Goal: Information Seeking & Learning: Learn about a topic

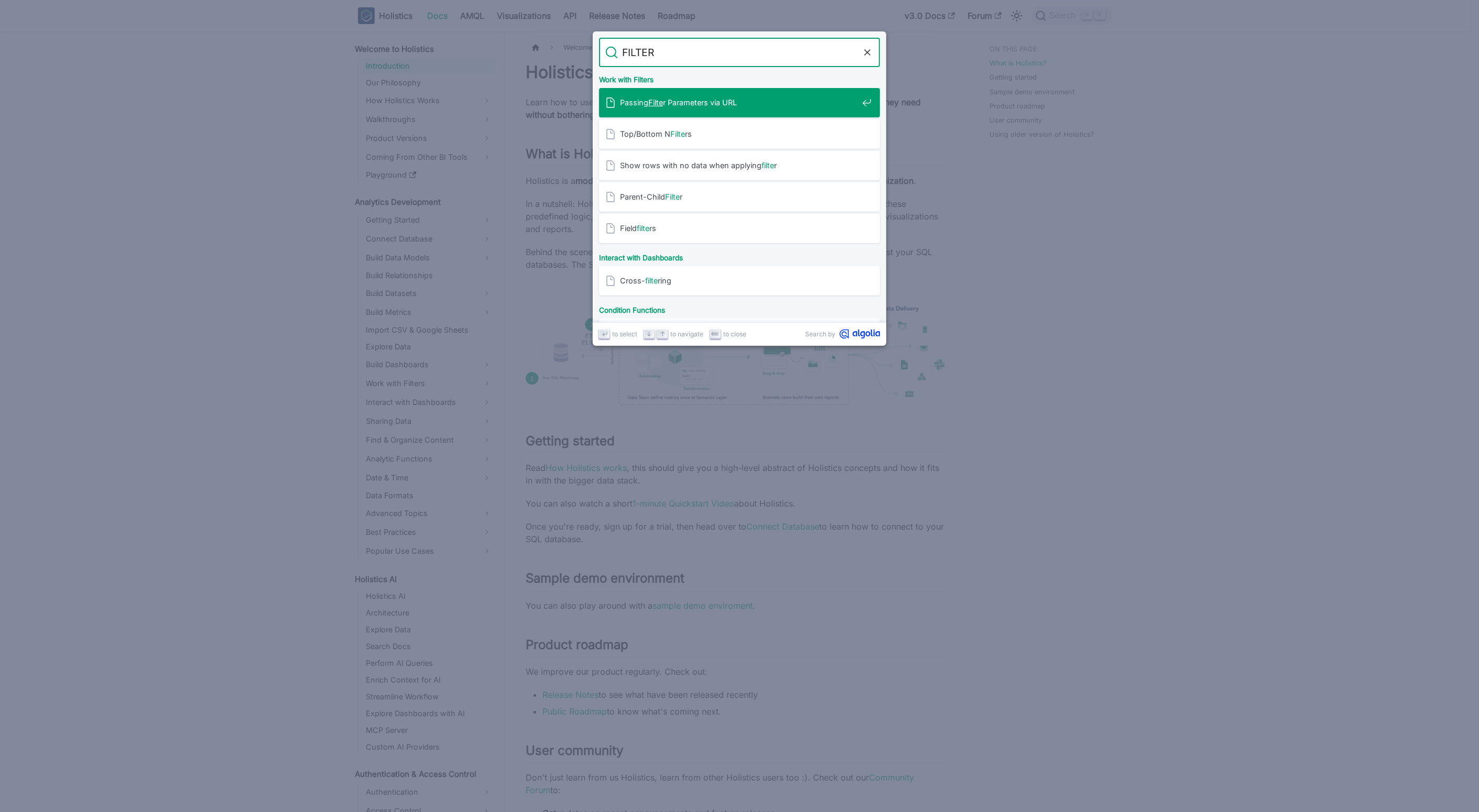
type input "FILTERS"
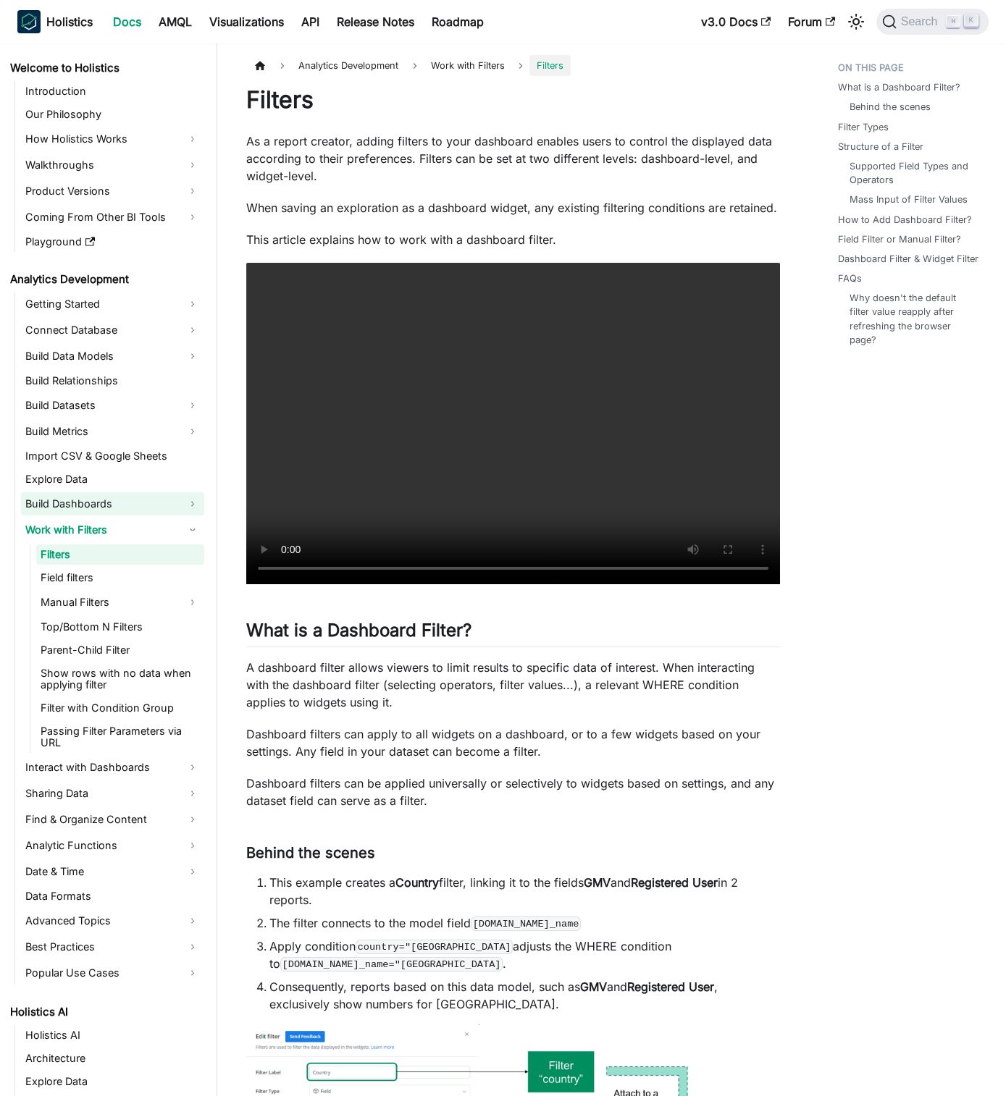
click at [183, 495] on link "Build Dashboards" at bounding box center [112, 503] width 183 height 23
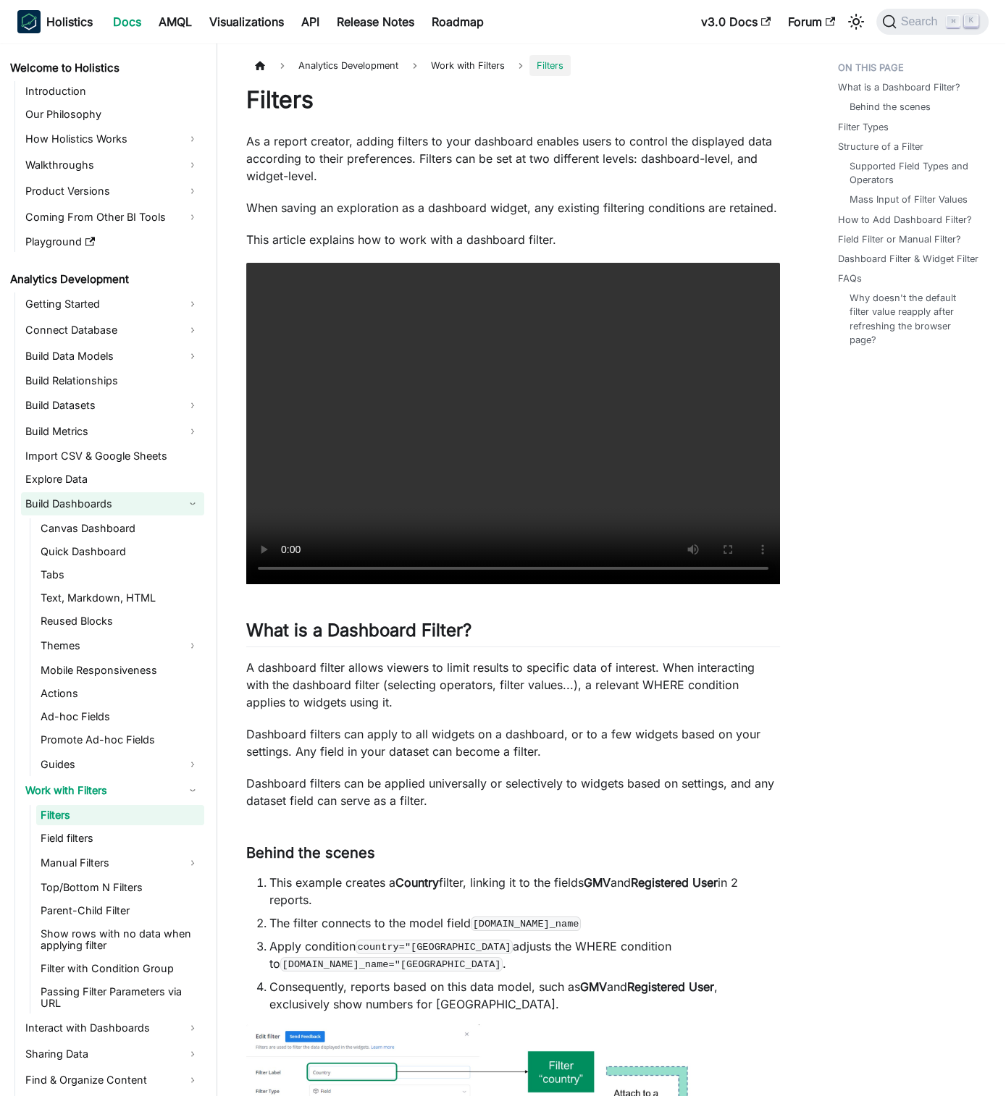
click at [193, 503] on link "Build Dashboards" at bounding box center [112, 503] width 183 height 23
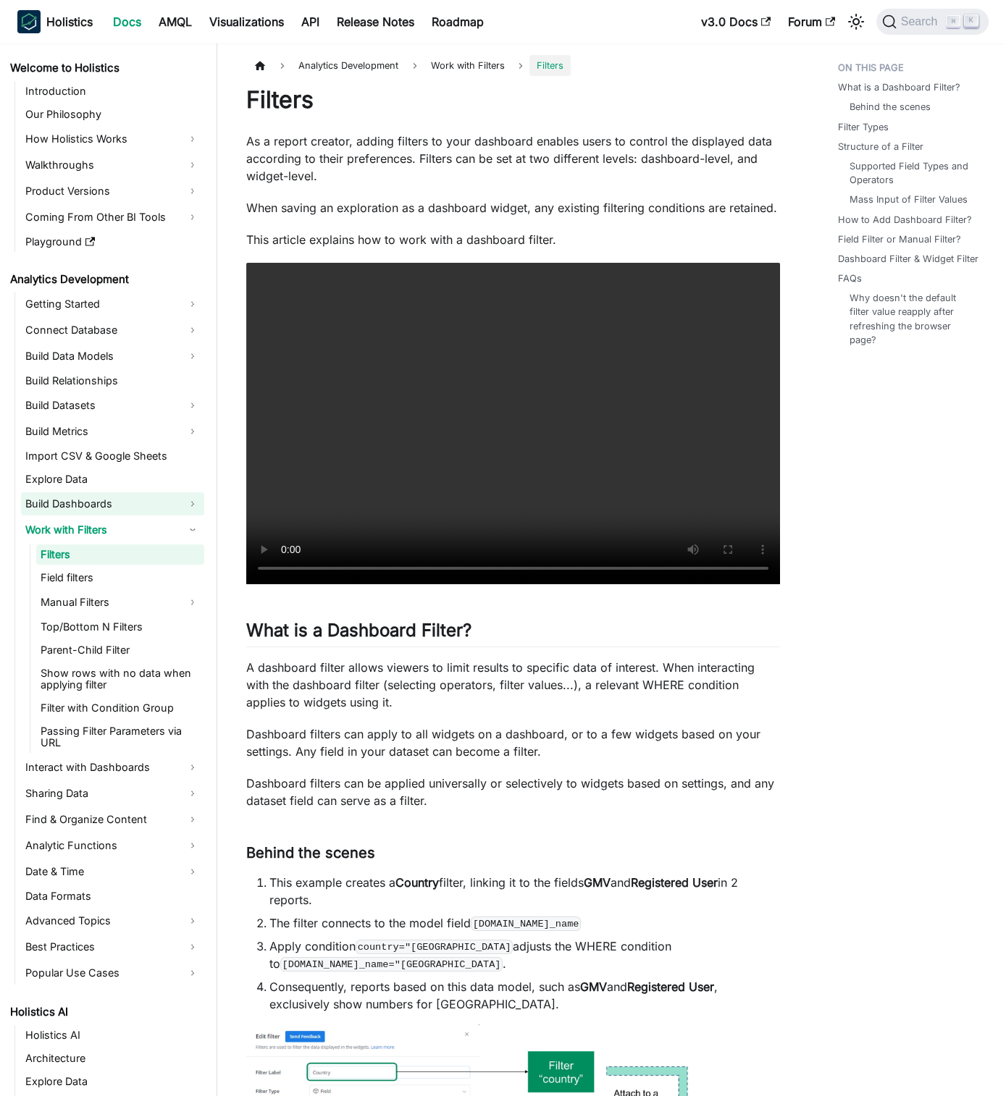
click at [191, 510] on link "Build Dashboards" at bounding box center [112, 503] width 183 height 23
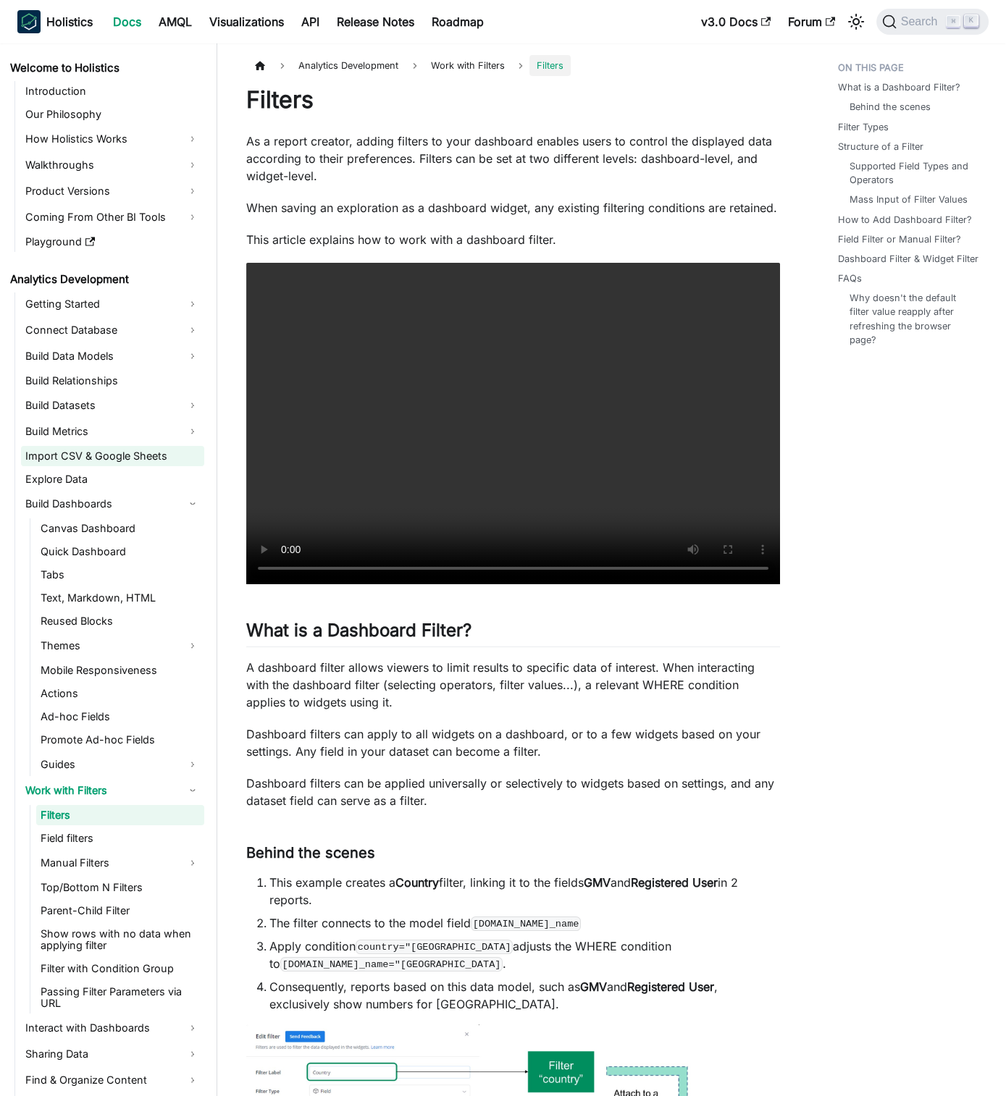
click at [190, 455] on link "Import CSV & Google Sheets" at bounding box center [112, 456] width 183 height 20
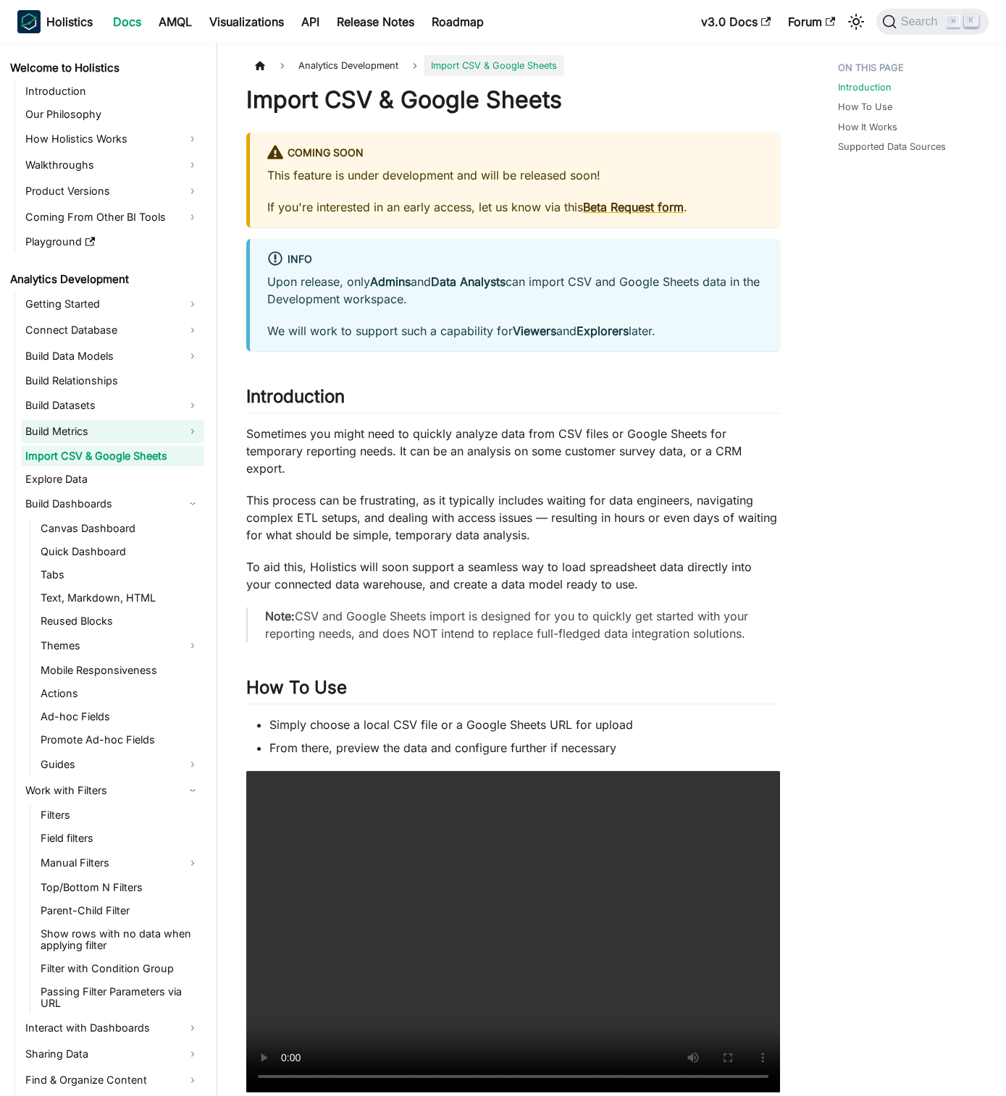
click at [159, 423] on link "Build Metrics" at bounding box center [112, 431] width 183 height 23
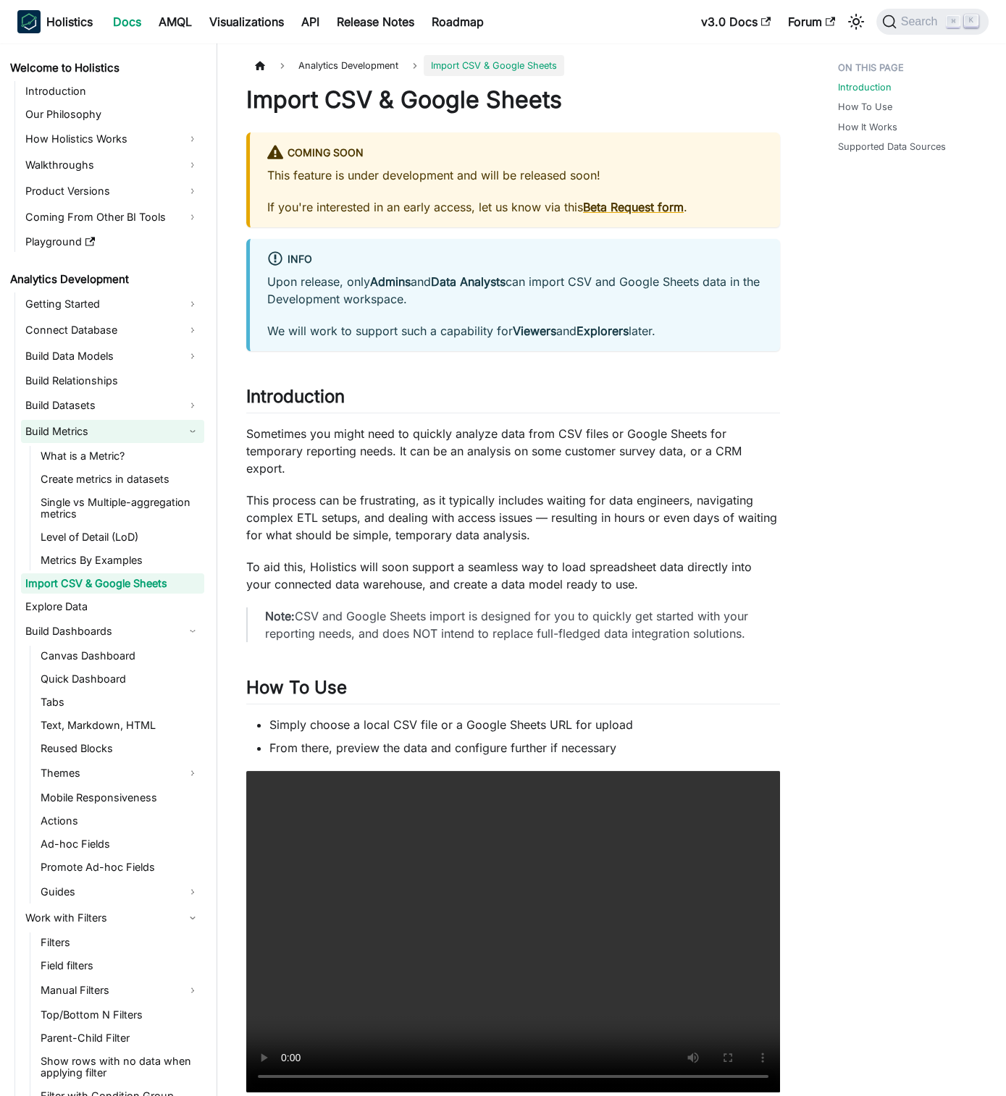
click at [183, 435] on link "Build Metrics" at bounding box center [112, 431] width 183 height 23
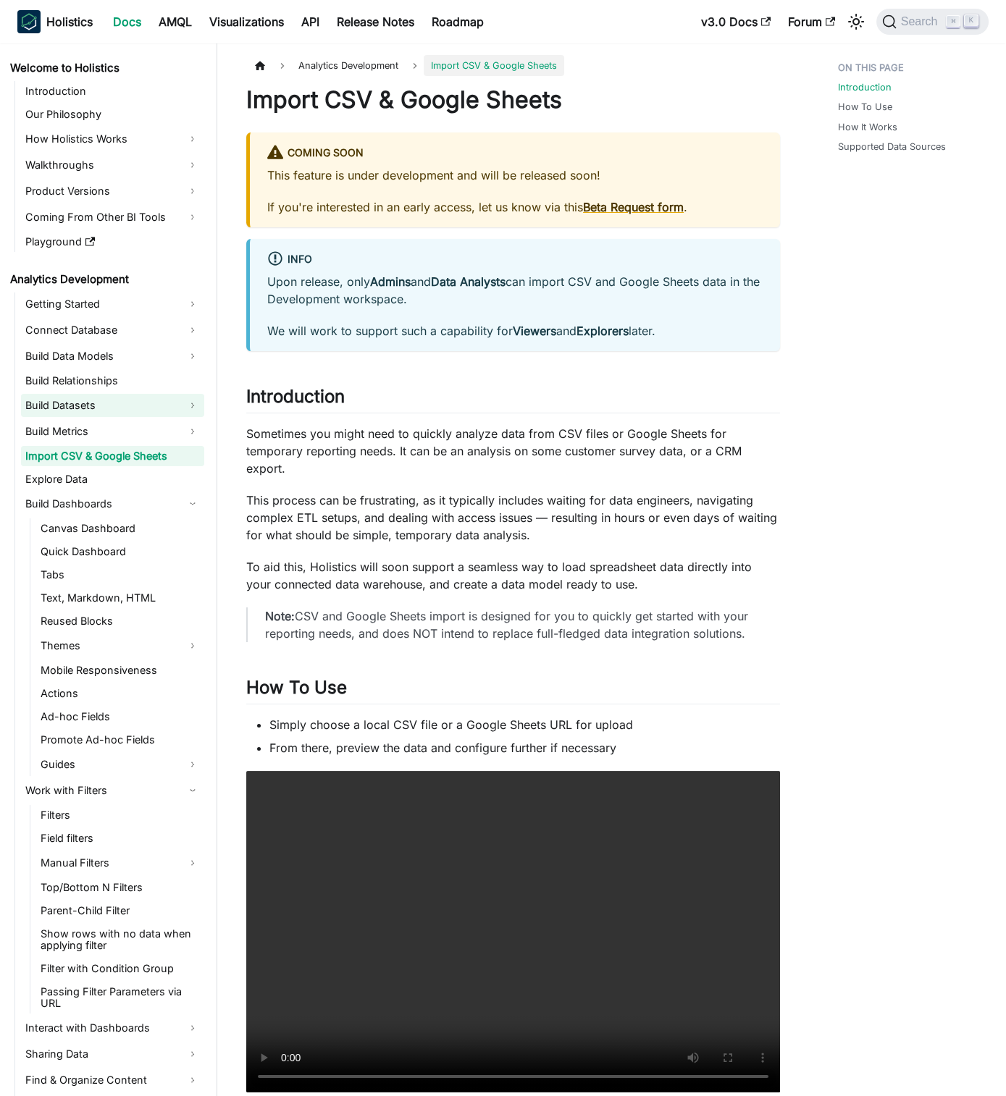
click at [177, 409] on link "Build Datasets" at bounding box center [112, 405] width 183 height 23
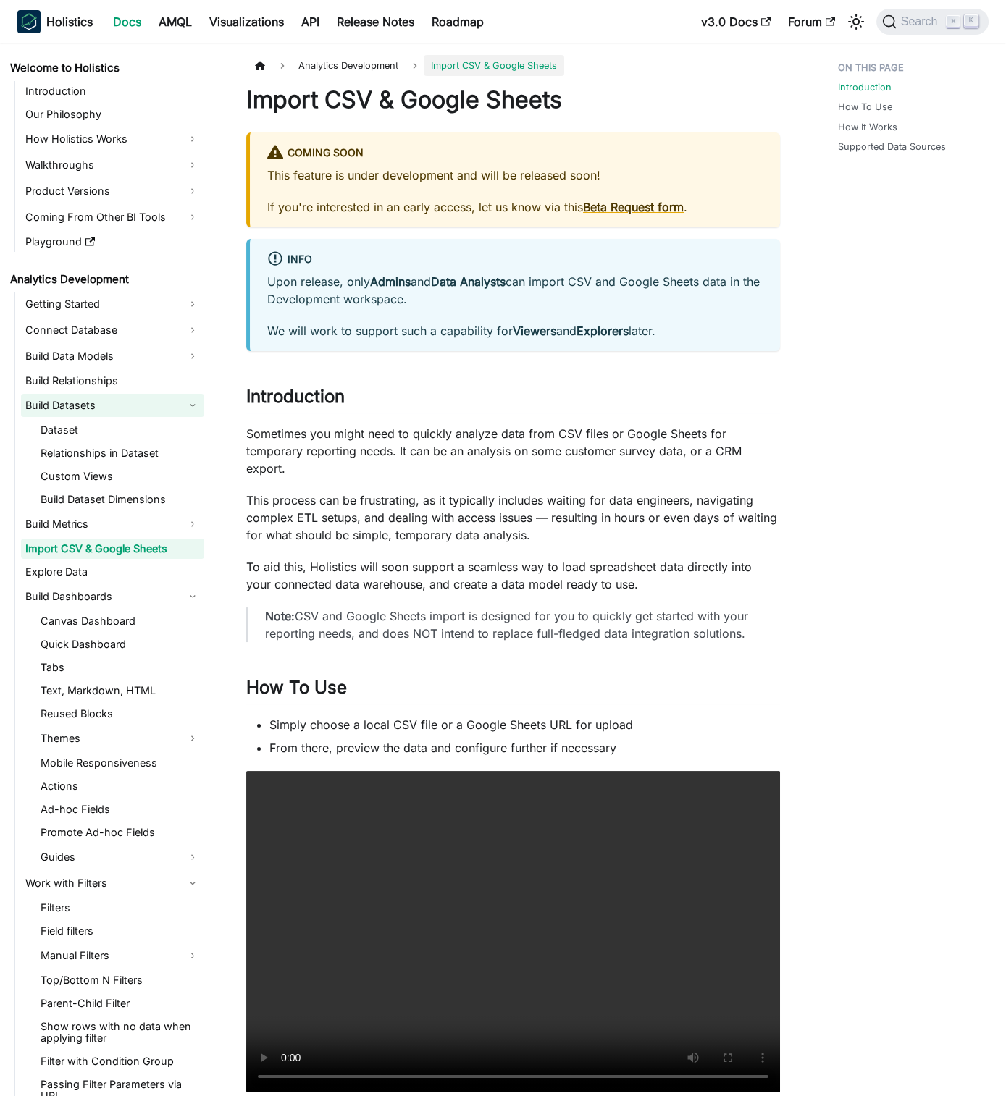
click at [177, 409] on link "Build Datasets" at bounding box center [112, 405] width 183 height 23
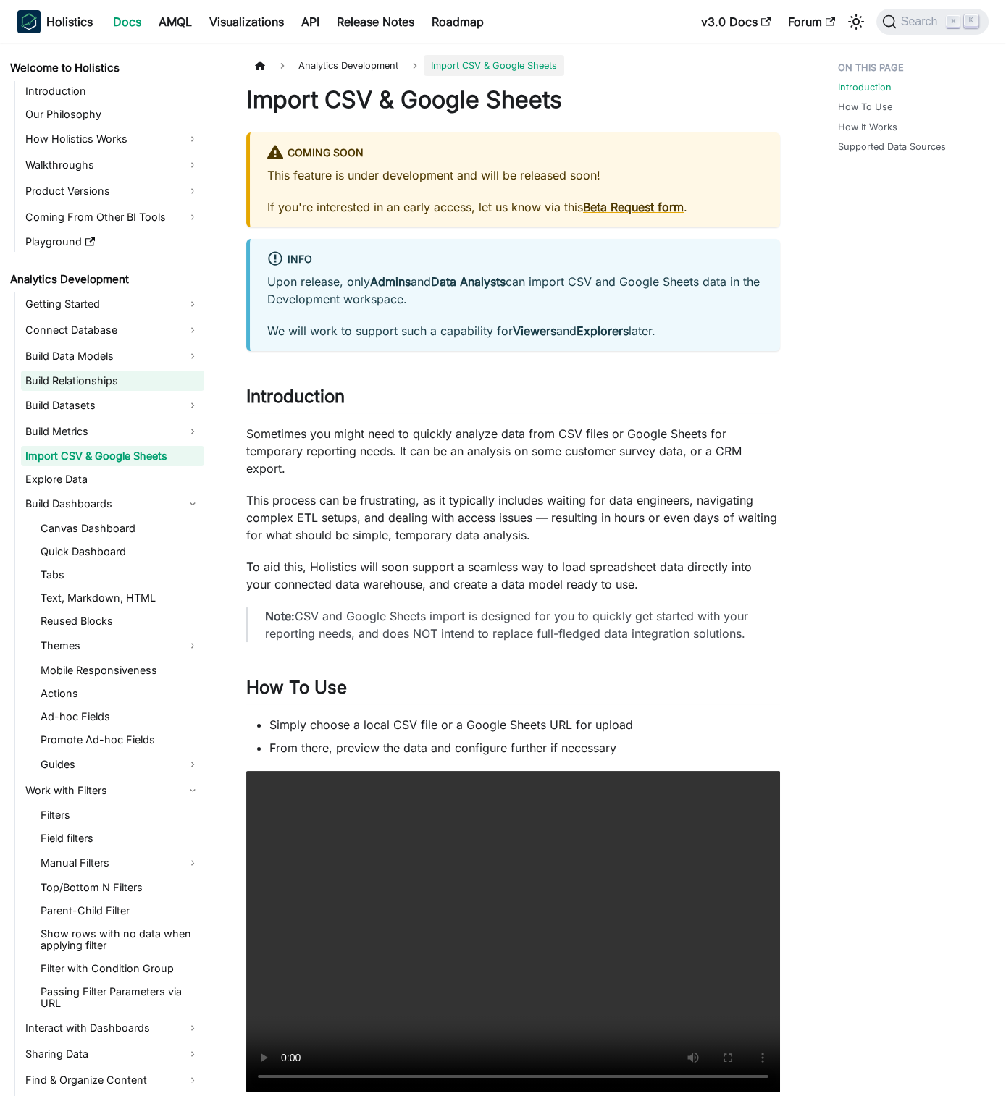
click at [133, 386] on link "Build Relationships" at bounding box center [112, 381] width 183 height 20
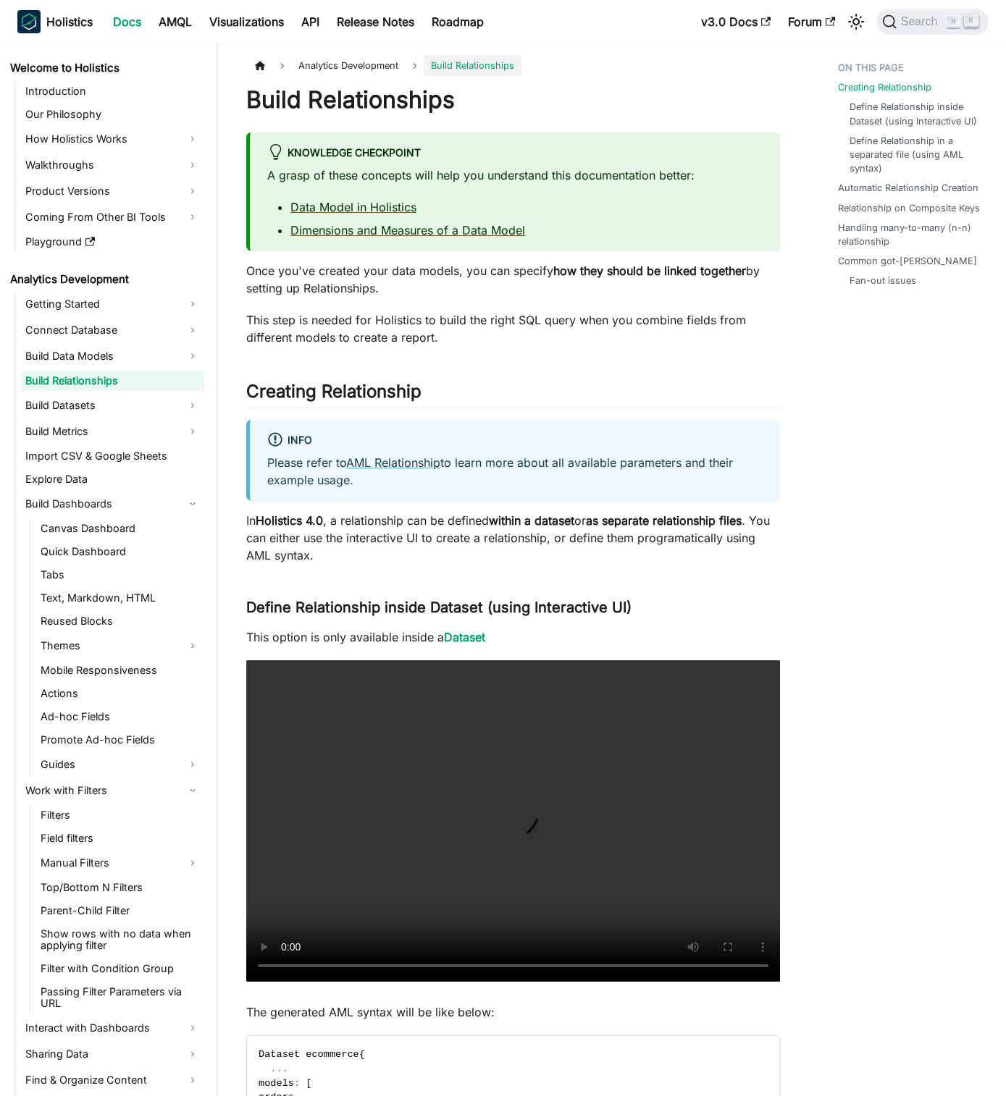
click at [133, 386] on link "Build Relationships" at bounding box center [112, 381] width 183 height 20
click at [183, 413] on link "Build Datasets" at bounding box center [112, 405] width 183 height 23
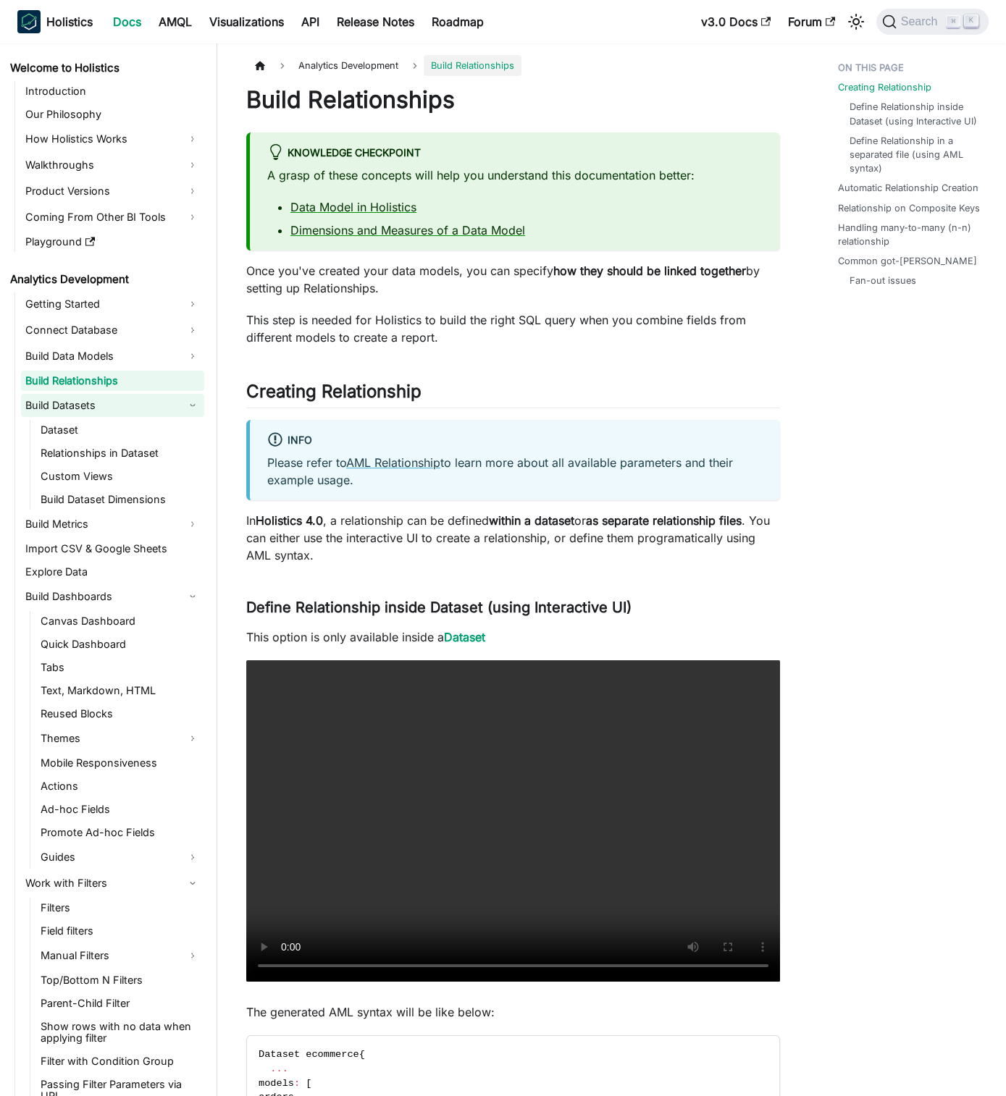
click at [156, 407] on link "Build Datasets" at bounding box center [112, 405] width 183 height 23
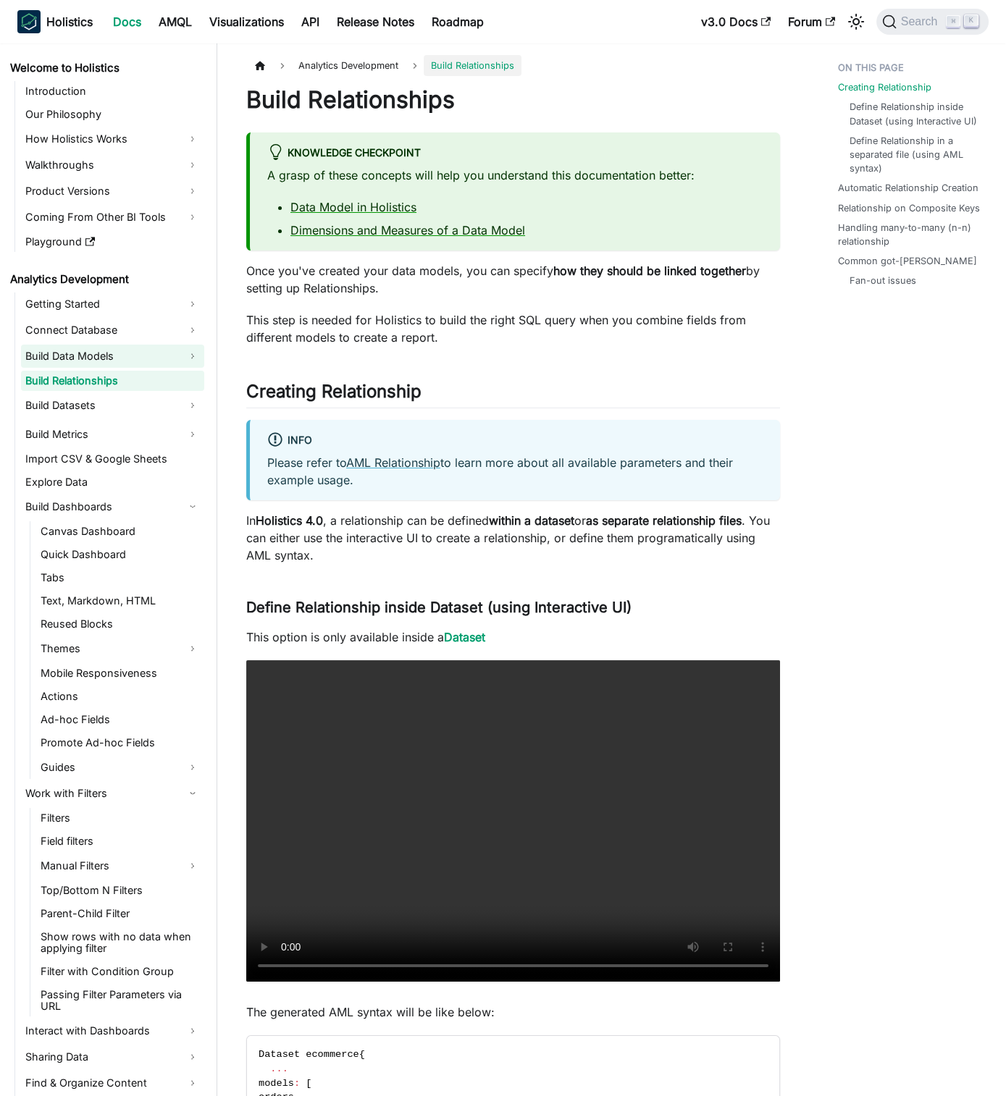
click at [202, 348] on link "Build Data Models" at bounding box center [112, 356] width 183 height 23
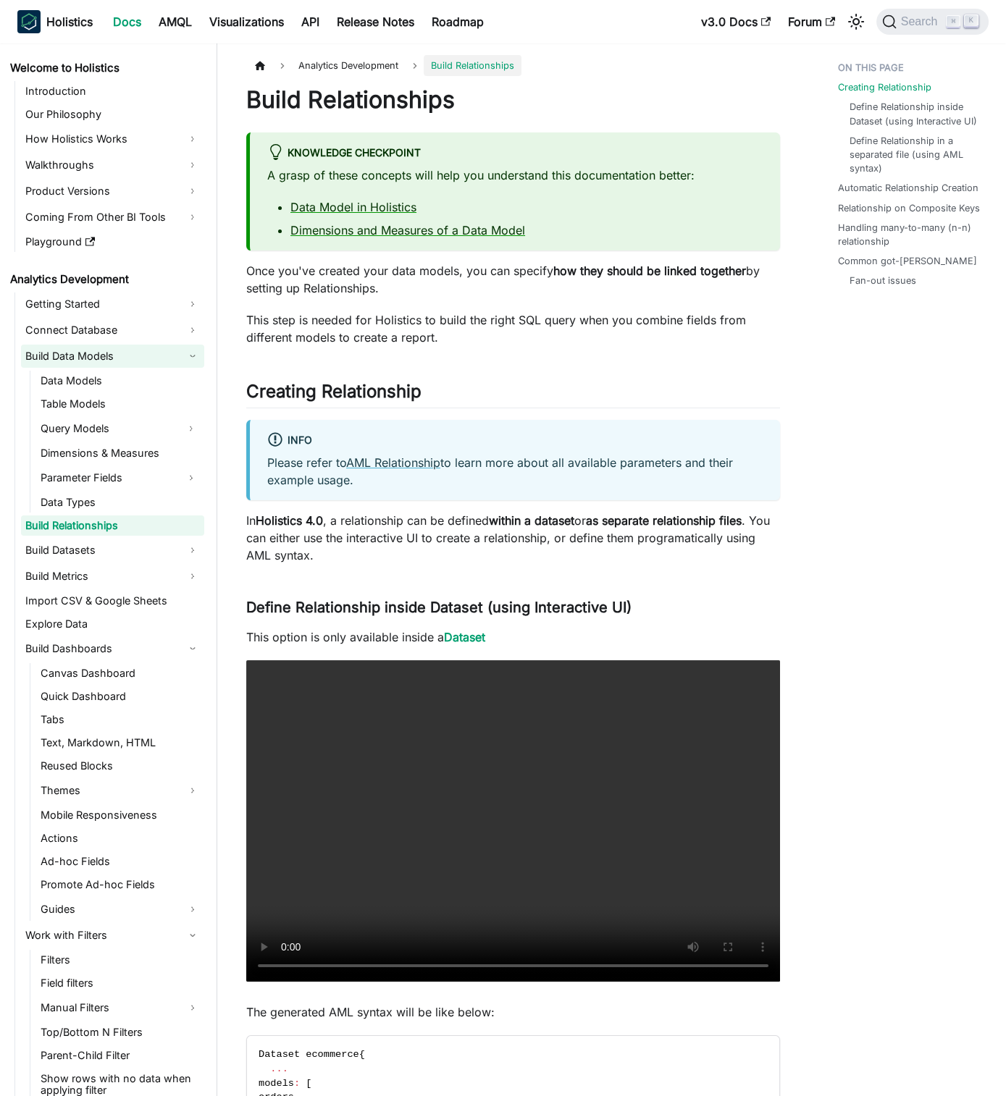
click at [193, 349] on link "Build Data Models" at bounding box center [112, 356] width 183 height 23
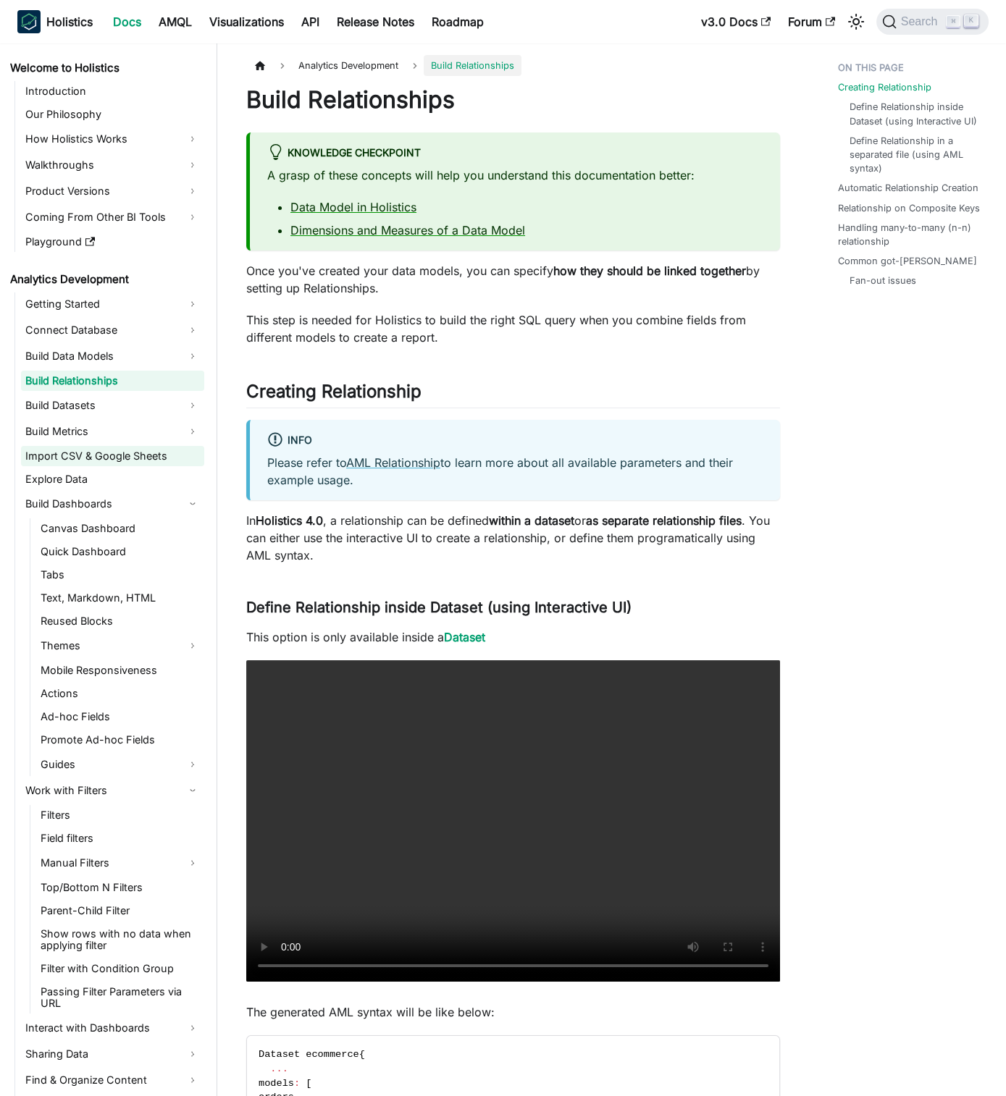
click at [175, 455] on link "Import CSV & Google Sheets" at bounding box center [112, 456] width 183 height 20
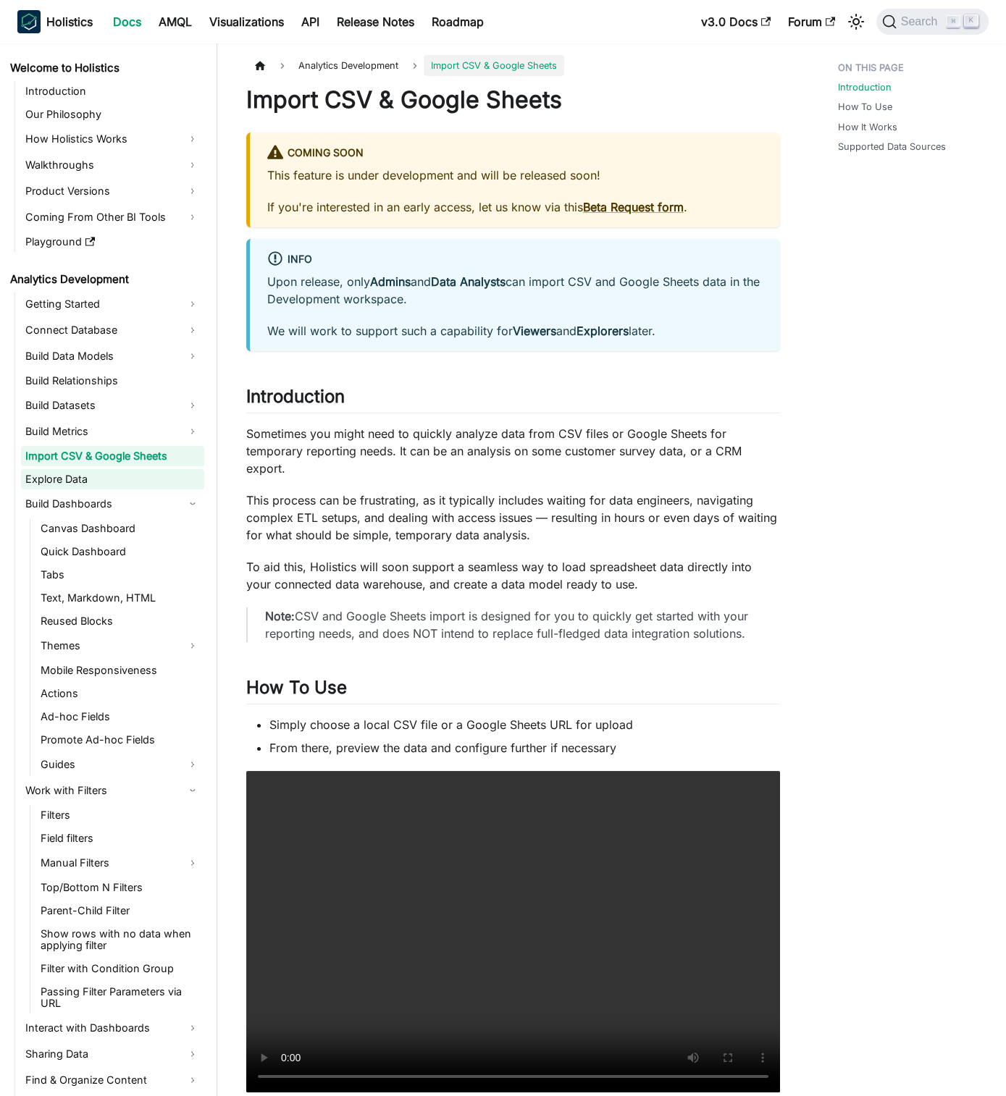
click at [165, 480] on link "Explore Data" at bounding box center [112, 479] width 183 height 20
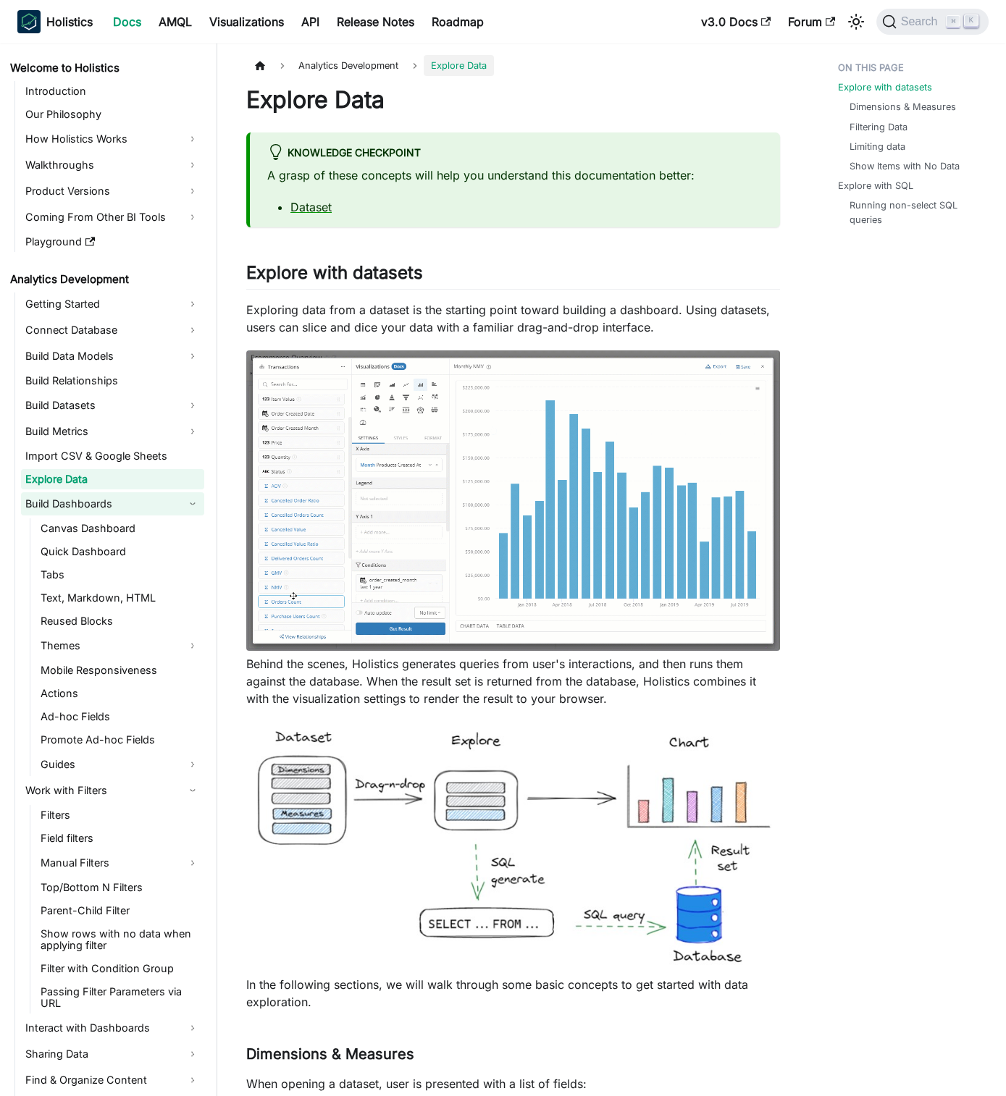
click at [117, 500] on link "Build Dashboards" at bounding box center [112, 503] width 183 height 23
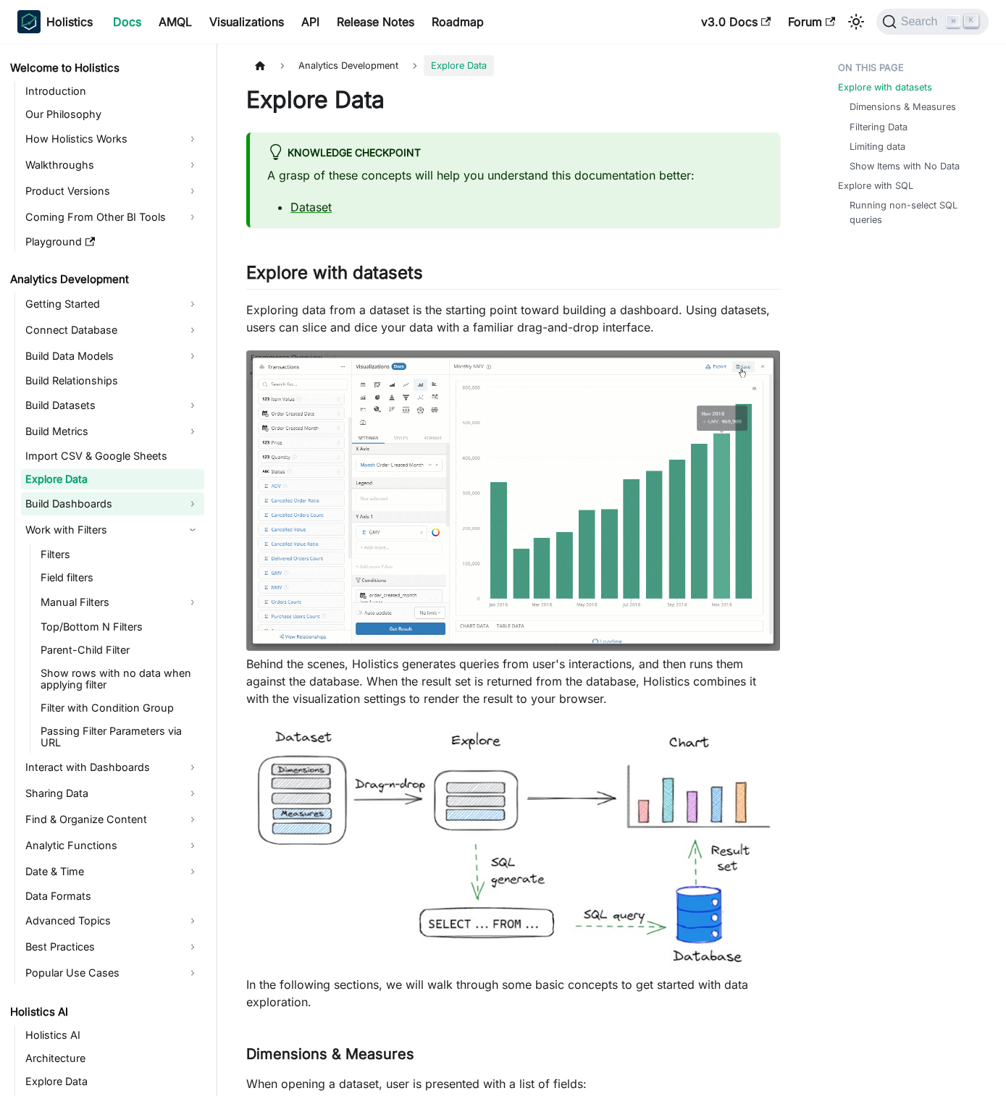
click at [156, 505] on link "Build Dashboards" at bounding box center [112, 503] width 183 height 23
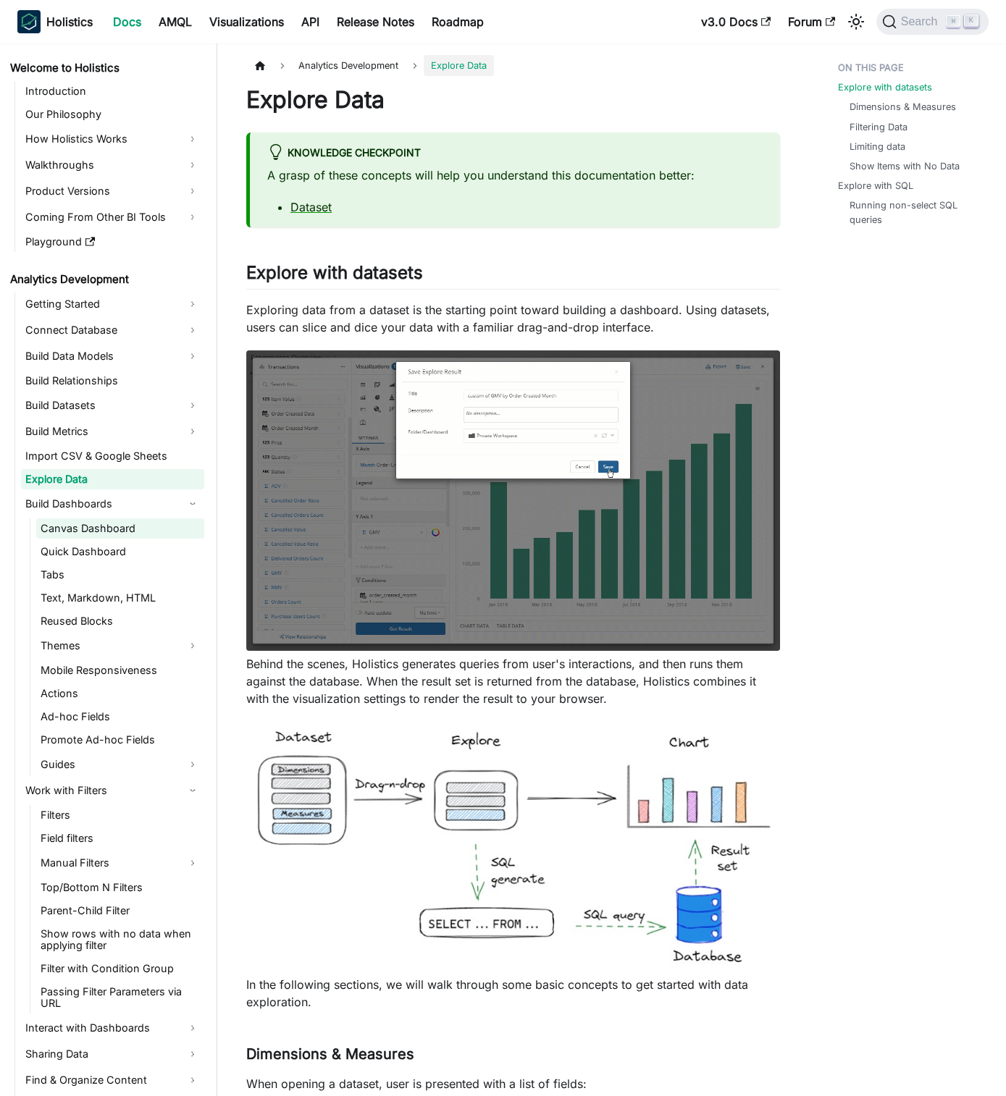
click at [182, 533] on link "Canvas Dashboard" at bounding box center [120, 528] width 168 height 20
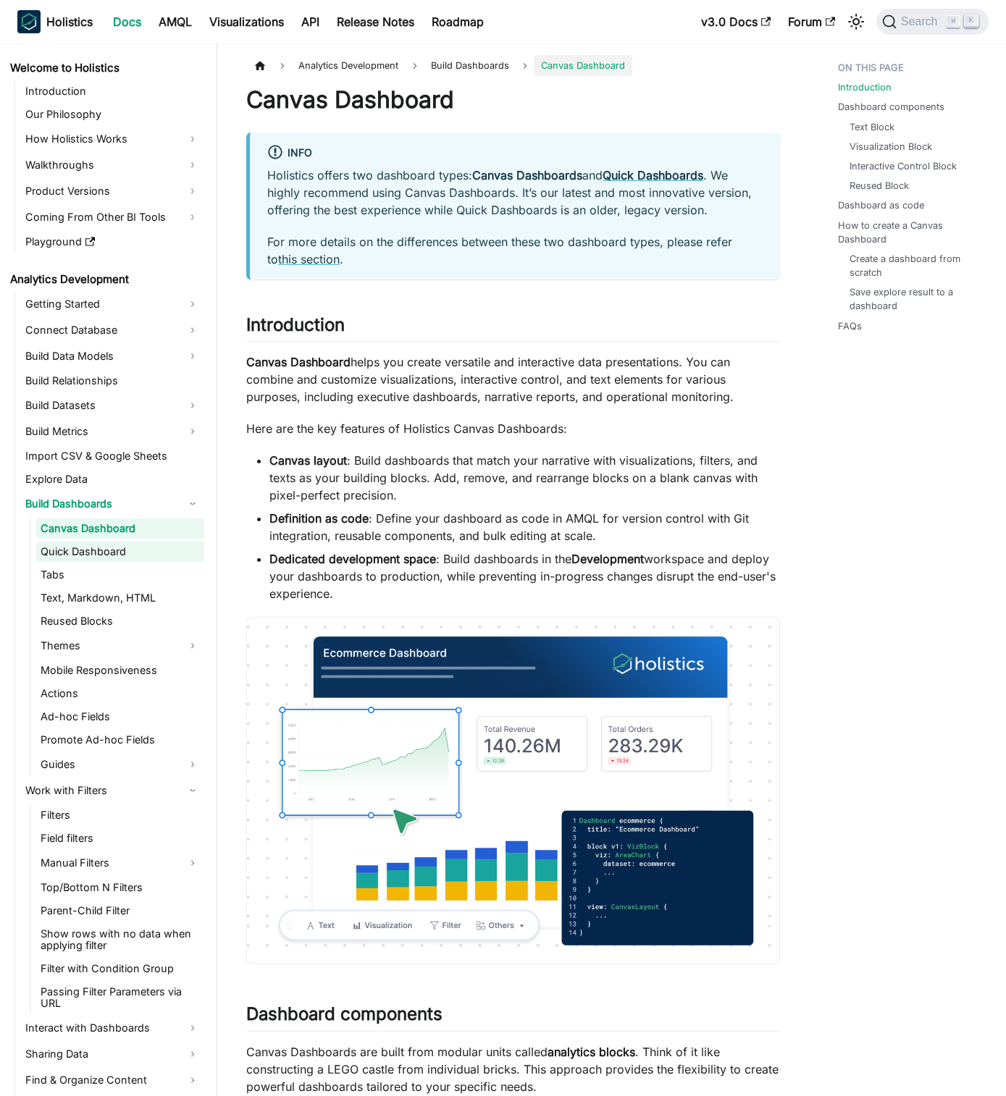
click at [155, 545] on link "Quick Dashboard" at bounding box center [120, 552] width 168 height 20
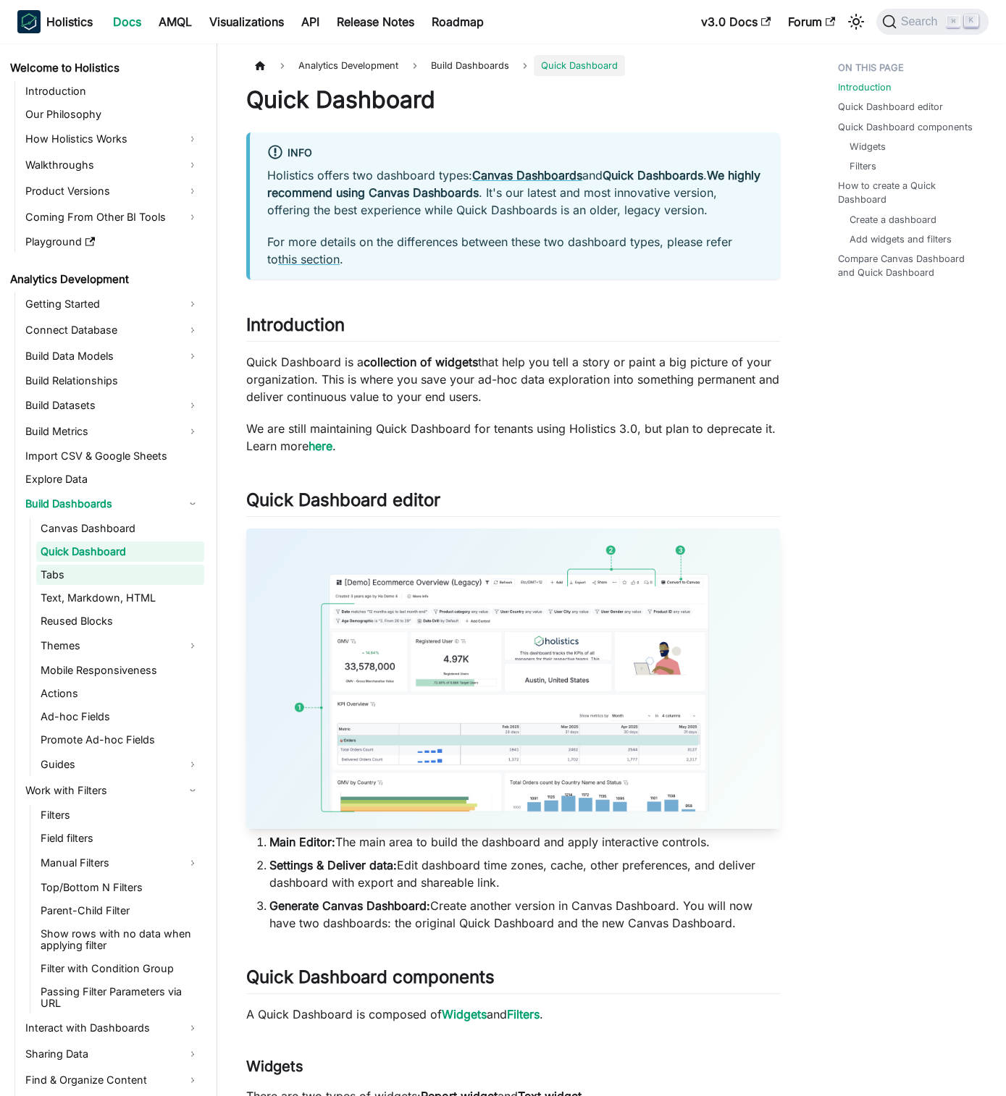
click at [166, 571] on link "Tabs" at bounding box center [120, 575] width 168 height 20
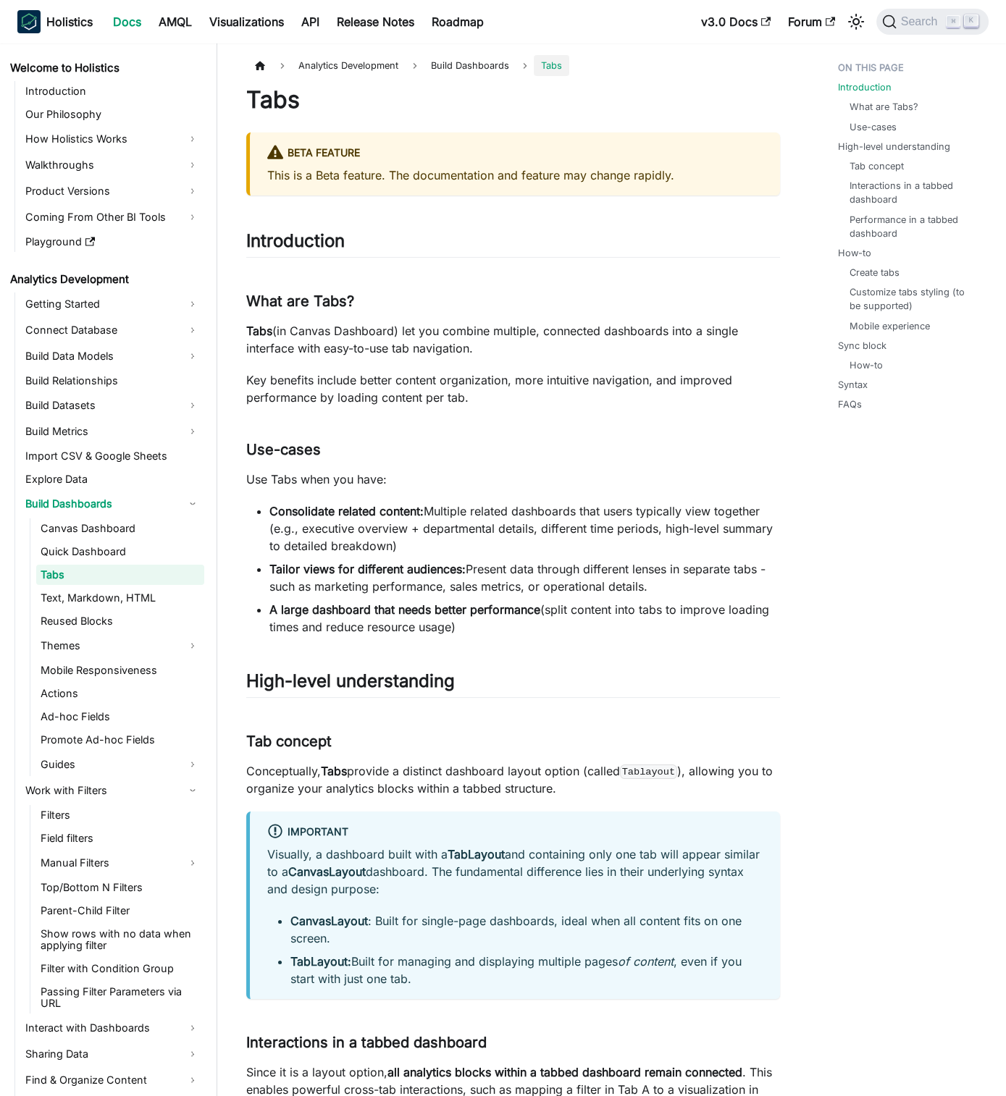
click at [156, 516] on li "Build Dashboards Canvas Dashboard Quick Dashboard Tabs Text, Markdown, HTML Reu…" at bounding box center [112, 634] width 183 height 284
click at [157, 537] on link "Canvas Dashboard" at bounding box center [120, 528] width 168 height 20
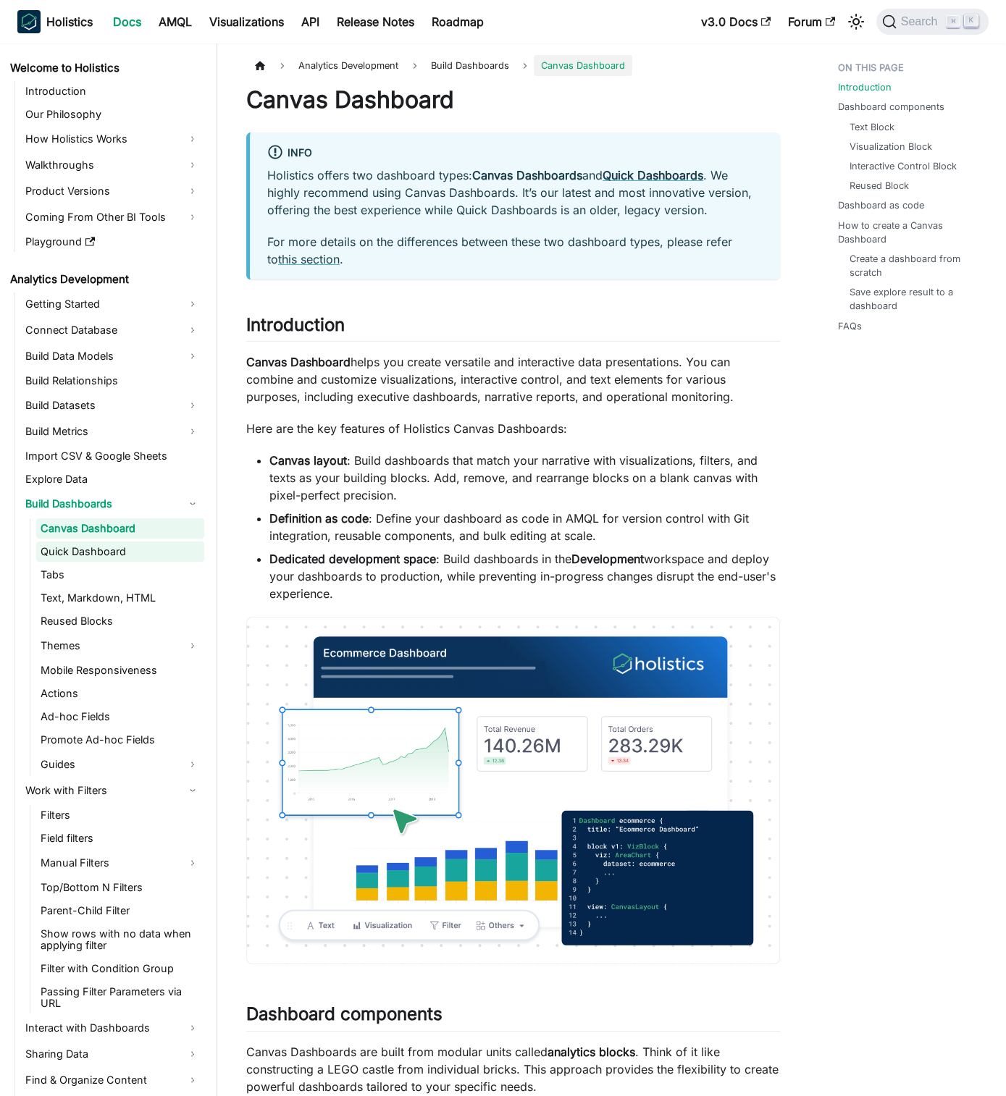
click at [164, 560] on link "Quick Dashboard" at bounding box center [120, 552] width 168 height 20
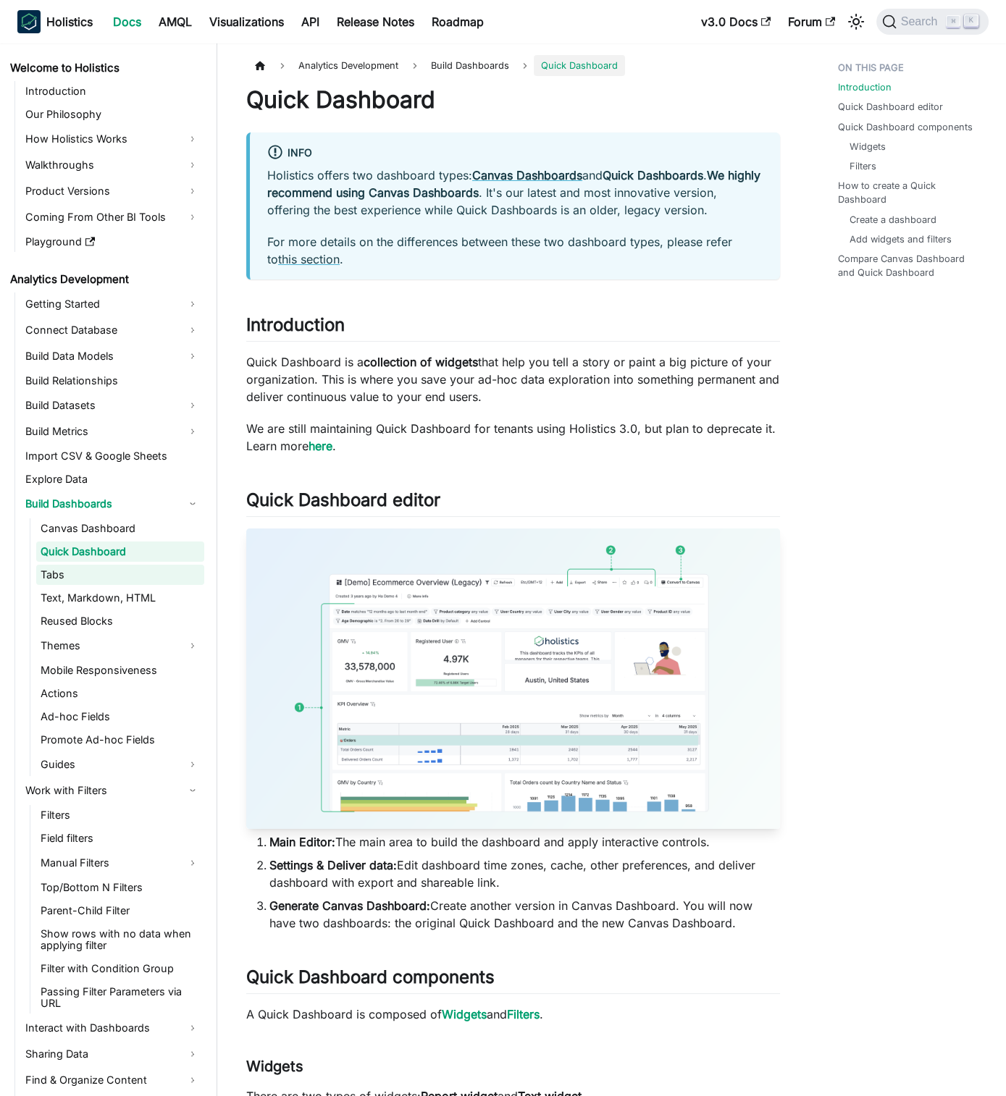
click at [175, 582] on link "Tabs" at bounding box center [120, 575] width 168 height 20
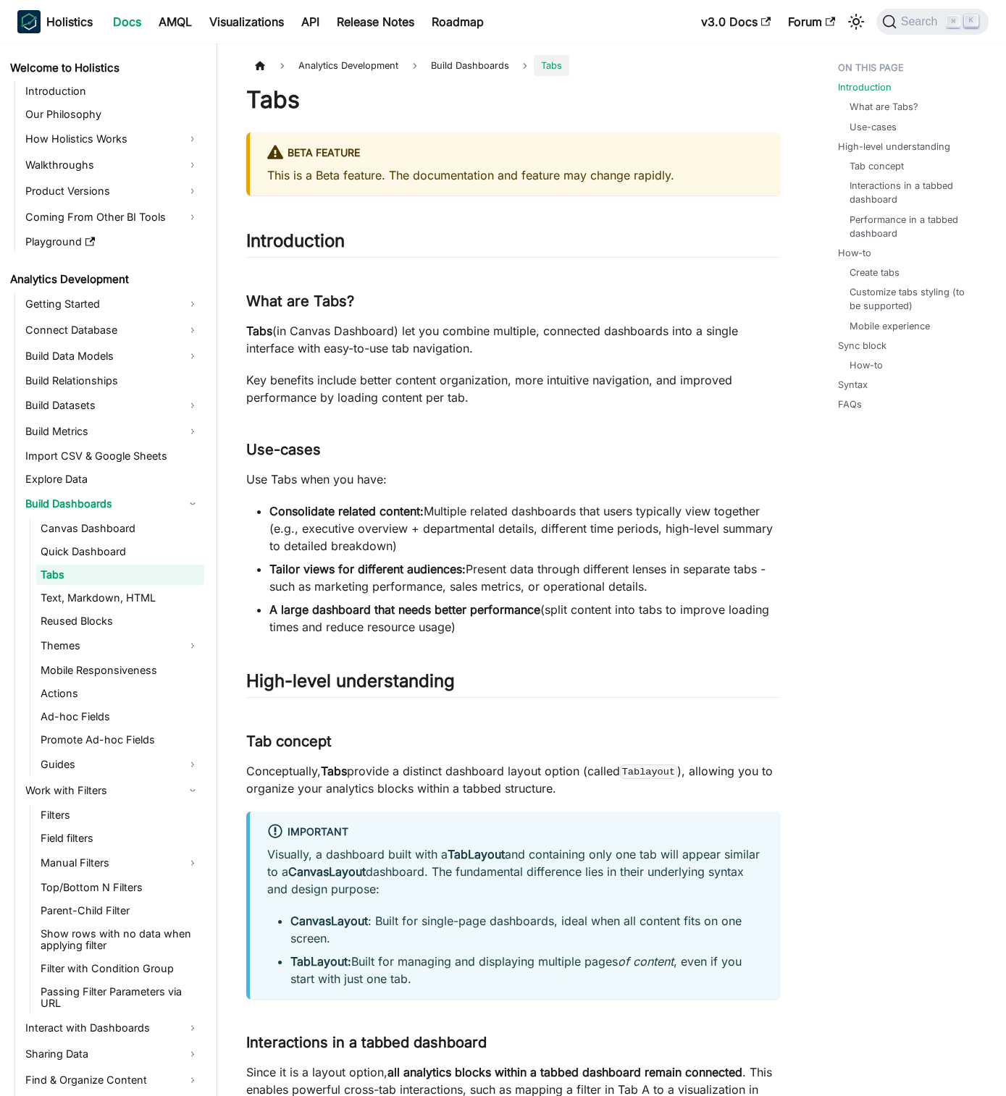
click at [180, 608] on ul "Canvas Dashboard Quick Dashboard Tabs Text, Markdown, HTML Reused Blocks Themes…" at bounding box center [117, 647] width 175 height 258
click at [150, 607] on link "Text, Markdown, HTML" at bounding box center [120, 598] width 168 height 20
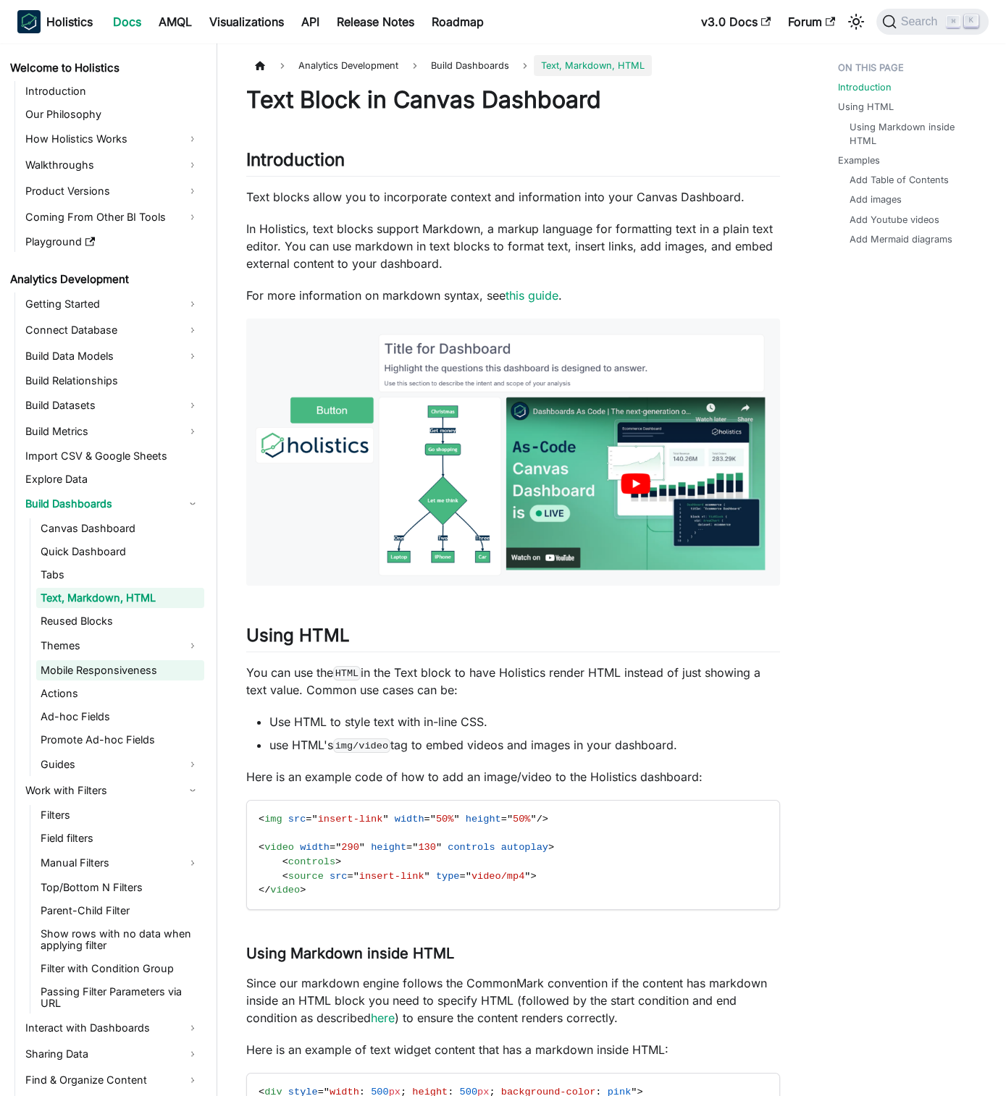
click at [153, 664] on link "Mobile Responsiveness" at bounding box center [120, 670] width 168 height 20
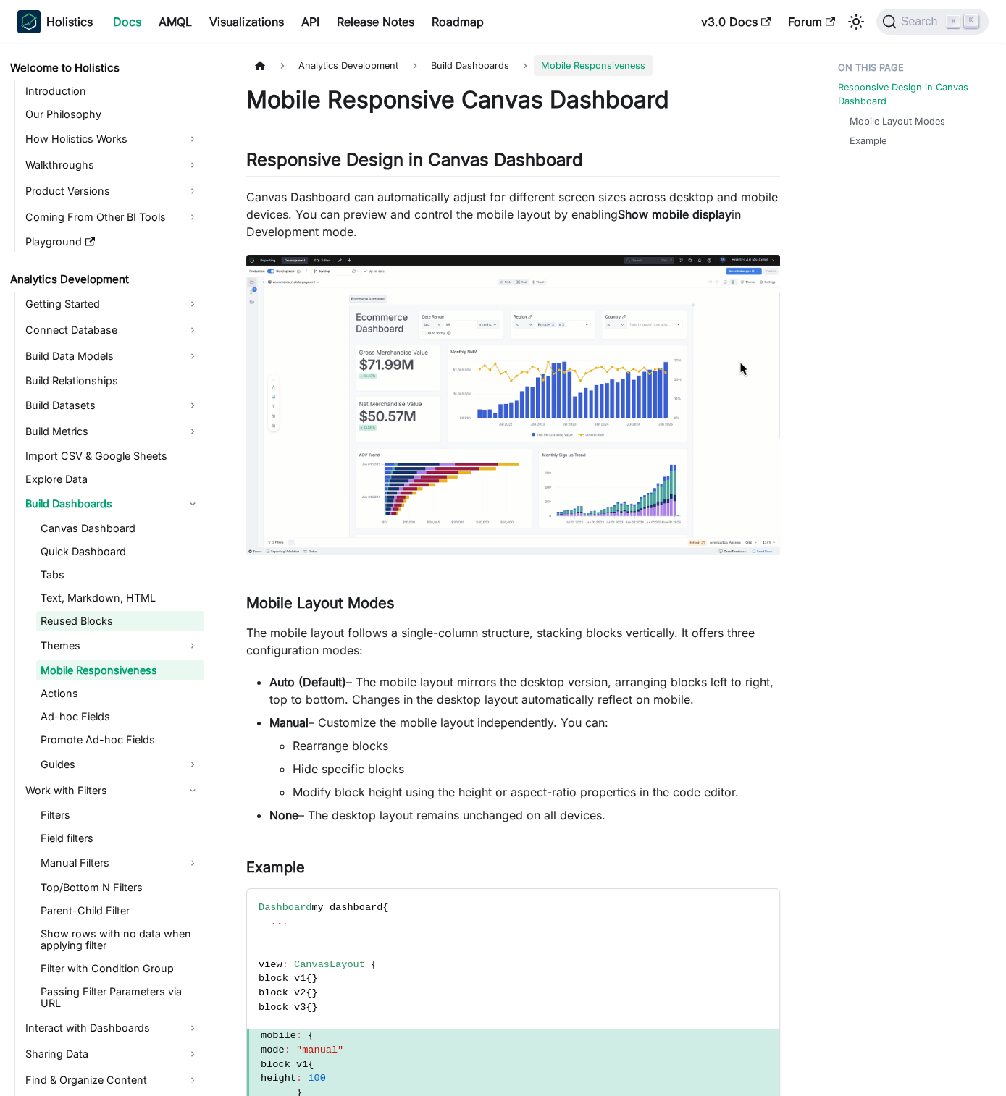
click at [135, 621] on link "Reused Blocks" at bounding box center [120, 621] width 168 height 20
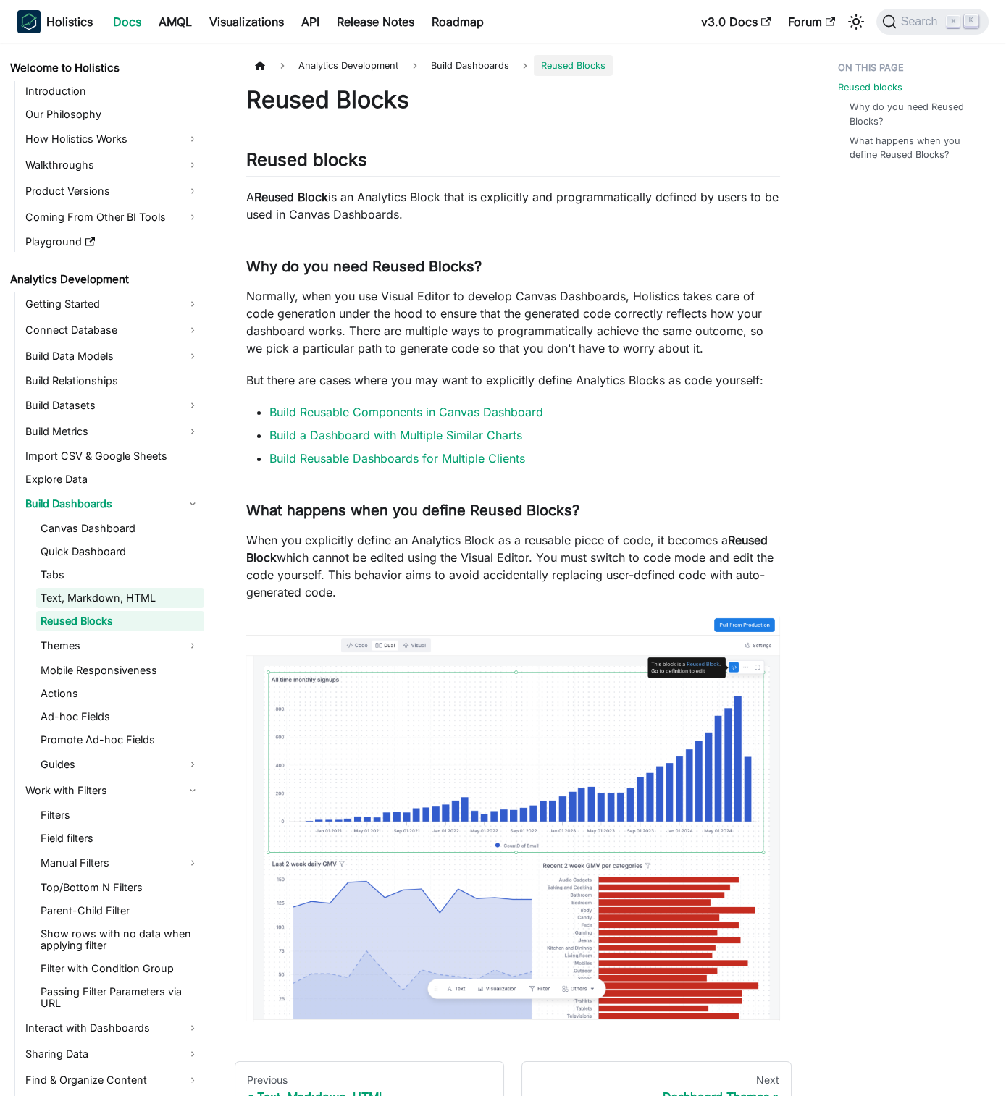
click at [132, 606] on link "Text, Markdown, HTML" at bounding box center [120, 598] width 168 height 20
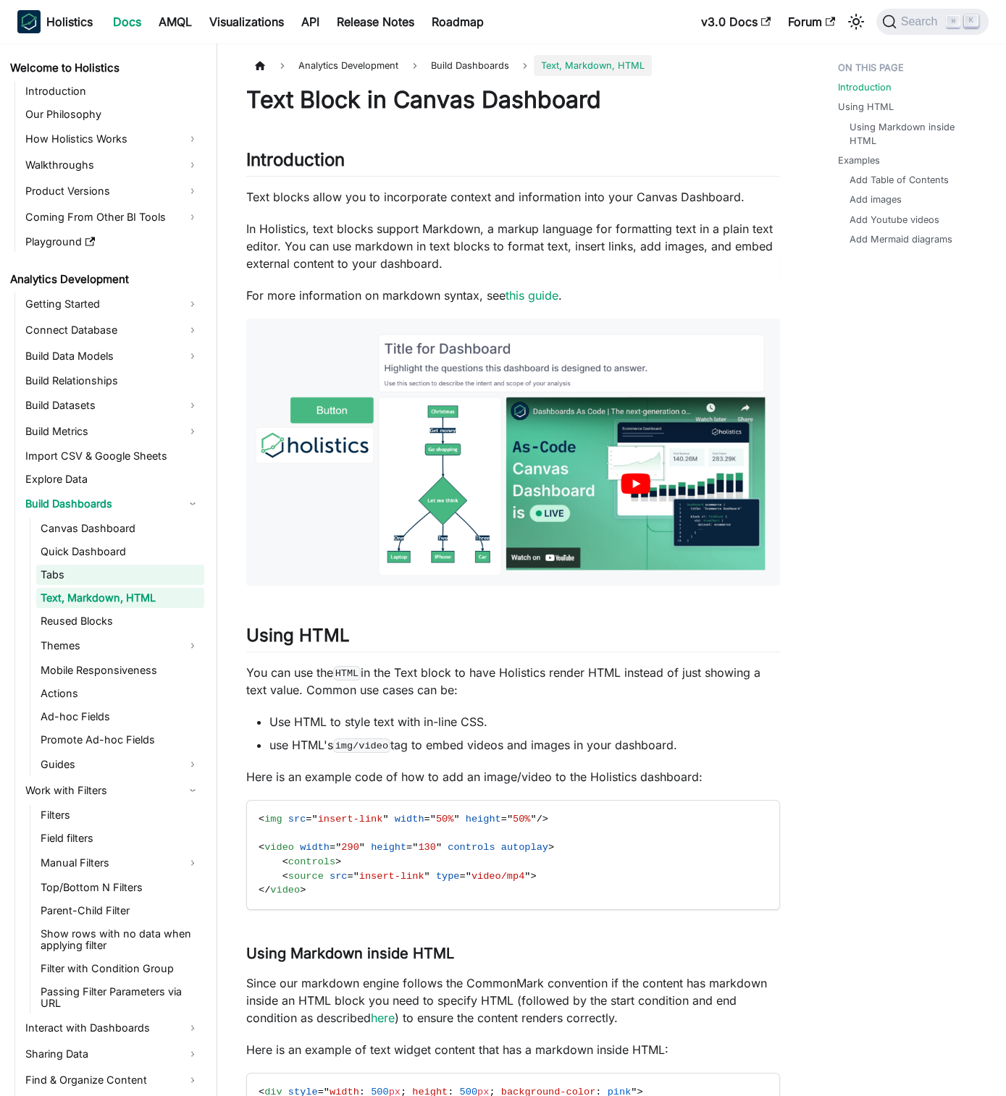
click at [125, 574] on link "Tabs" at bounding box center [120, 575] width 168 height 20
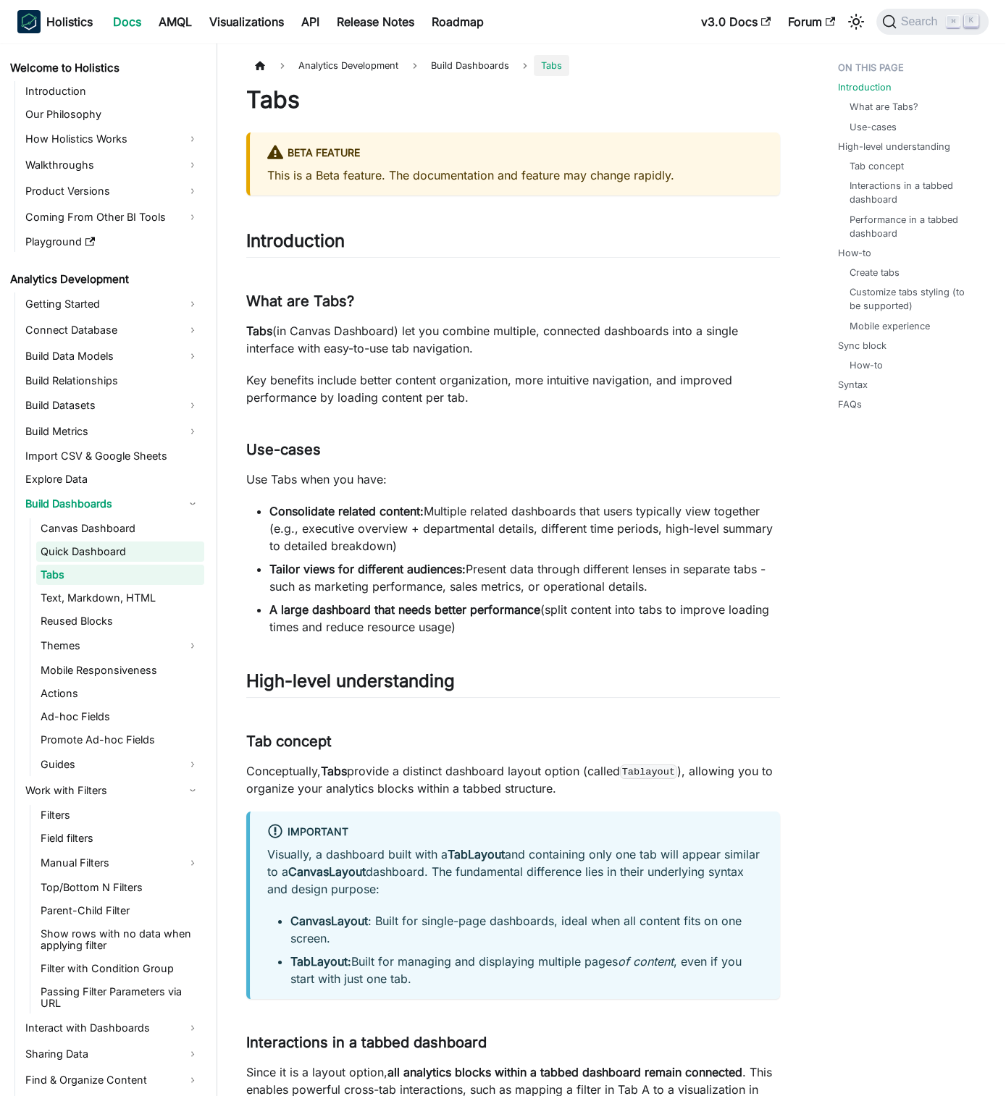
click at [136, 546] on link "Quick Dashboard" at bounding box center [120, 552] width 168 height 20
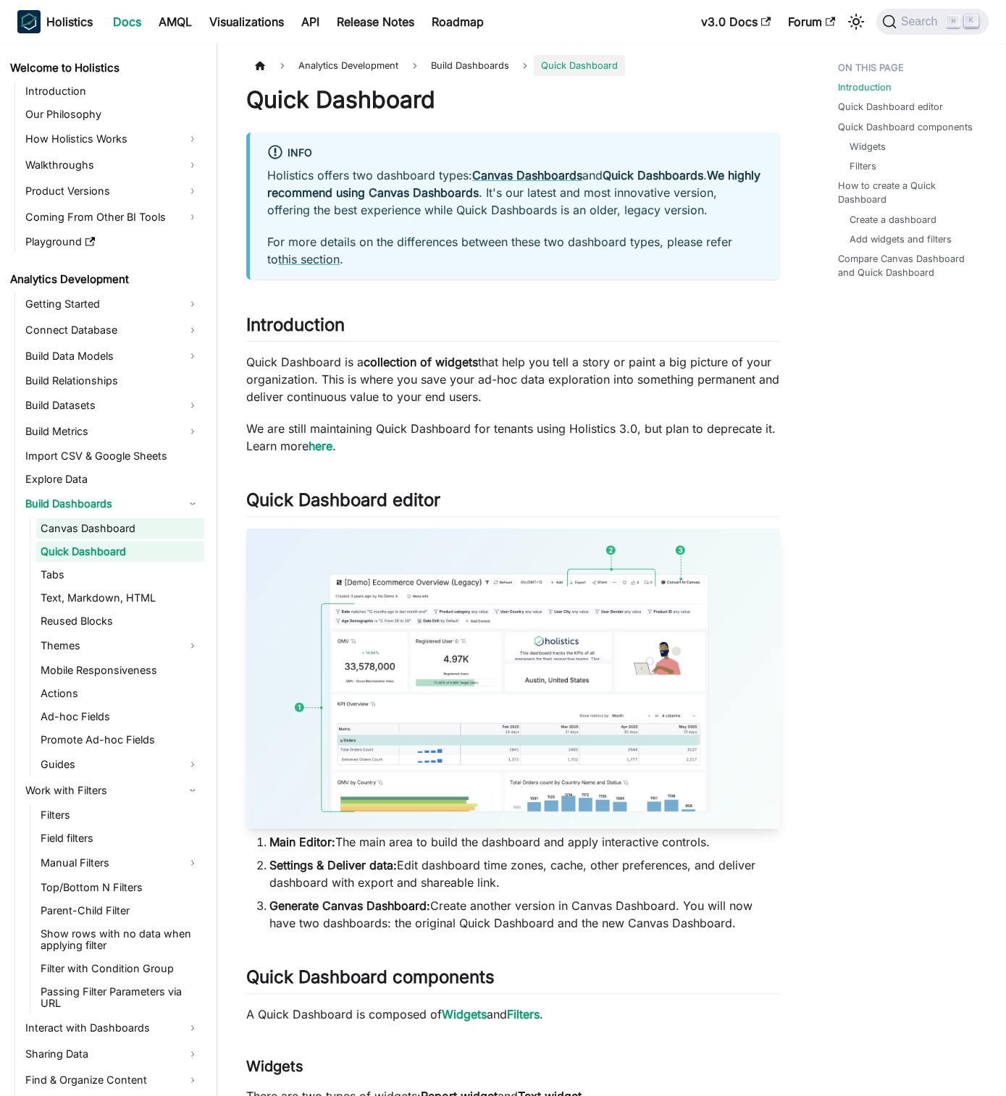
click at [132, 536] on link "Canvas Dashboard" at bounding box center [120, 528] width 168 height 20
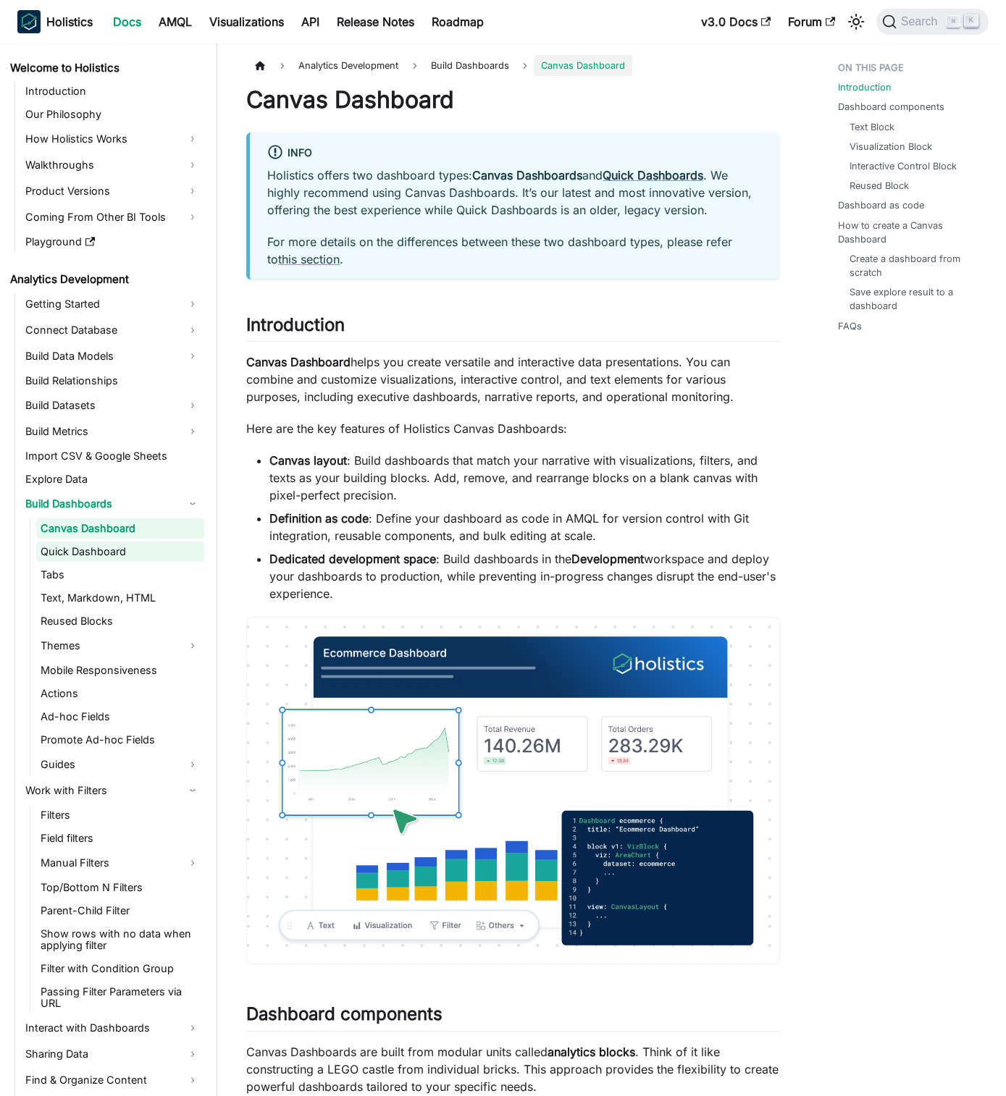
click at [127, 558] on link "Quick Dashboard" at bounding box center [120, 552] width 168 height 20
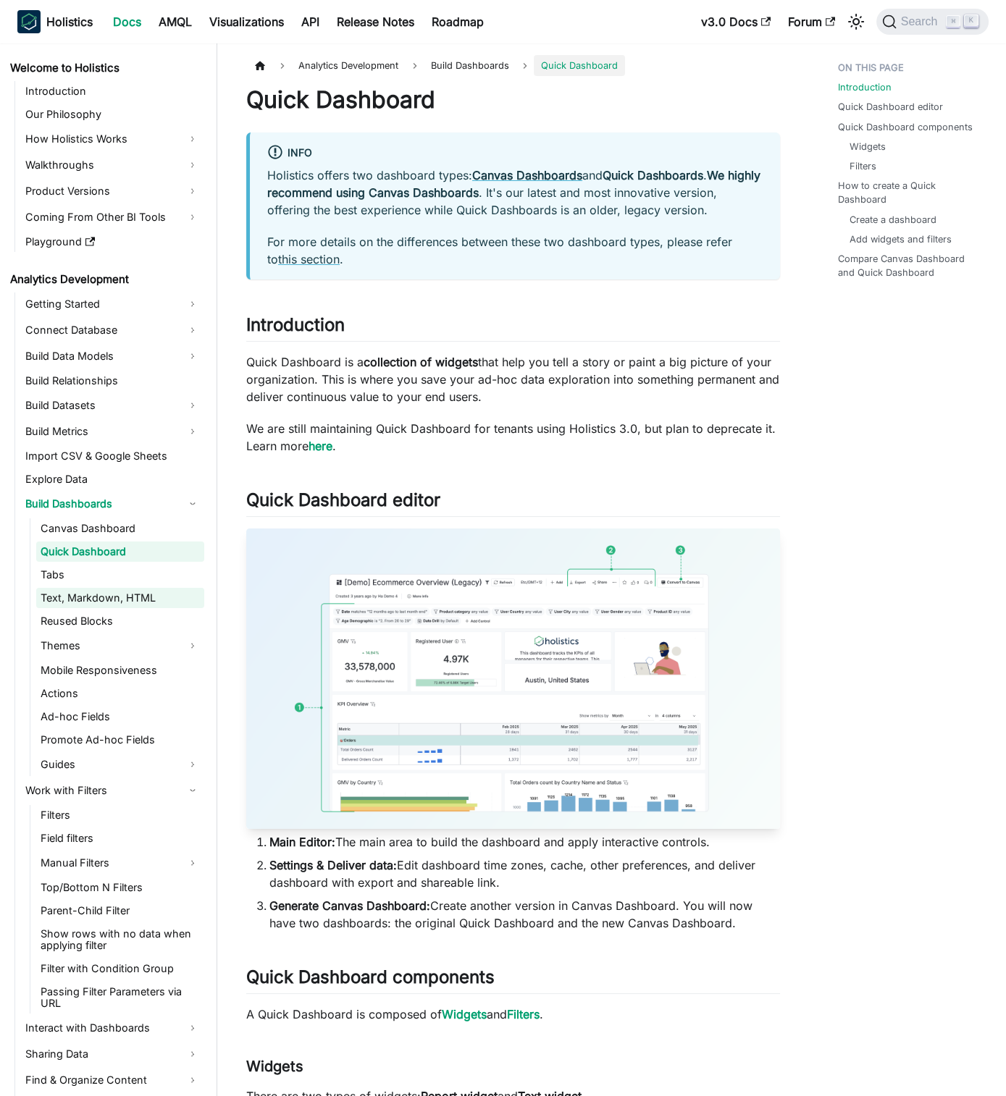
click at [130, 605] on link "Text, Markdown, HTML" at bounding box center [120, 598] width 168 height 20
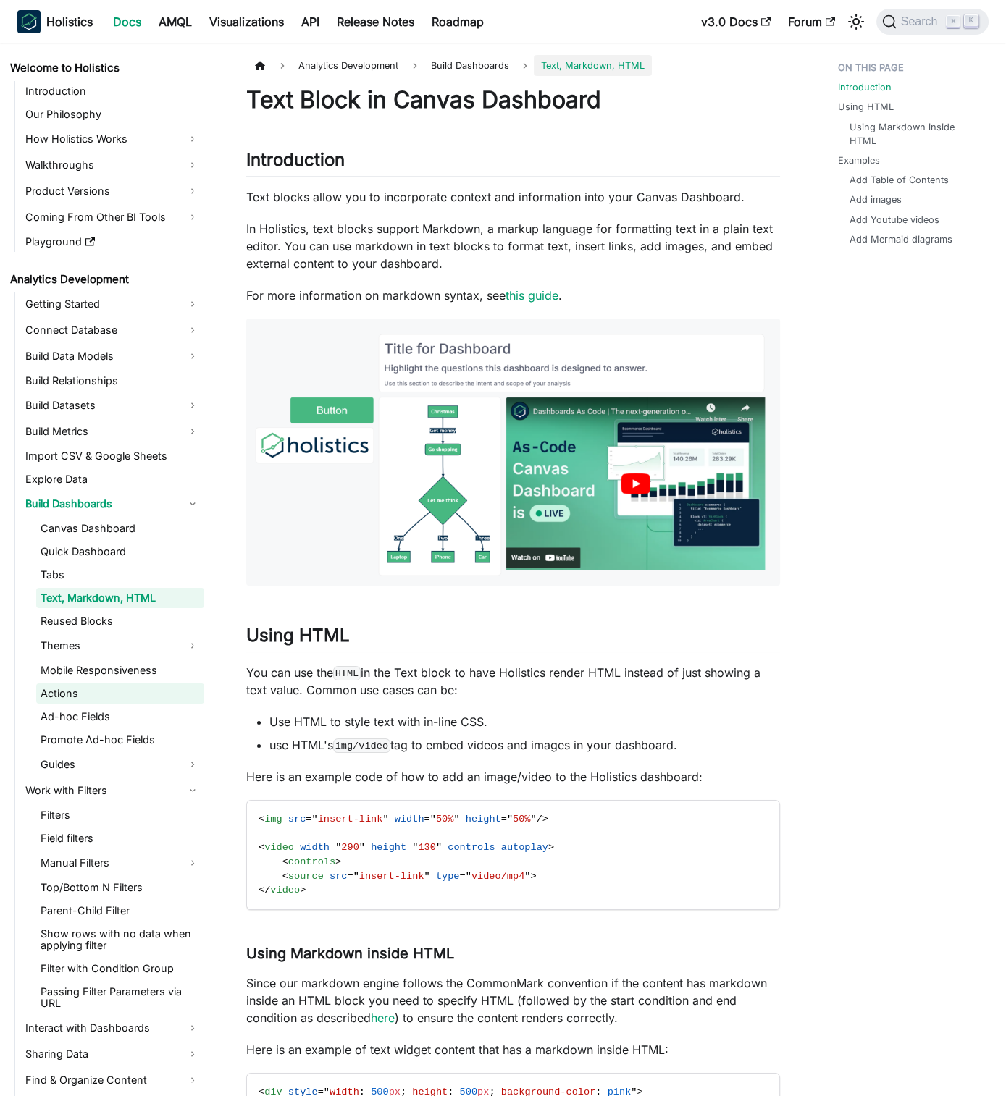
click at [127, 700] on link "Actions" at bounding box center [120, 694] width 168 height 20
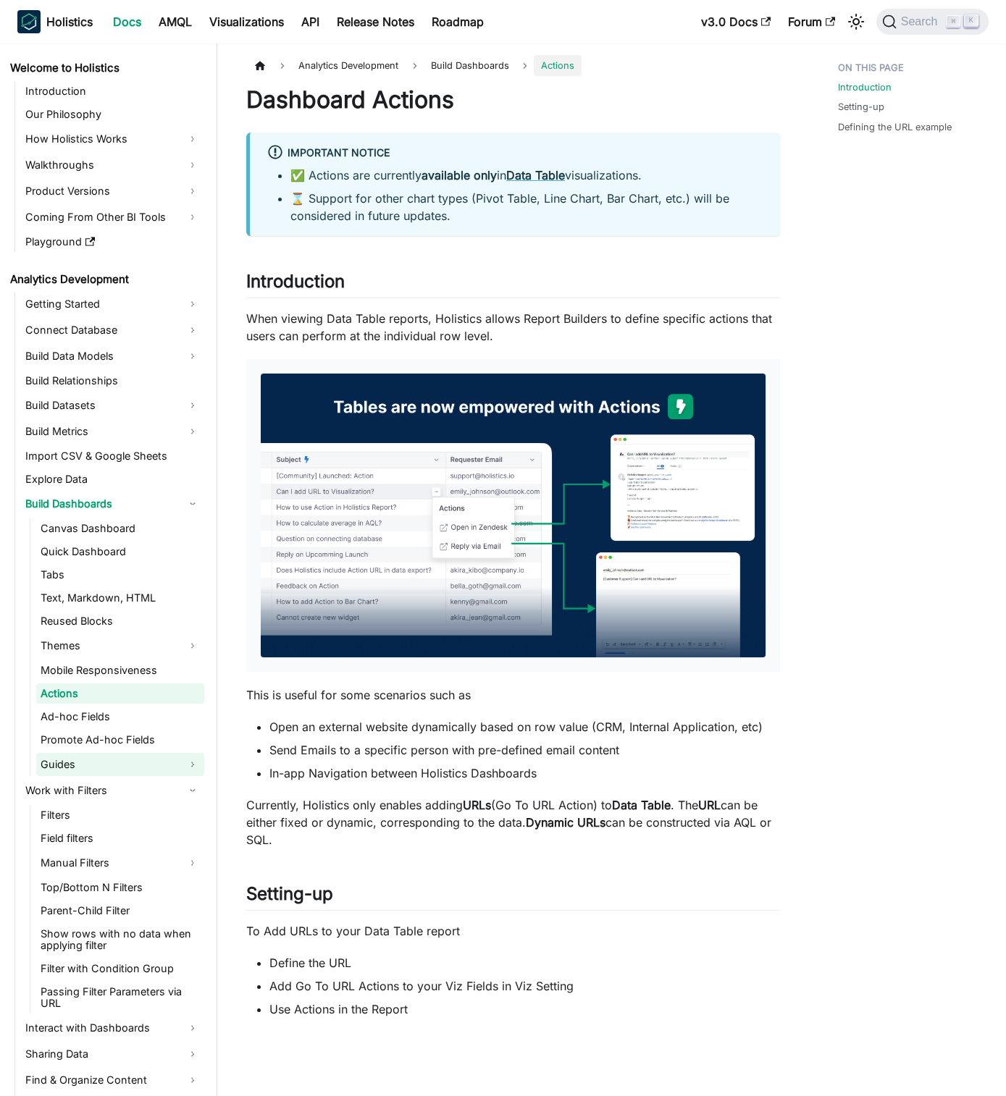
click at [115, 770] on link "Guides" at bounding box center [120, 764] width 168 height 23
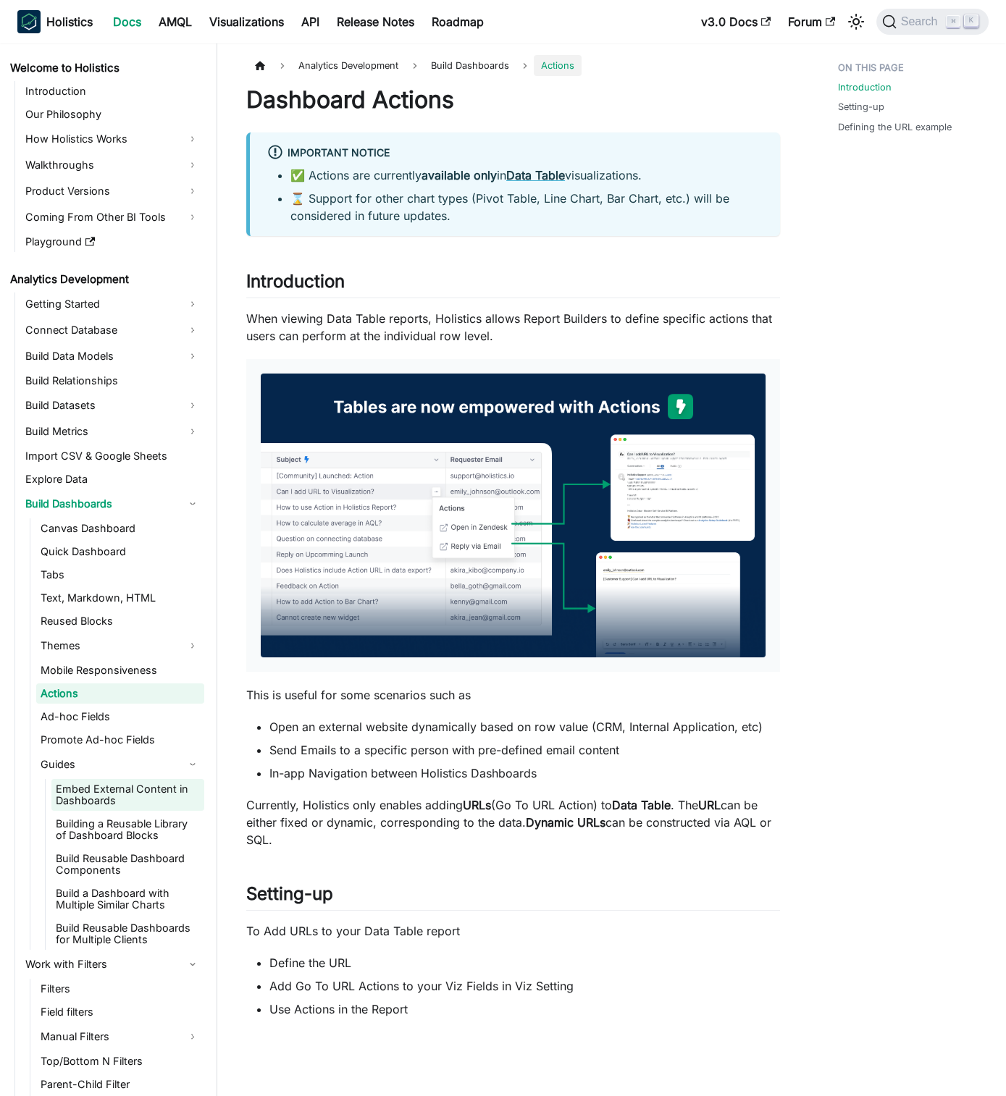
click at [148, 808] on link "Embed External Content in Dashboards" at bounding box center [127, 795] width 153 height 32
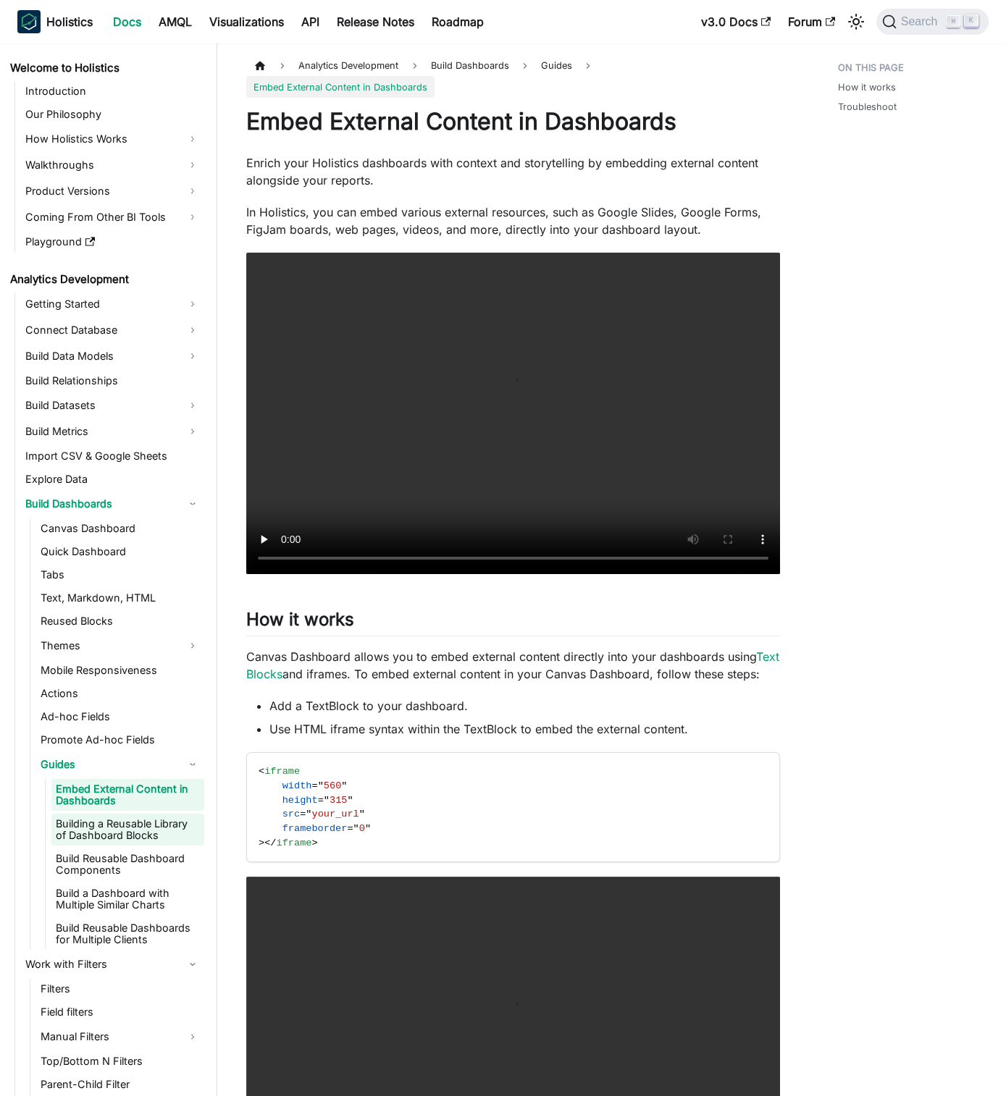
click at [159, 844] on link "Building a Reusable Library of Dashboard Blocks" at bounding box center [127, 830] width 153 height 32
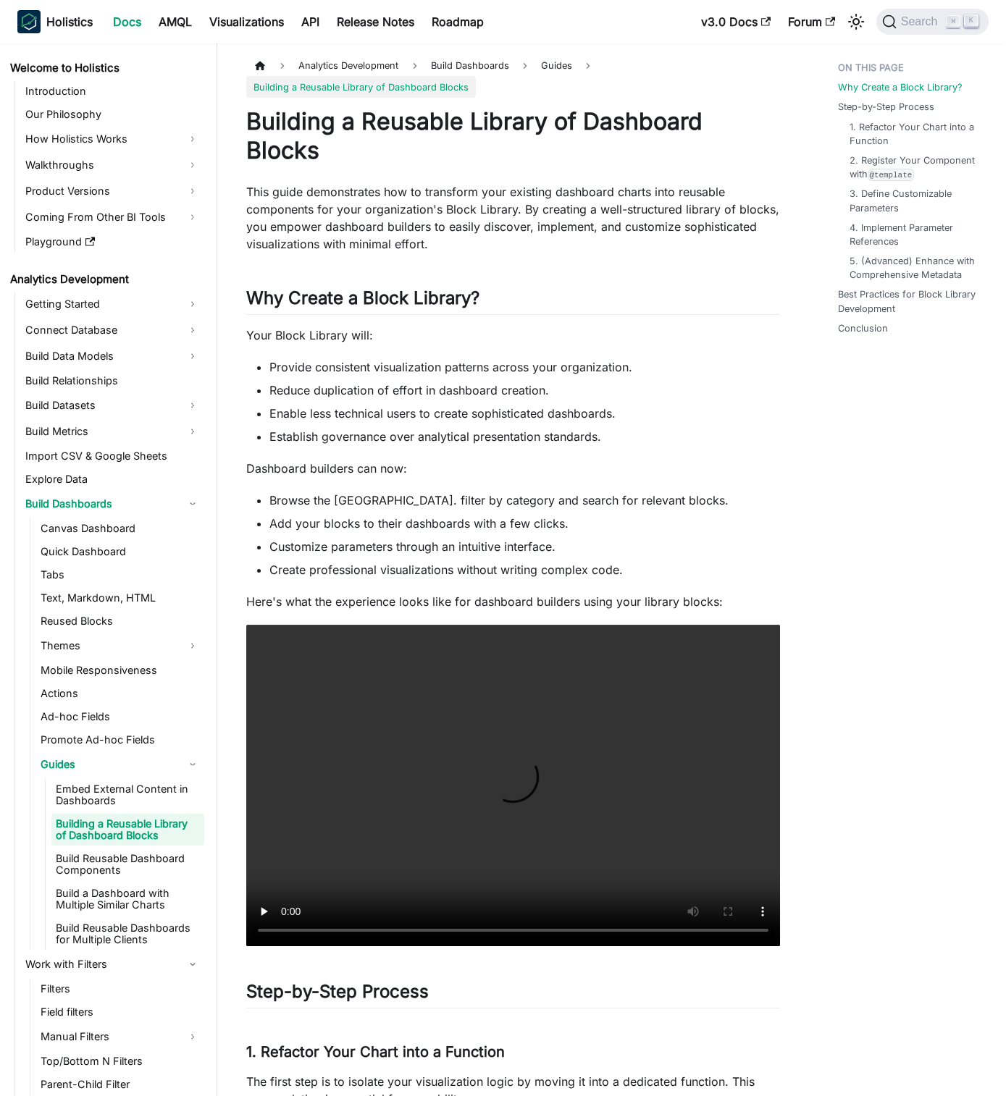
click at [135, 812] on ul "Embed External Content in Dashboards Building a Reusable Library of Dashboard B…" at bounding box center [124, 864] width 159 height 171
click at [130, 772] on link "Guides" at bounding box center [120, 764] width 168 height 23
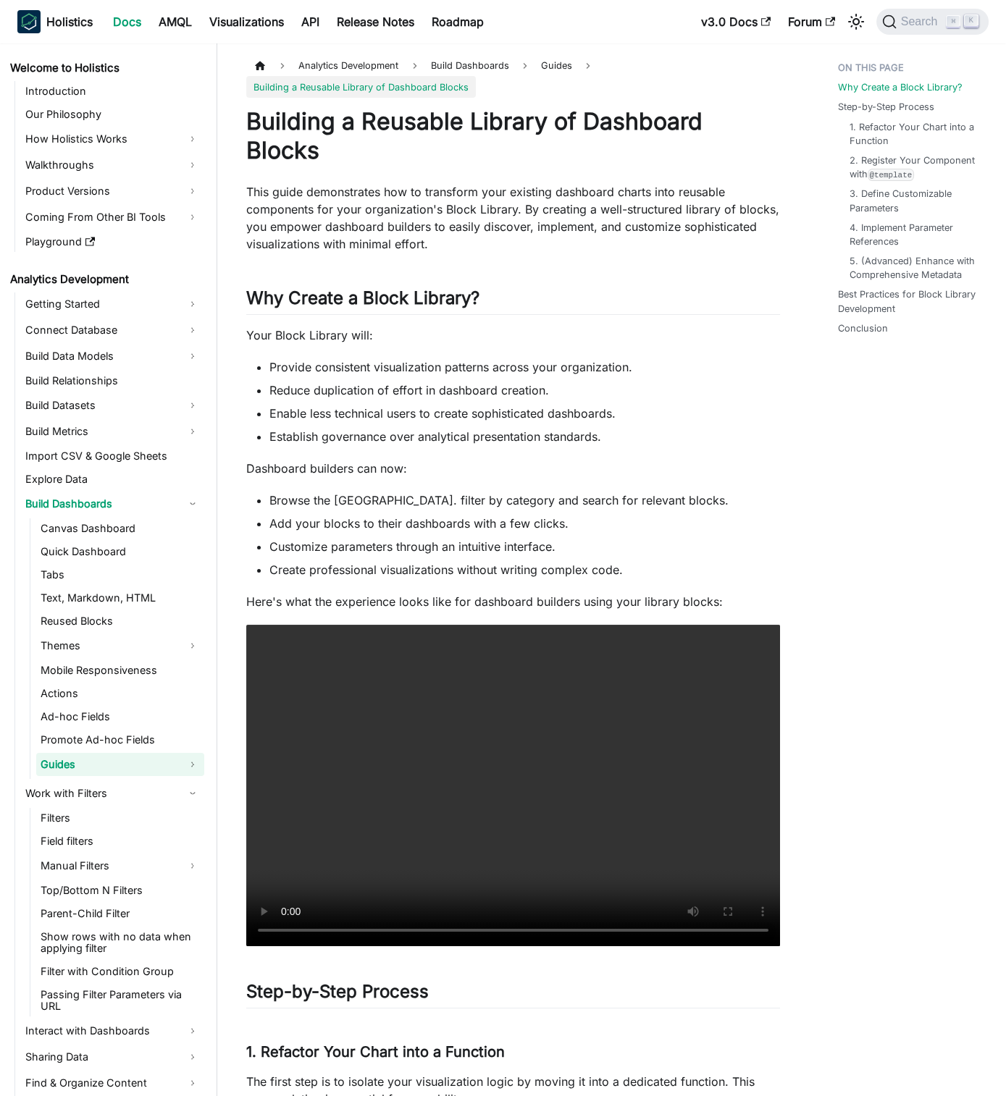
click at [125, 762] on link "Guides" at bounding box center [120, 764] width 168 height 23
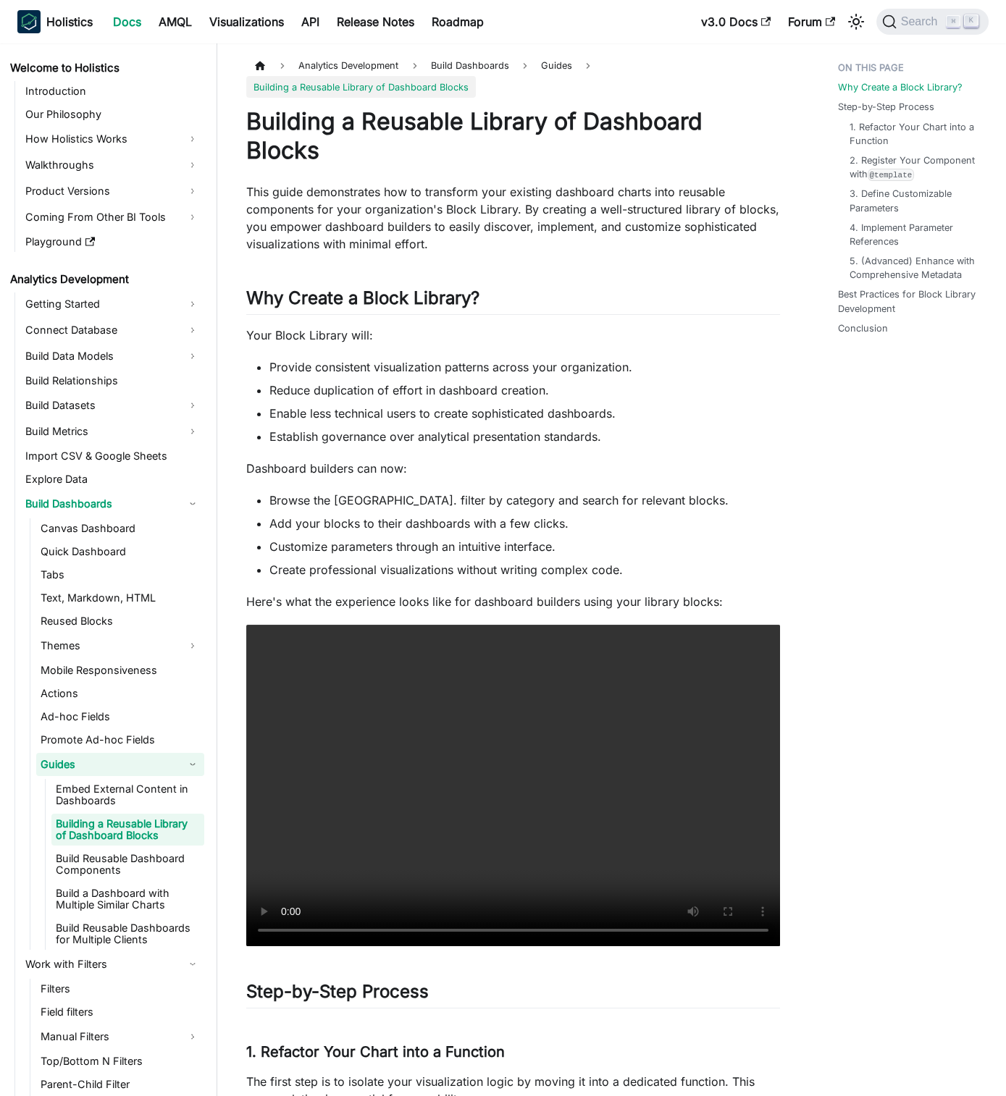
click at [125, 762] on link "Guides" at bounding box center [120, 764] width 168 height 23
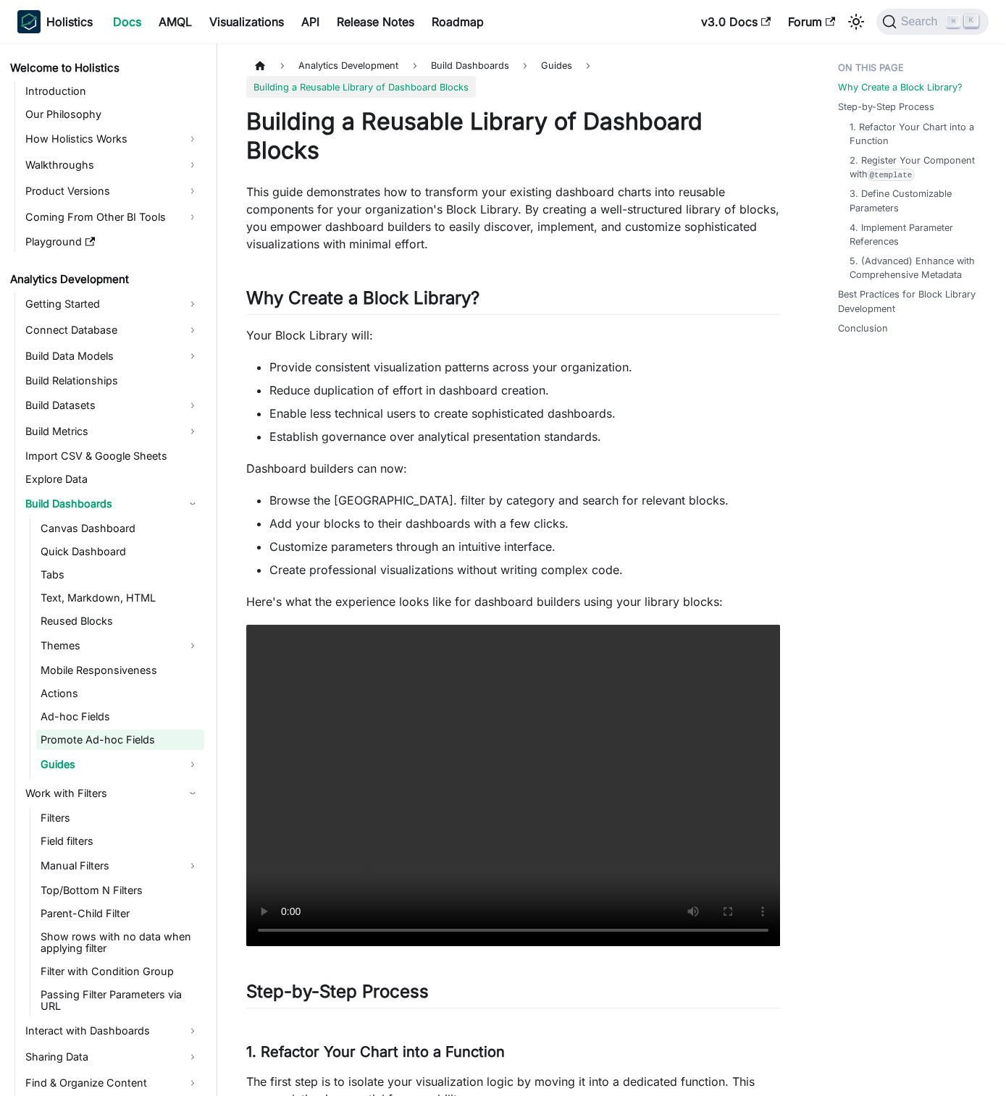
click at [127, 731] on link "Promote Ad-hoc Fields" at bounding box center [120, 740] width 168 height 20
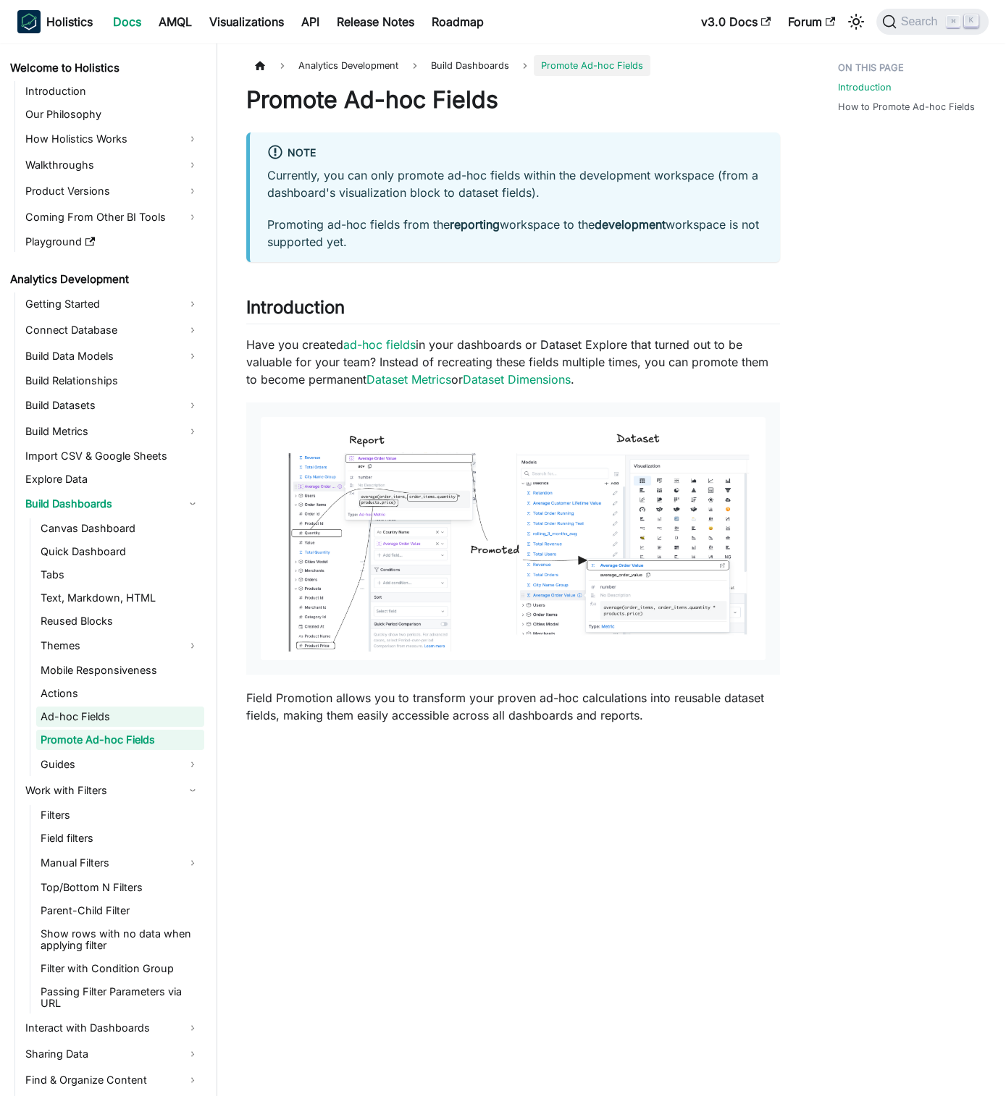
click at [125, 720] on link "Ad-hoc Fields" at bounding box center [120, 717] width 168 height 20
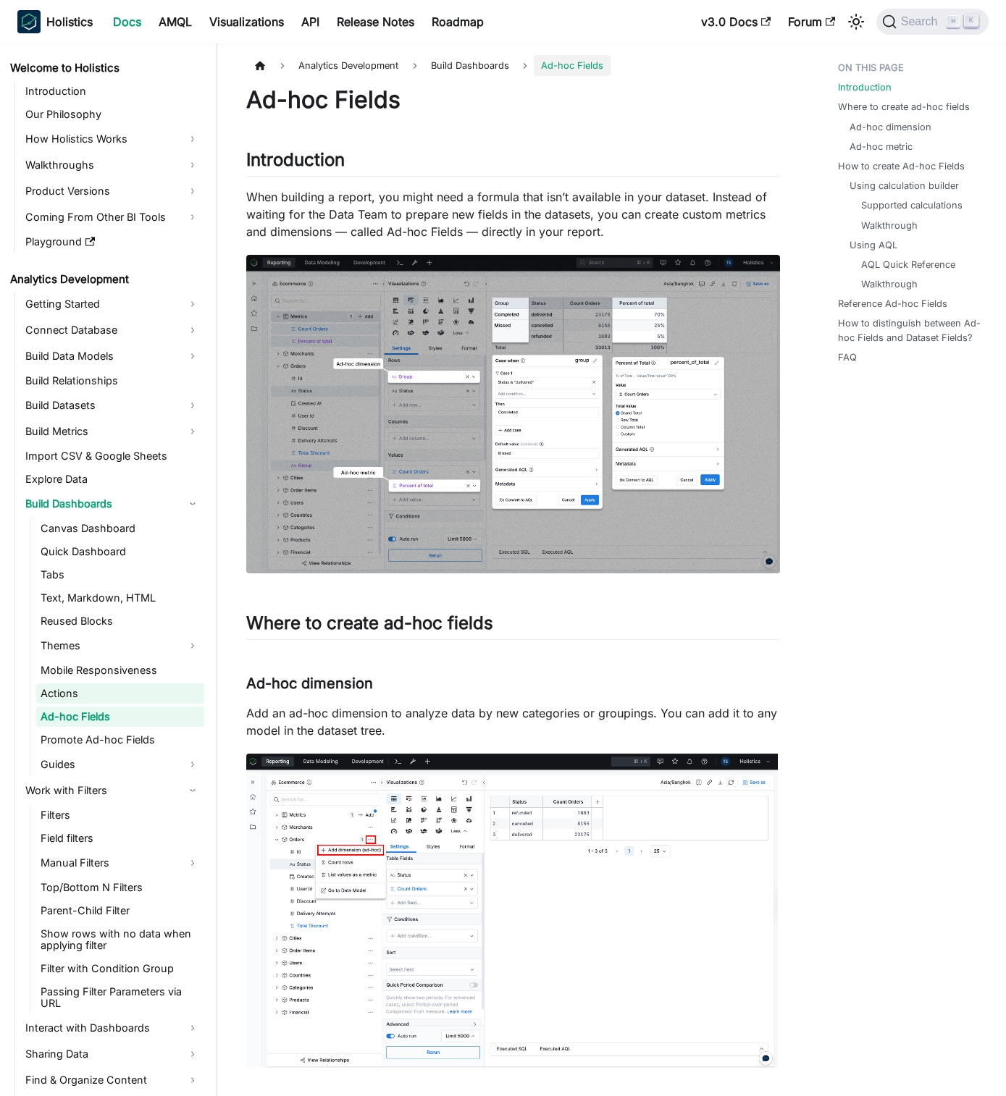
click at [126, 694] on link "Actions" at bounding box center [120, 694] width 168 height 20
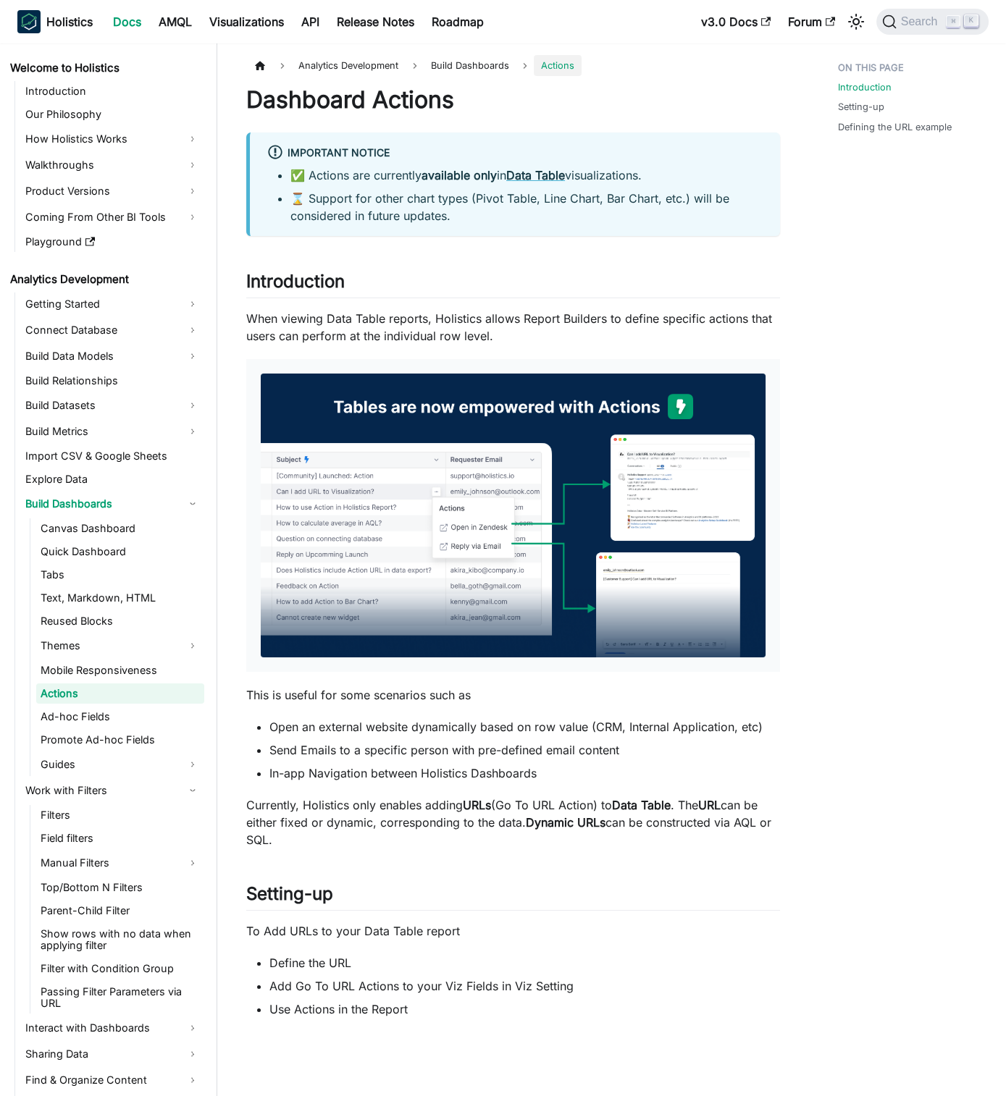
click at [127, 681] on ul "Canvas Dashboard Quick Dashboard Tabs Text, Markdown, HTML Reused Blocks Themes…" at bounding box center [117, 647] width 175 height 258
click at [117, 573] on link "Tabs" at bounding box center [120, 575] width 168 height 20
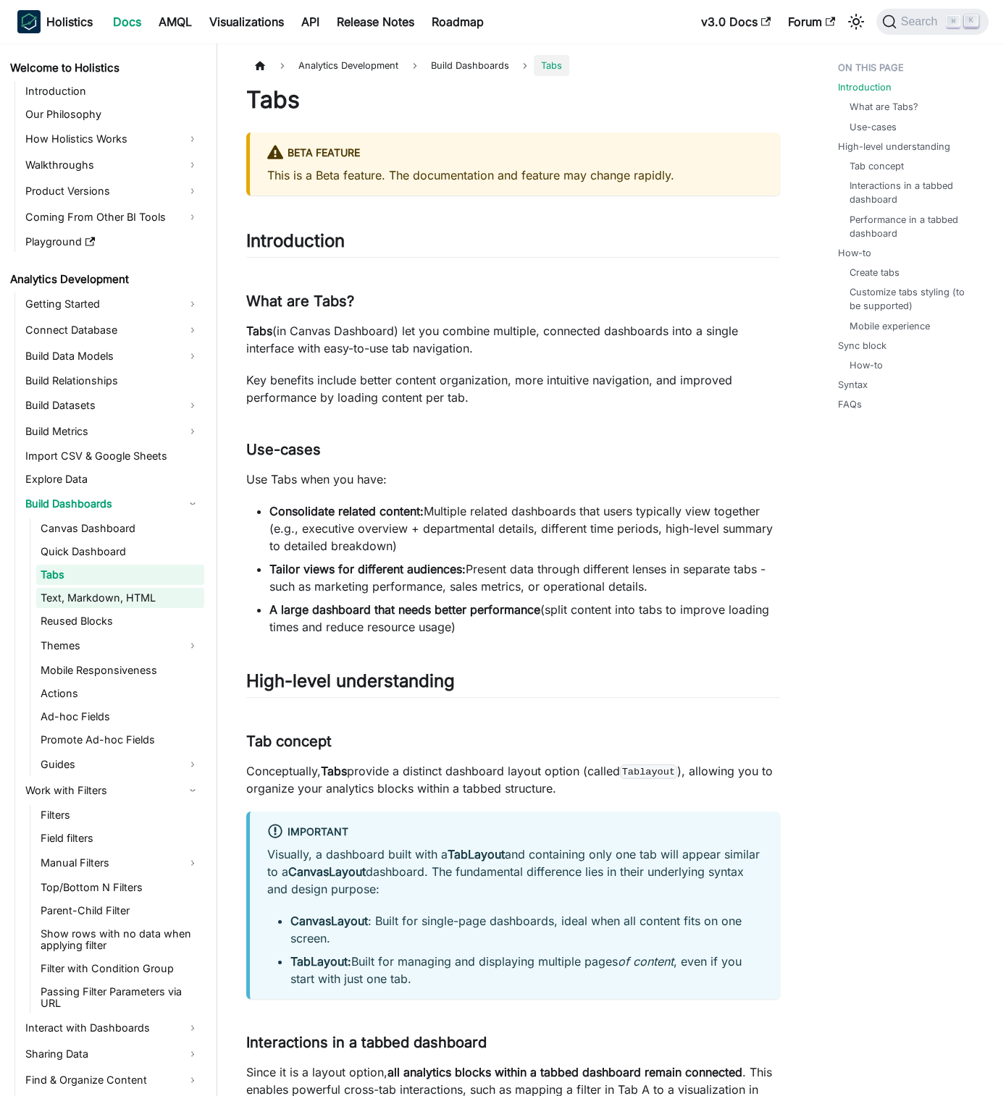
click at [151, 596] on link "Text, Markdown, HTML" at bounding box center [120, 598] width 168 height 20
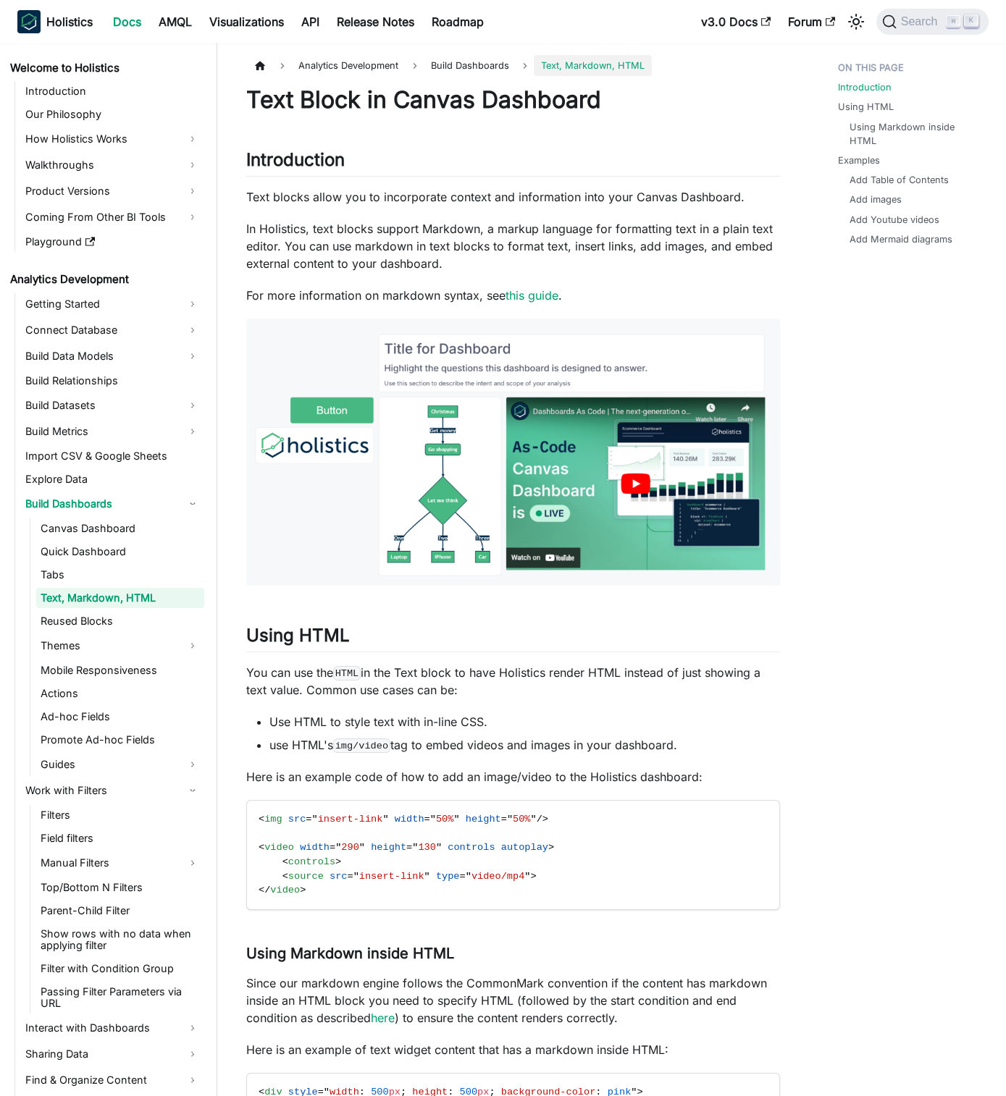
drag, startPoint x: 177, startPoint y: 616, endPoint x: 156, endPoint y: 589, distance: 33.6
click at [177, 616] on link "Reused Blocks" at bounding box center [120, 621] width 168 height 20
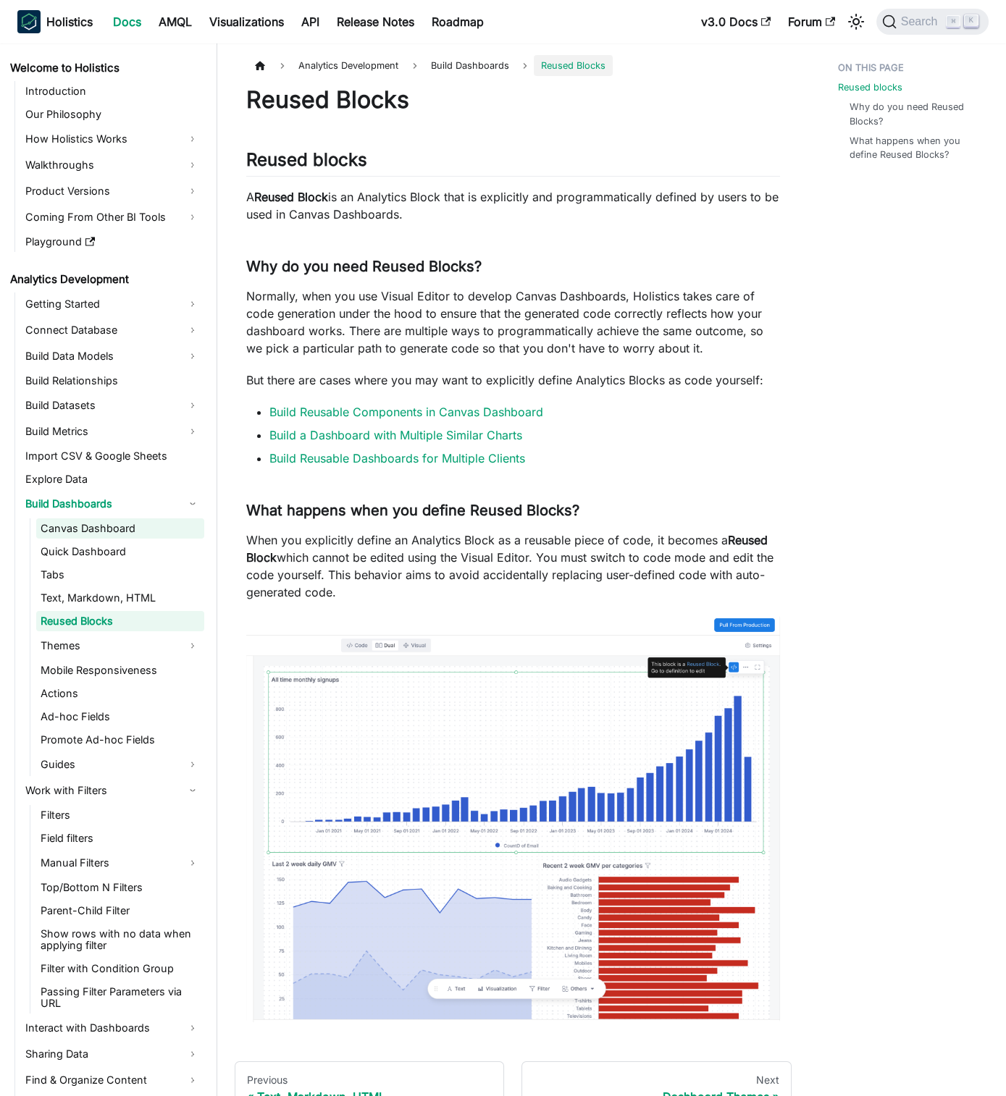
click at [135, 532] on link "Canvas Dashboard" at bounding box center [120, 528] width 168 height 20
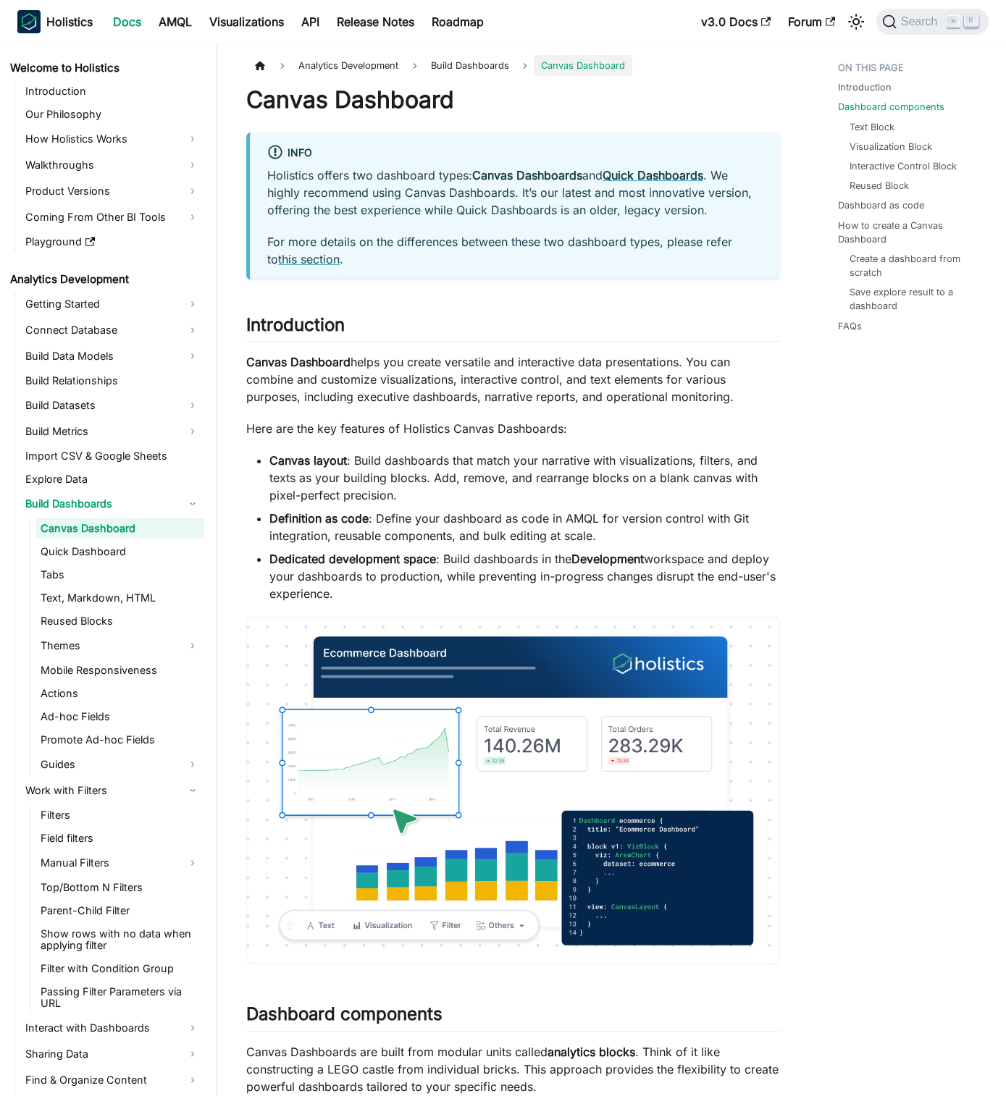
scroll to position [570, 0]
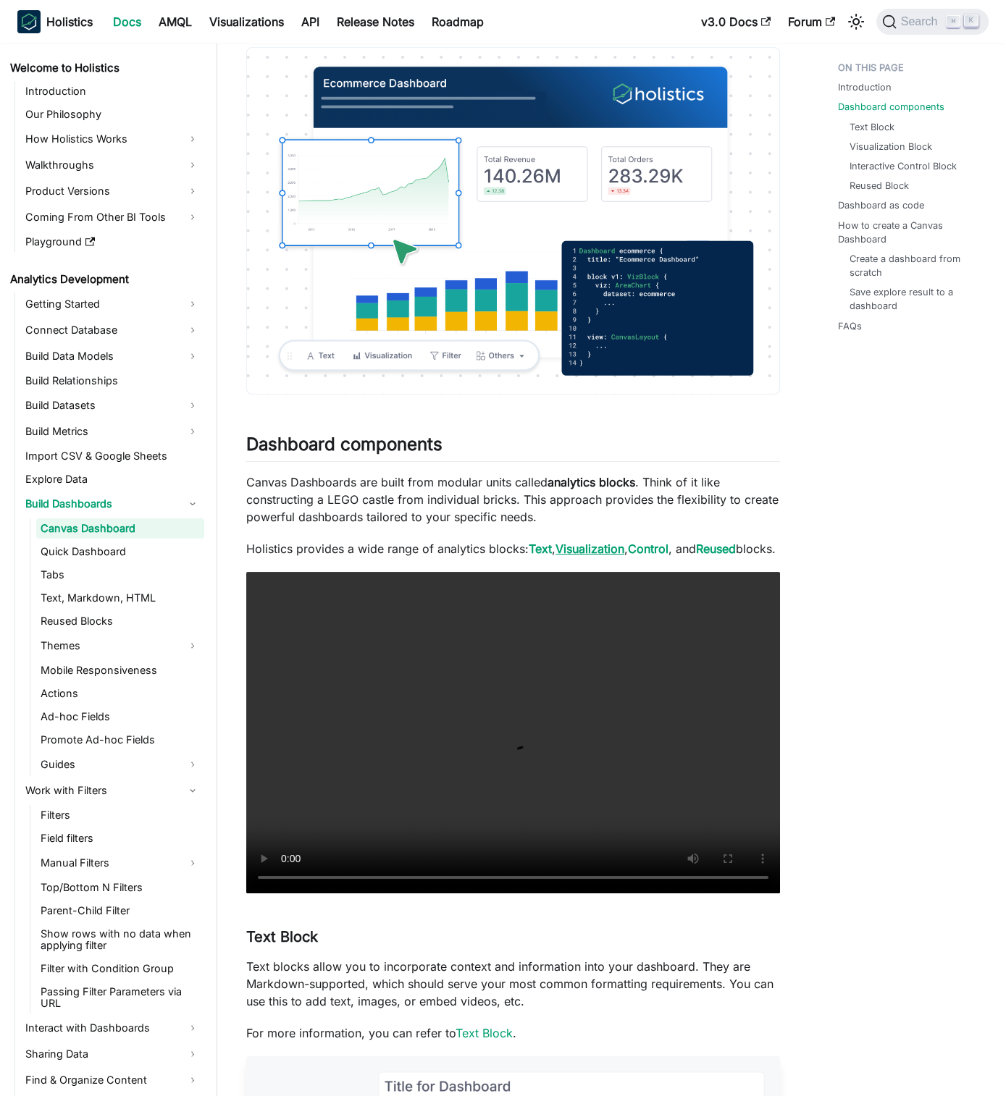
click at [589, 550] on strong "Visualization" at bounding box center [589, 549] width 69 height 14
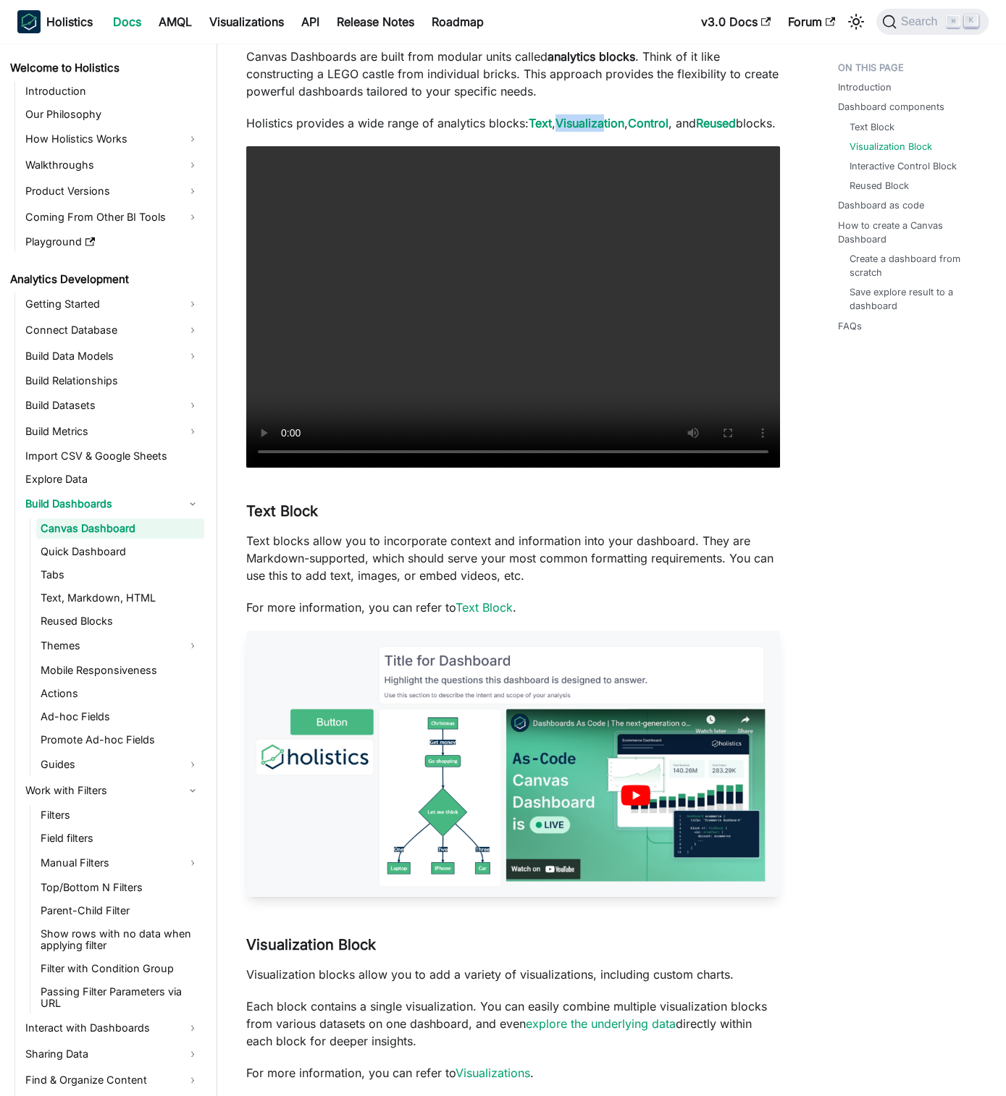
scroll to position [1830, 0]
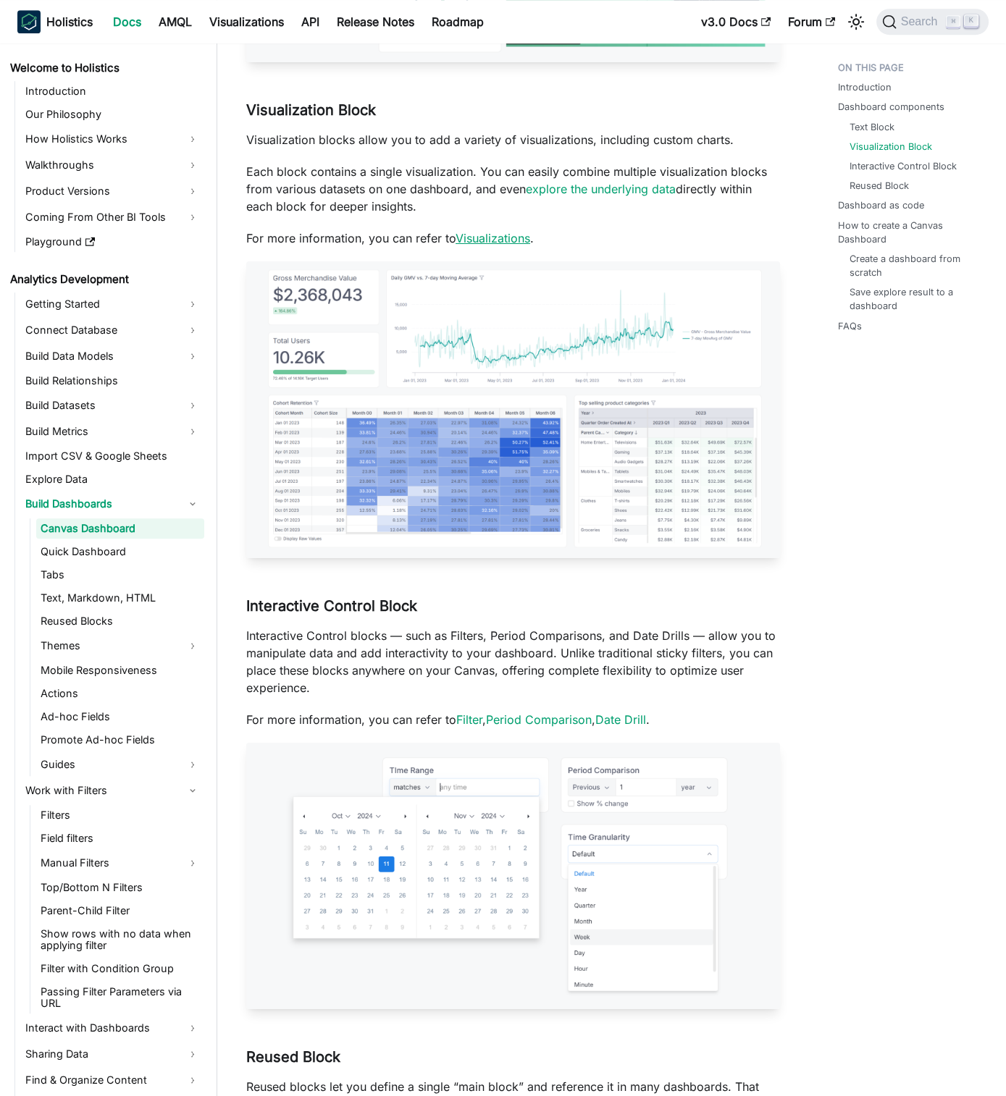
click at [514, 245] on link "Visualizations" at bounding box center [492, 238] width 75 height 14
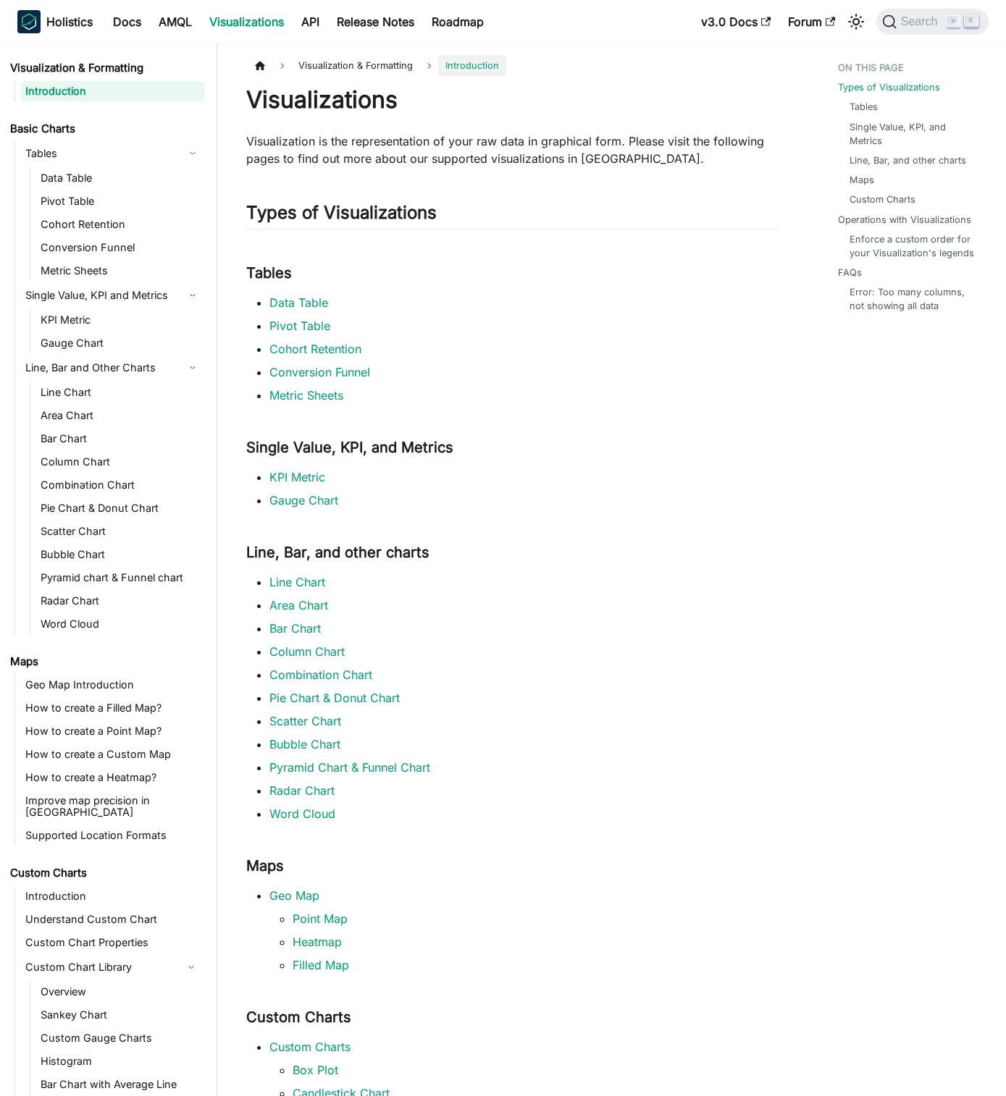
click at [25, 180] on li "Tables Data Table Pivot Table Cohort Retention Conversion Funnel Metric Sheets" at bounding box center [112, 211] width 183 height 139
click at [83, 185] on link "Data Table" at bounding box center [120, 178] width 168 height 20
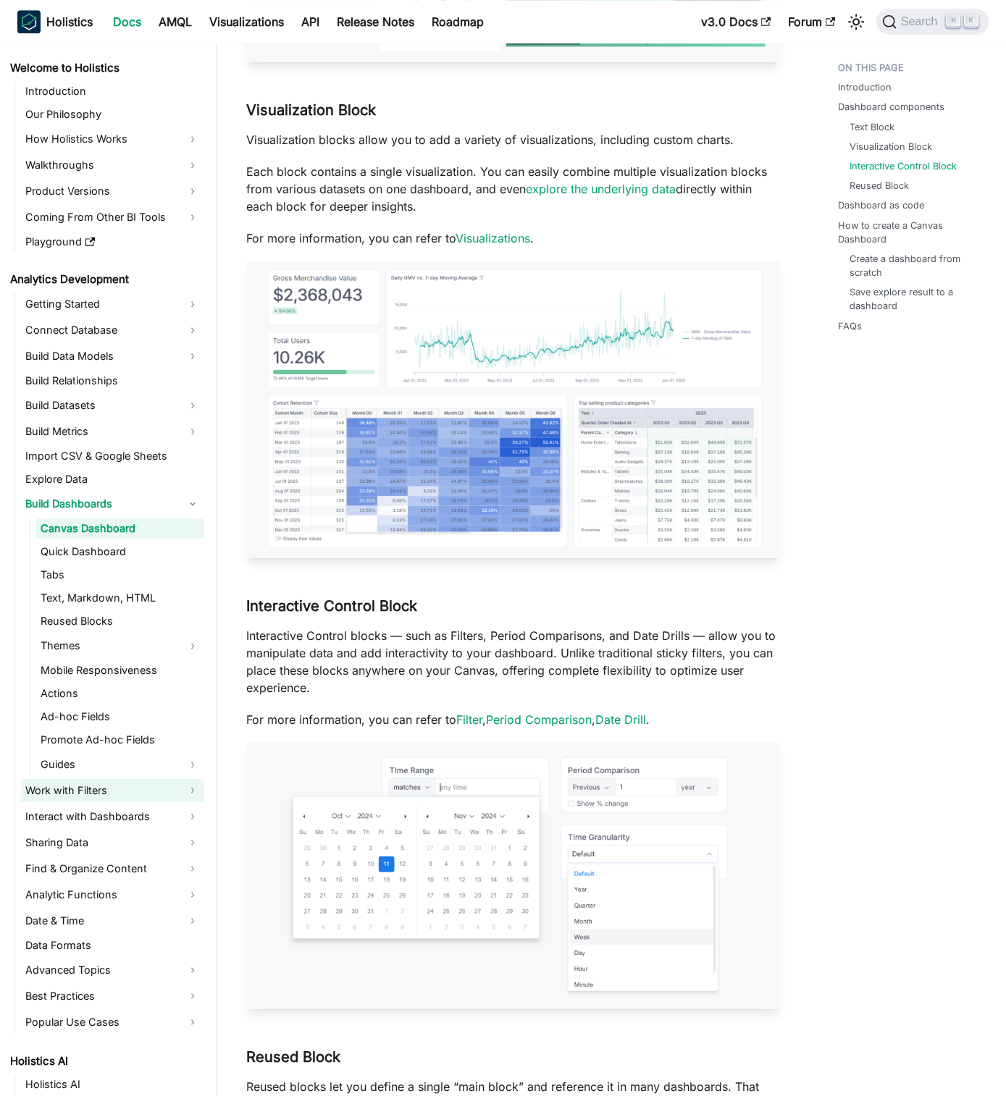
click at [93, 791] on link "Work with Filters" at bounding box center [112, 790] width 183 height 23
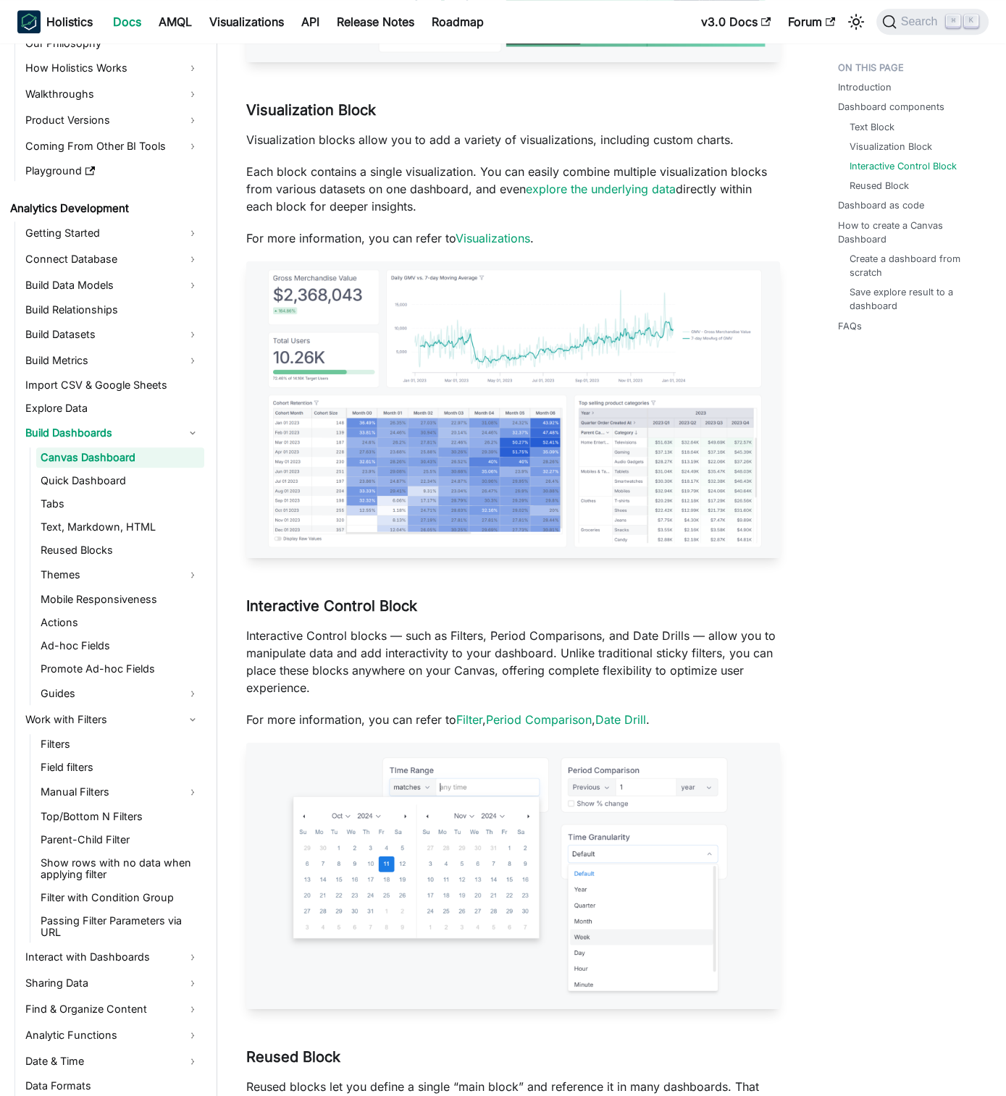
scroll to position [96, 0]
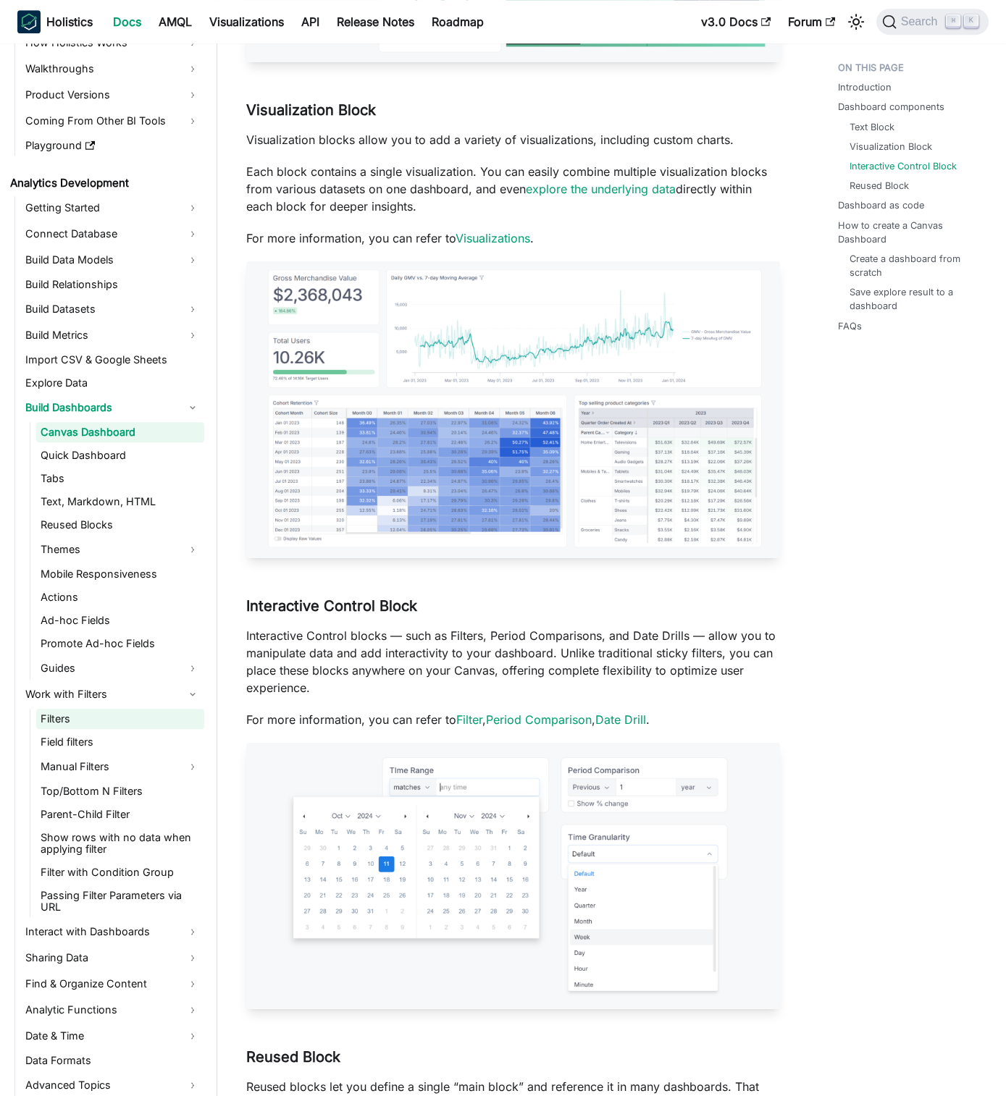
click at [151, 726] on link "Filters" at bounding box center [120, 719] width 168 height 20
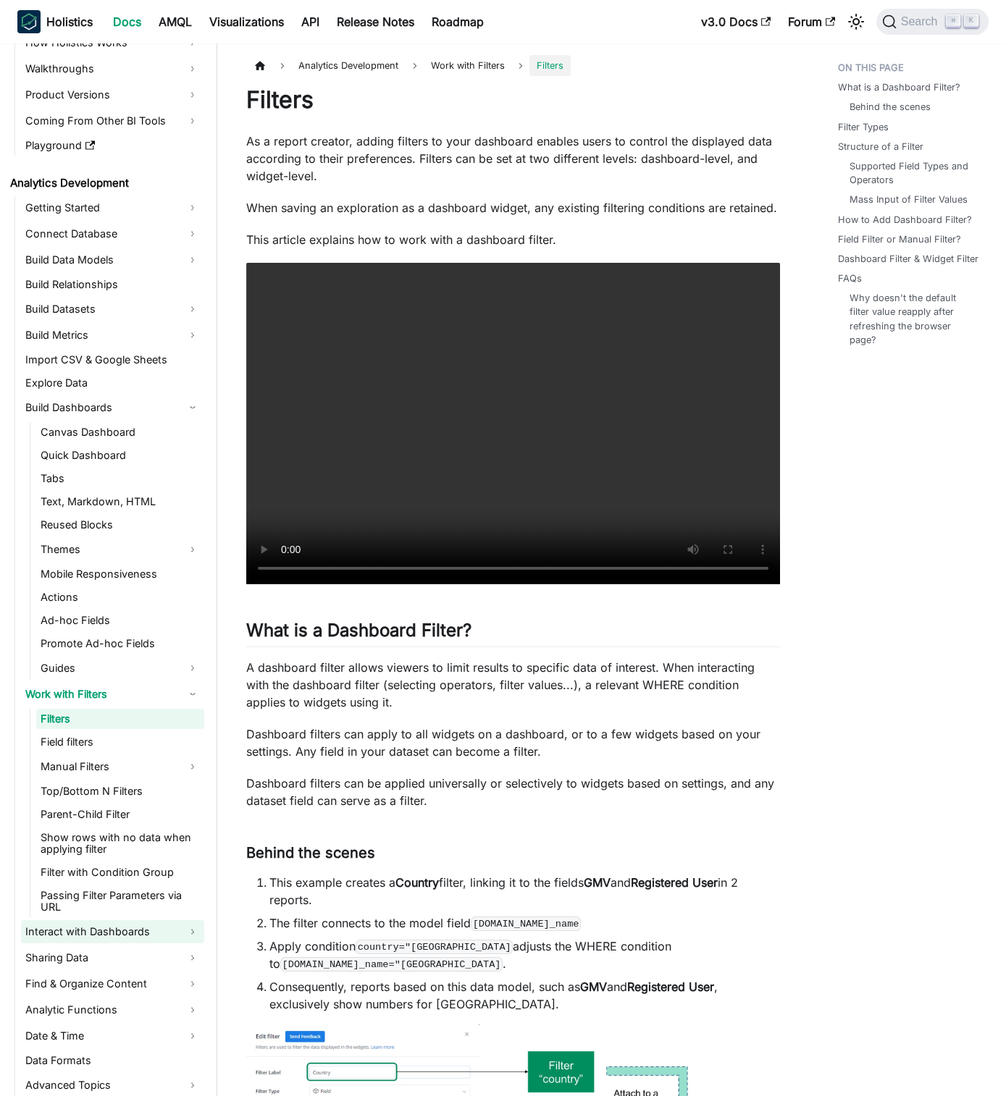
click at [146, 923] on link "Interact with Dashboards" at bounding box center [112, 931] width 183 height 23
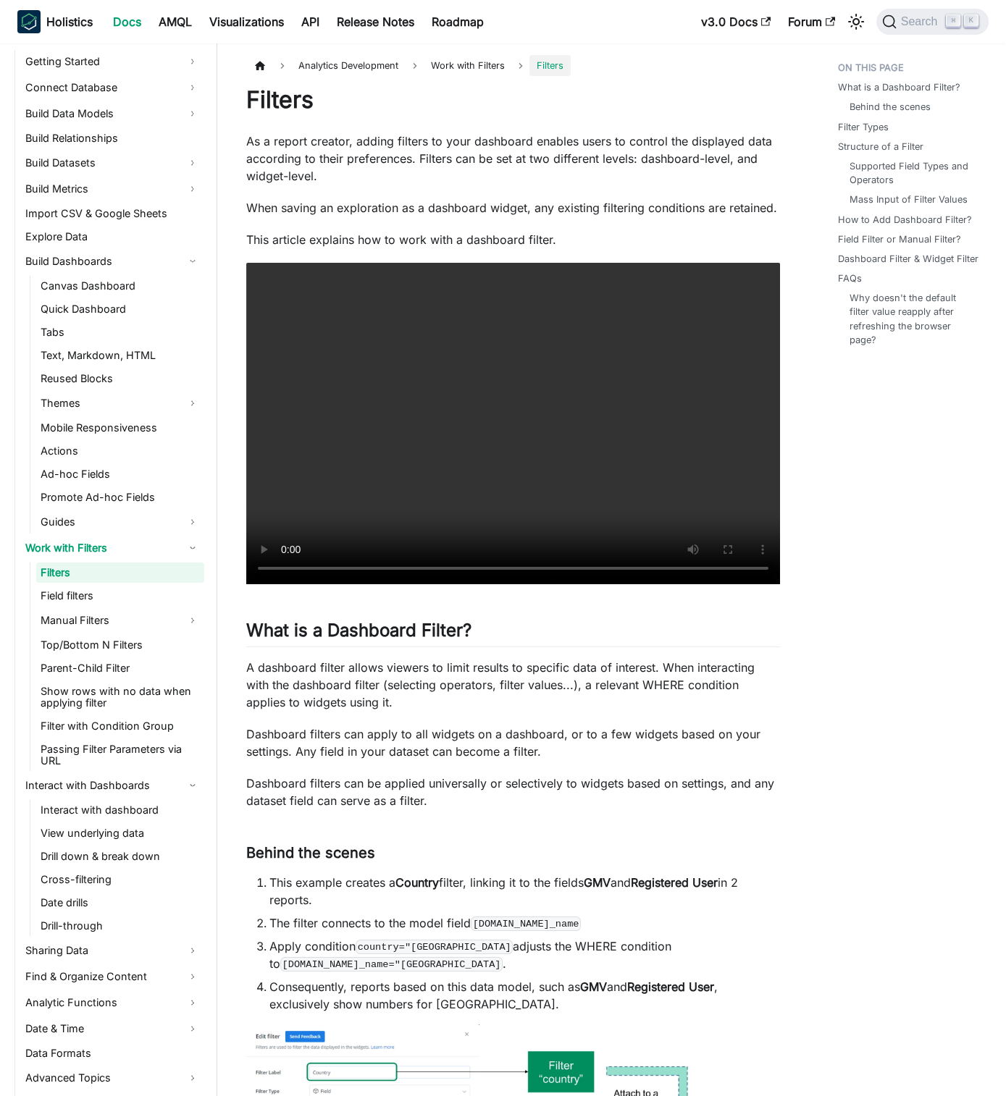
scroll to position [290, 0]
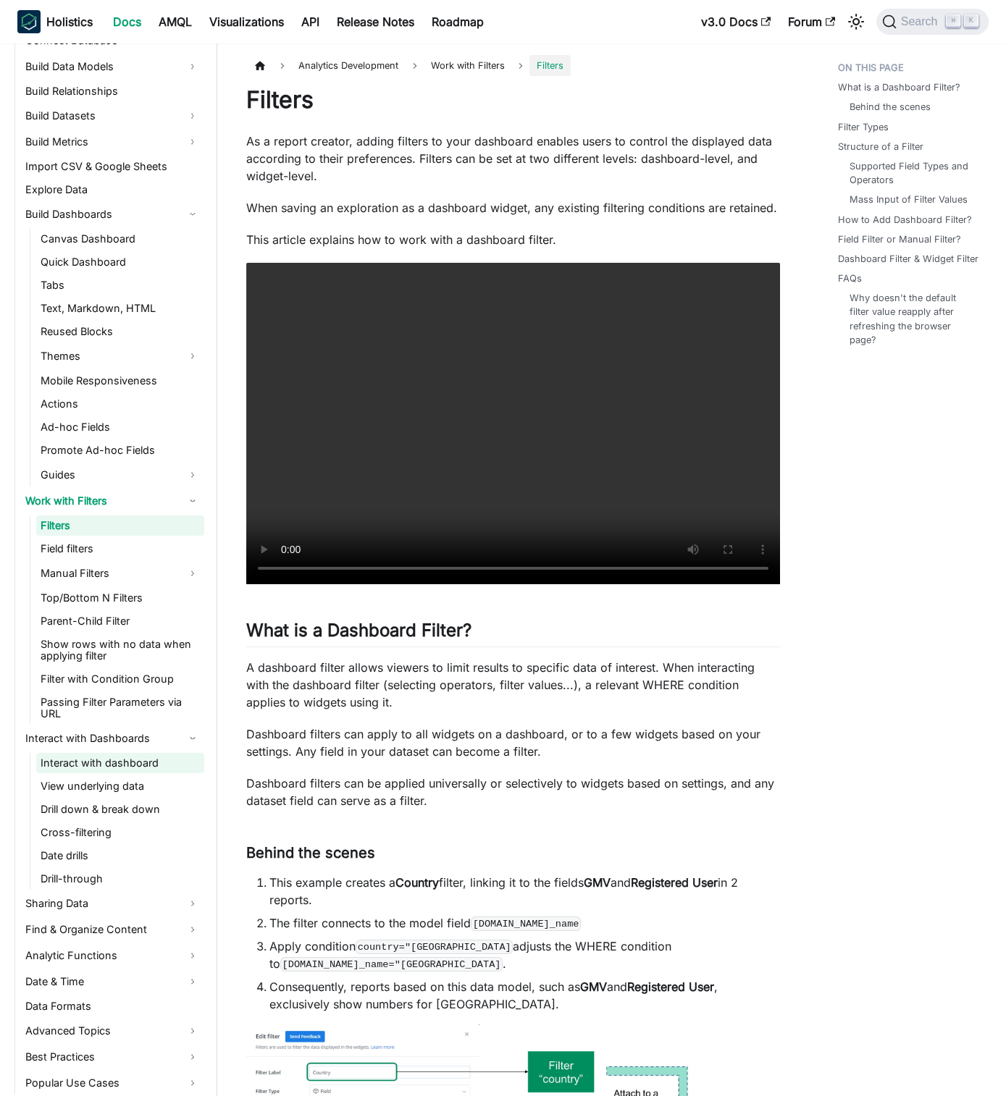
click at [154, 763] on link "Interact with dashboard" at bounding box center [120, 763] width 168 height 20
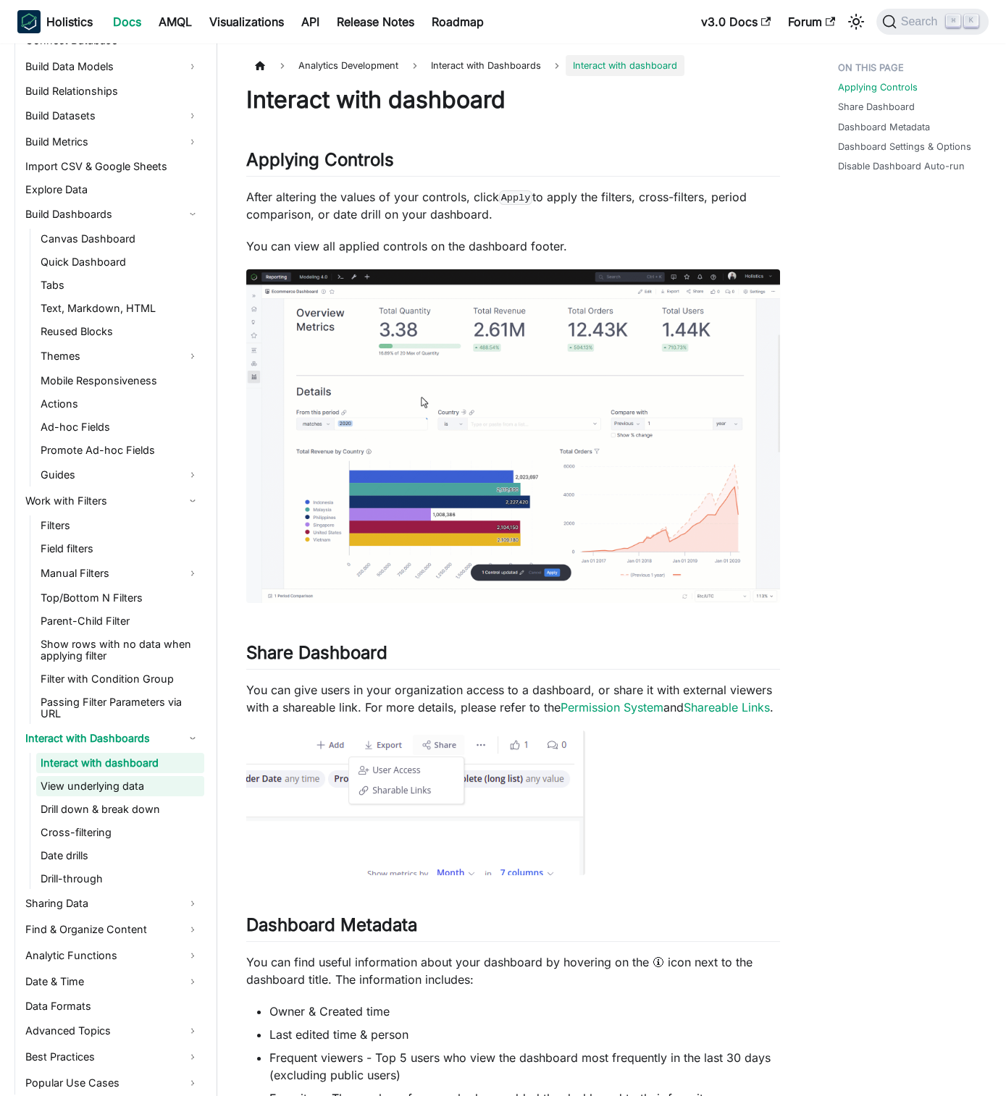
click at [155, 791] on link "View underlying data" at bounding box center [120, 786] width 168 height 20
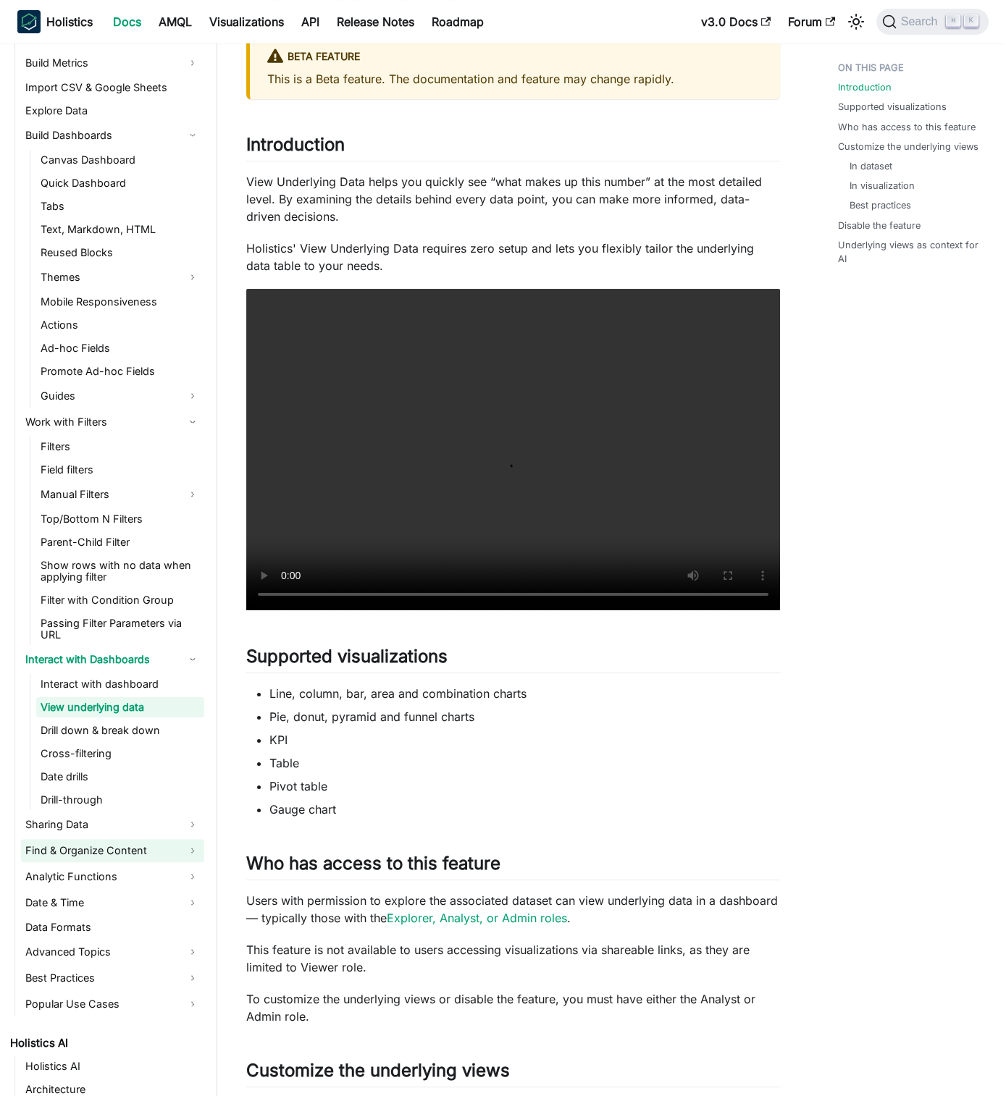
scroll to position [386, 0]
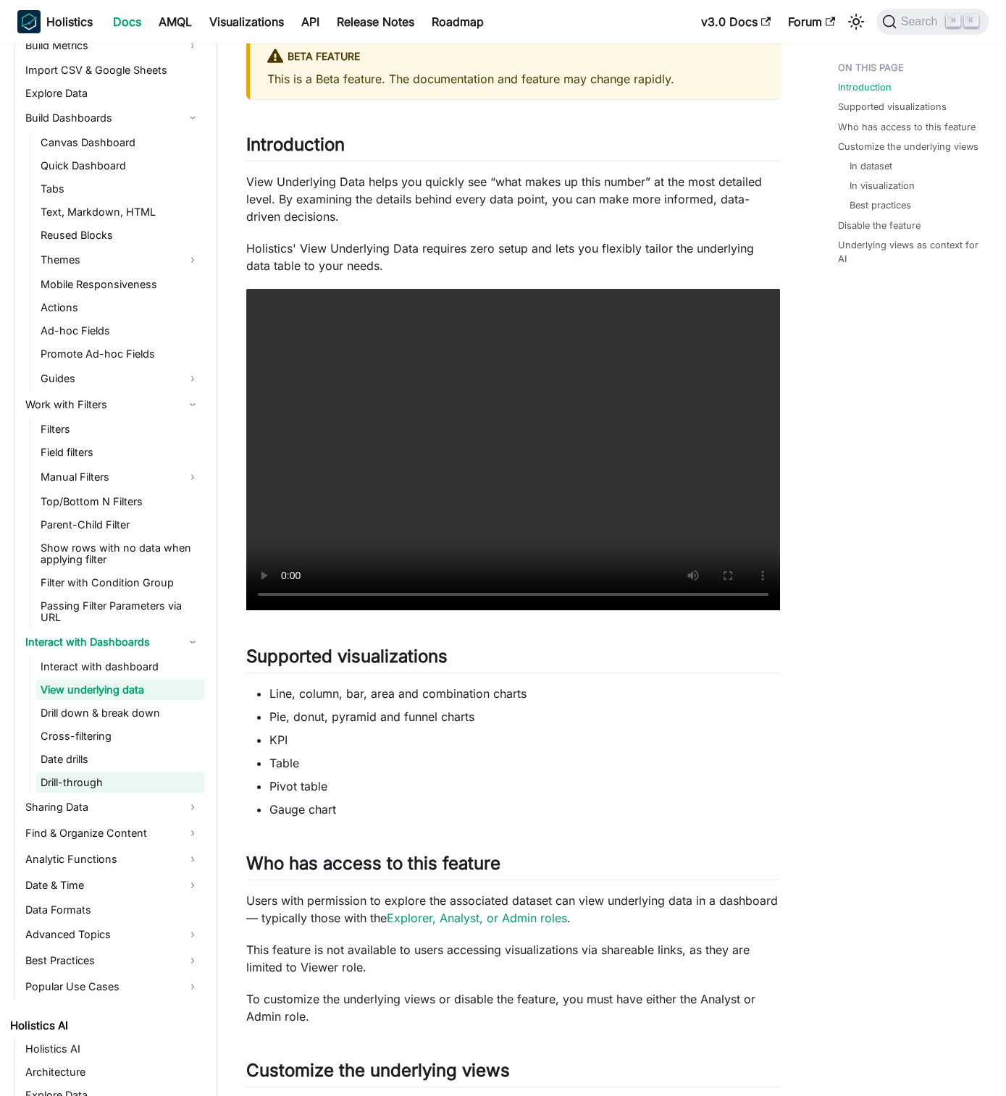
click at [140, 783] on link "Drill-through" at bounding box center [120, 783] width 168 height 20
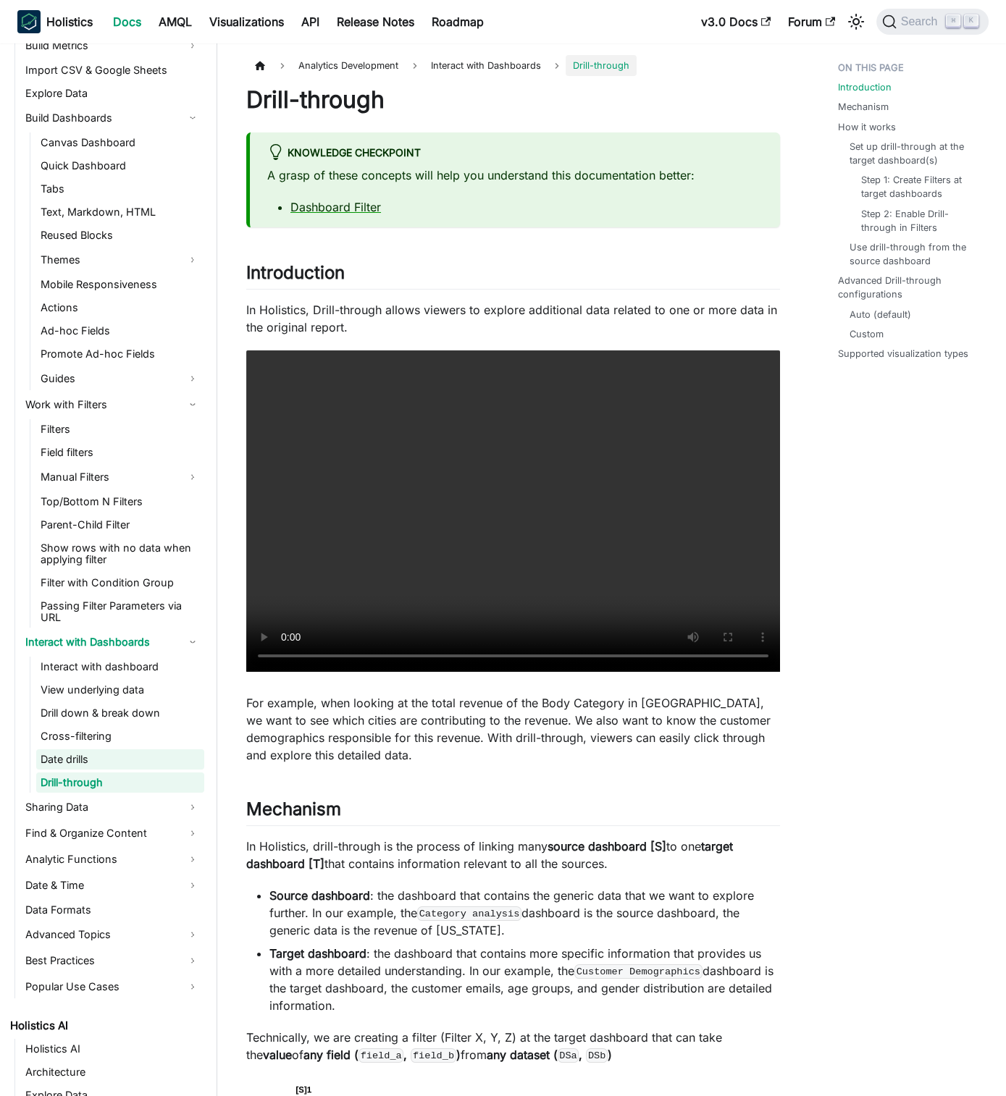
click at [143, 752] on link "Date drills" at bounding box center [120, 759] width 168 height 20
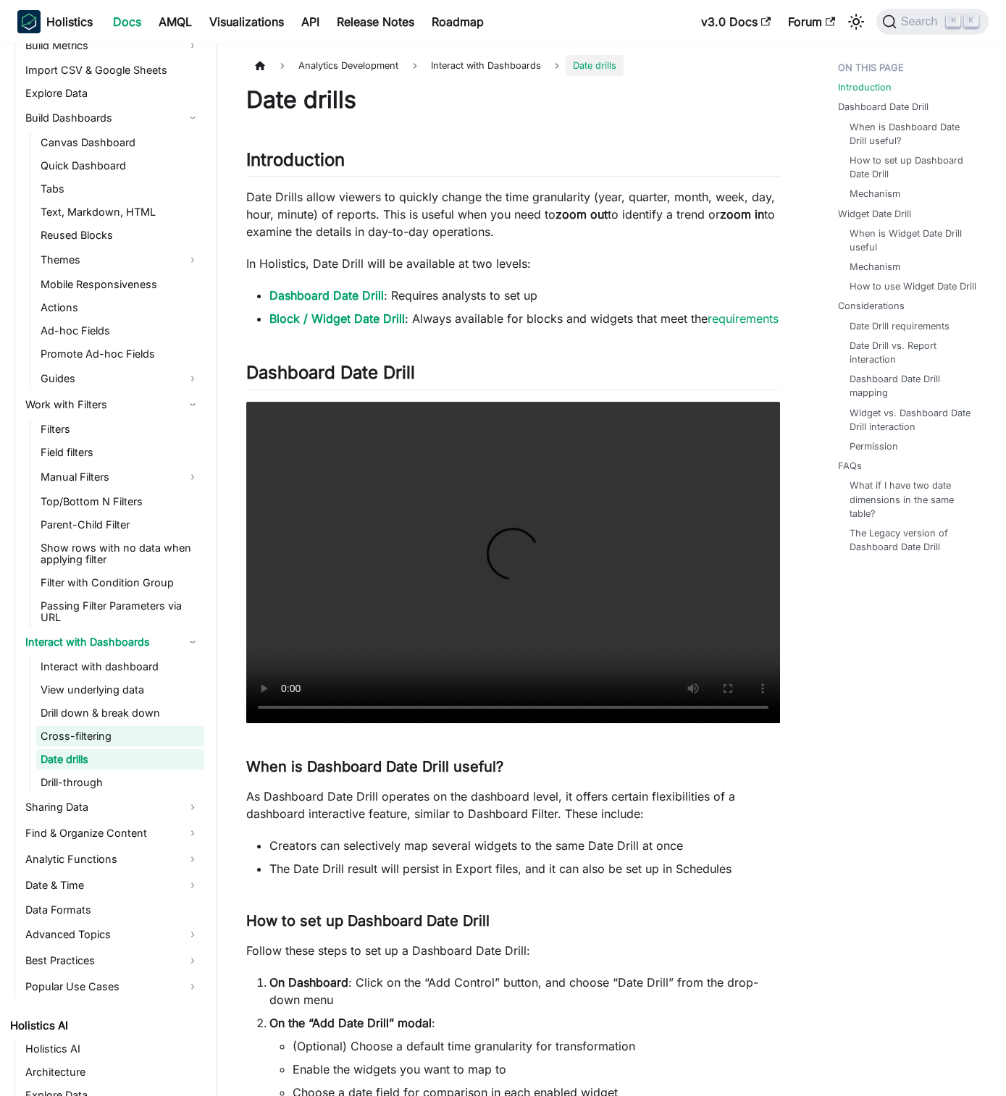
click at [138, 739] on link "Cross-filtering" at bounding box center [120, 736] width 168 height 20
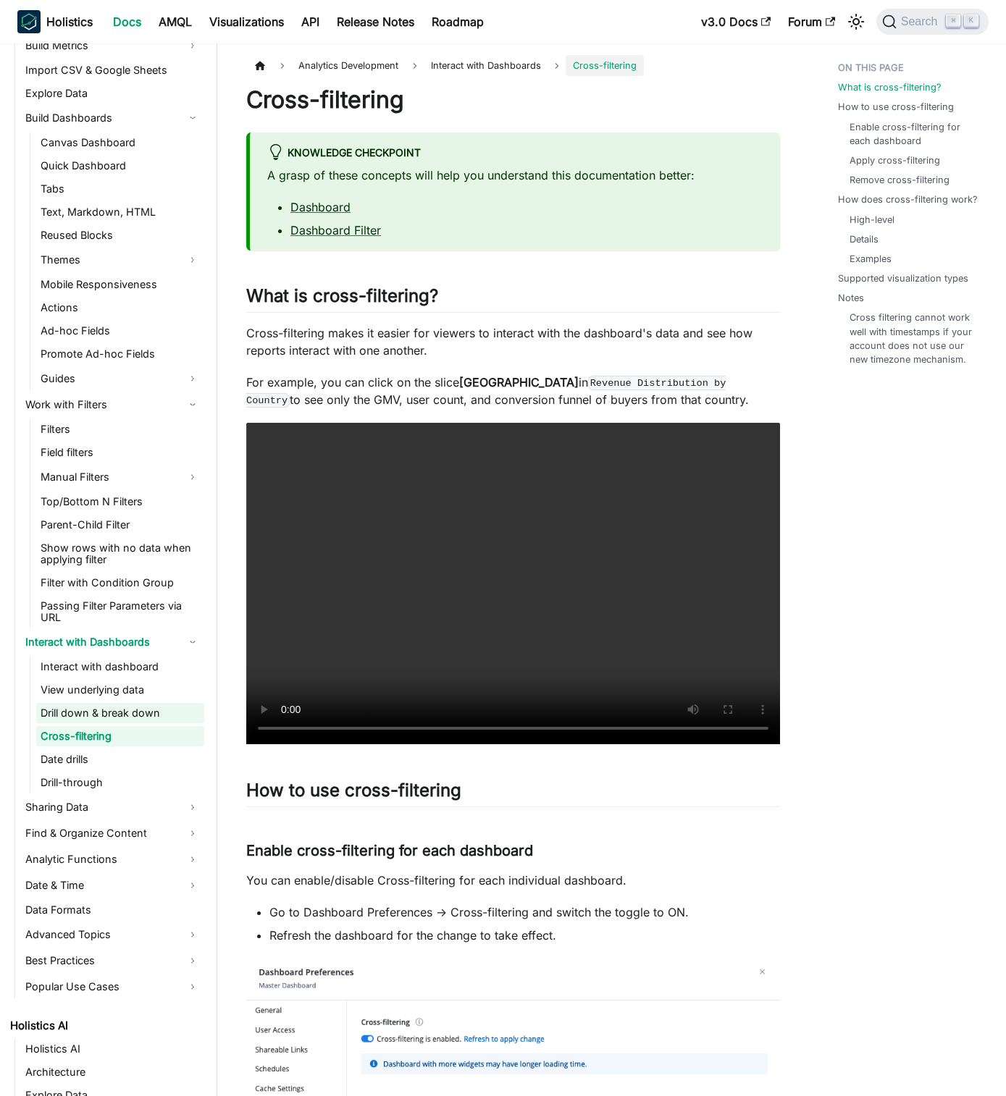
click at [137, 710] on link "Drill down & break down" at bounding box center [120, 713] width 168 height 20
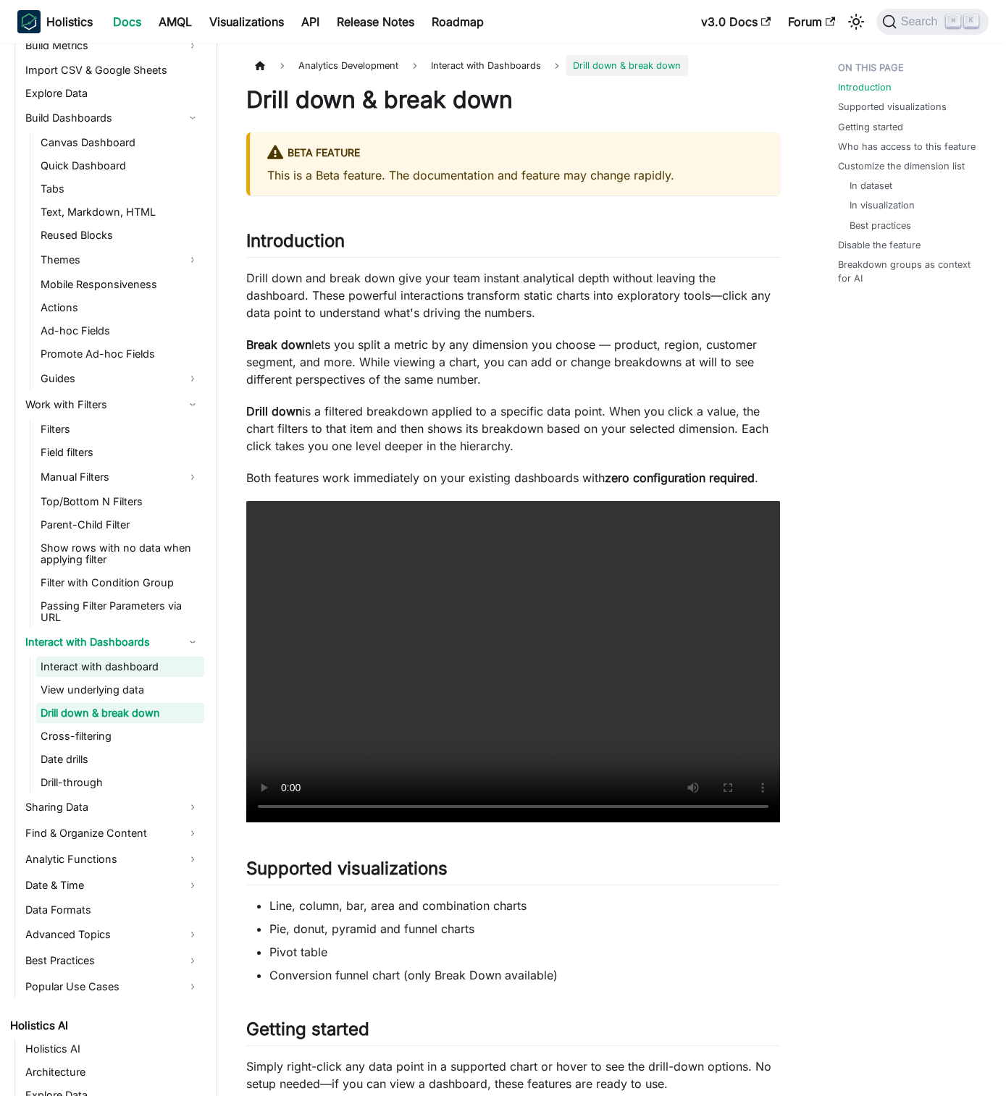
click at [156, 660] on link "Interact with dashboard" at bounding box center [120, 667] width 168 height 20
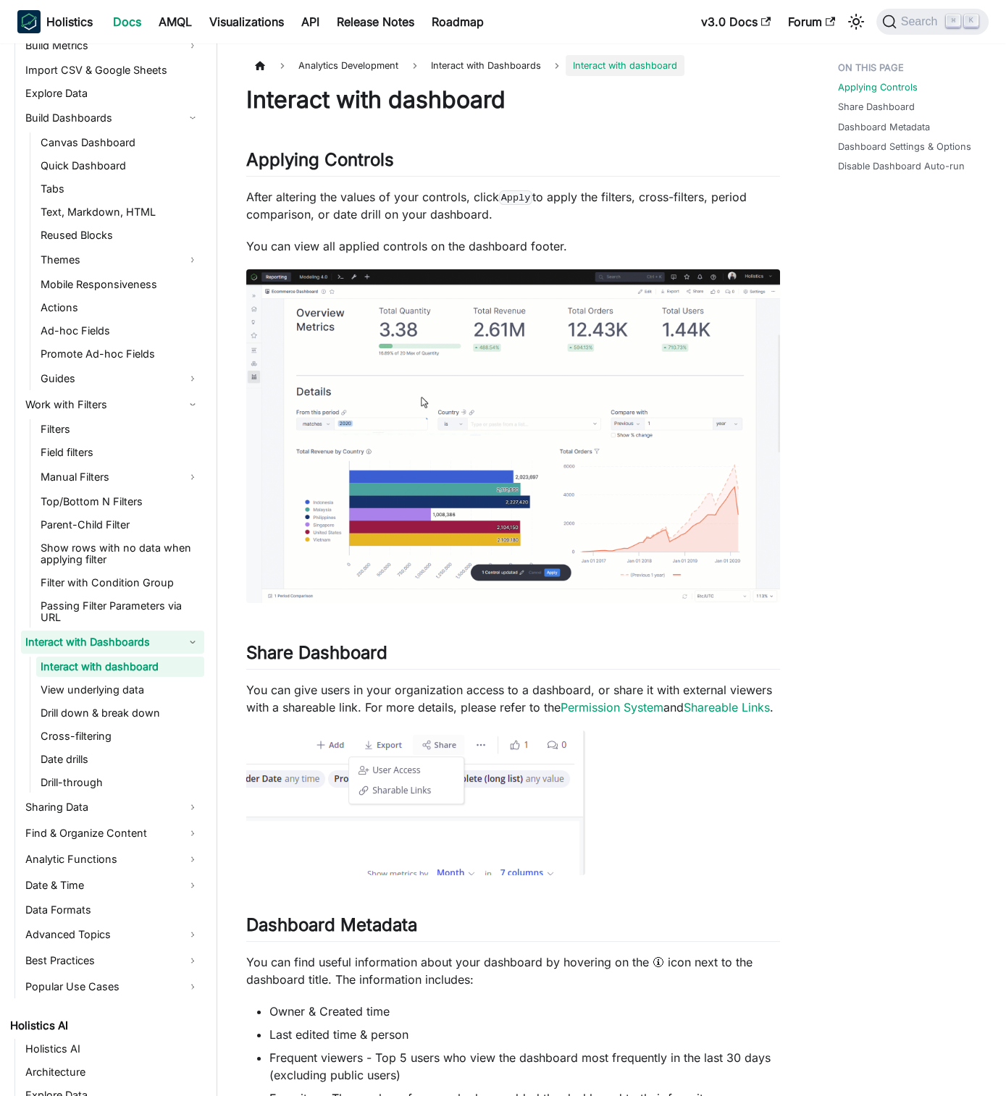
click at [158, 649] on link "Interact with Dashboards" at bounding box center [112, 642] width 183 height 23
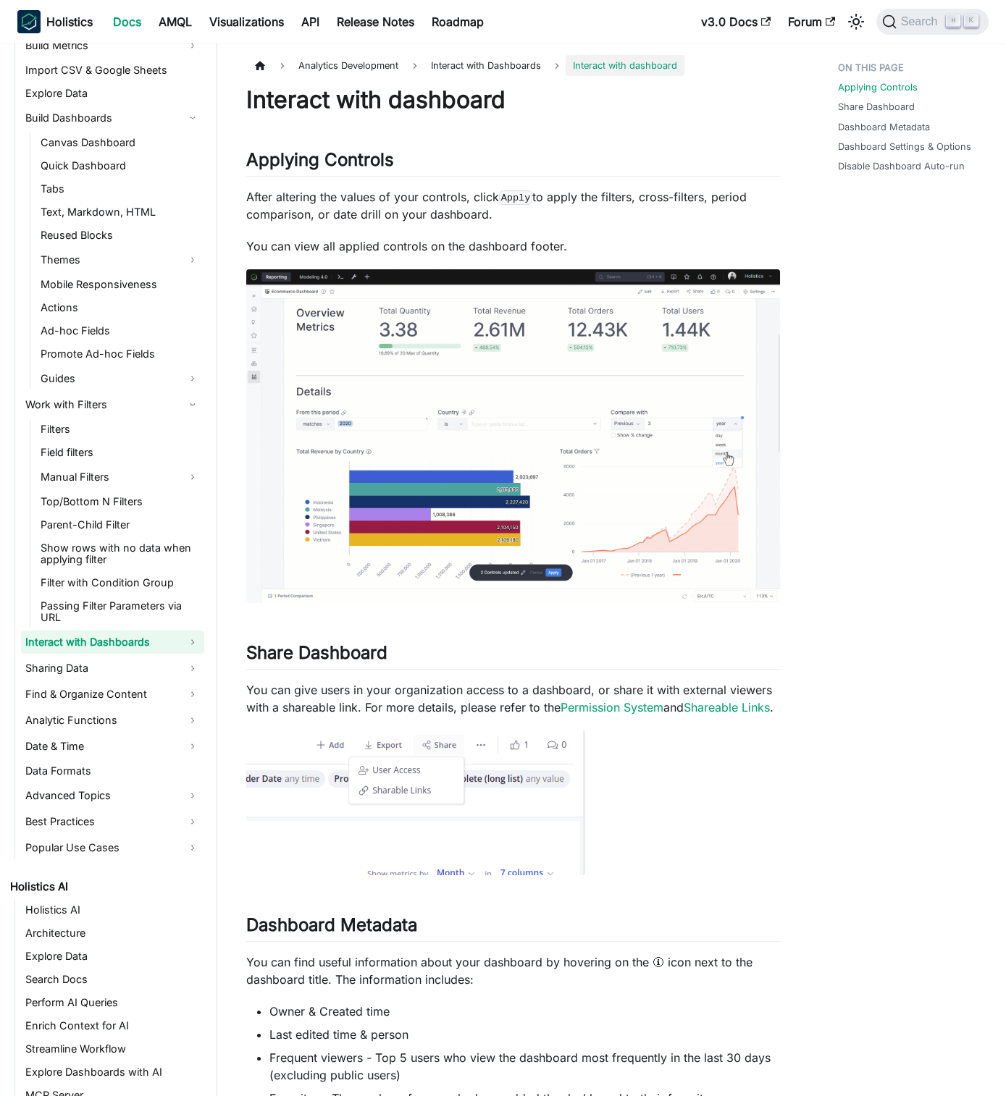
click at [148, 651] on link "Interact with Dashboards" at bounding box center [112, 642] width 183 height 23
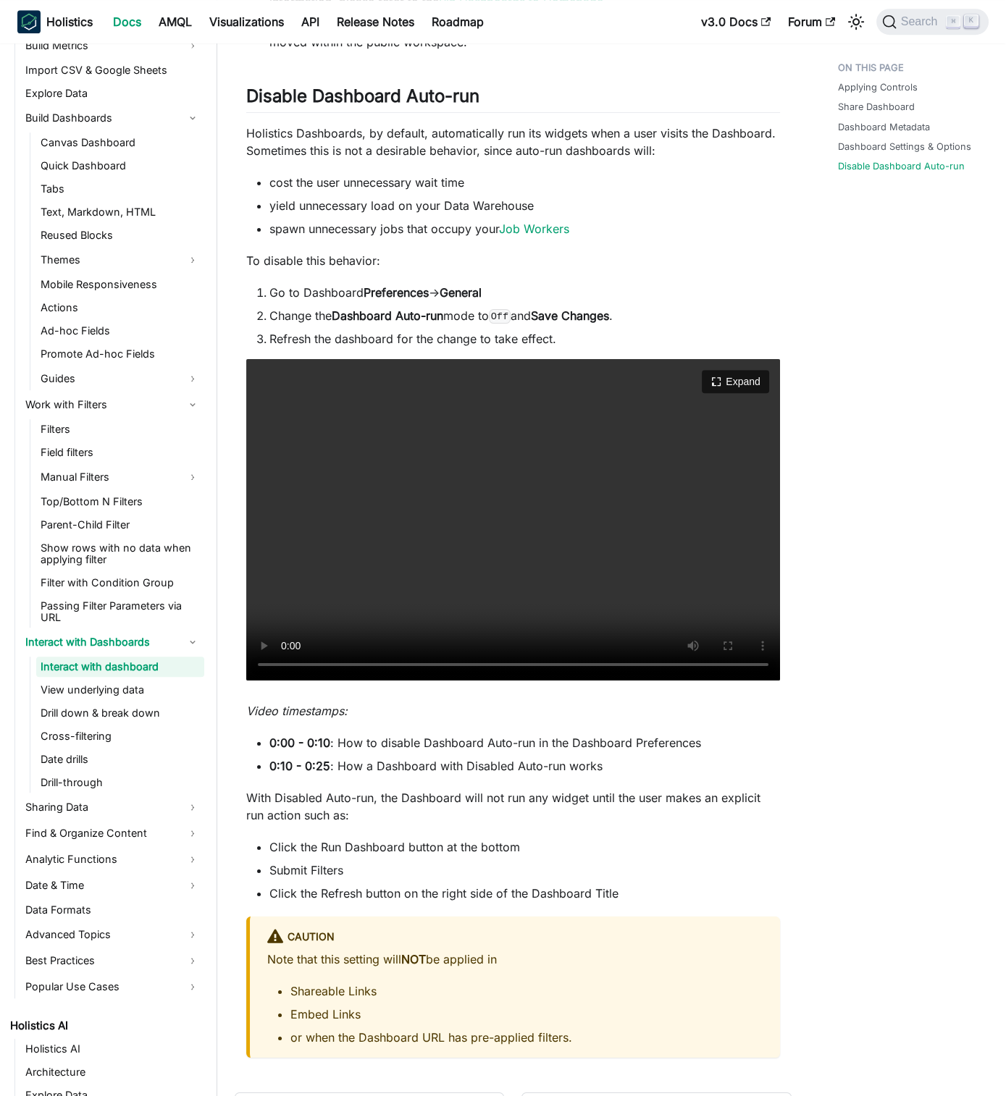
scroll to position [1977, 0]
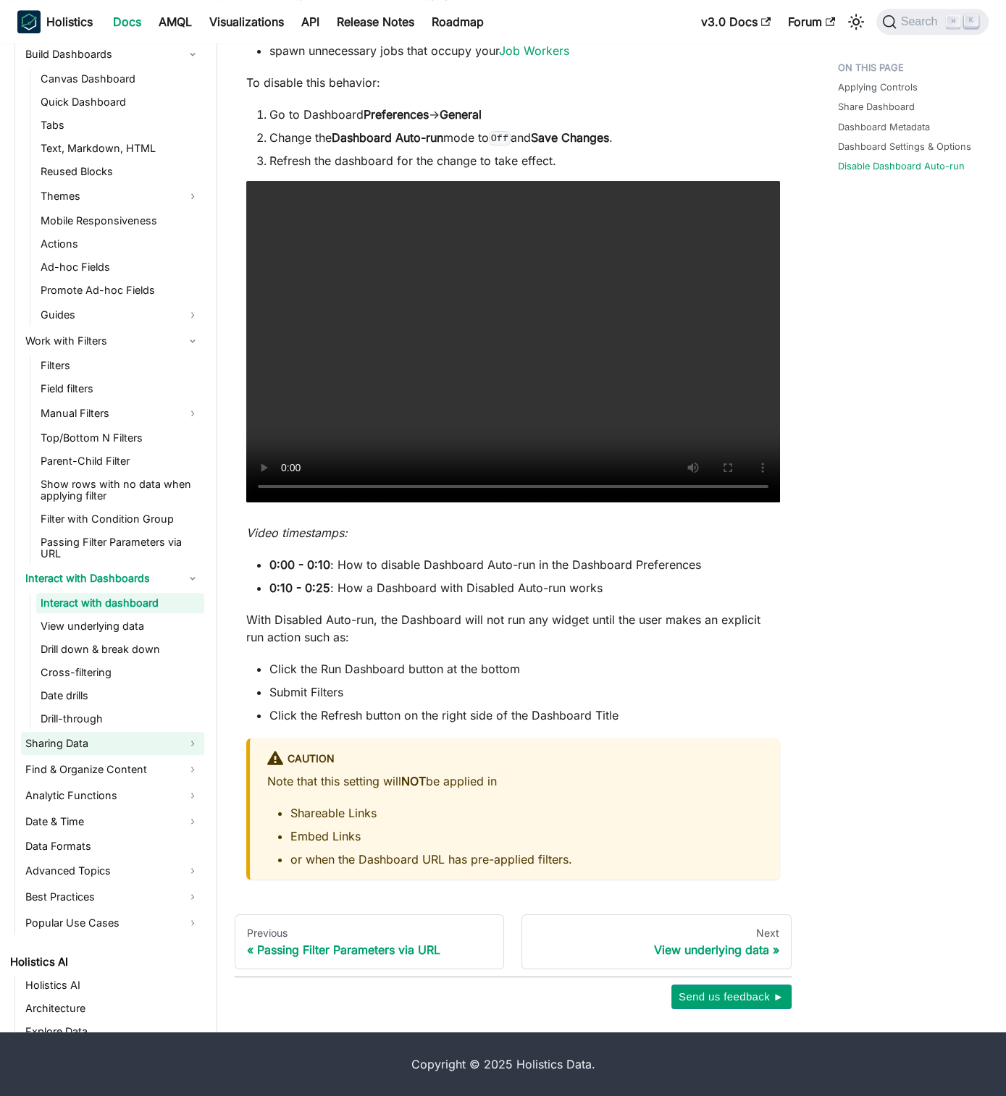
click at [151, 744] on link "Sharing Data" at bounding box center [112, 743] width 183 height 23
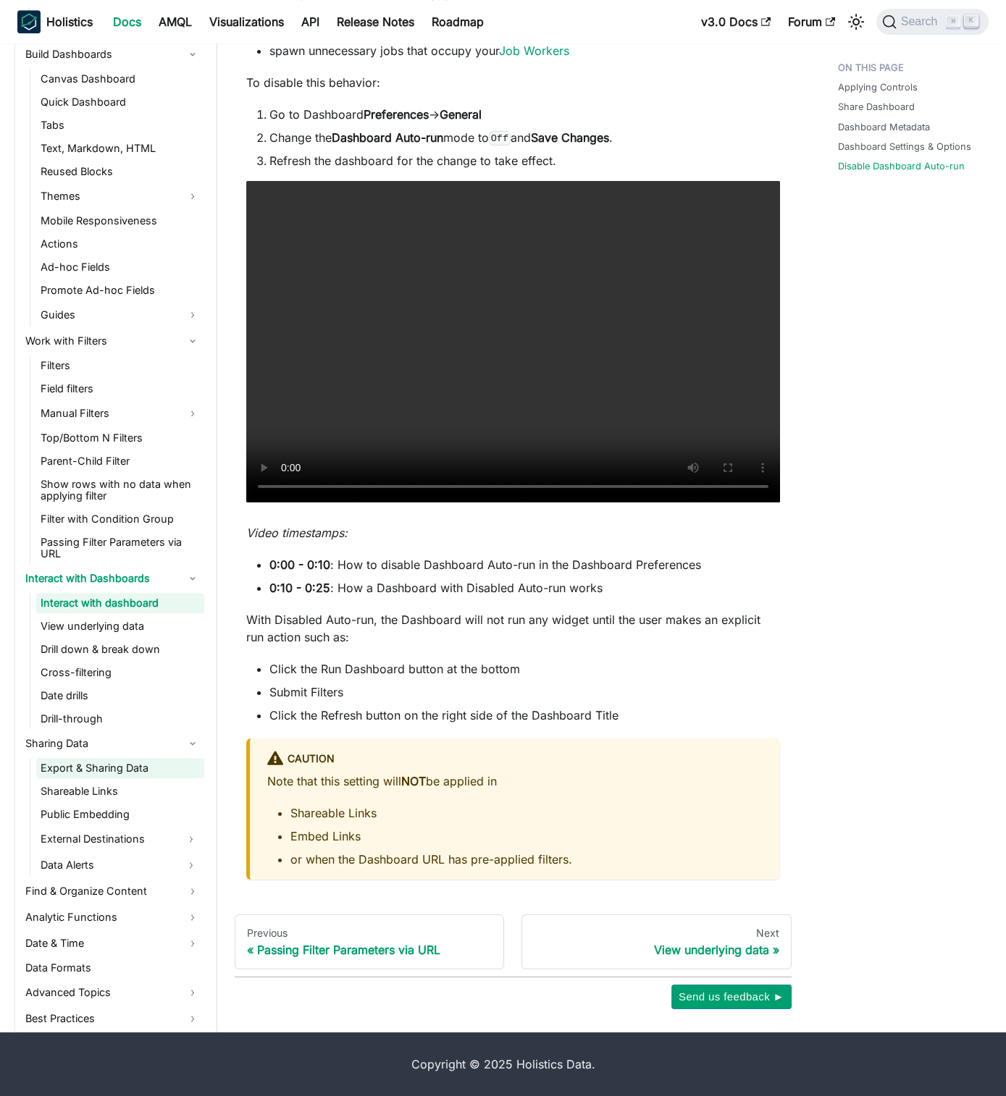
click at [172, 760] on link "Export & Sharing Data" at bounding box center [120, 768] width 168 height 20
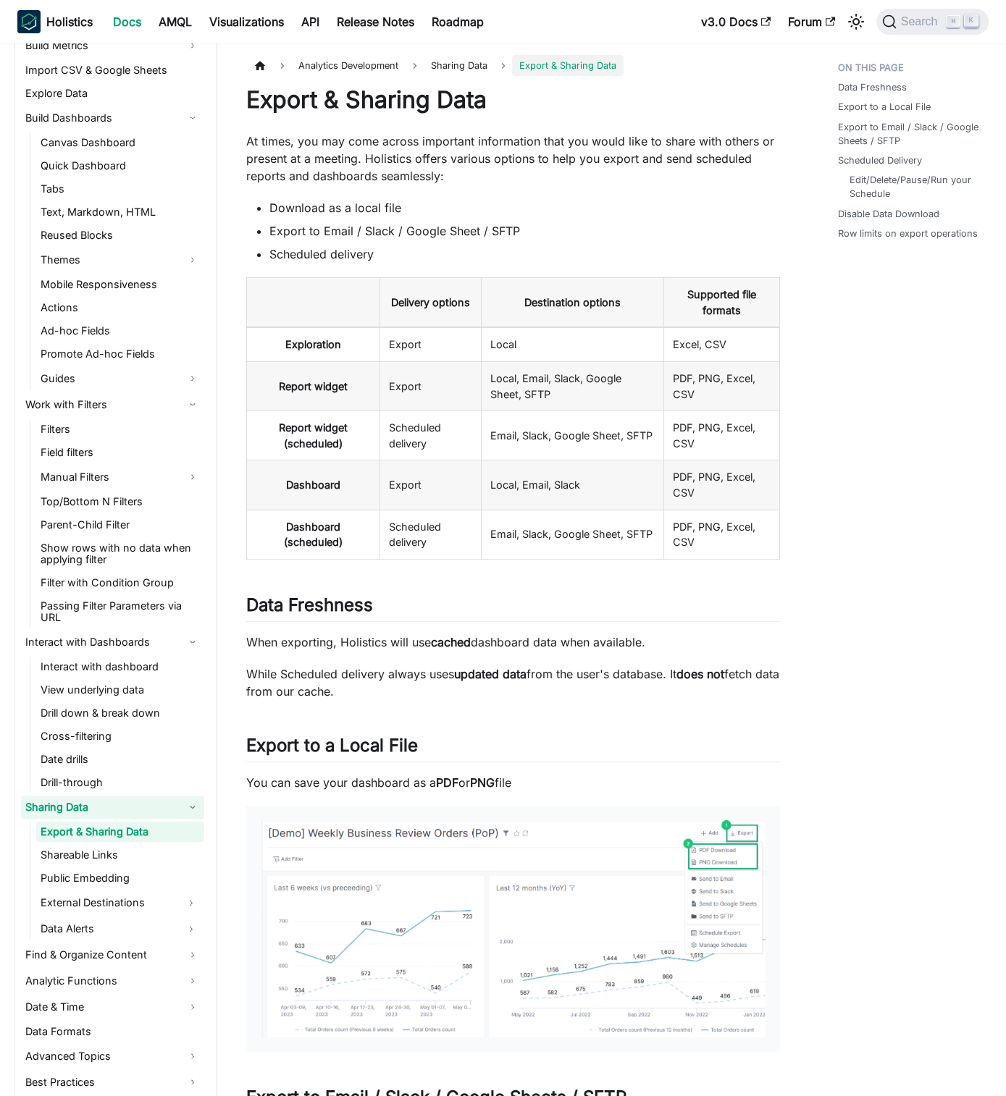
click at [177, 802] on link "Sharing Data" at bounding box center [112, 807] width 183 height 23
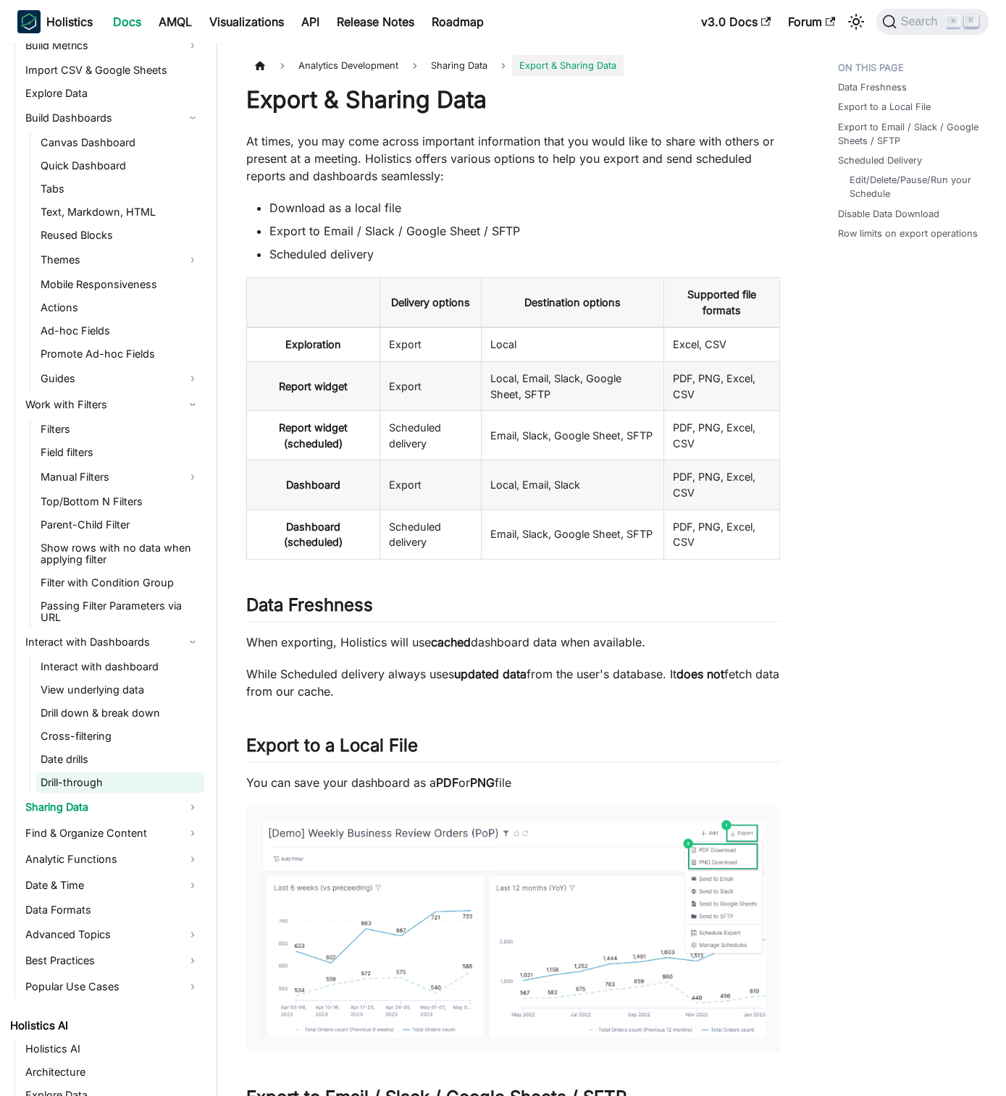
click at [182, 779] on link "Drill-through" at bounding box center [120, 783] width 168 height 20
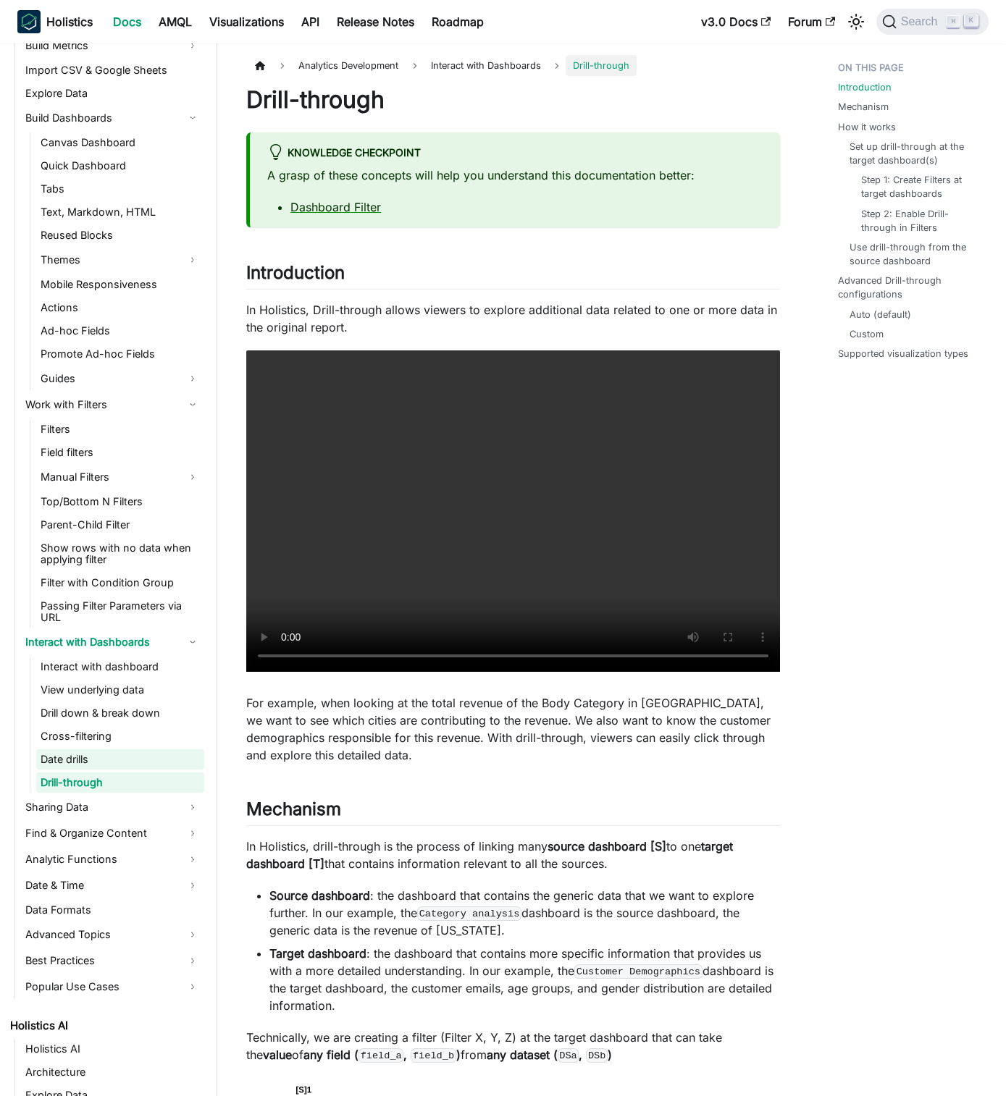
click at [167, 764] on link "Date drills" at bounding box center [120, 759] width 168 height 20
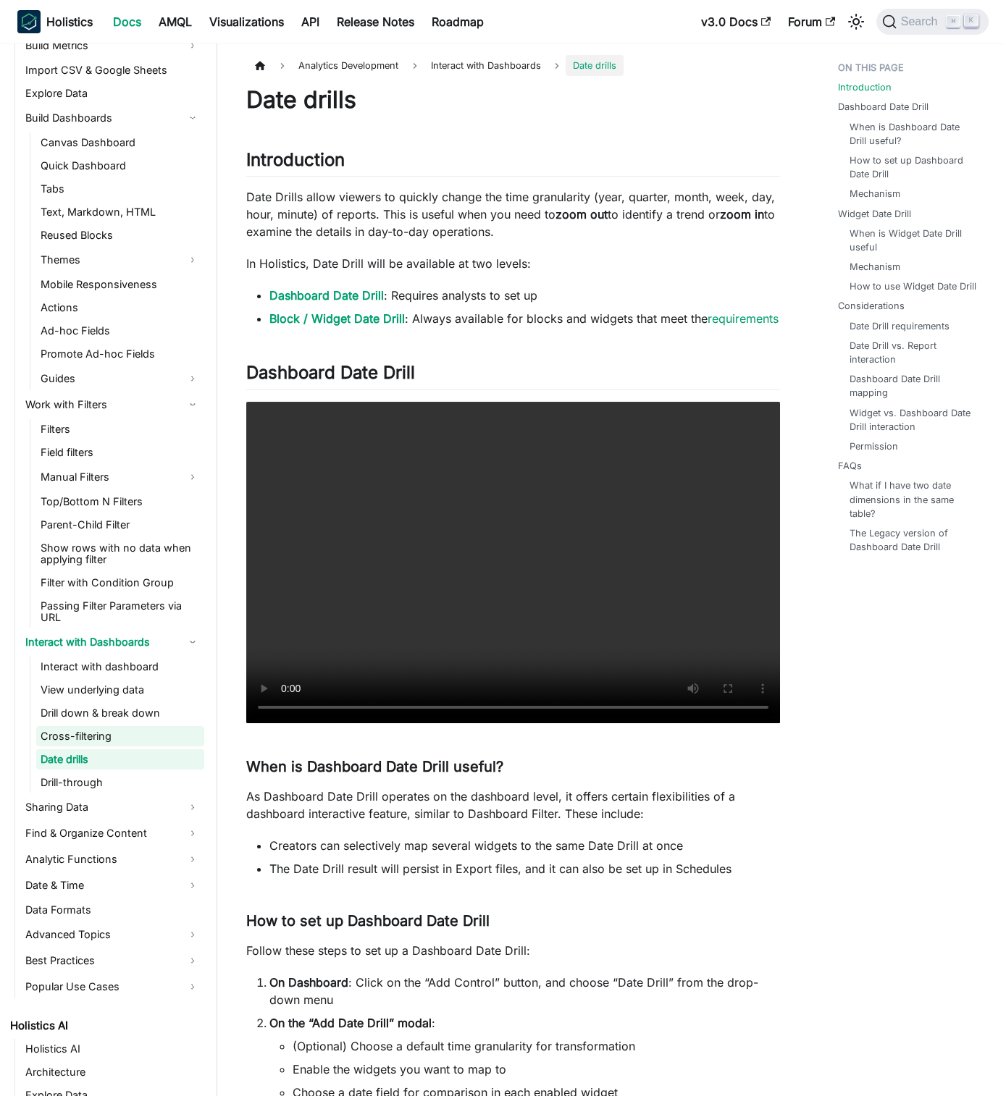
click at [174, 739] on link "Cross-filtering" at bounding box center [120, 736] width 168 height 20
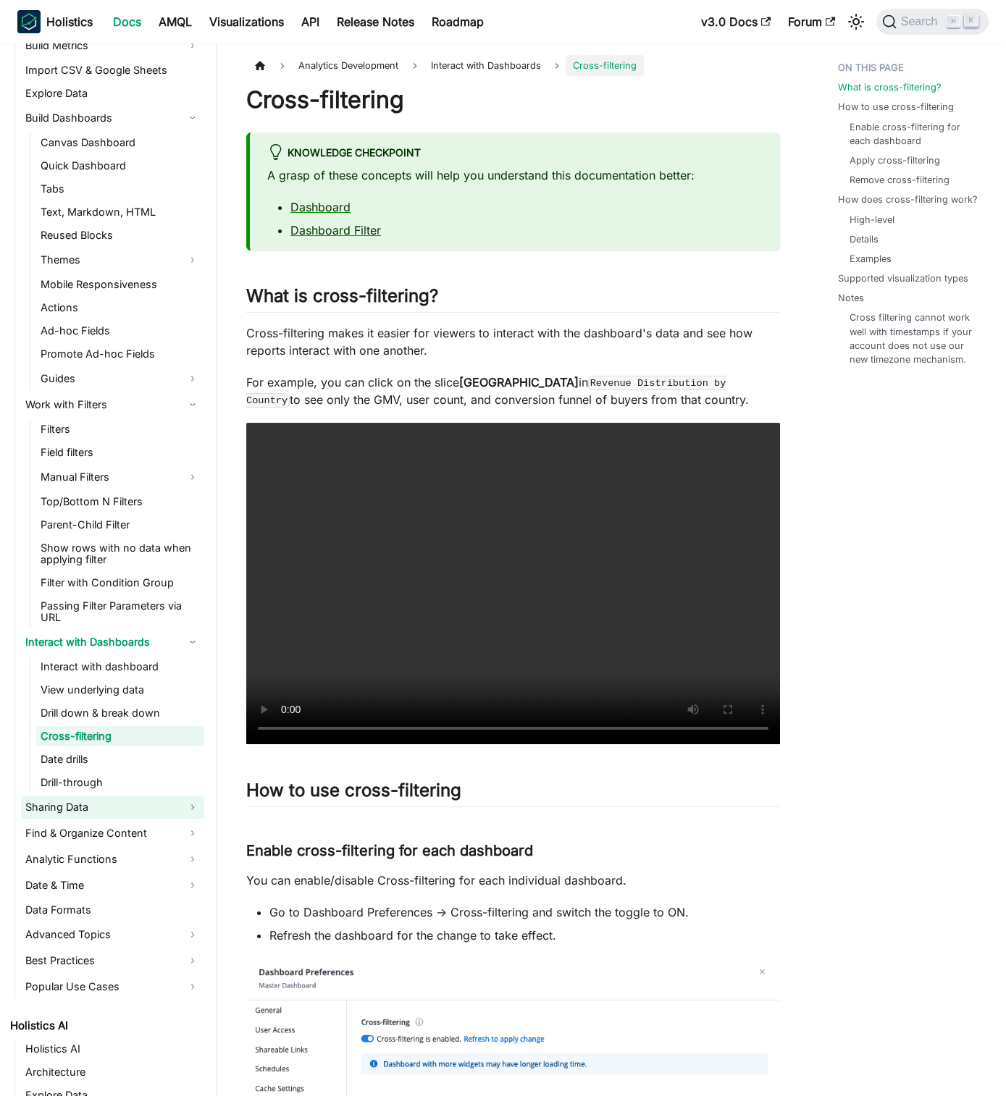
click at [169, 799] on link "Sharing Data" at bounding box center [112, 807] width 183 height 23
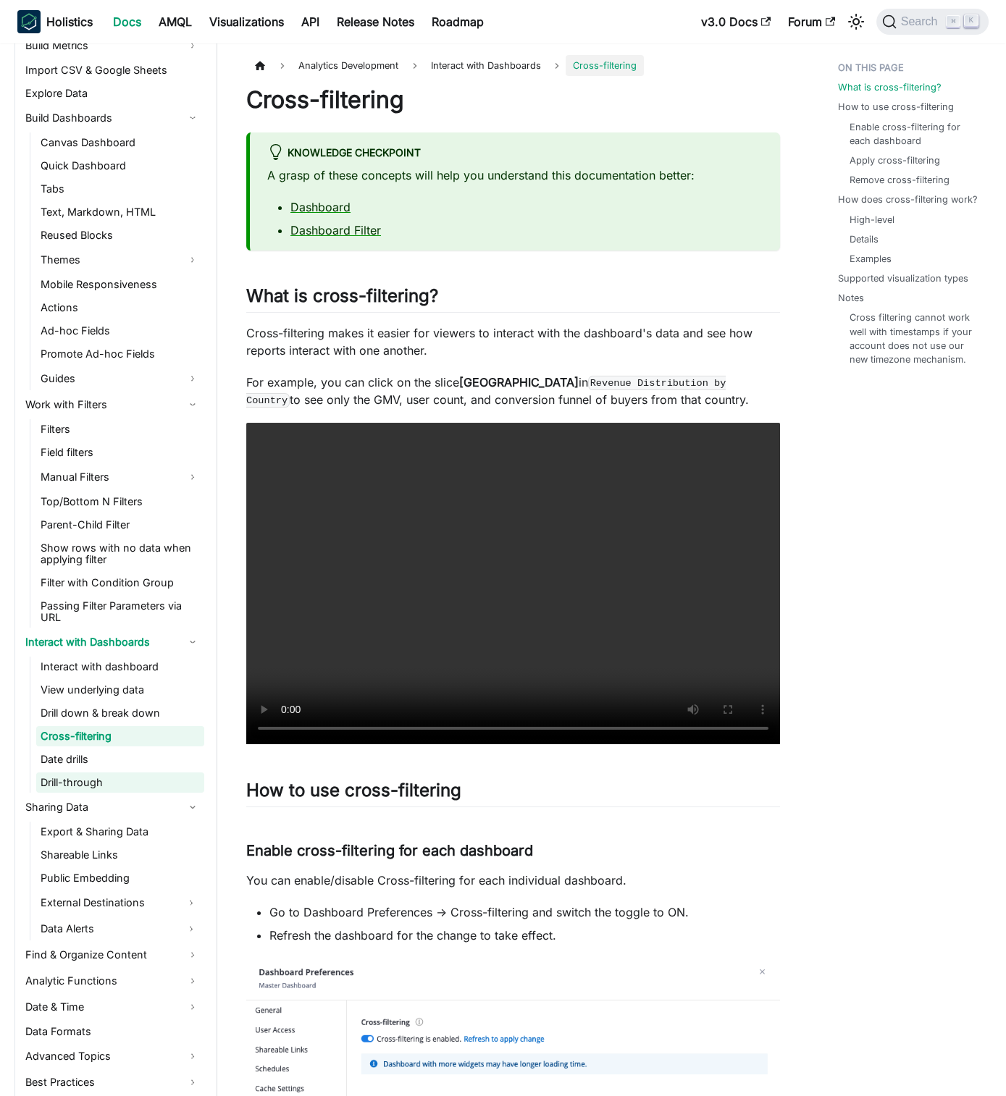
click at [159, 783] on link "Drill-through" at bounding box center [120, 783] width 168 height 20
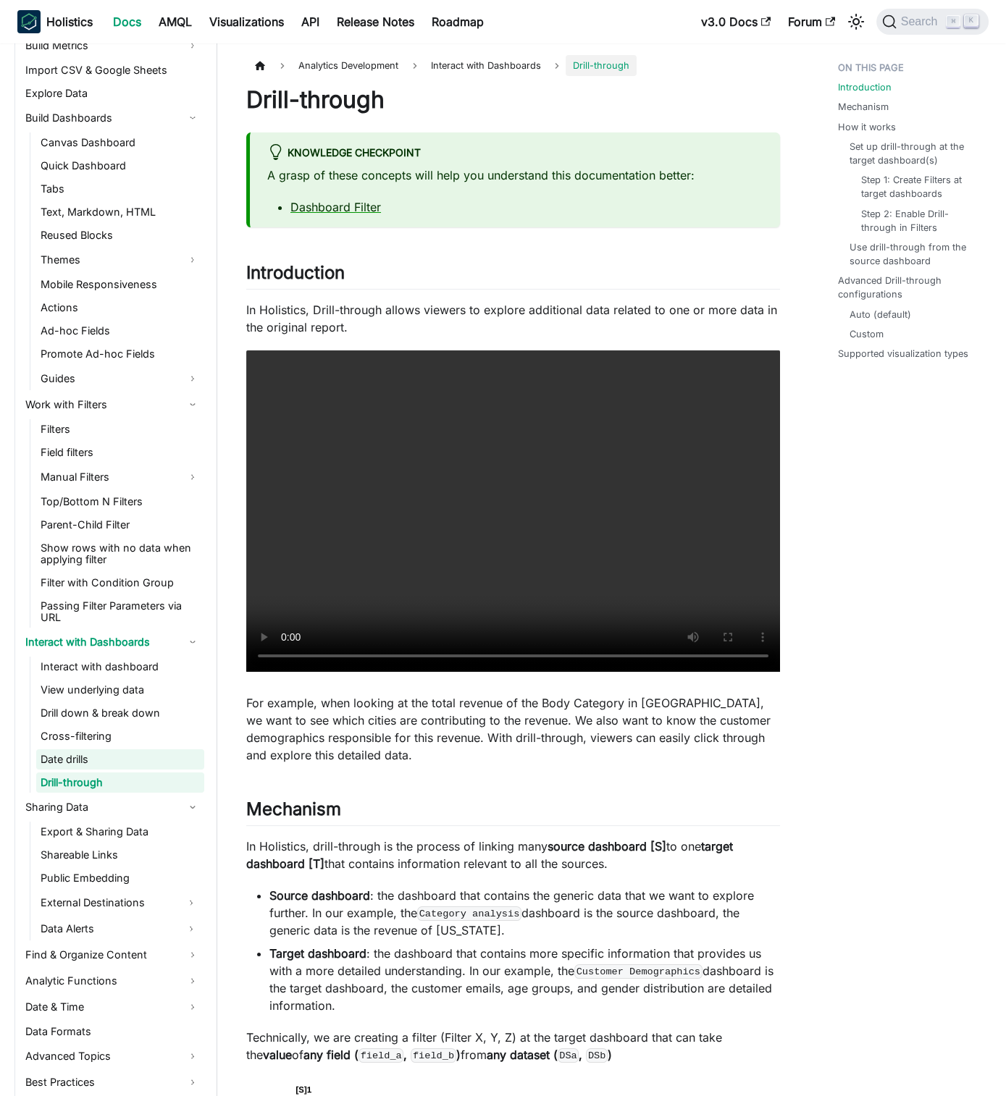
click at [156, 755] on link "Date drills" at bounding box center [120, 759] width 168 height 20
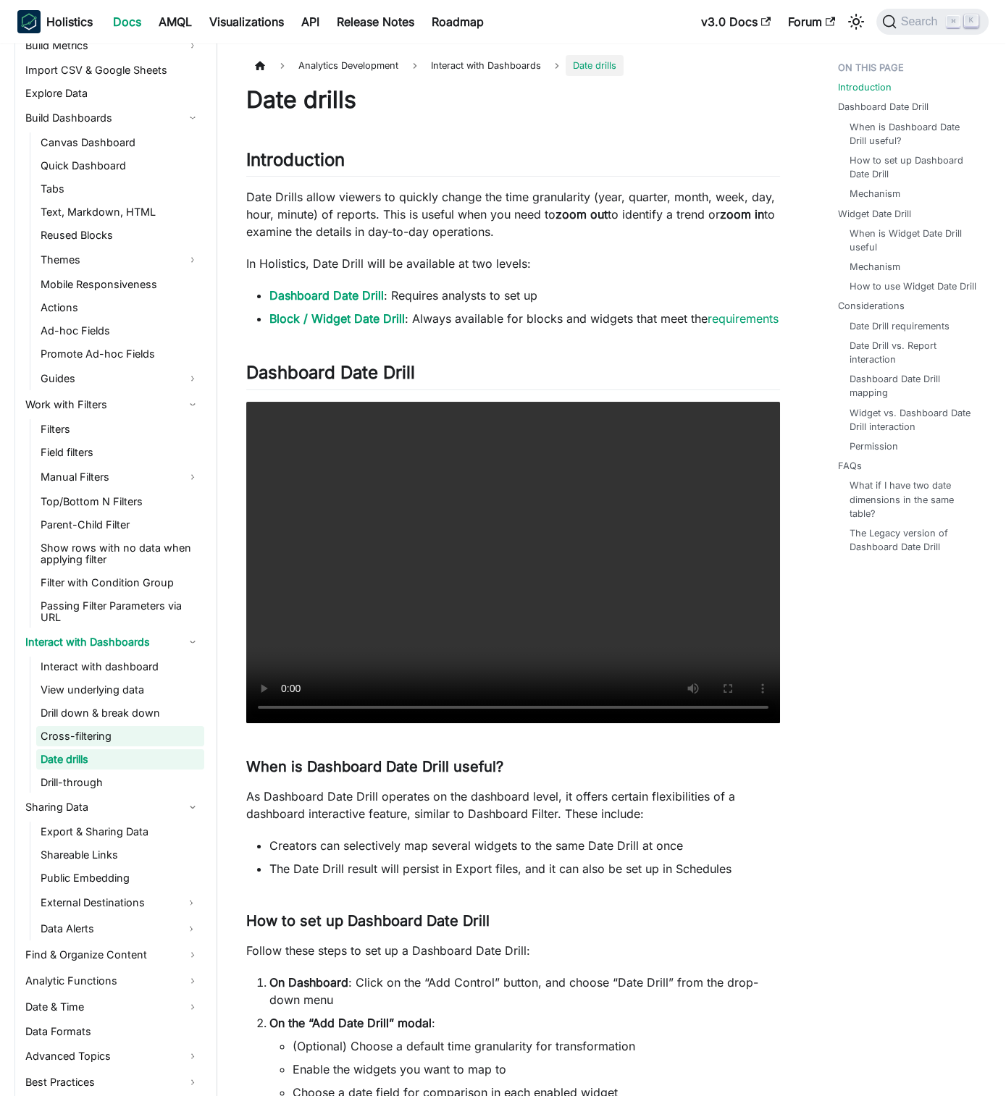
click at [161, 731] on link "Cross-filtering" at bounding box center [120, 736] width 168 height 20
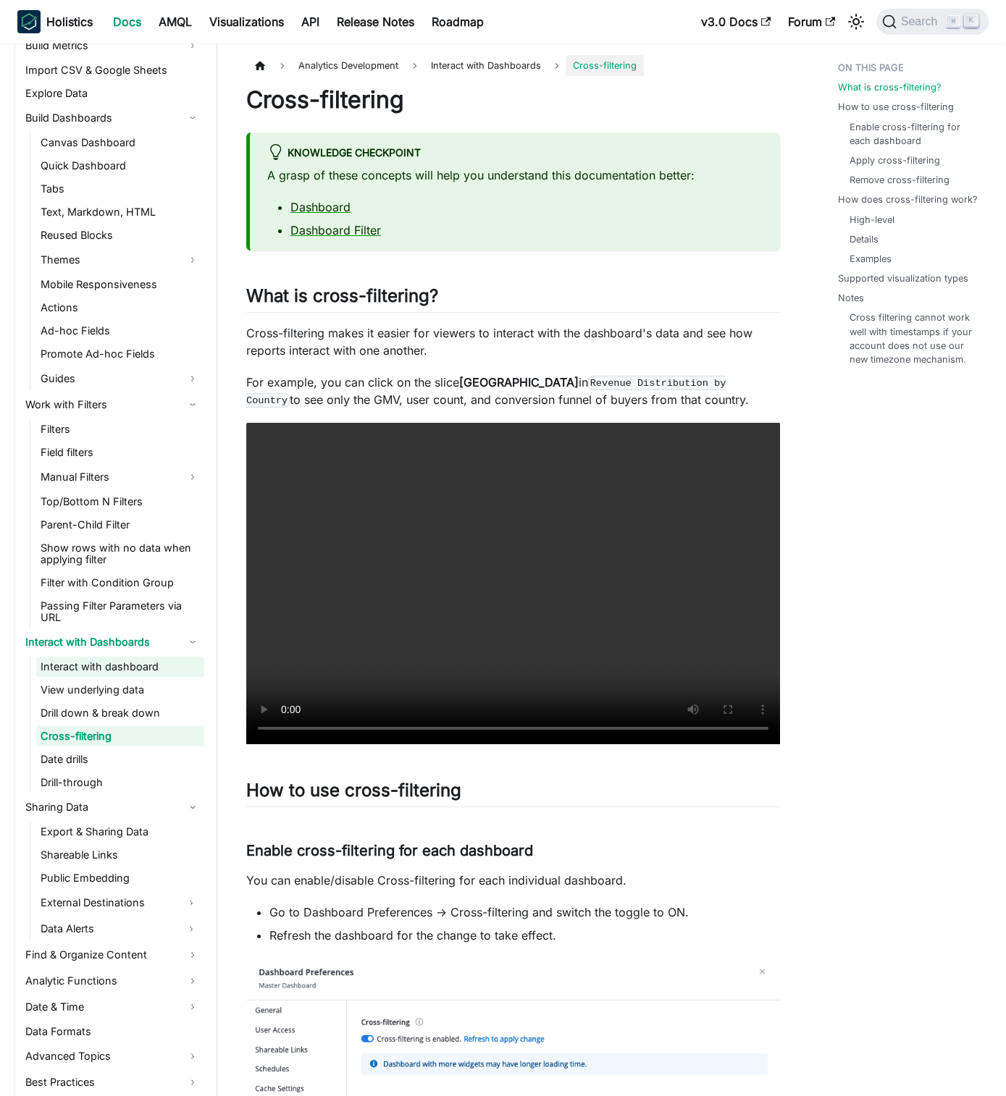
click at [109, 665] on link "Interact with dashboard" at bounding box center [120, 667] width 168 height 20
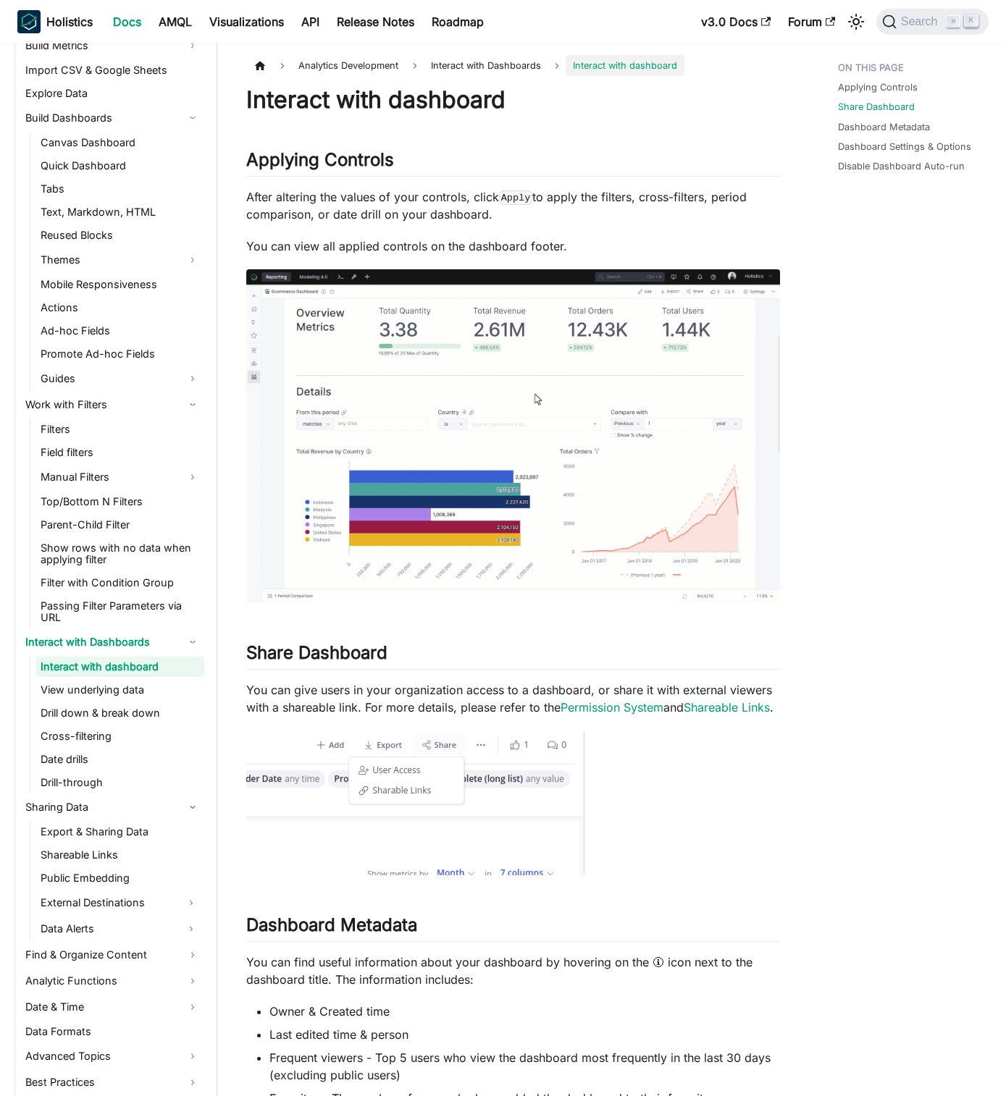
scroll to position [1977, 0]
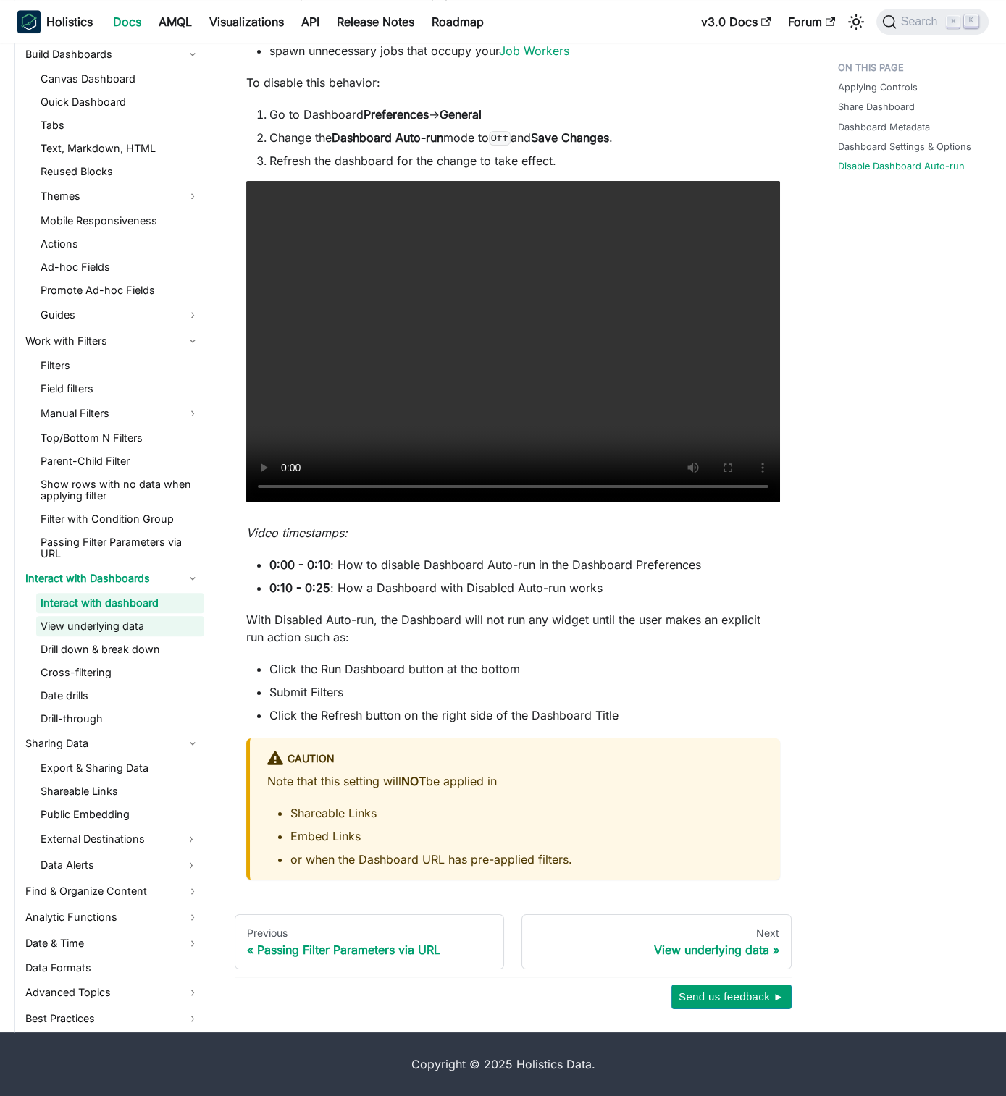
click at [126, 620] on link "View underlying data" at bounding box center [120, 626] width 168 height 20
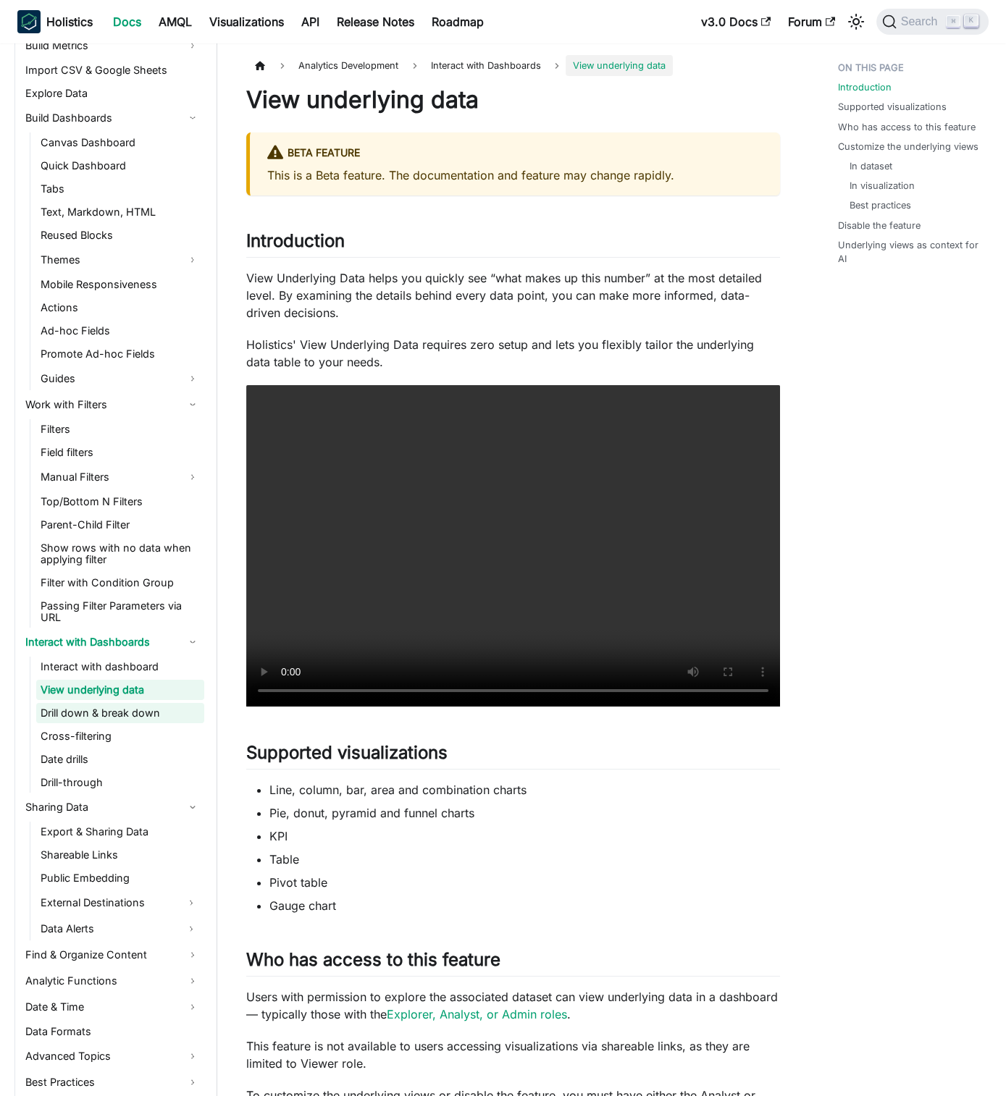
click at [146, 716] on link "Drill down & break down" at bounding box center [120, 713] width 168 height 20
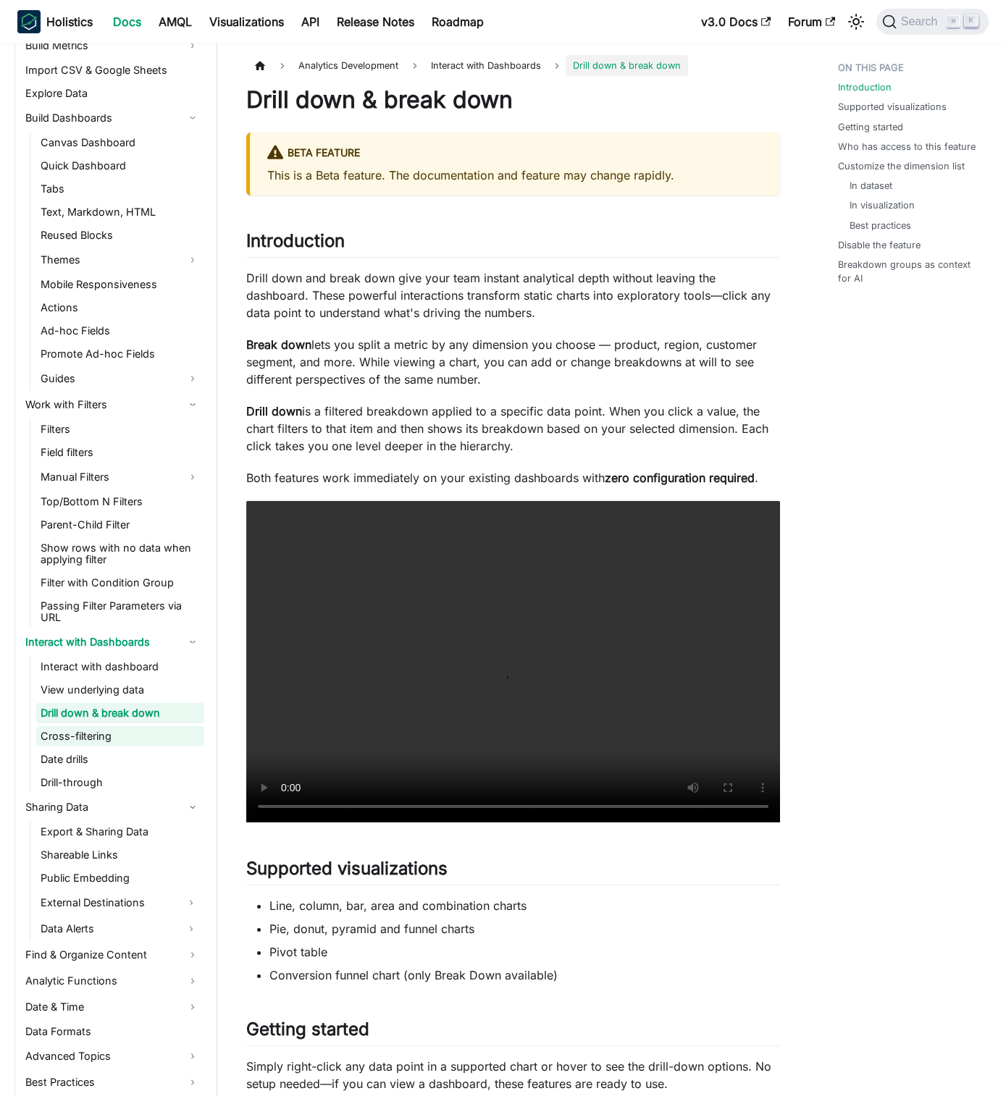
click at [160, 737] on link "Cross-filtering" at bounding box center [120, 736] width 168 height 20
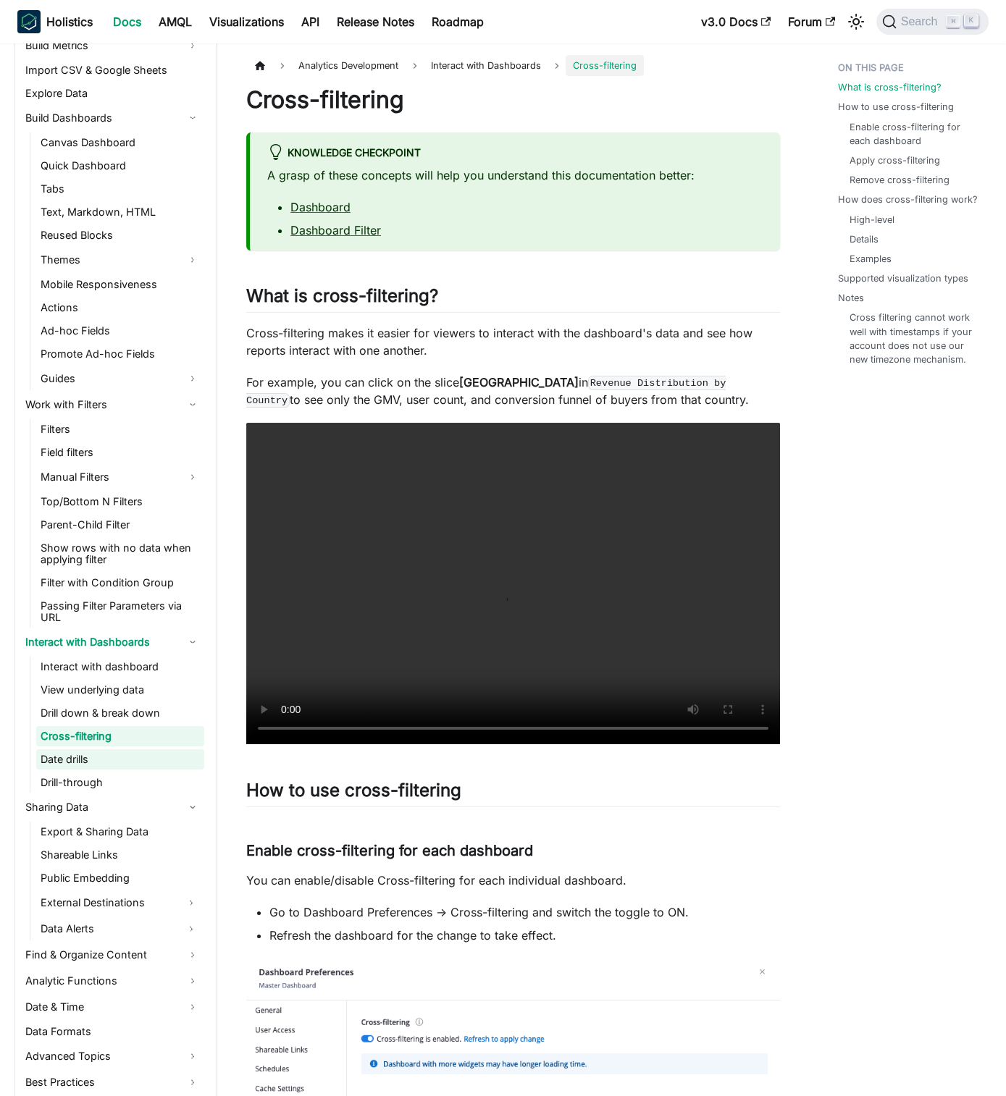
click at [180, 754] on link "Date drills" at bounding box center [120, 759] width 168 height 20
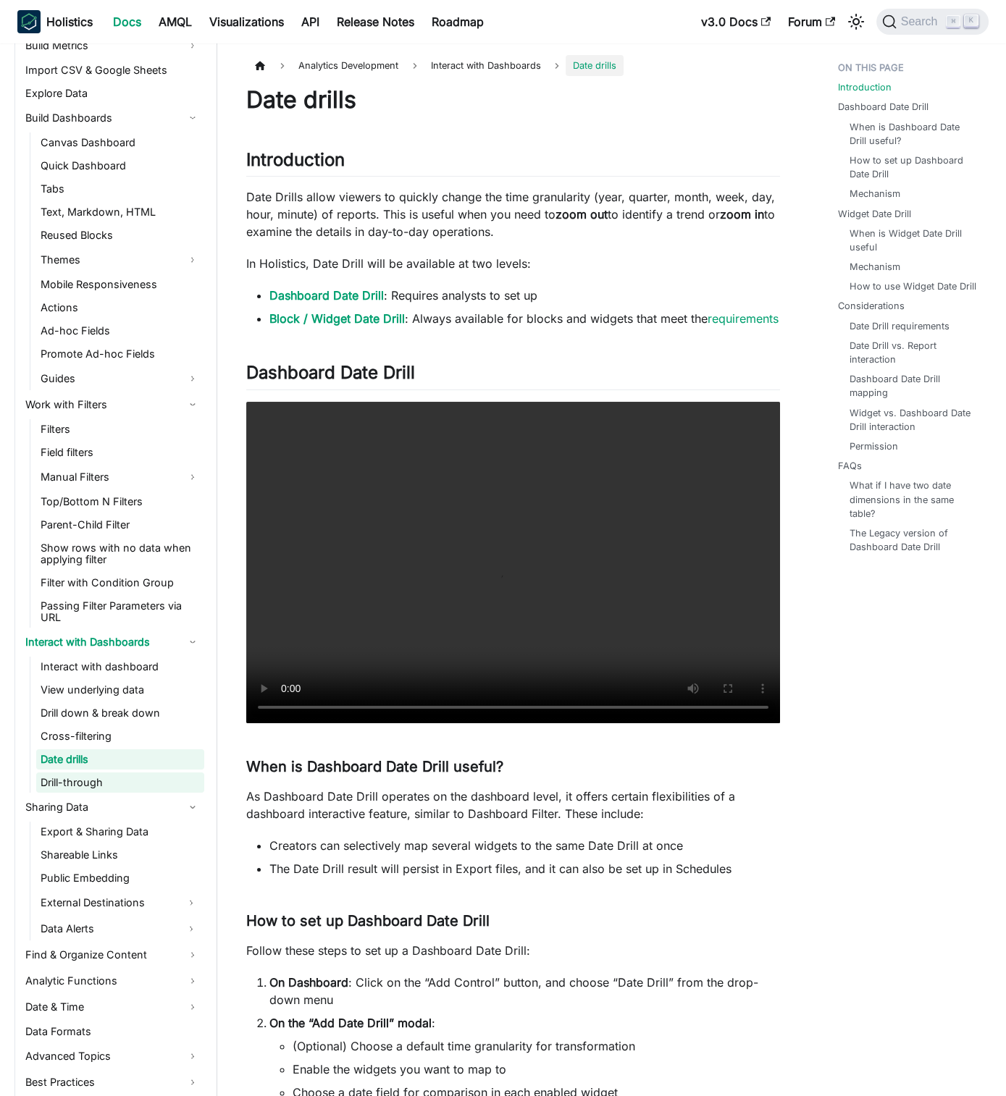
click at [116, 778] on link "Drill-through" at bounding box center [120, 783] width 168 height 20
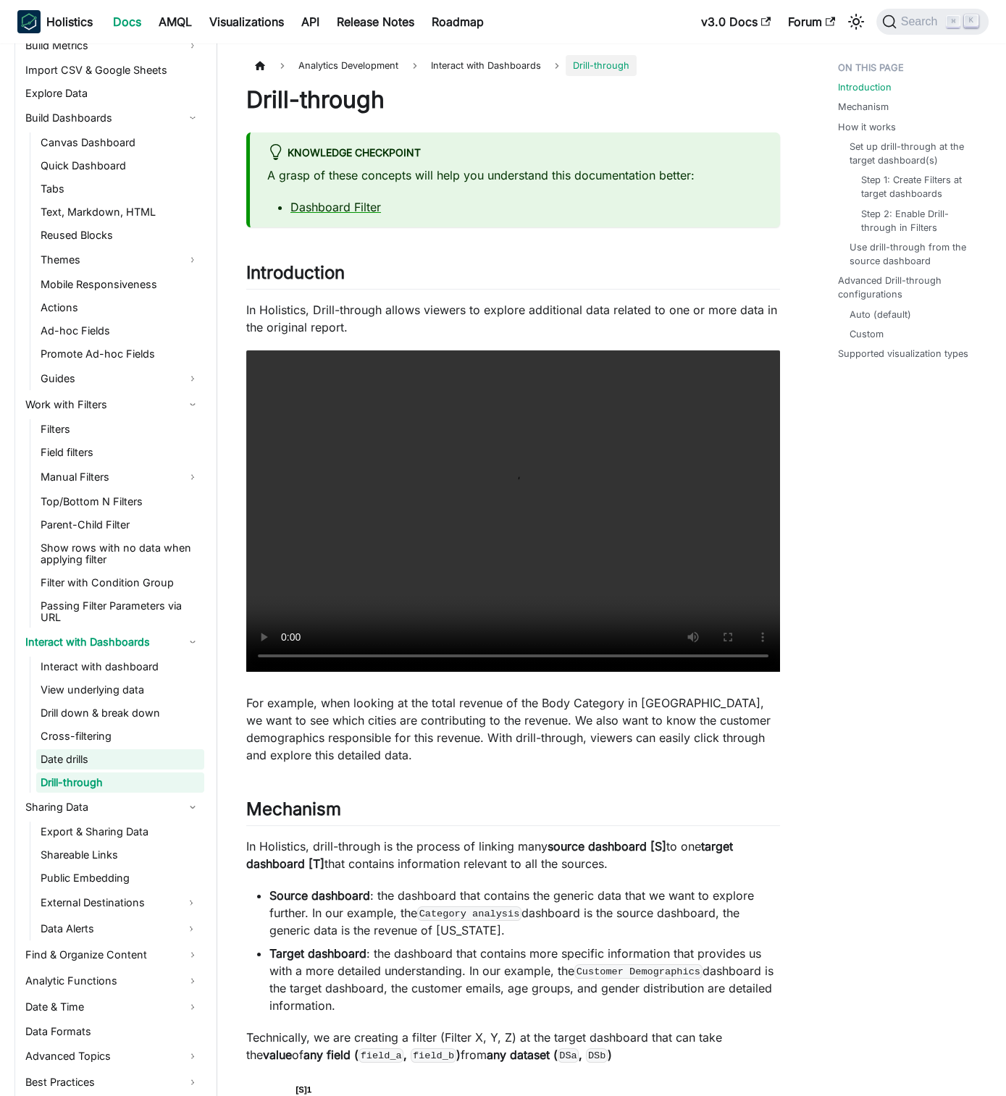
click at [167, 756] on link "Date drills" at bounding box center [120, 759] width 168 height 20
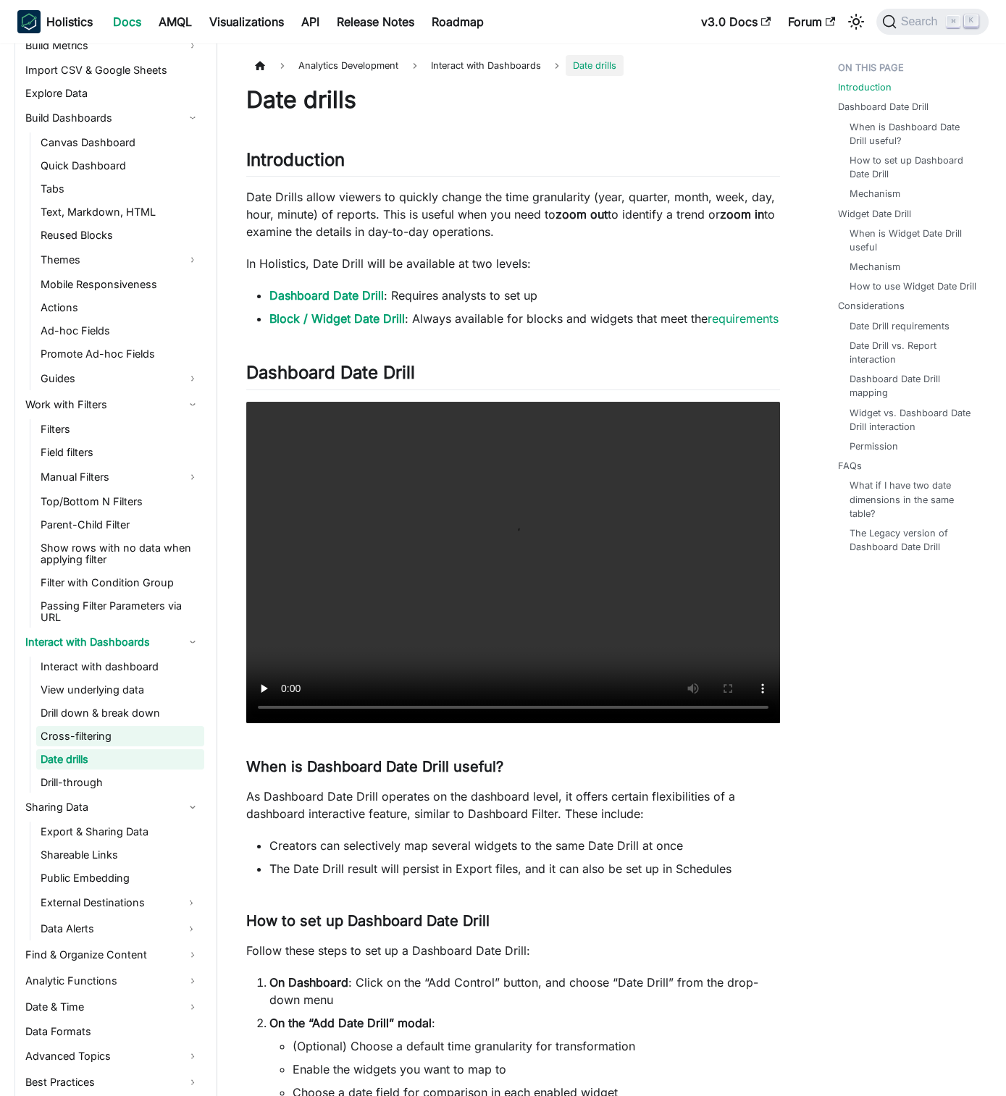
click at [182, 733] on link "Cross-filtering" at bounding box center [120, 736] width 168 height 20
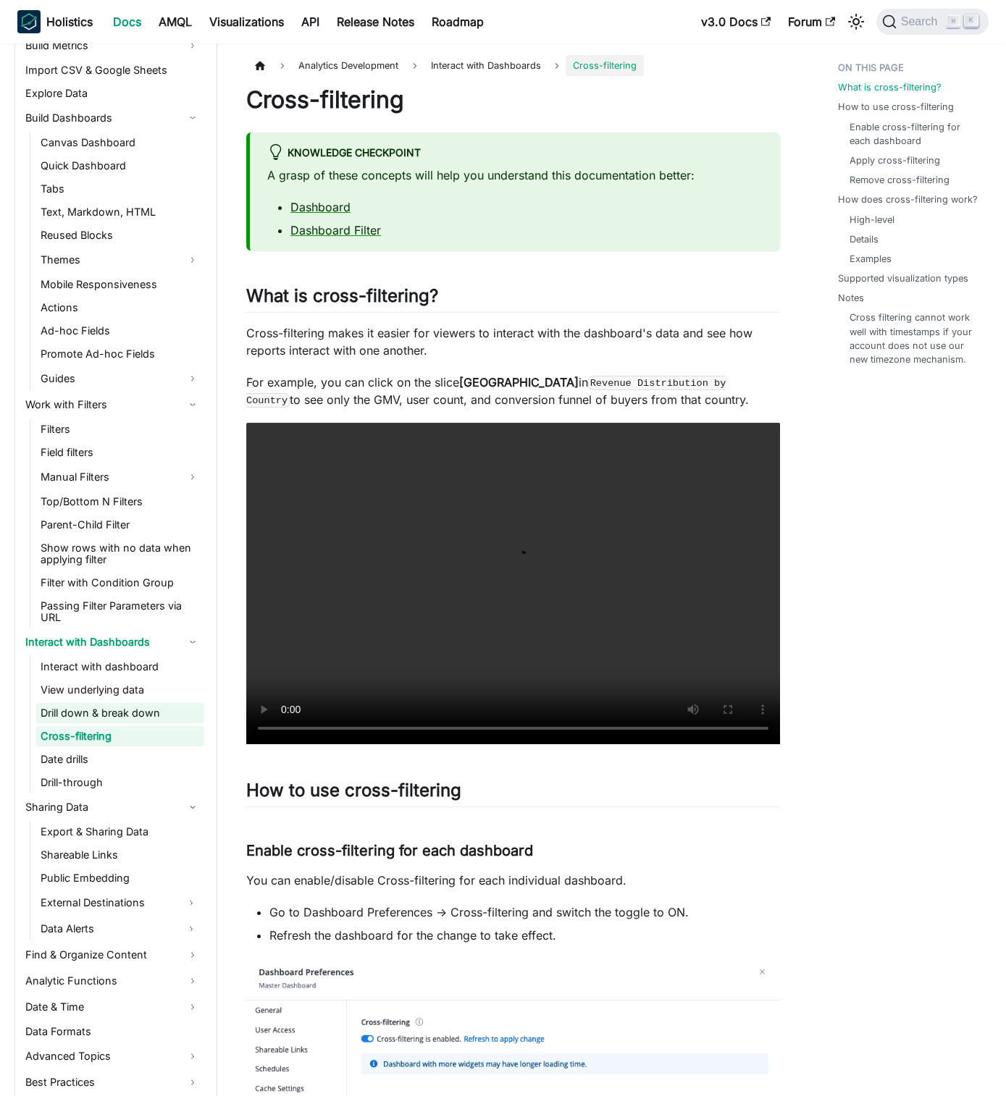
click at [173, 710] on link "Drill down & break down" at bounding box center [120, 713] width 168 height 20
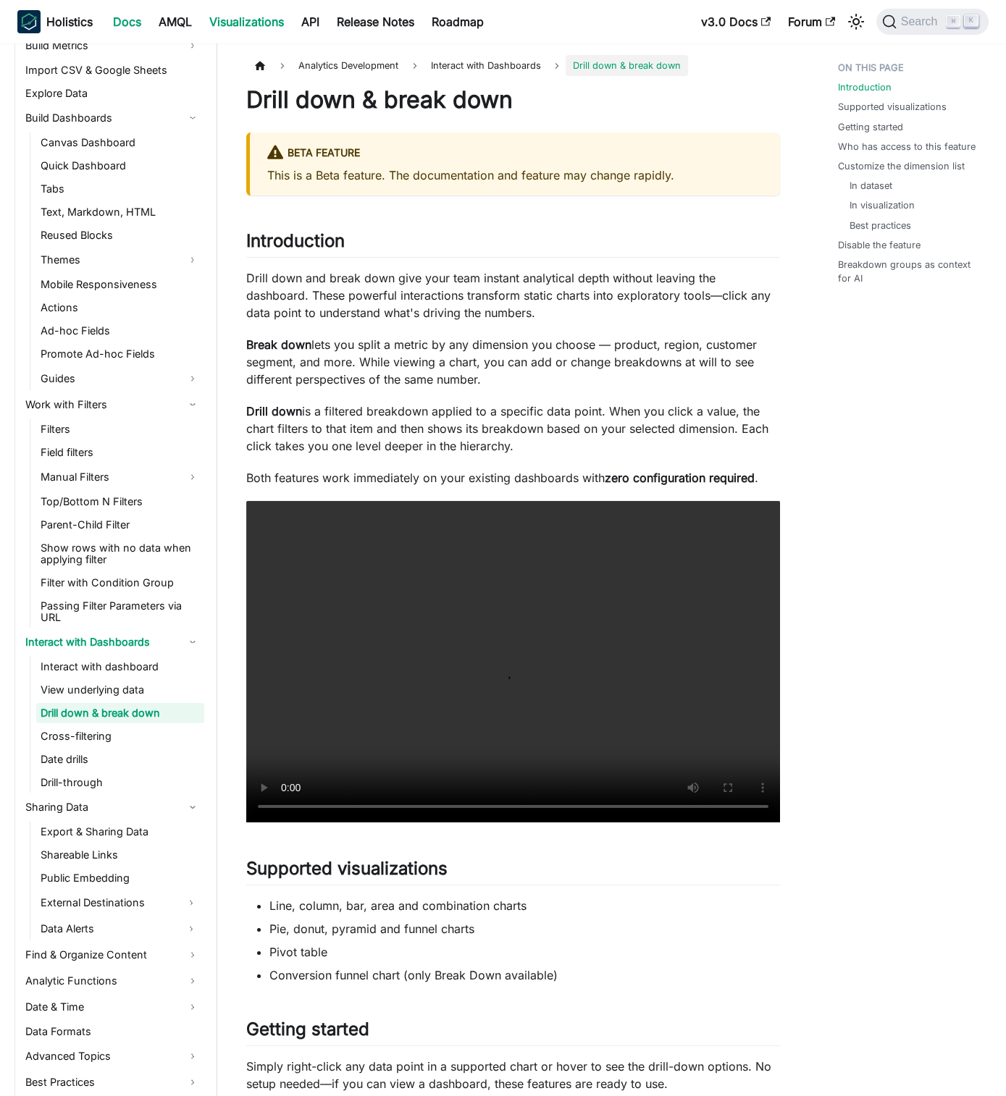
drag, startPoint x: 274, startPoint y: 34, endPoint x: 253, endPoint y: 32, distance: 21.8
click at [274, 34] on div "Holistics Docs AMQL Visualizations API Release Notes Roadmap" at bounding box center [354, 22] width 675 height 32
click at [248, 30] on link "Visualizations" at bounding box center [247, 21] width 92 height 23
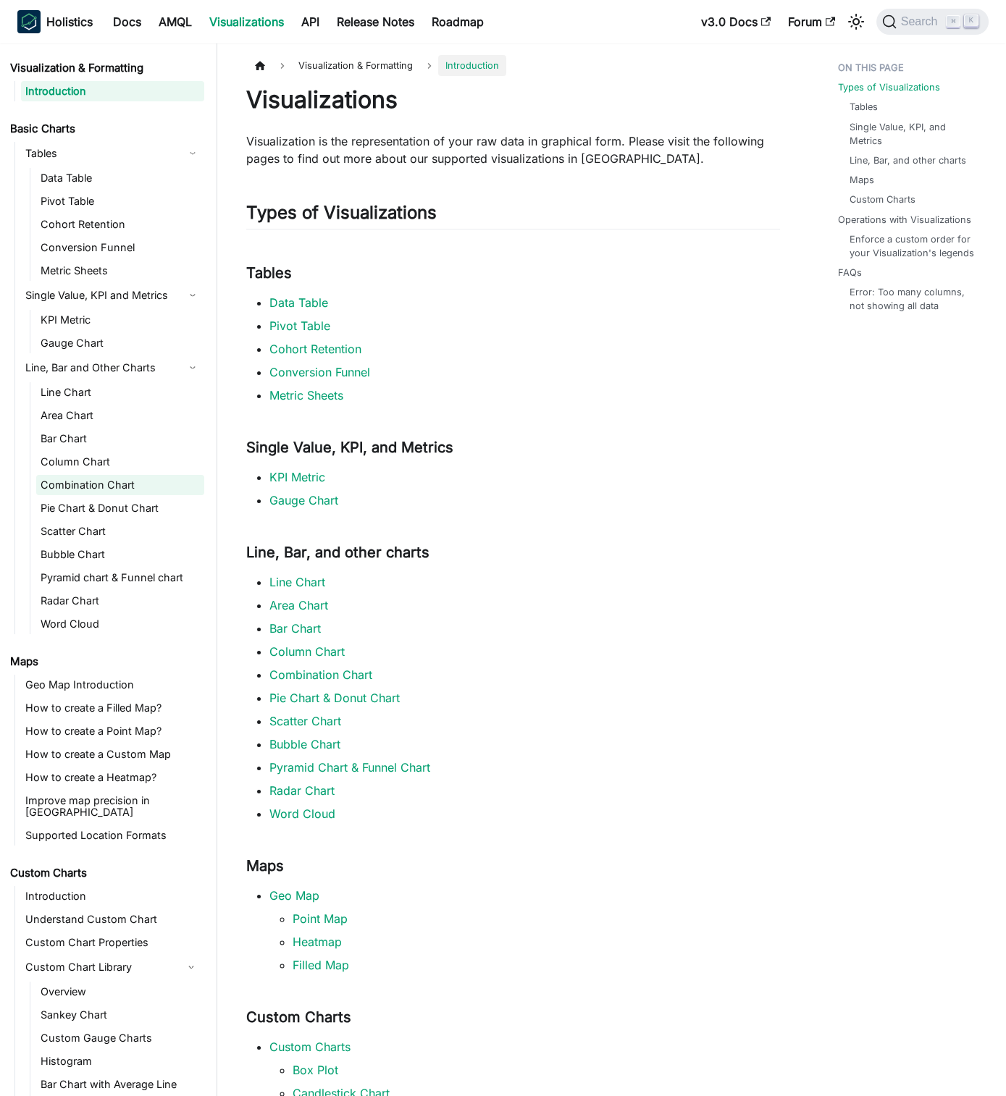
click at [112, 478] on link "Combination Chart" at bounding box center [120, 485] width 168 height 20
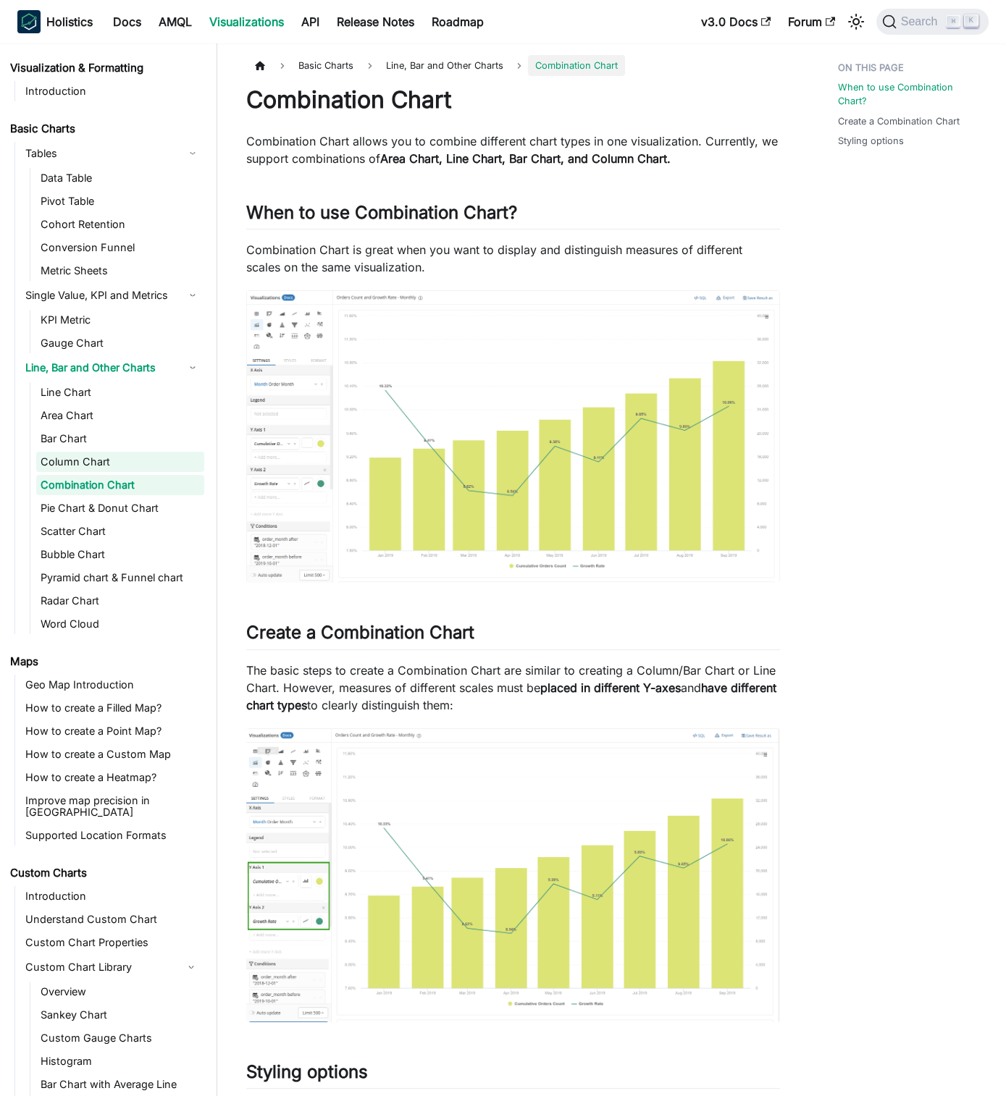
click at [117, 464] on link "Column Chart" at bounding box center [120, 462] width 168 height 20
click at [541, 254] on p "Combination Chart is great when you want to display and distinguish measures of…" at bounding box center [513, 258] width 534 height 35
click at [125, 17] on link "Docs" at bounding box center [127, 21] width 46 height 23
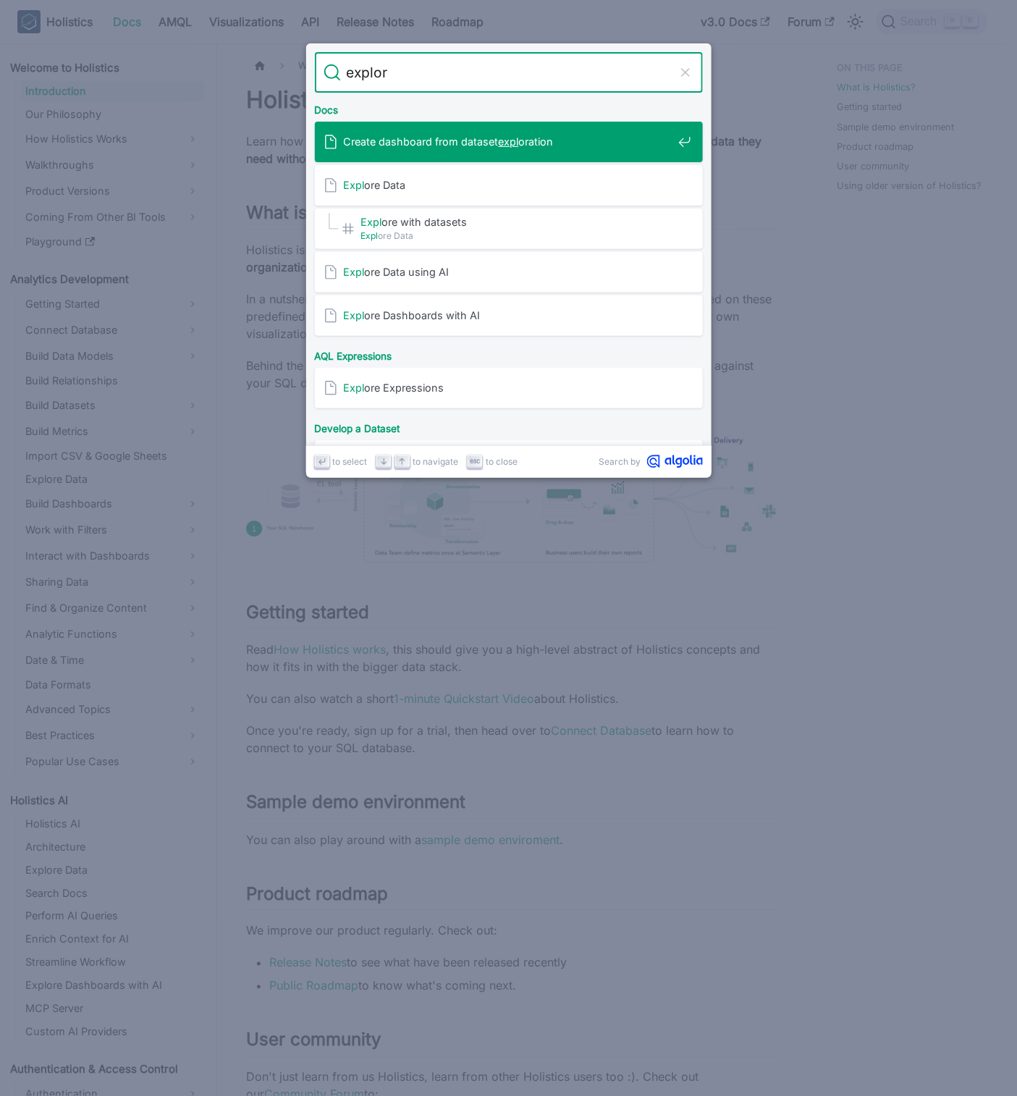
type input "explore"
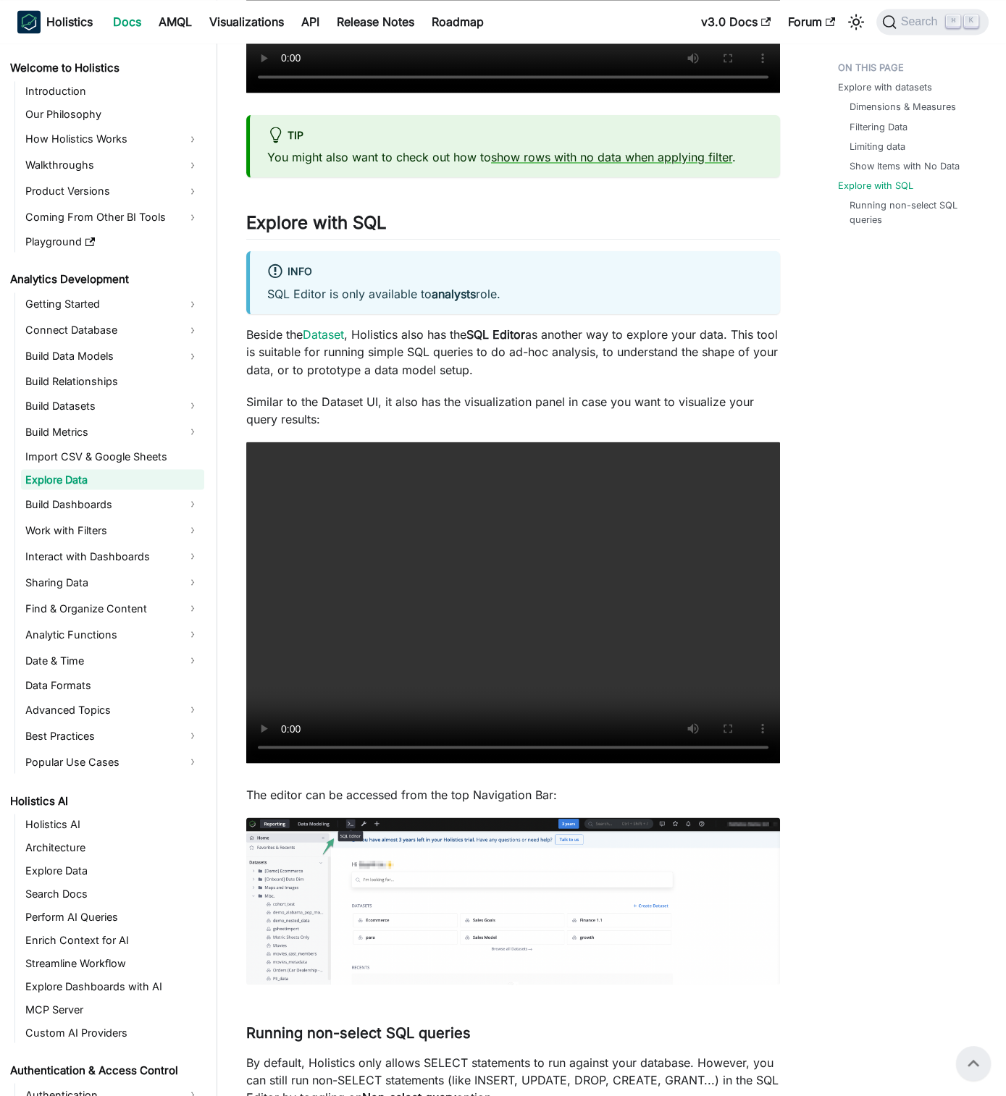
scroll to position [4131, 0]
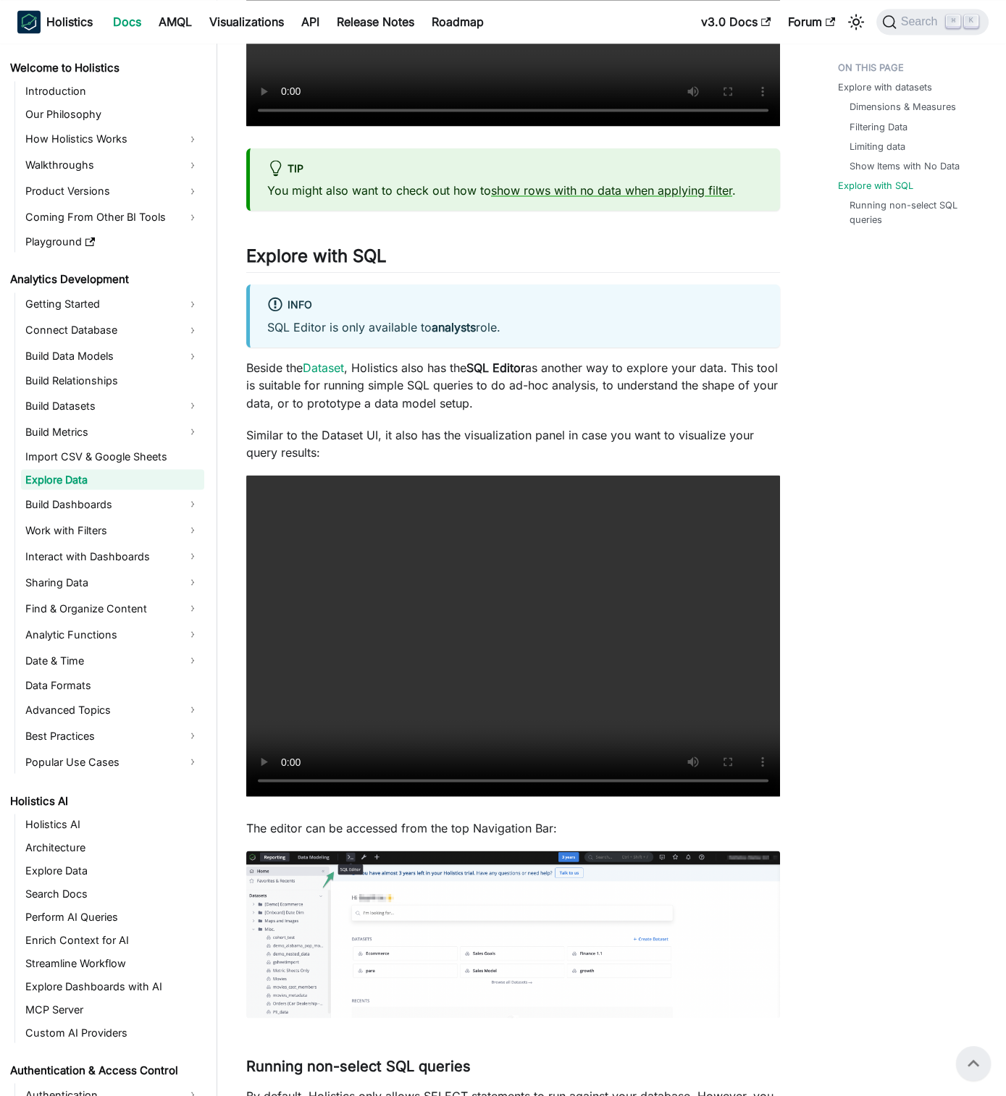
click at [608, 374] on div at bounding box center [608, 374] width 0 height 0
click at [623, 361] on p "Beside the Dataset , Holistics also has the SQL Editor as another way to explor…" at bounding box center [513, 385] width 534 height 52
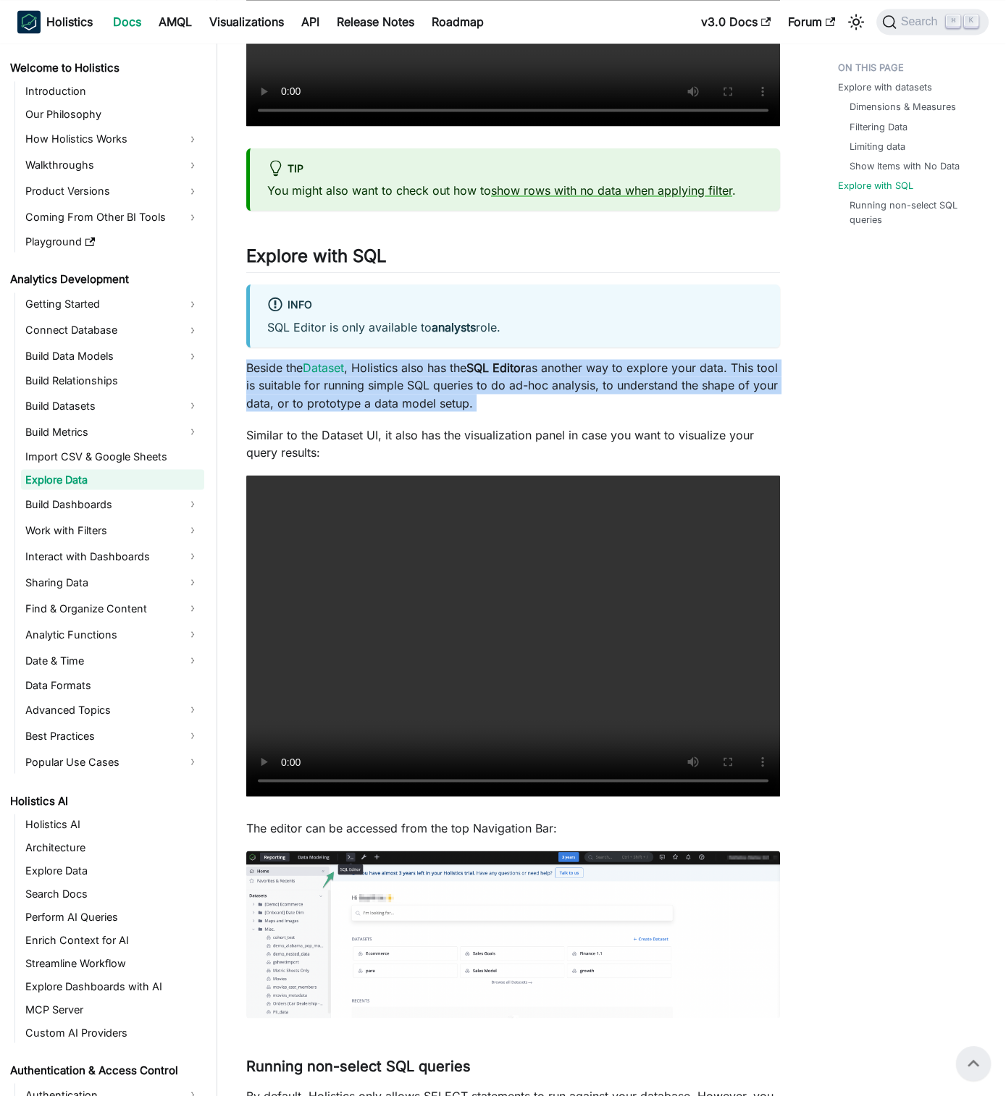
click at [623, 361] on p "Beside the Dataset , Holistics also has the SQL Editor as another way to explor…" at bounding box center [513, 385] width 534 height 52
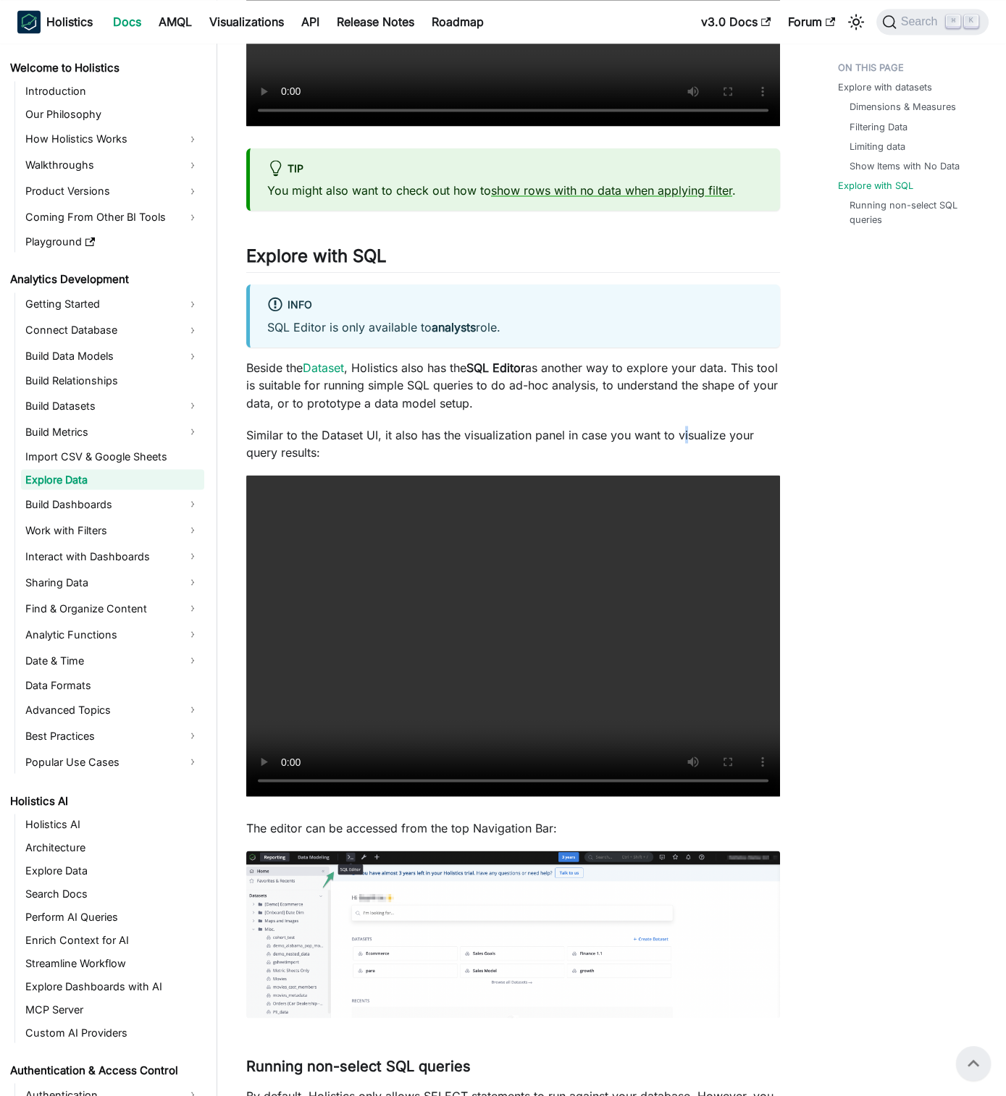
click at [686, 426] on p "Similar to the Dataset UI, it also has the visualization panel in case you want…" at bounding box center [513, 443] width 534 height 35
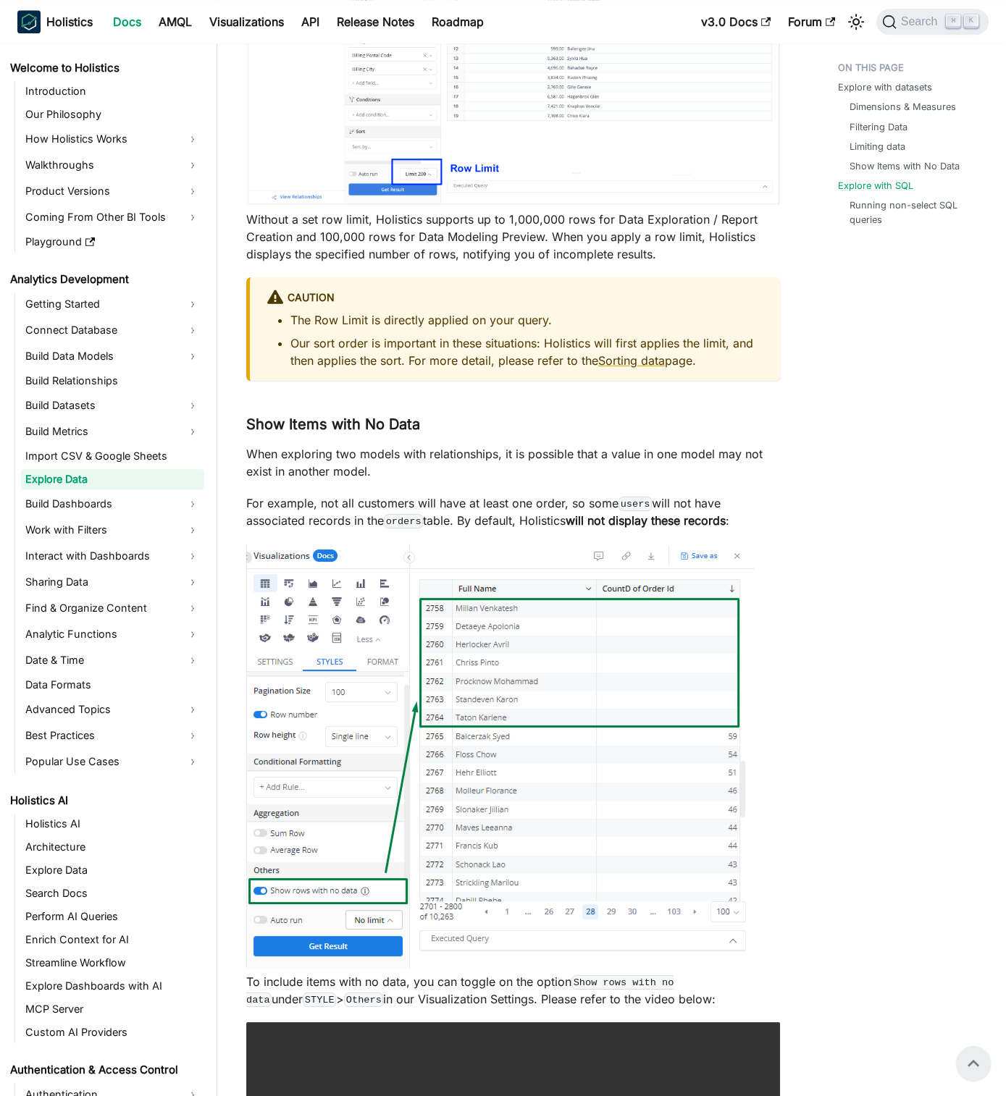
scroll to position [0, 0]
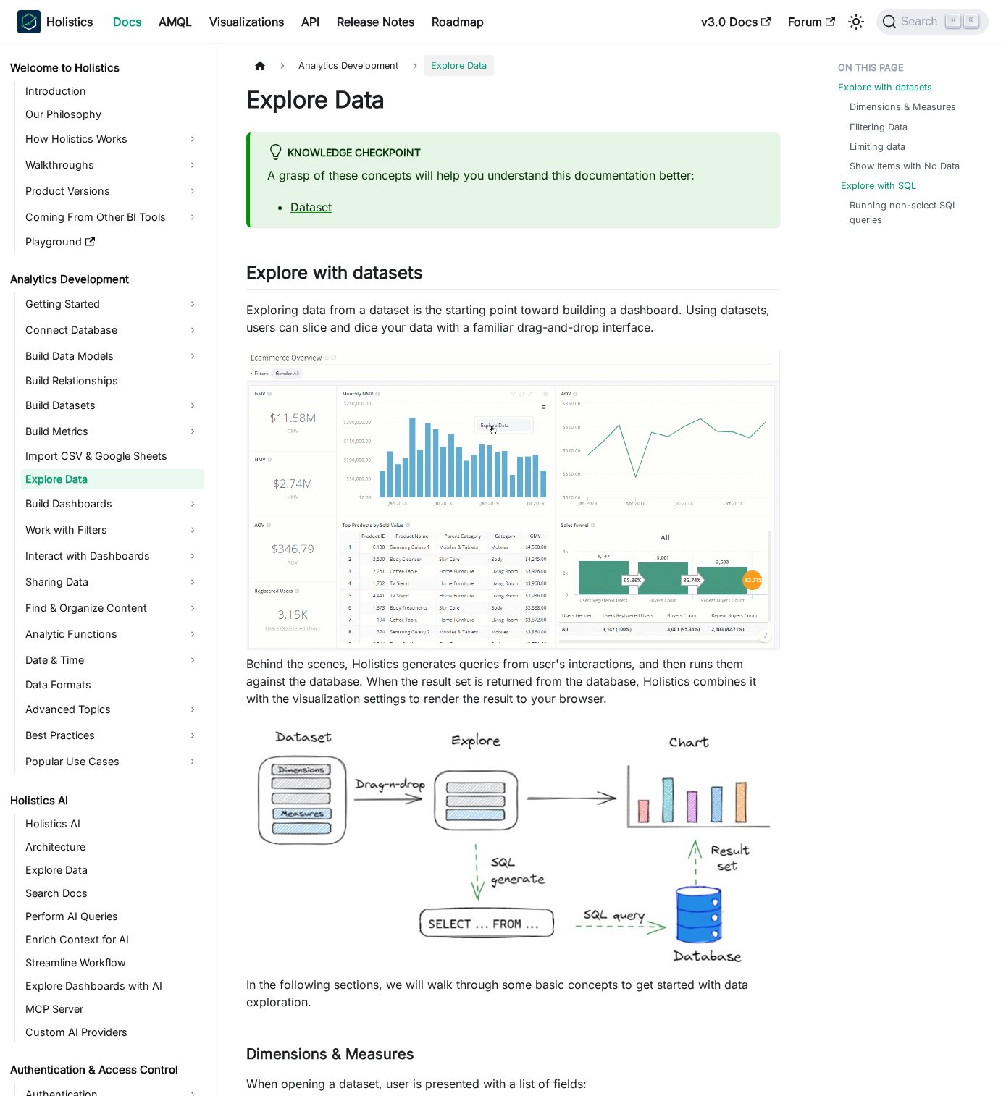
click at [895, 190] on link "Explore with SQL" at bounding box center [878, 186] width 75 height 14
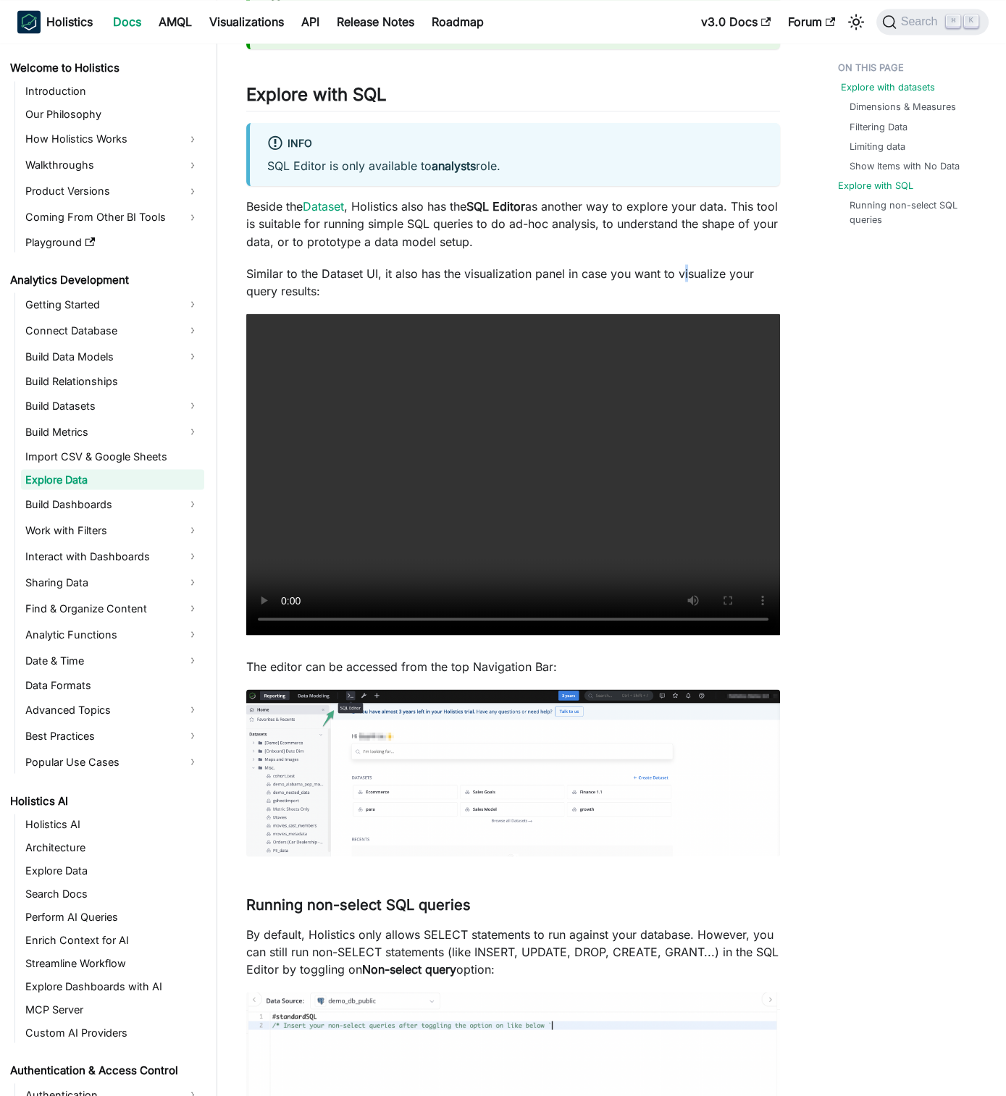
click at [894, 88] on link "Explore with datasets" at bounding box center [888, 87] width 94 height 14
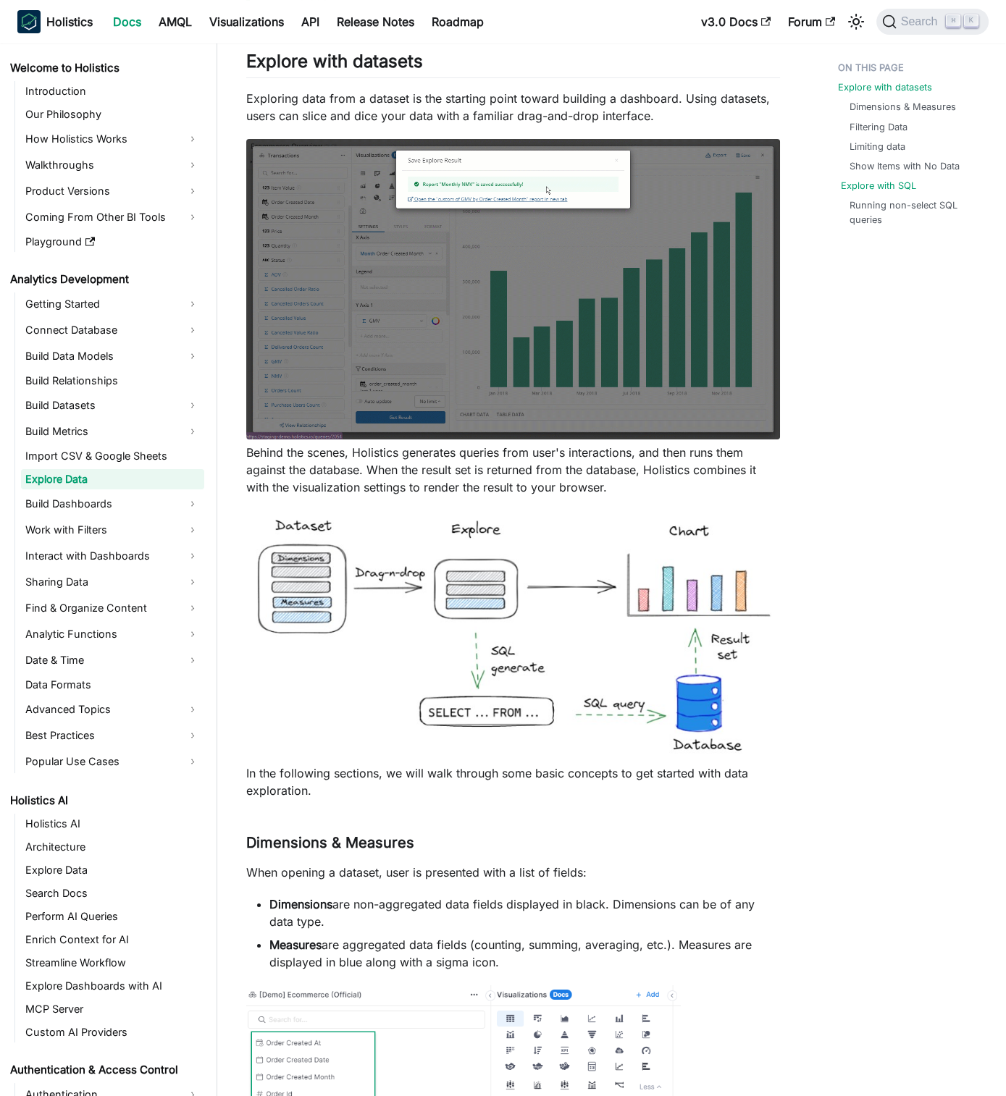
click at [889, 185] on link "Explore with SQL" at bounding box center [878, 186] width 75 height 14
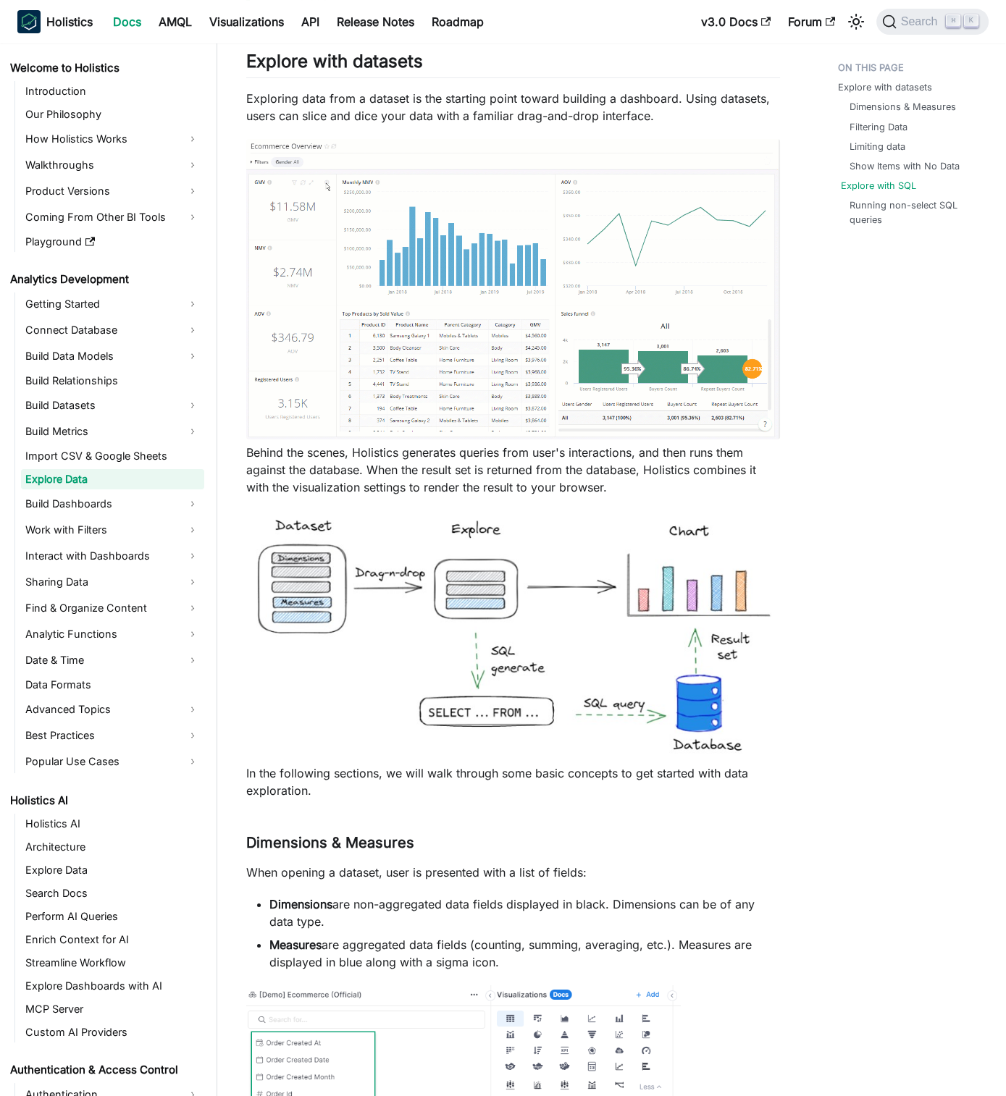
scroll to position [4292, 0]
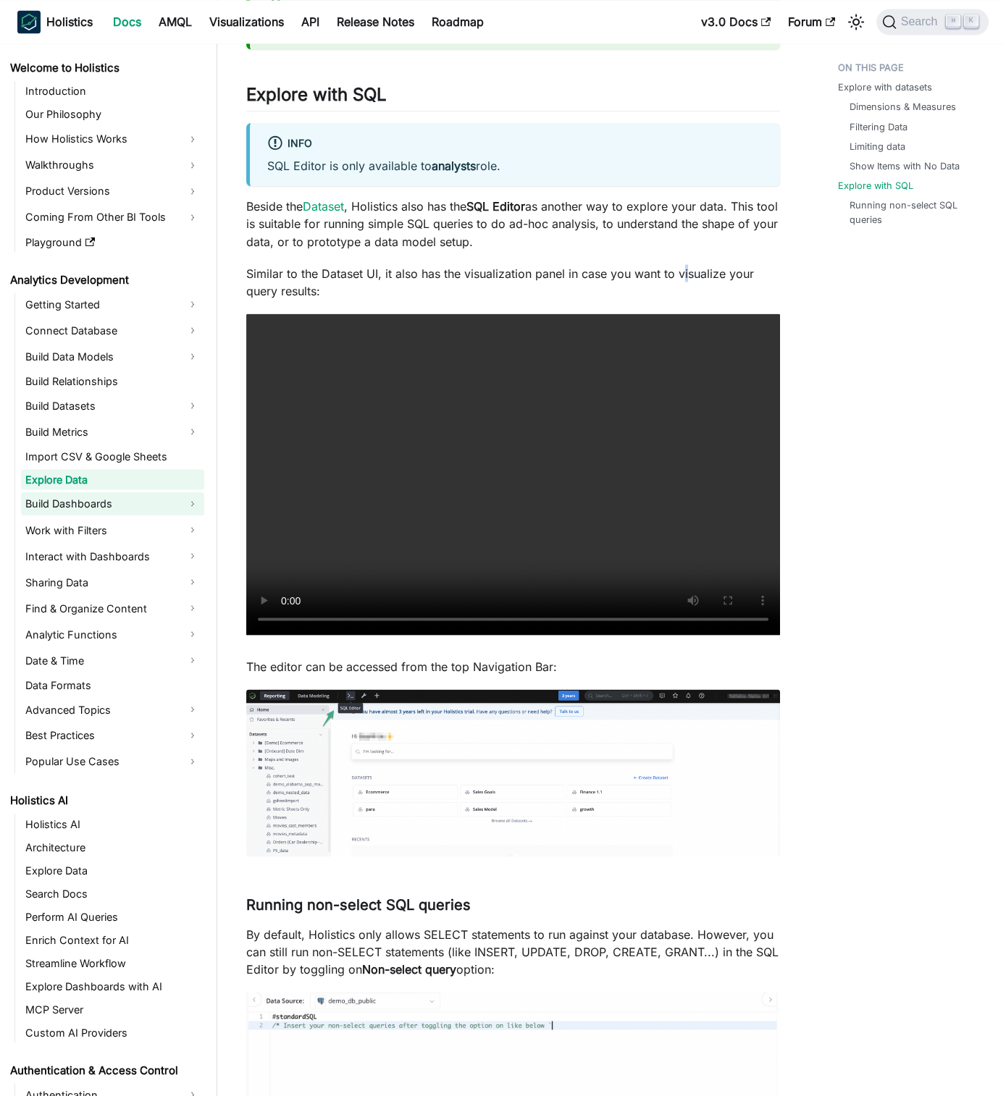
click at [130, 498] on link "Build Dashboards" at bounding box center [112, 503] width 183 height 23
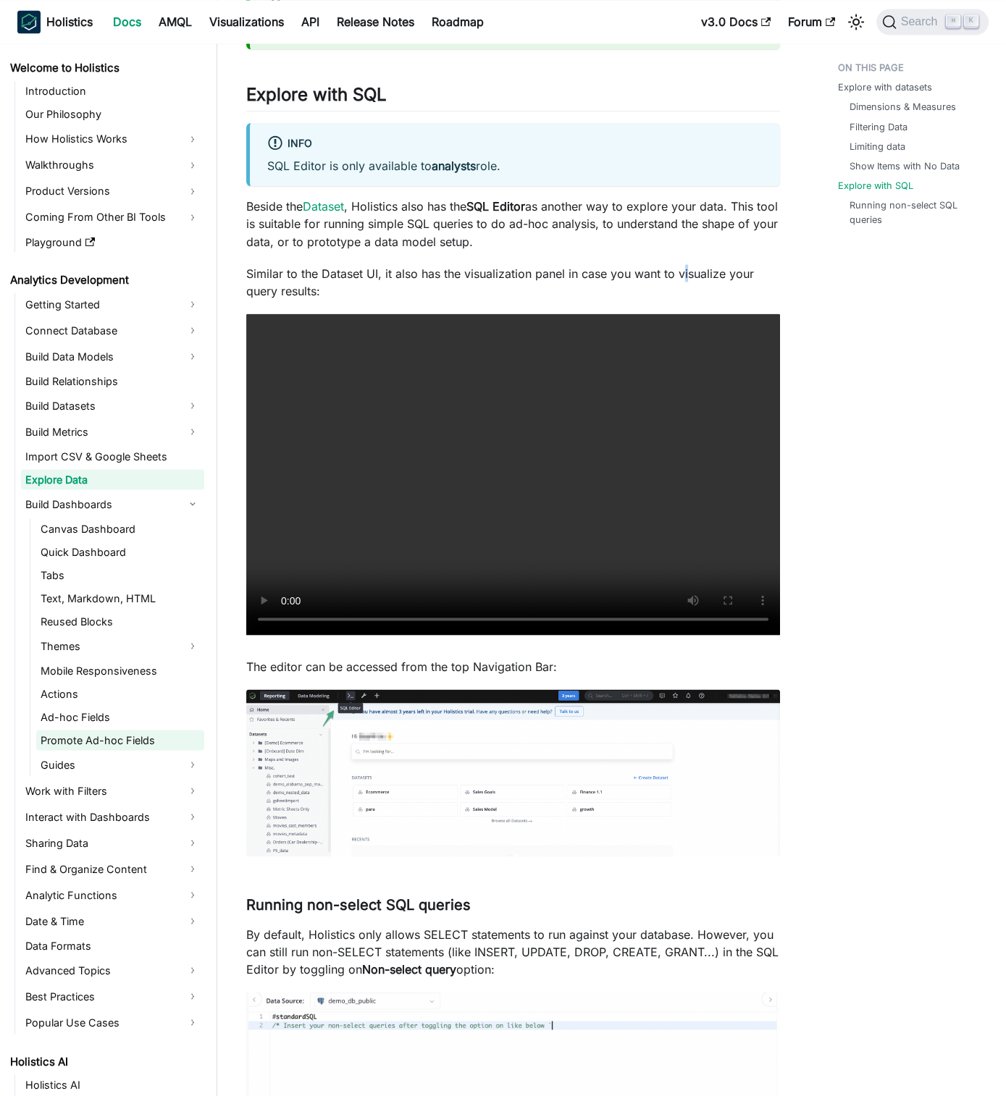
click at [158, 740] on link "Promote Ad-hoc Fields" at bounding box center [120, 740] width 168 height 20
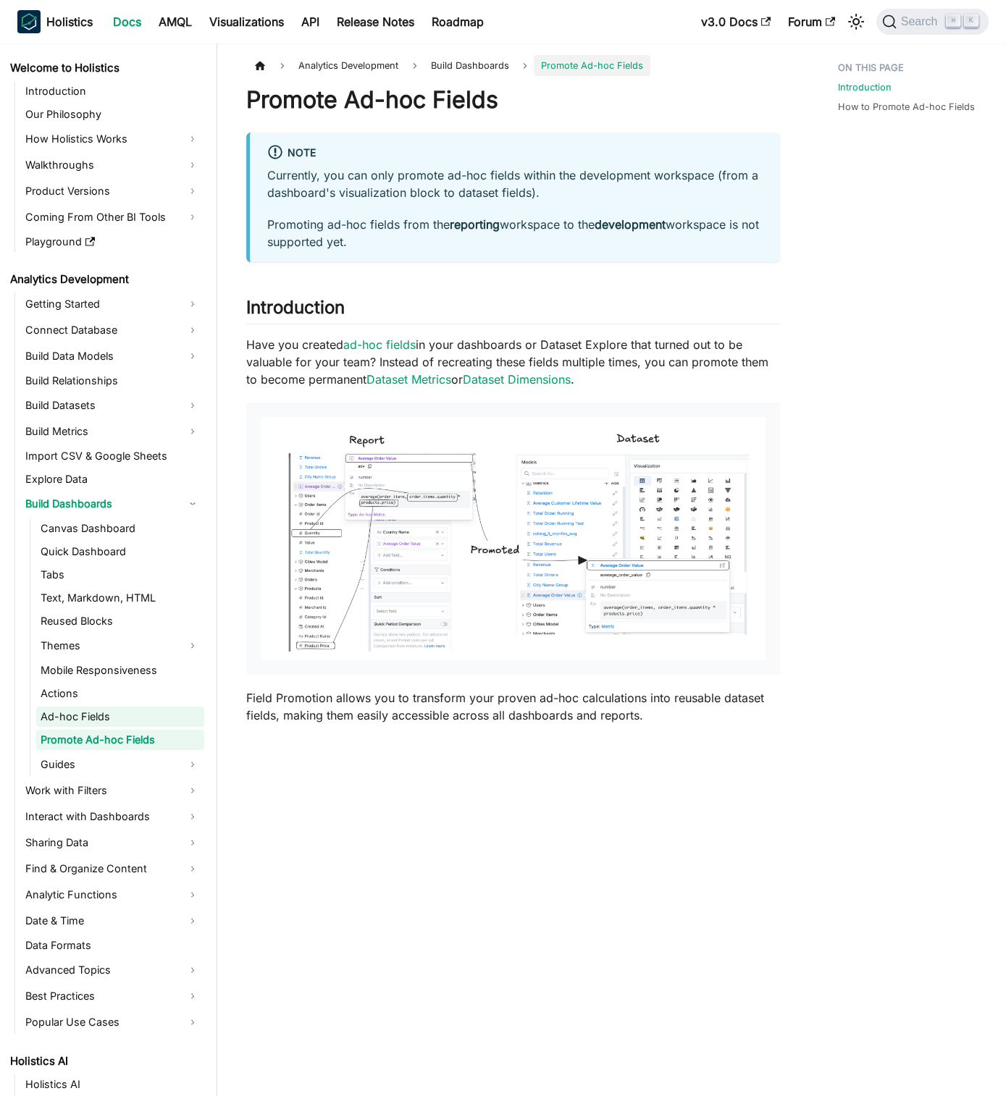
click at [110, 720] on link "Ad-hoc Fields" at bounding box center [120, 717] width 168 height 20
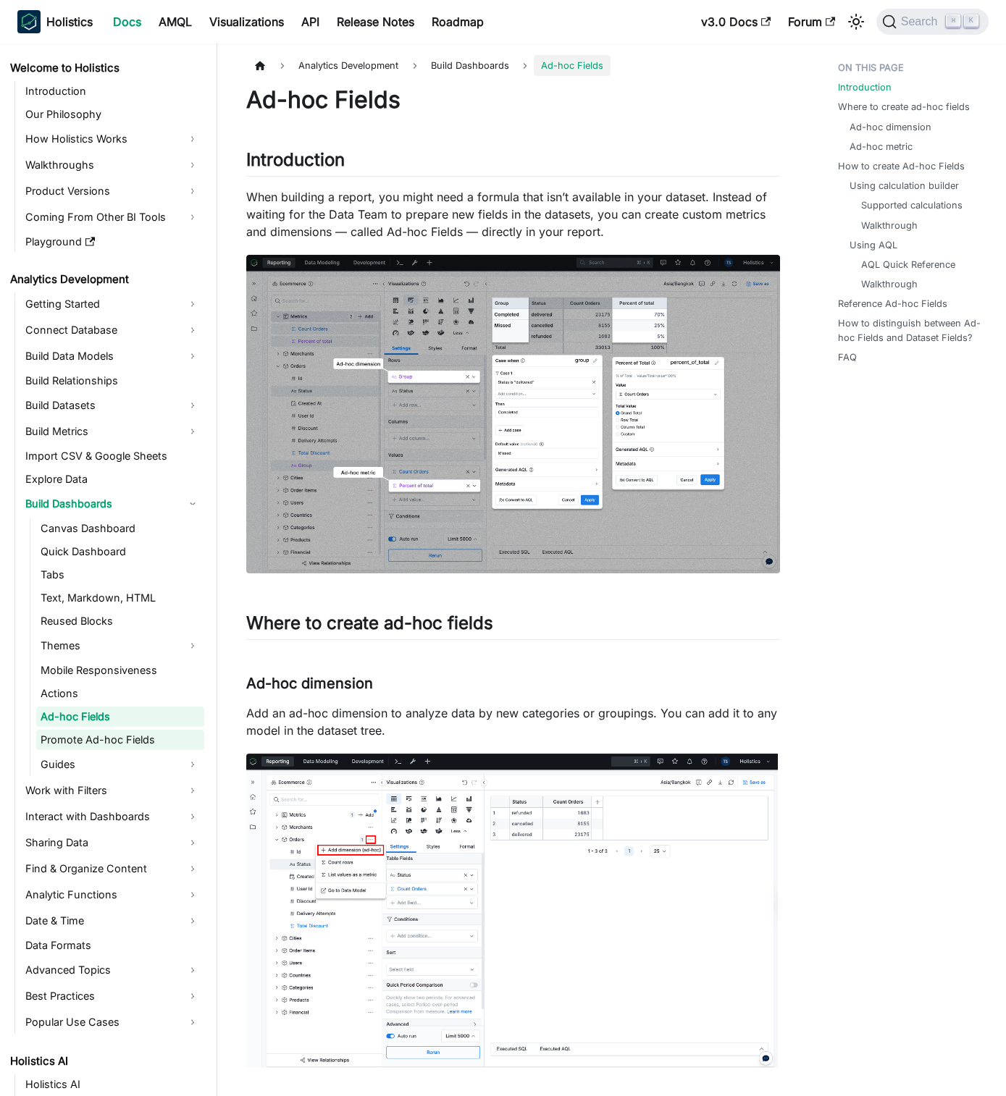
click at [140, 735] on link "Promote Ad-hoc Fields" at bounding box center [120, 740] width 168 height 20
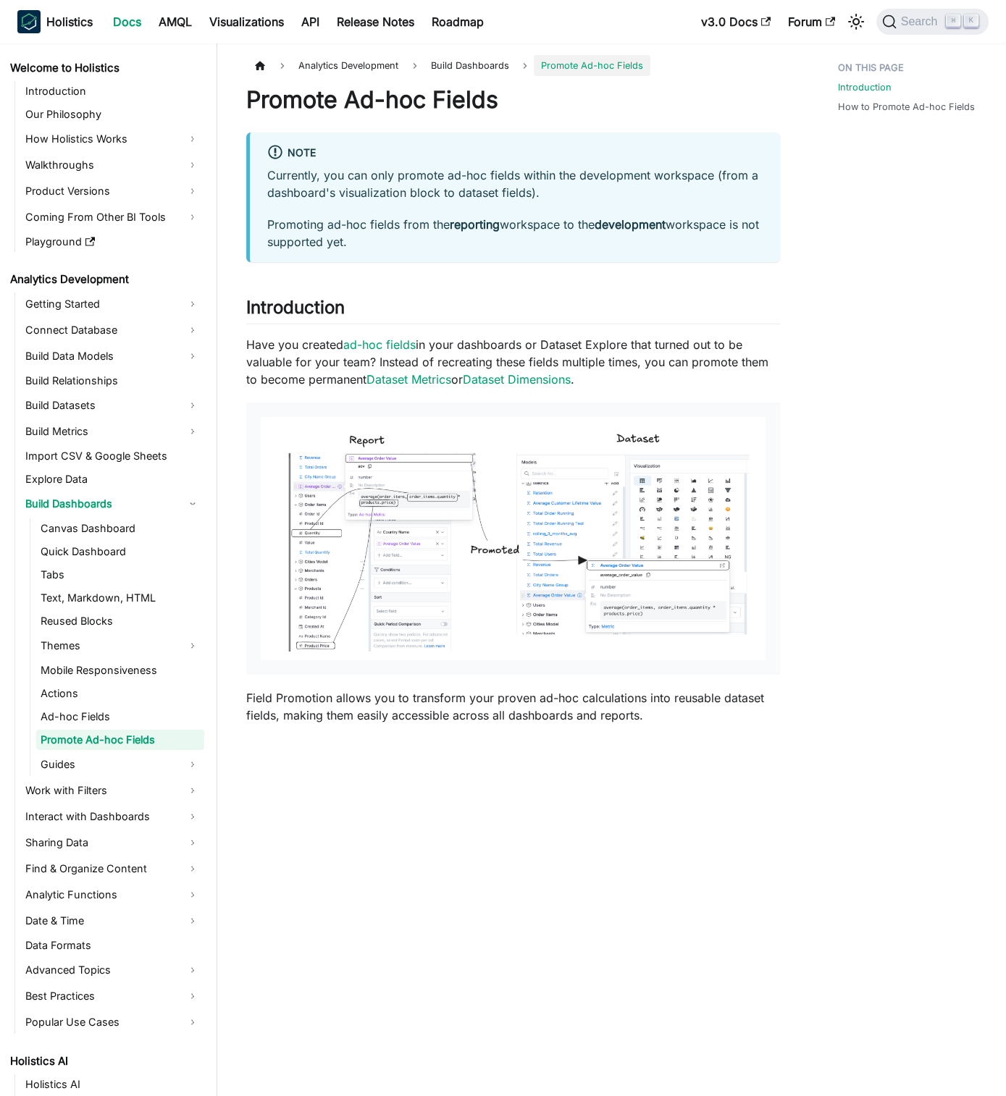
click at [114, 728] on ul "Canvas Dashboard Quick Dashboard Tabs Text, Markdown, HTML Reused Blocks Themes…" at bounding box center [117, 647] width 175 height 258
click at [91, 696] on link "Actions" at bounding box center [120, 694] width 168 height 20
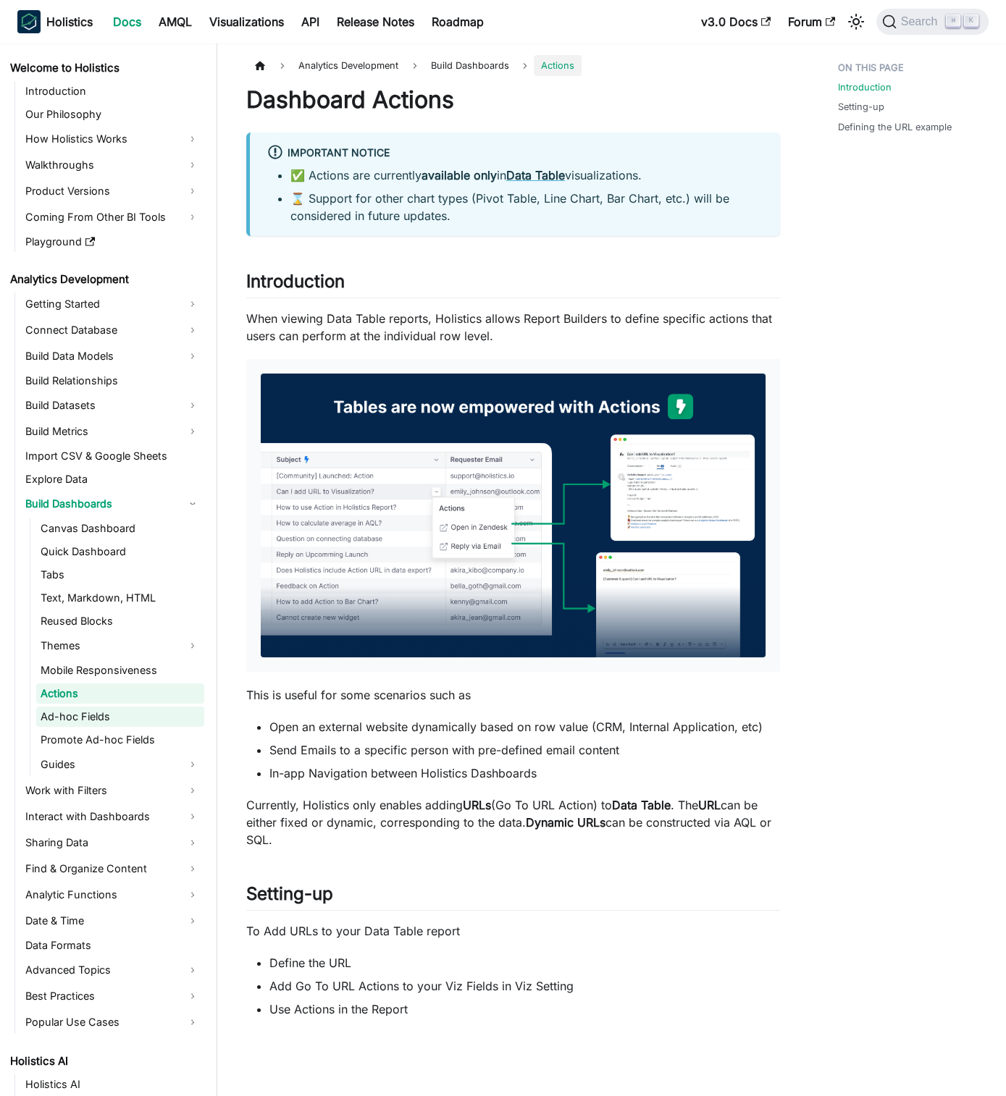
click at [120, 716] on link "Ad-hoc Fields" at bounding box center [120, 717] width 168 height 20
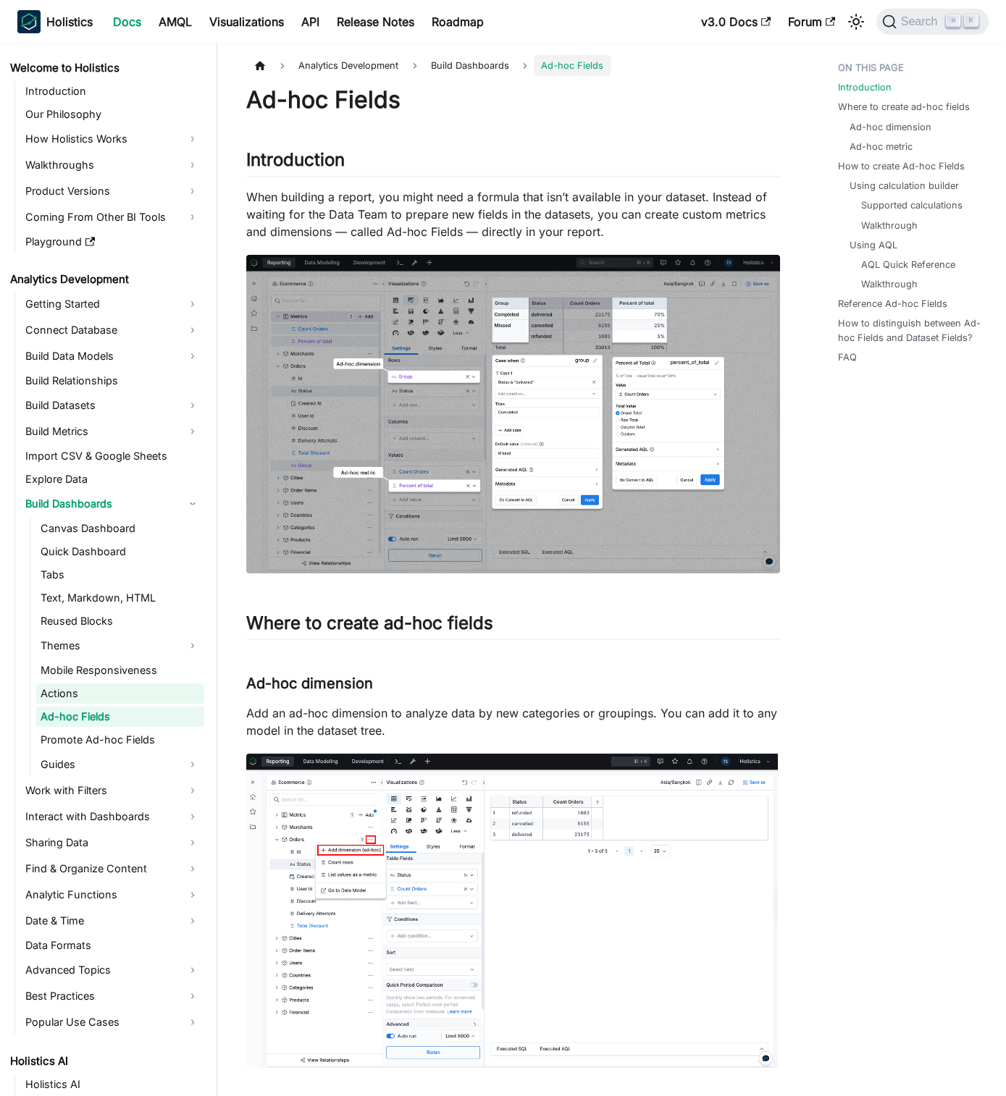
click at [97, 694] on link "Actions" at bounding box center [120, 694] width 168 height 20
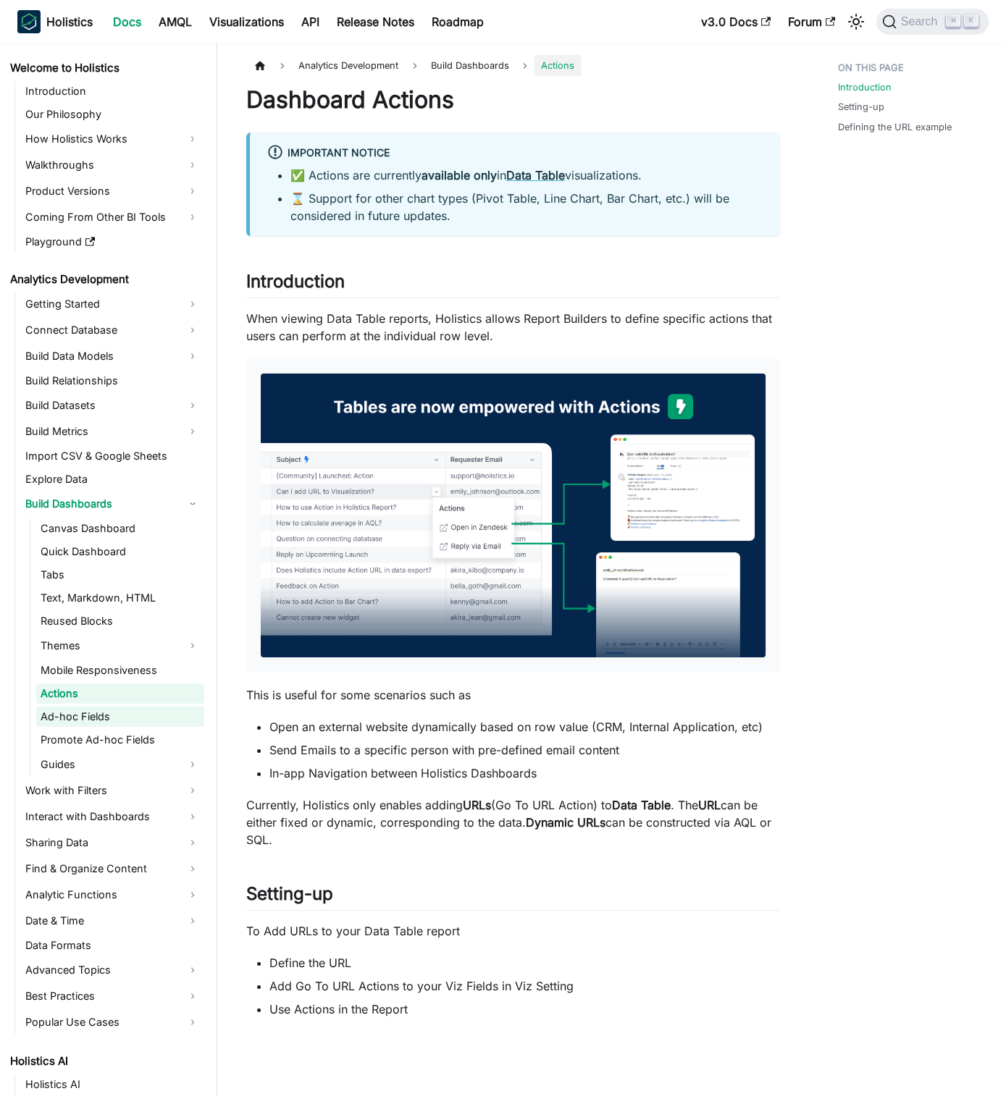
click at [116, 726] on link "Ad-hoc Fields" at bounding box center [120, 717] width 168 height 20
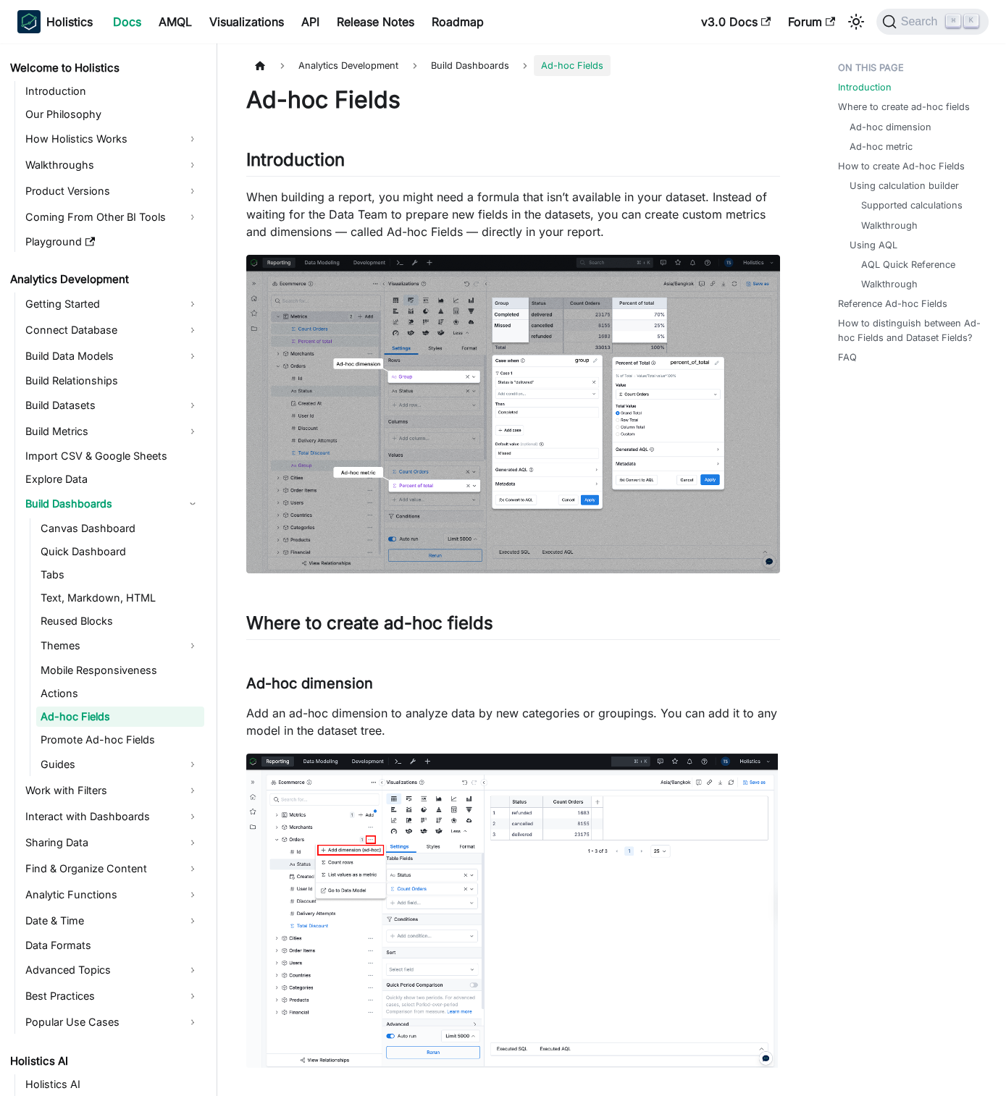
click at [101, 703] on ul "Canvas Dashboard Quick Dashboard Tabs Text, Markdown, HTML Reused Blocks Themes…" at bounding box center [117, 647] width 175 height 258
click at [95, 698] on link "Actions" at bounding box center [120, 694] width 168 height 20
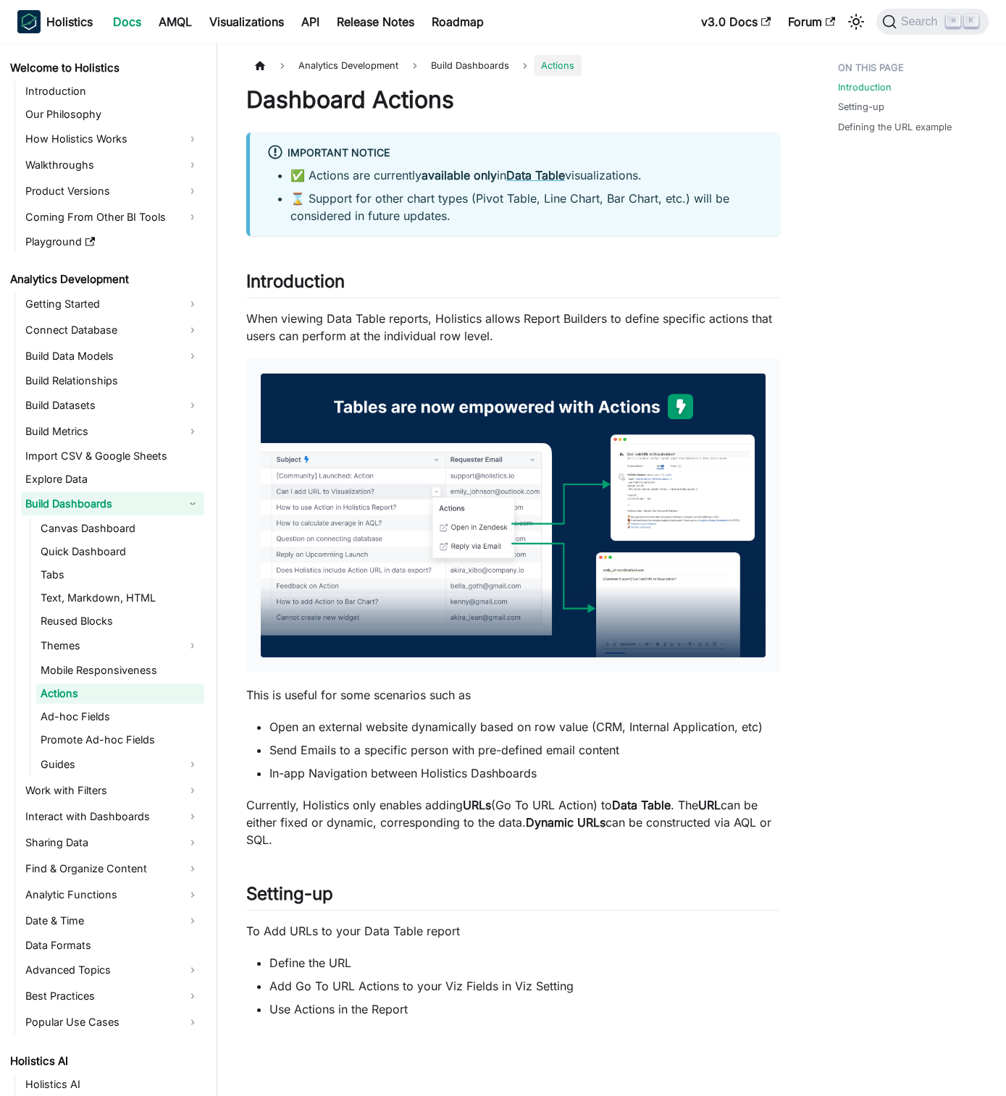
click at [177, 505] on link "Build Dashboards" at bounding box center [112, 503] width 183 height 23
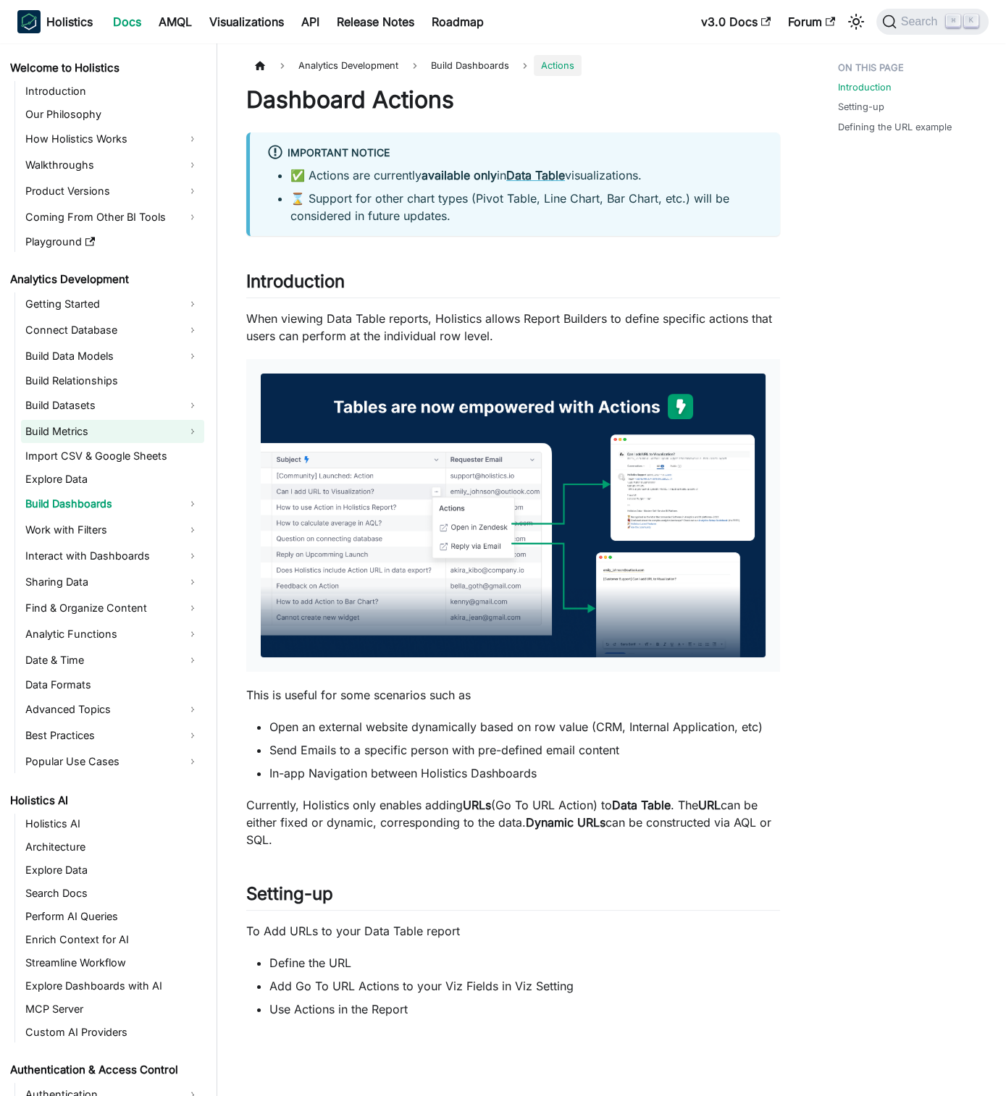
click at [173, 432] on link "Build Metrics" at bounding box center [112, 431] width 183 height 23
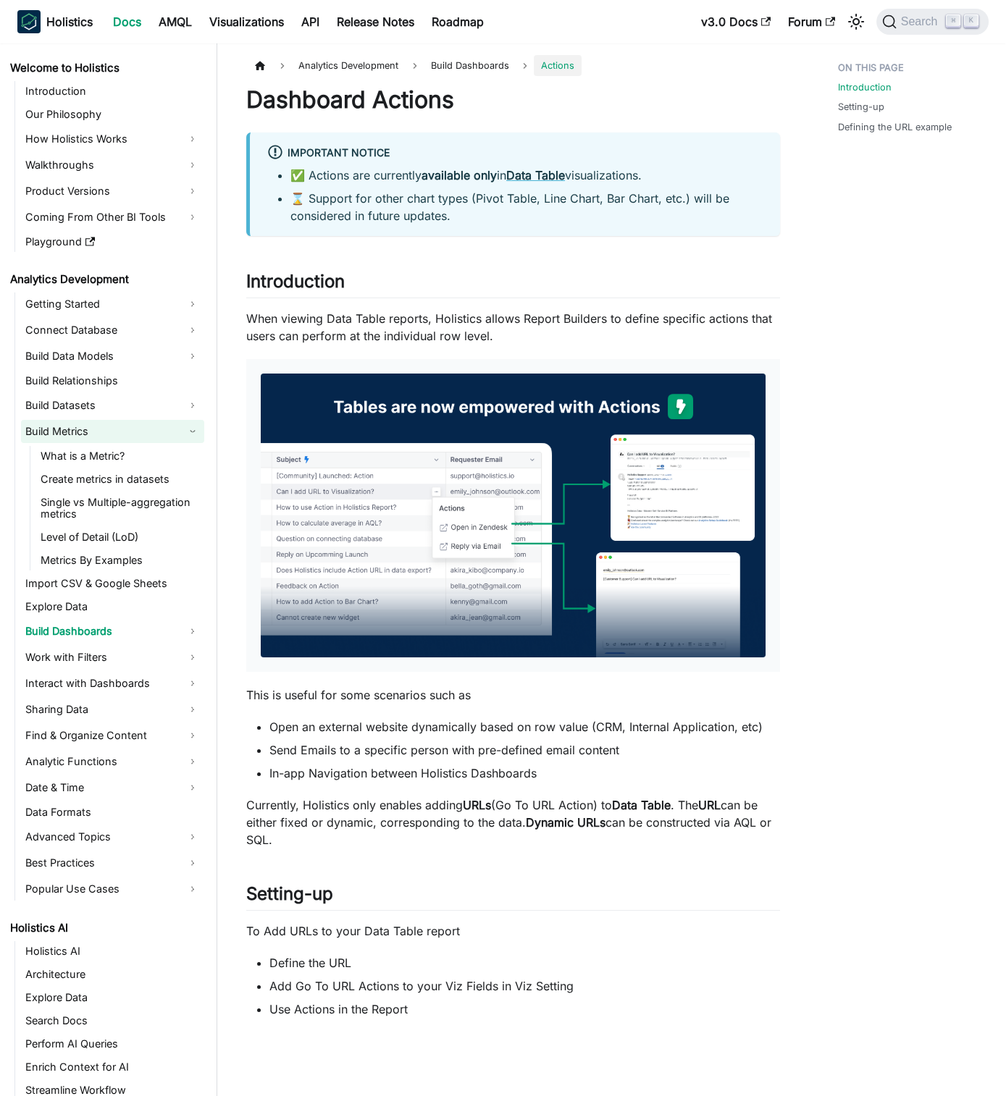
click at [181, 431] on link "Build Metrics" at bounding box center [112, 431] width 183 height 23
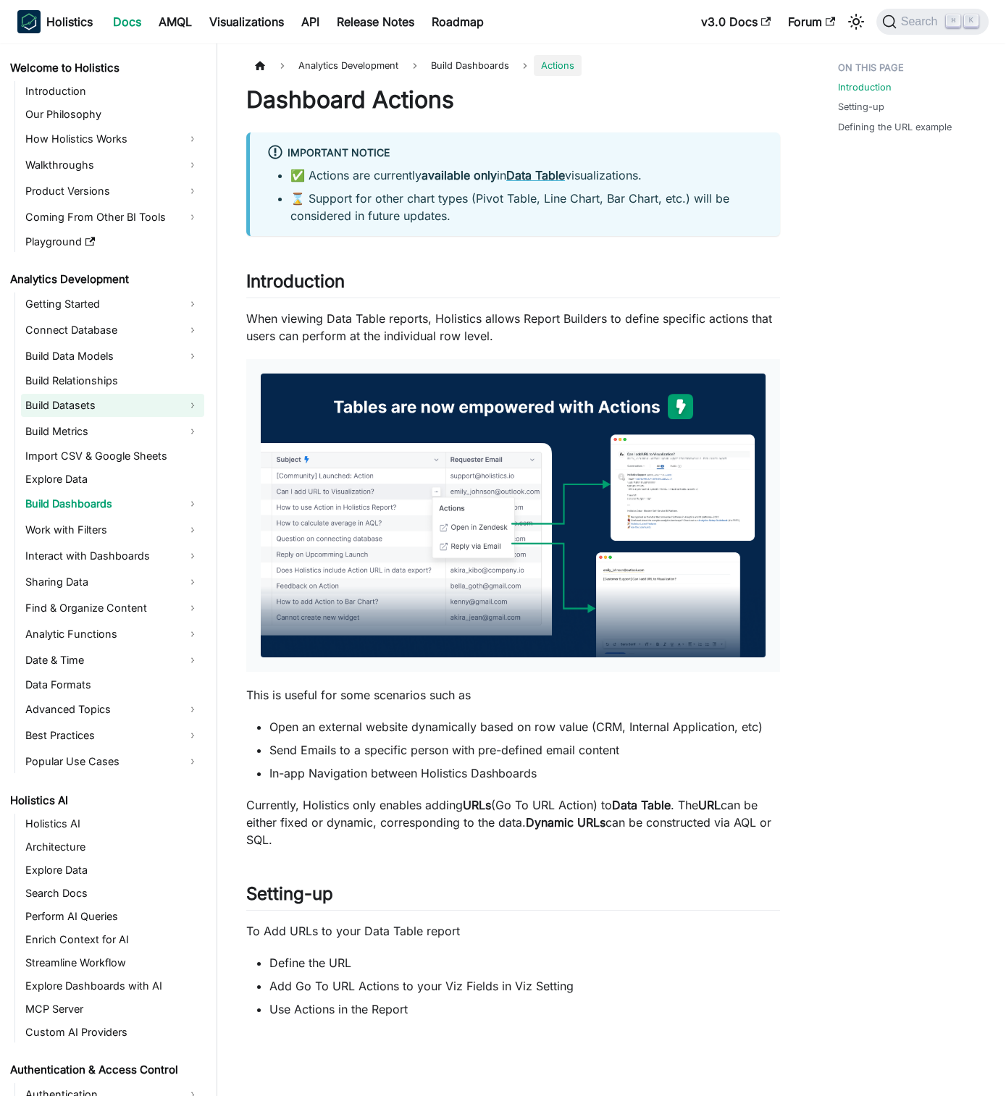
click at [159, 413] on link "Build Datasets" at bounding box center [112, 405] width 183 height 23
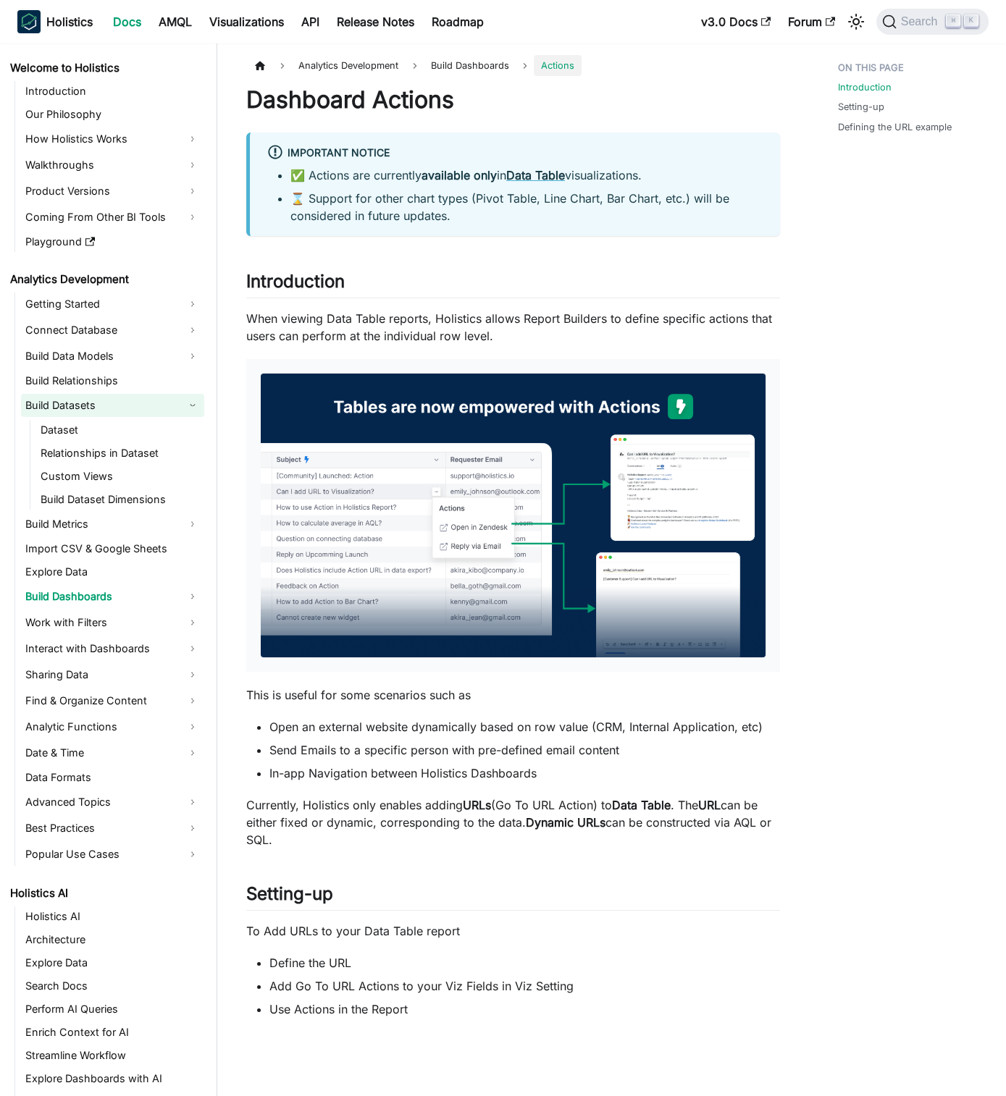
click at [159, 413] on link "Build Datasets" at bounding box center [112, 405] width 183 height 23
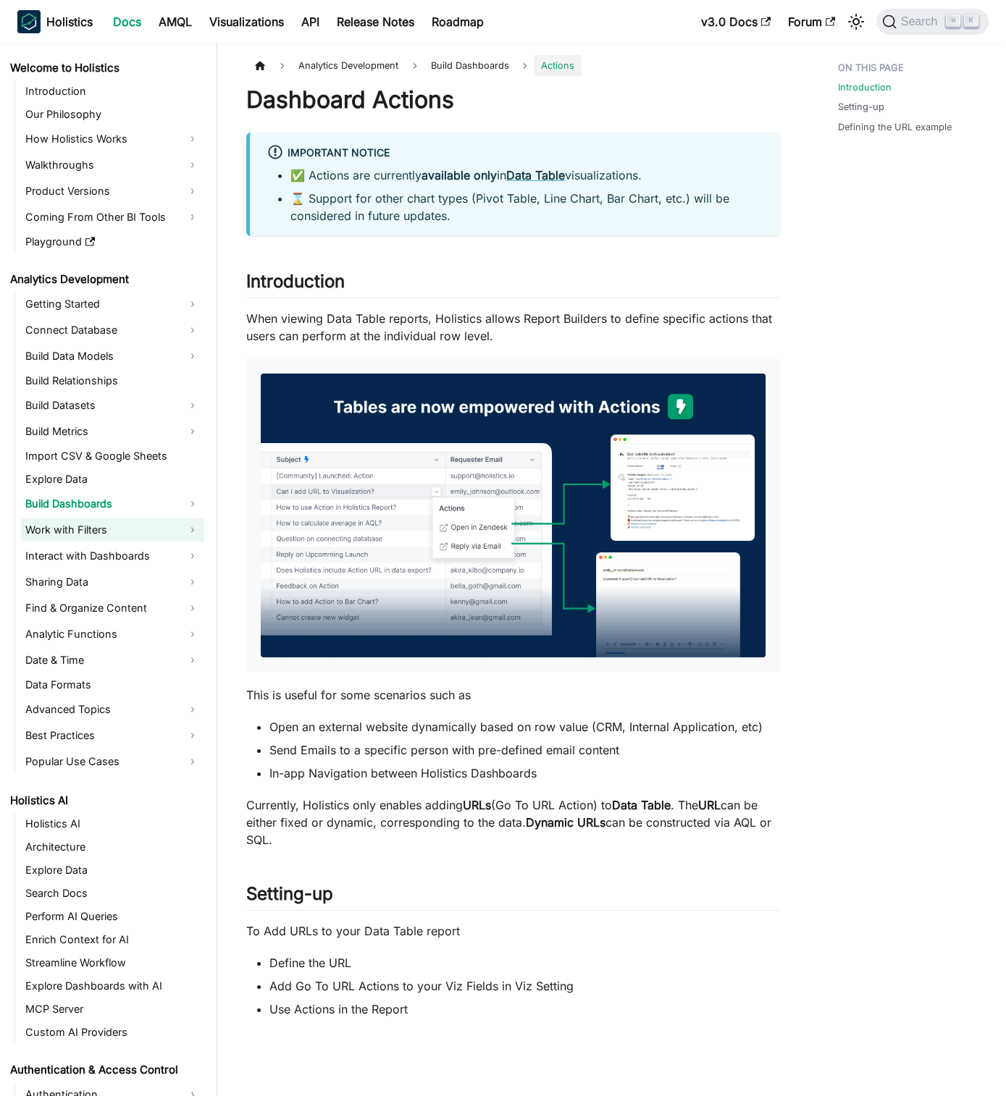
click at [124, 540] on link "Work with Filters" at bounding box center [112, 529] width 183 height 23
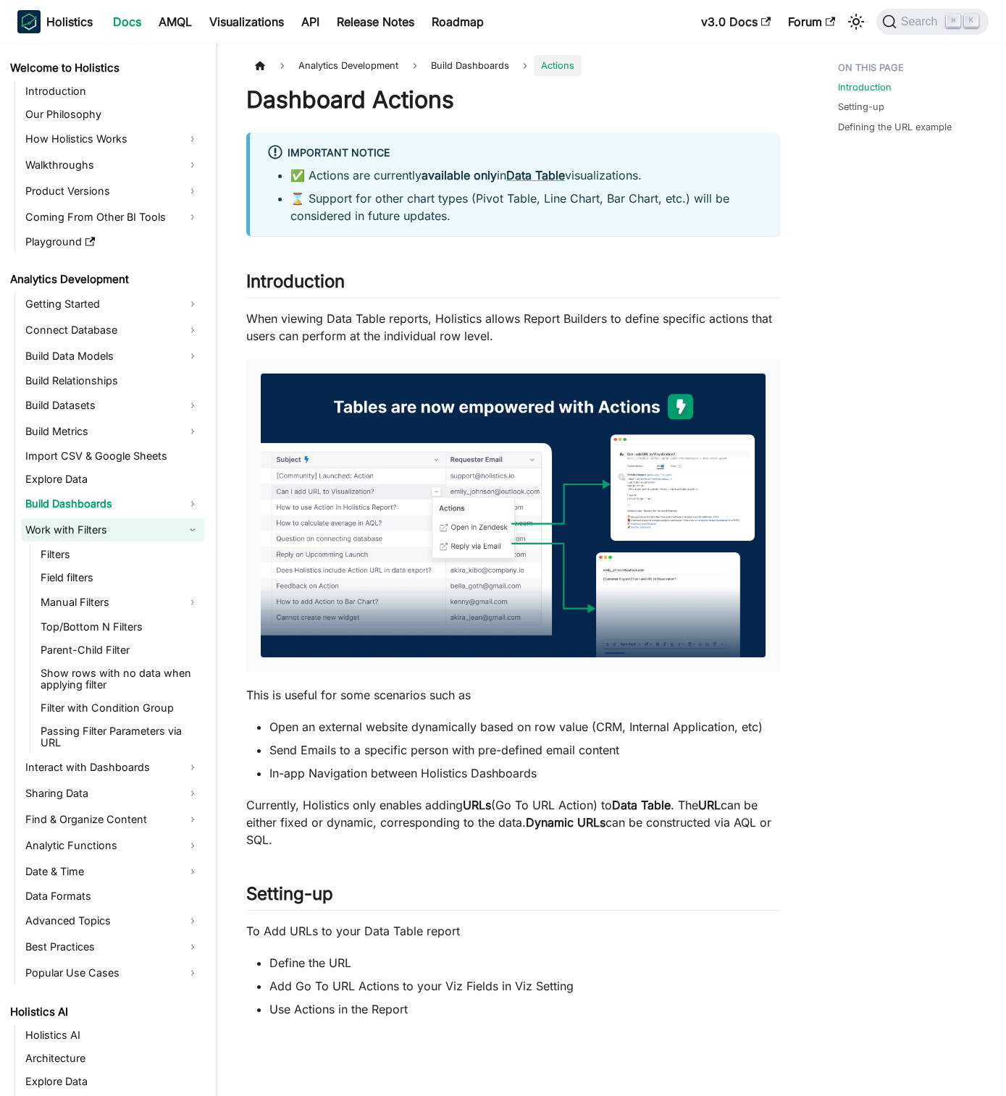
click at [163, 534] on link "Work with Filters" at bounding box center [112, 529] width 183 height 23
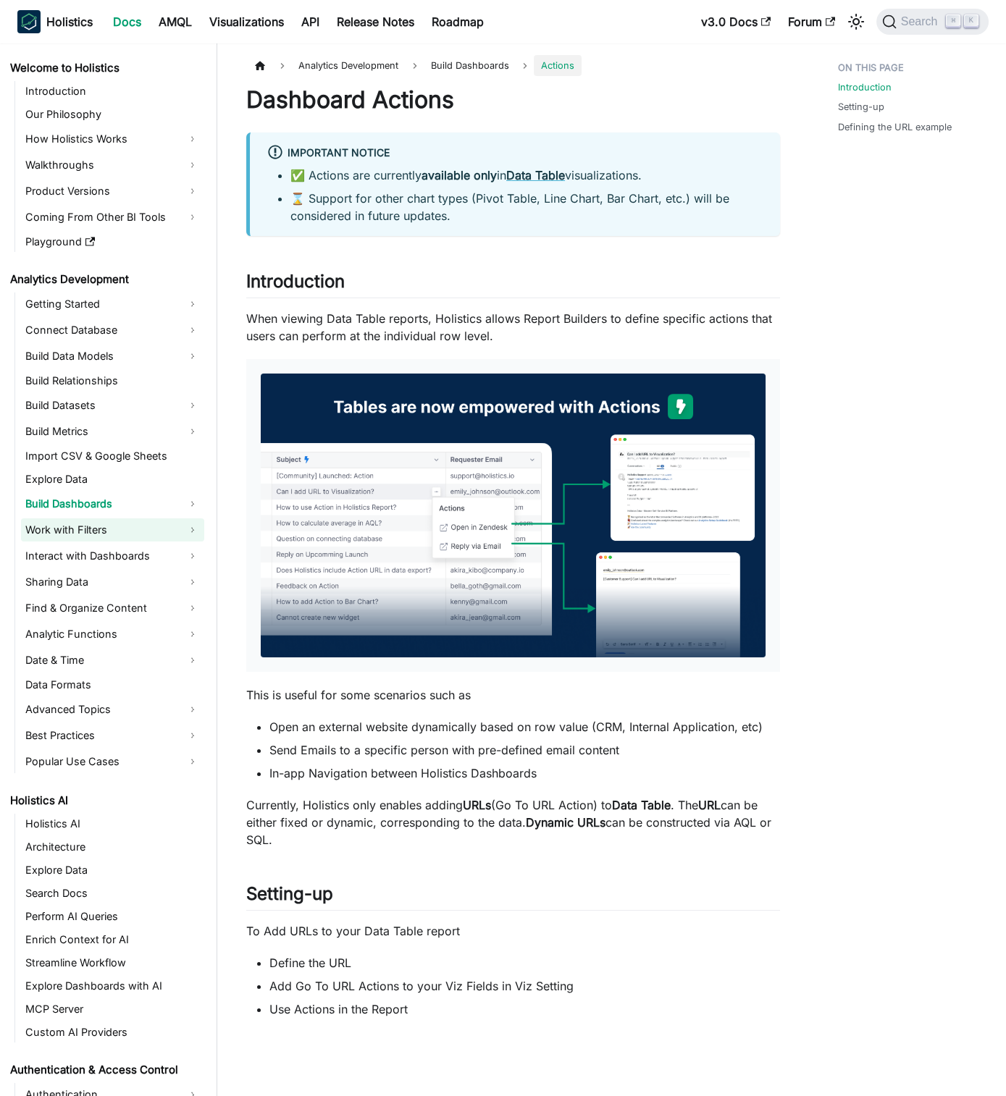
click at [135, 529] on link "Work with Filters" at bounding box center [112, 529] width 183 height 23
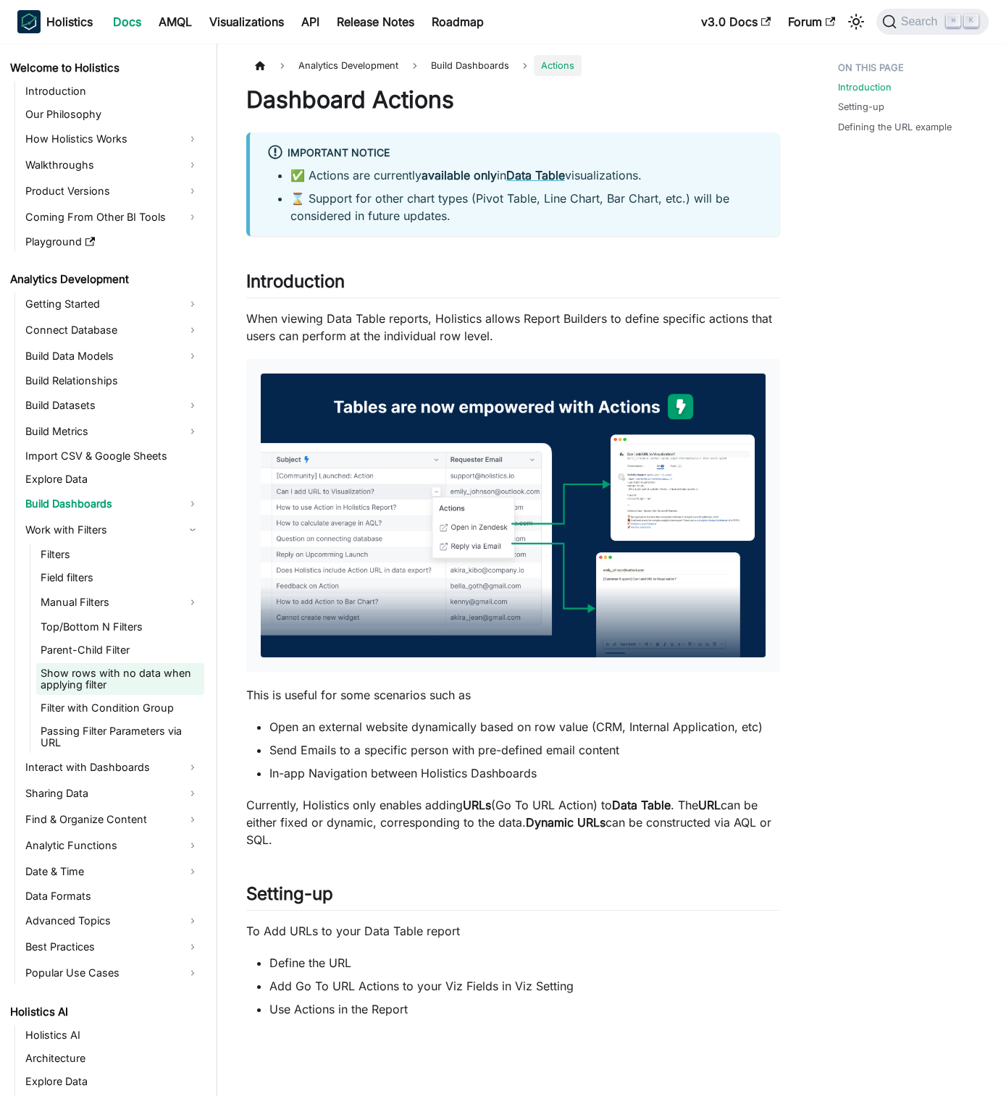
click at [148, 667] on link "Show rows with no data when applying filter" at bounding box center [120, 679] width 168 height 32
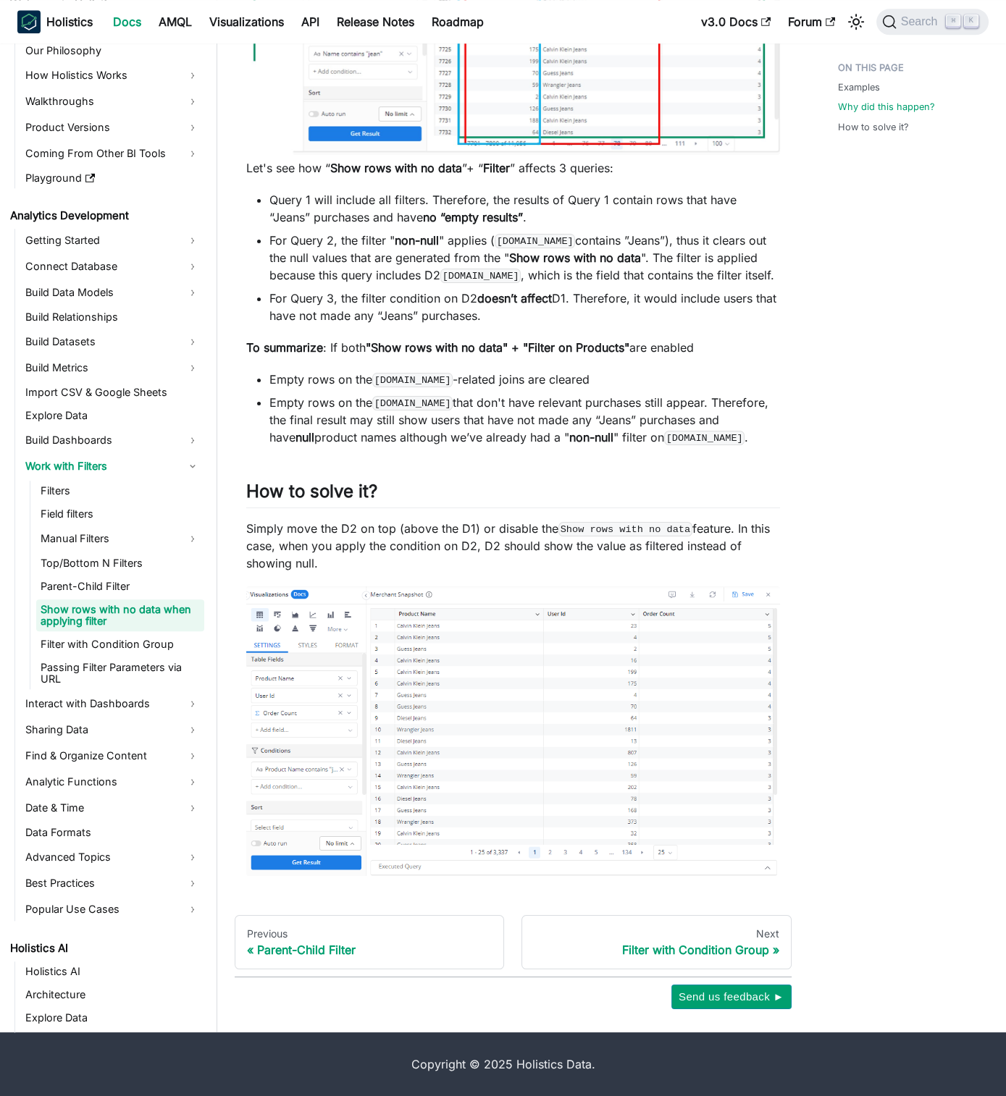
scroll to position [2468, 0]
click at [138, 644] on link "Filter with Condition Group" at bounding box center [120, 644] width 168 height 20
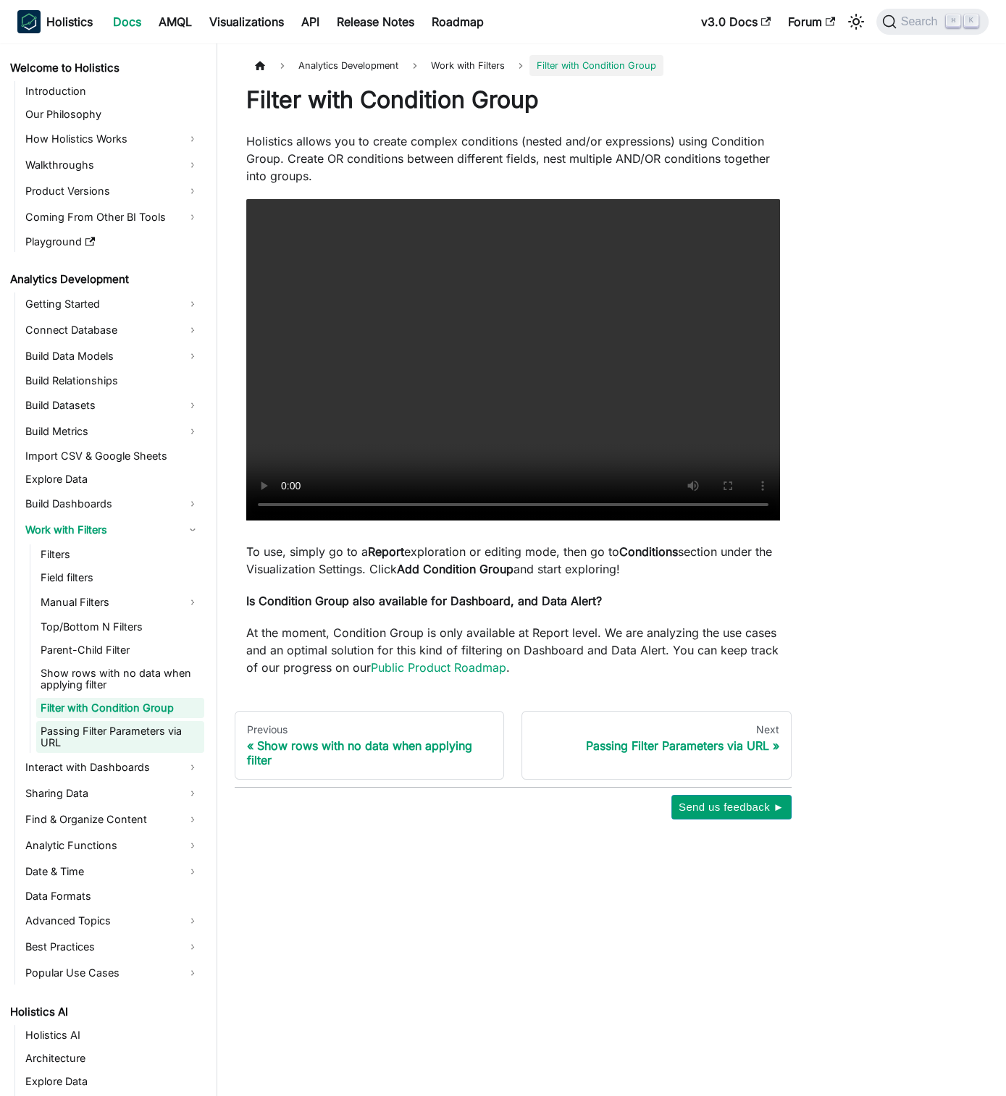
click at [169, 731] on link "Passing Filter Parameters via URL" at bounding box center [120, 737] width 168 height 32
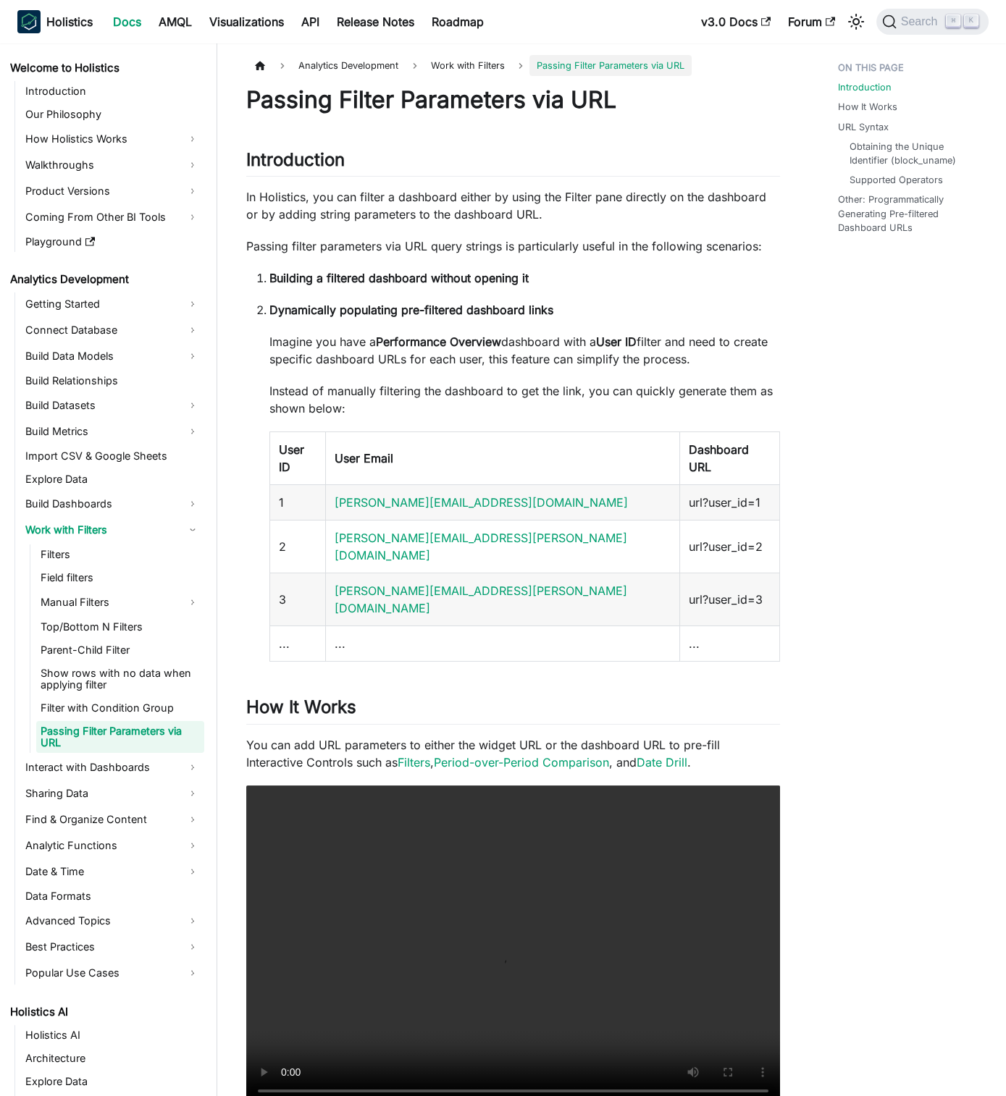
click at [154, 722] on link "Passing Filter Parameters via URL" at bounding box center [120, 737] width 168 height 32
click at [146, 704] on link "Filter with Condition Group" at bounding box center [120, 708] width 168 height 20
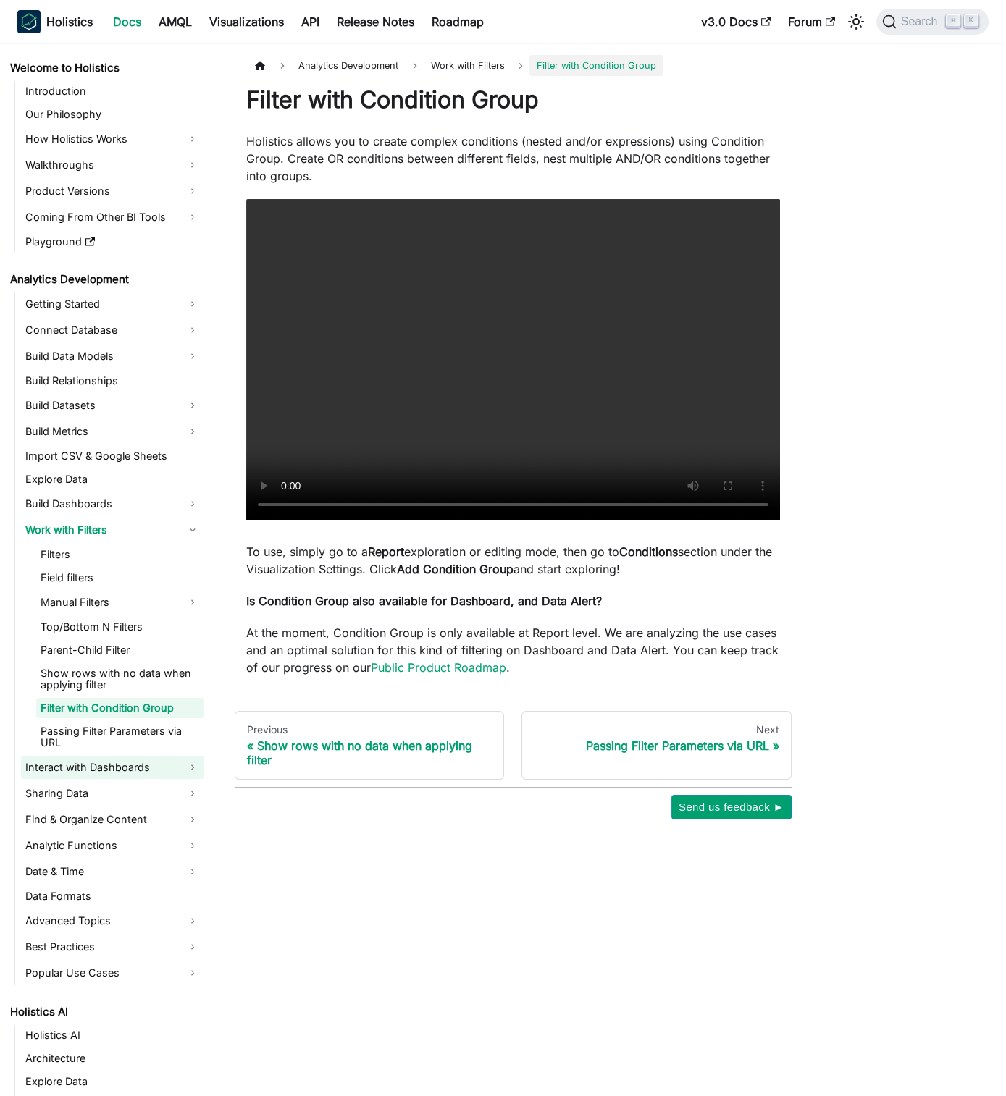
click at [154, 758] on link "Interact with Dashboards" at bounding box center [112, 767] width 183 height 23
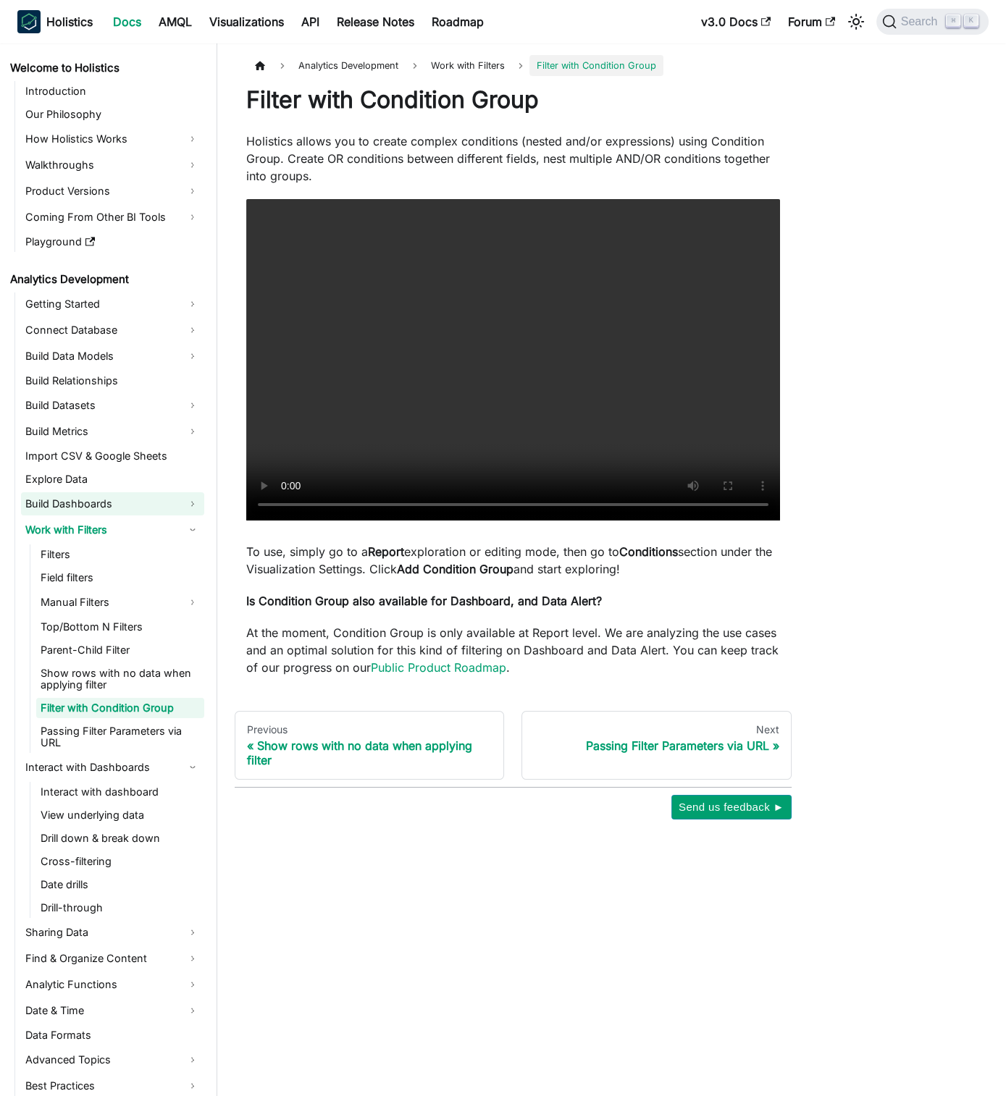
click at [135, 501] on link "Build Dashboards" at bounding box center [112, 503] width 183 height 23
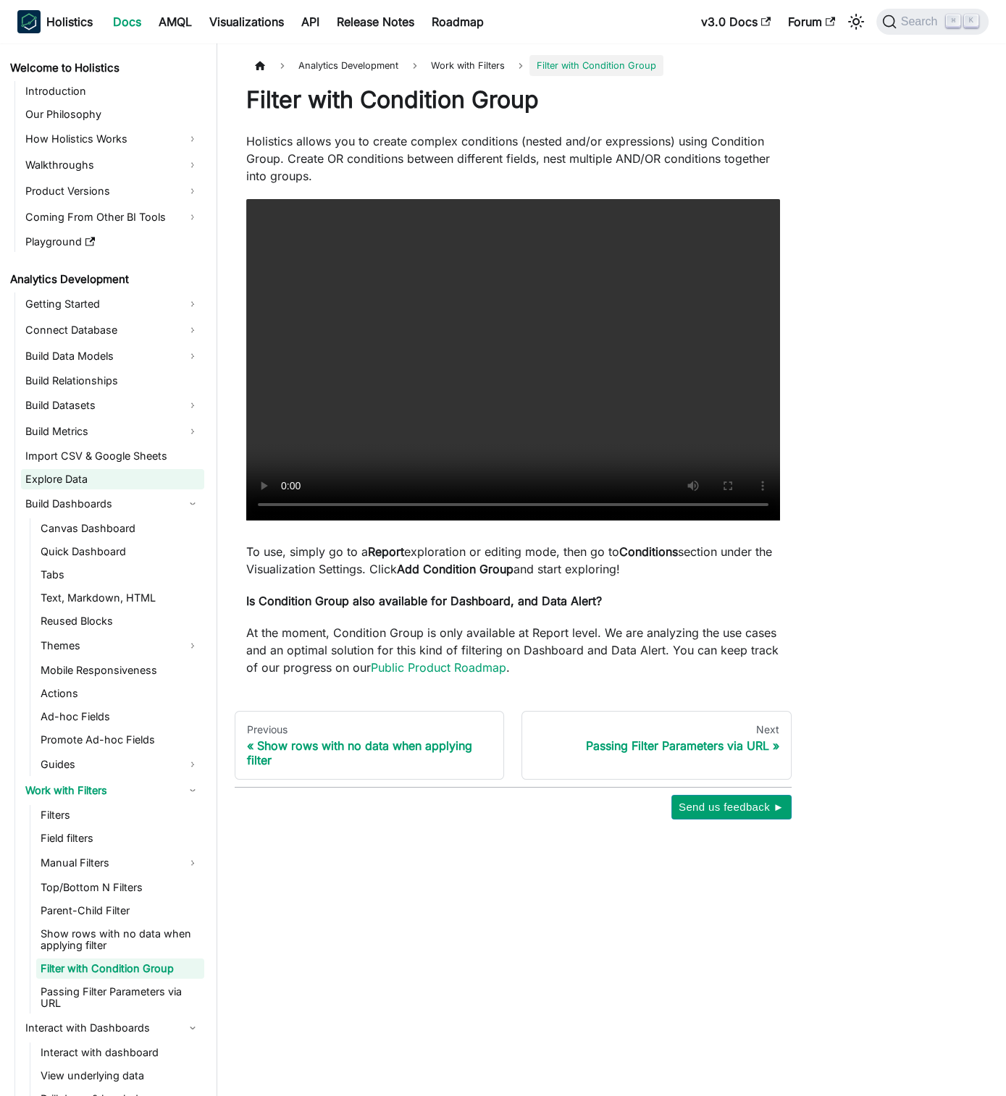
click at [111, 477] on link "Explore Data" at bounding box center [112, 479] width 183 height 20
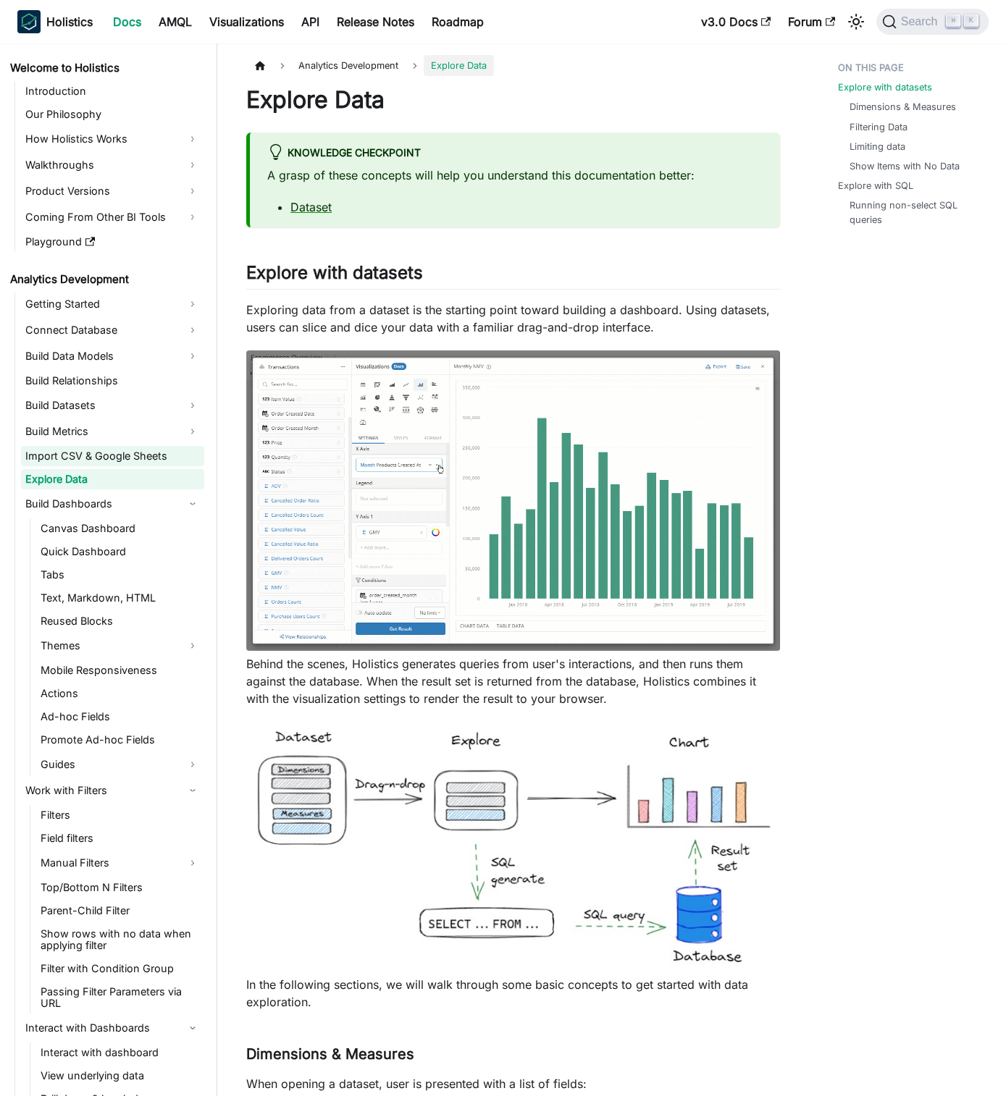
click at [166, 452] on link "Import CSV & Google Sheets" at bounding box center [112, 456] width 183 height 20
